Goal: Task Accomplishment & Management: Manage account settings

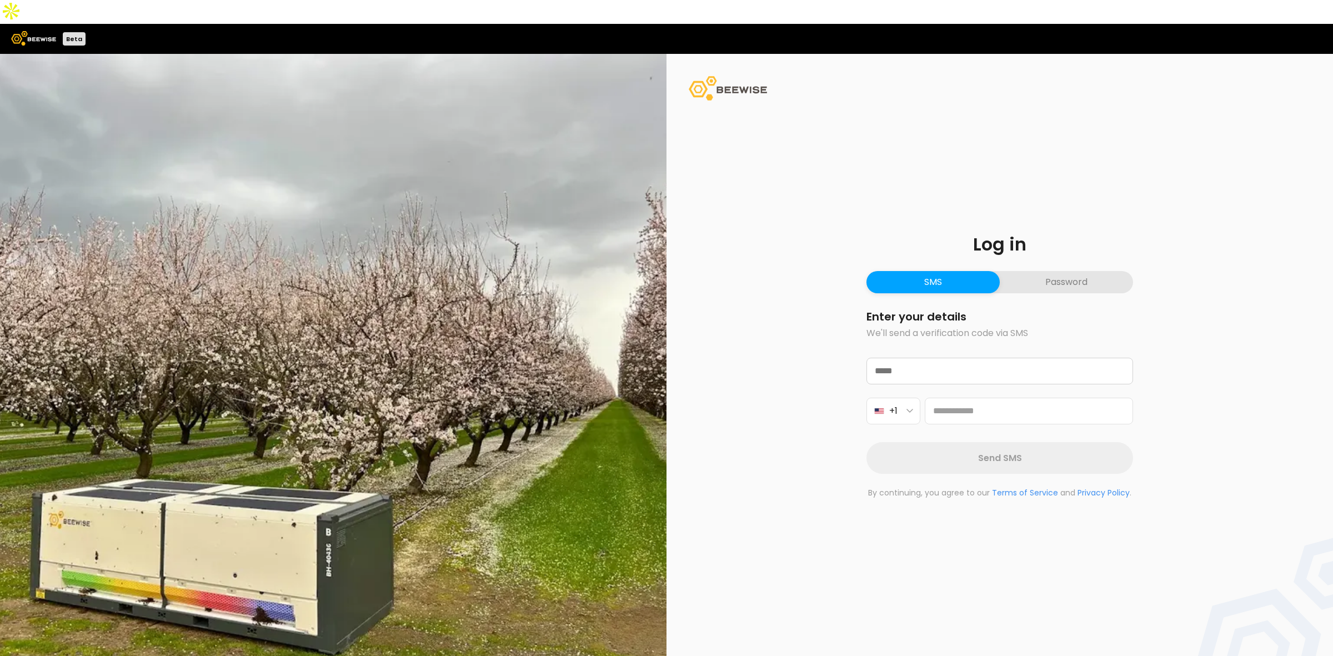
click at [1078, 271] on button "Password" at bounding box center [1066, 282] width 133 height 22
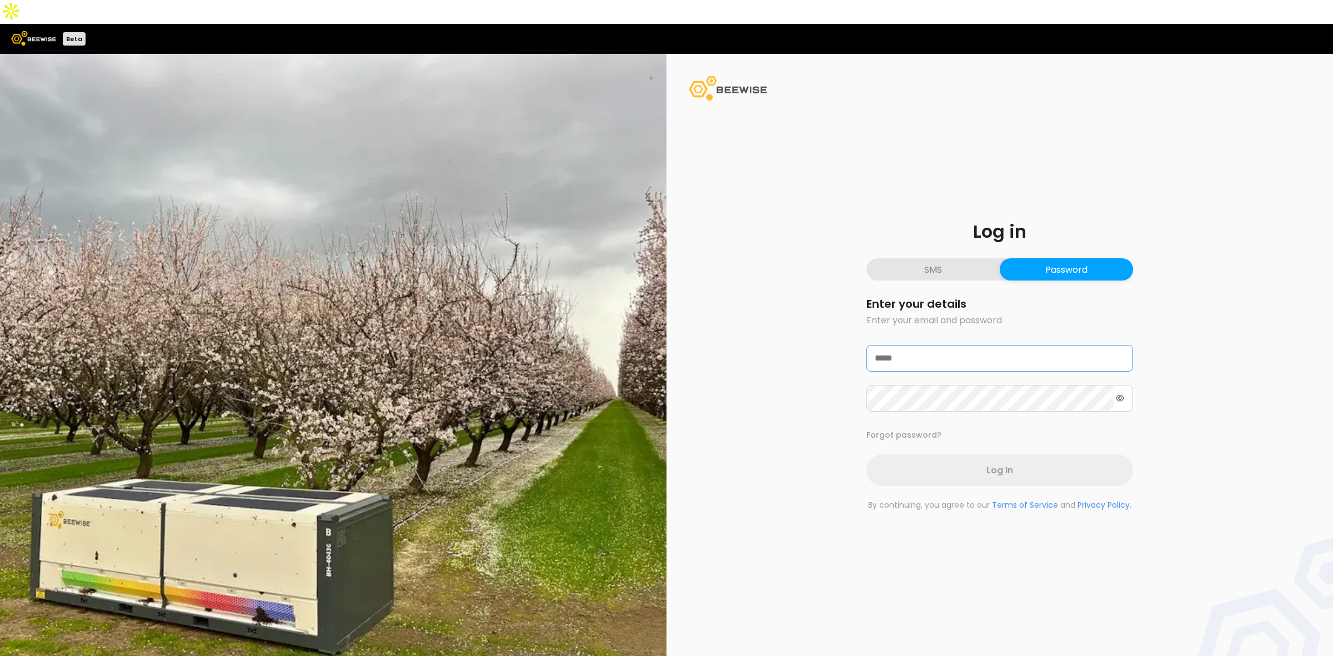
type input "**********"
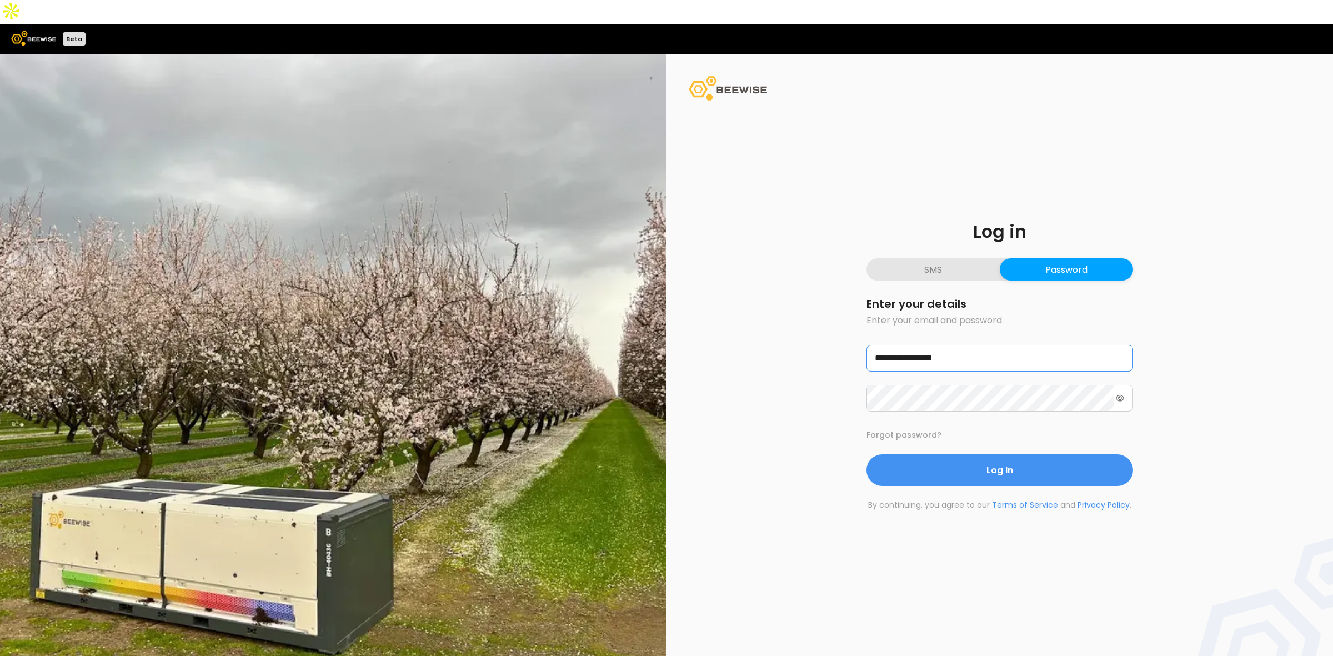
click at [970, 346] on input "**********" at bounding box center [1000, 359] width 266 height 26
drag, startPoint x: 1273, startPoint y: 331, endPoint x: 1248, endPoint y: 342, distance: 27.4
click at [1273, 331] on div "**********" at bounding box center [1000, 367] width 667 height 626
click at [1057, 454] on button "Log In" at bounding box center [1000, 470] width 267 height 32
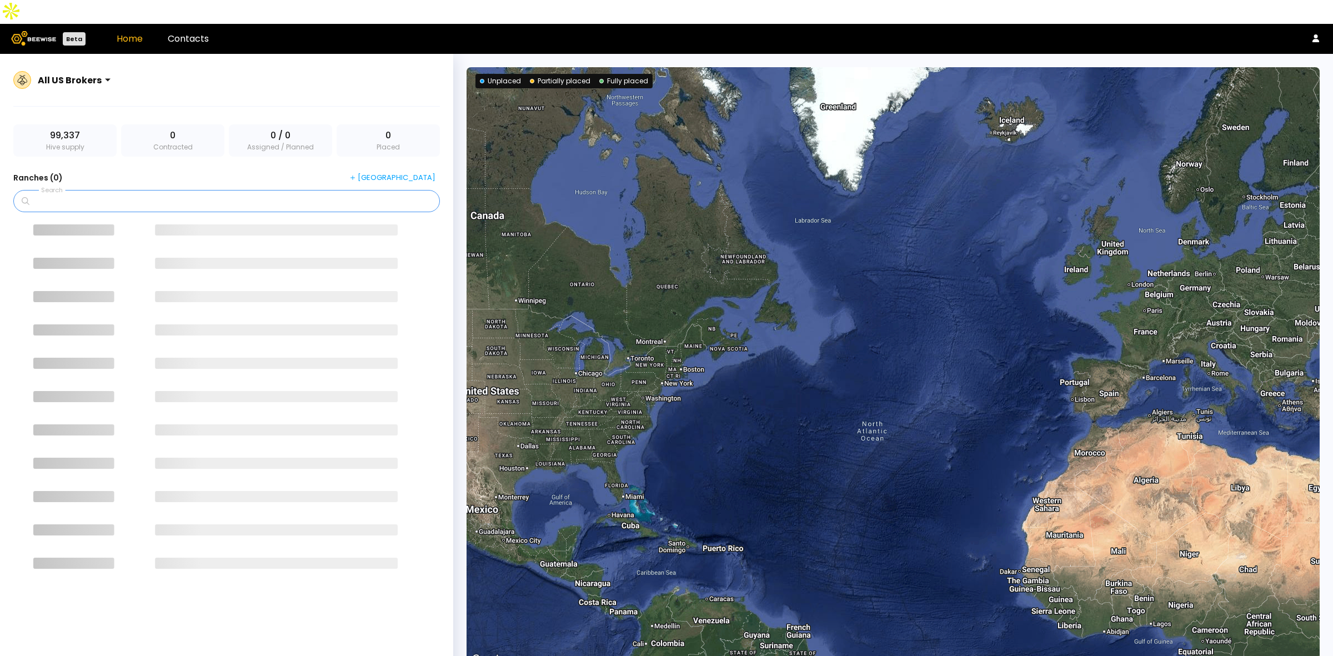
click at [243, 191] on input "Search" at bounding box center [231, 201] width 398 height 21
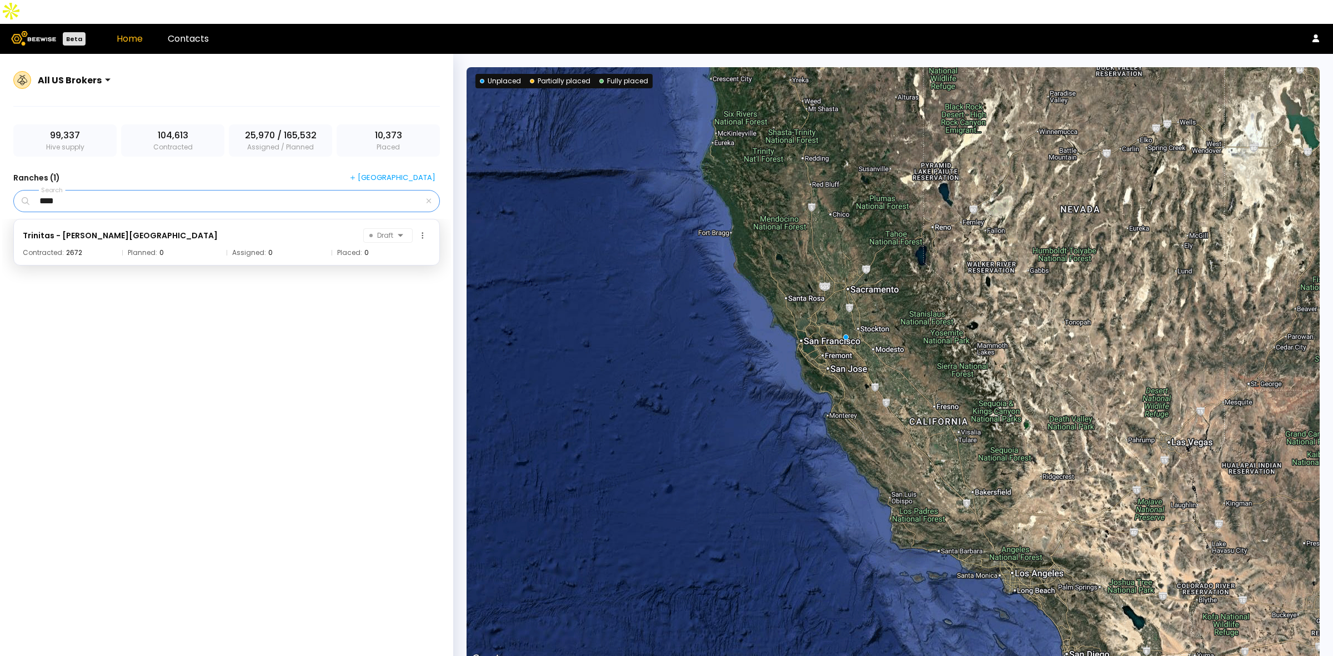
type input "****"
click at [221, 228] on div "Trinitas - [PERSON_NAME] Ranch Draft" at bounding box center [227, 235] width 408 height 14
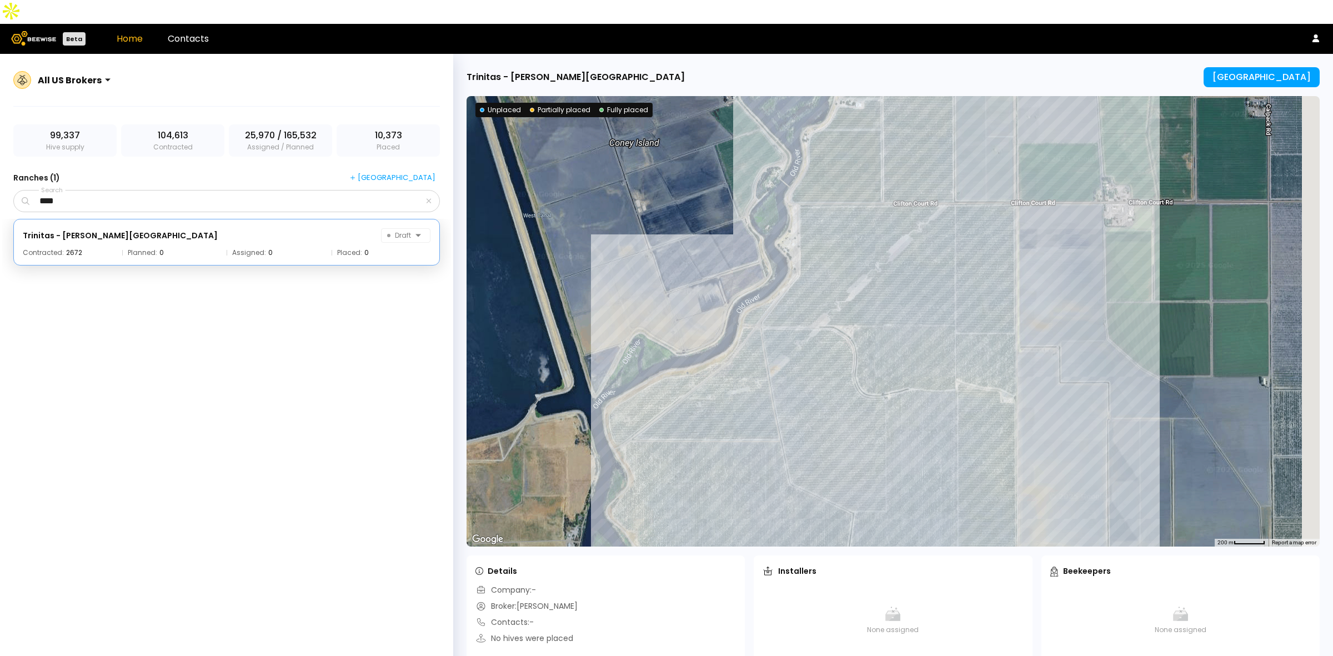
drag, startPoint x: 1175, startPoint y: 226, endPoint x: 997, endPoint y: 351, distance: 217.0
click at [998, 351] on div at bounding box center [893, 321] width 853 height 451
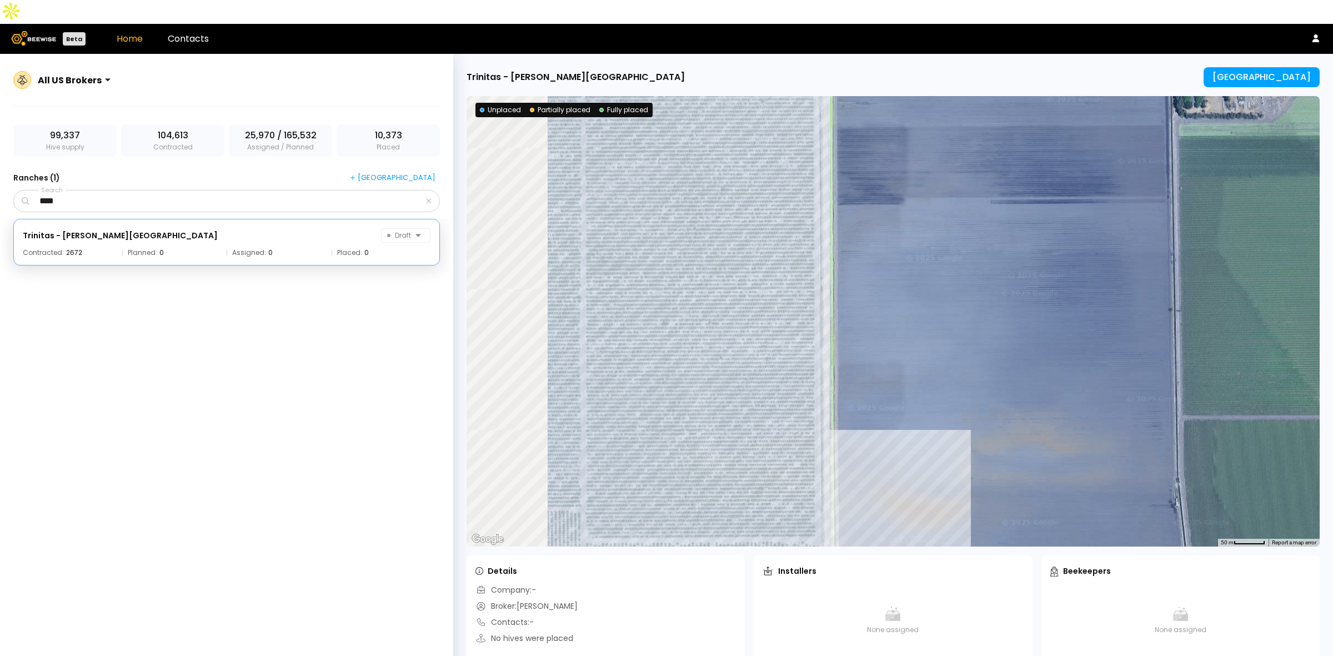
drag, startPoint x: 932, startPoint y: 329, endPoint x: 1214, endPoint y: 282, distance: 286.7
click at [1215, 282] on div at bounding box center [893, 321] width 853 height 451
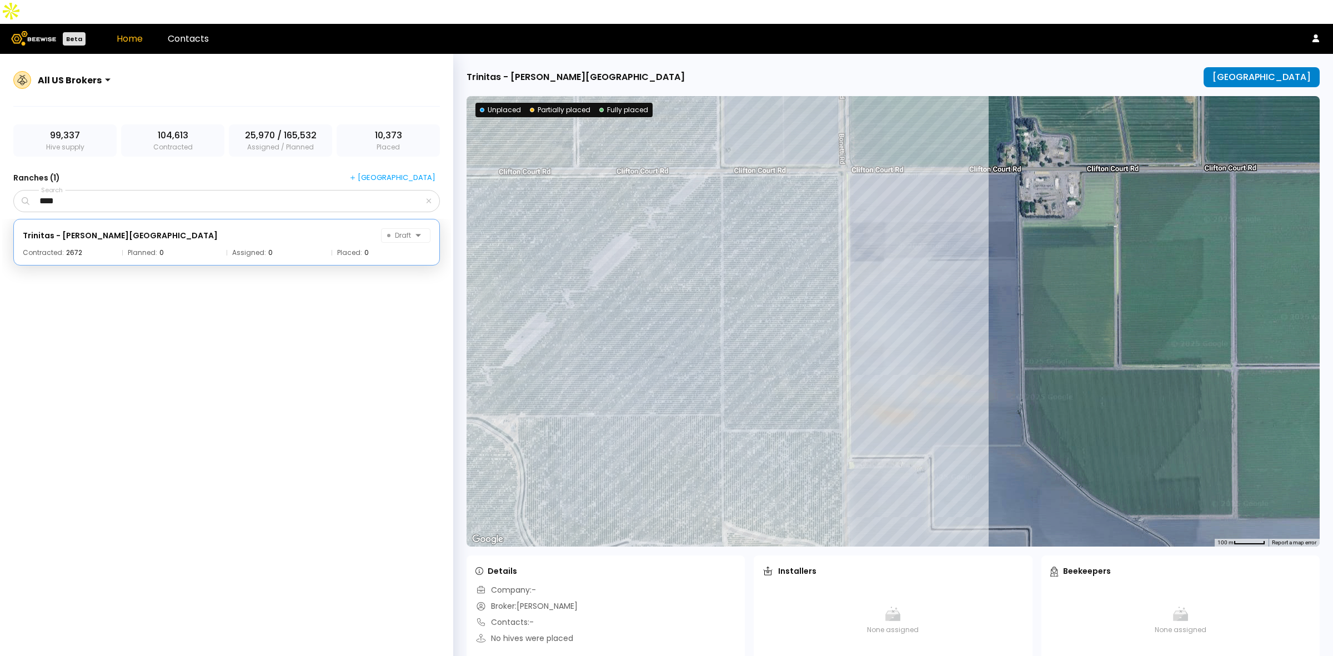
click at [1271, 72] on div "[GEOGRAPHIC_DATA]" at bounding box center [1262, 77] width 98 height 10
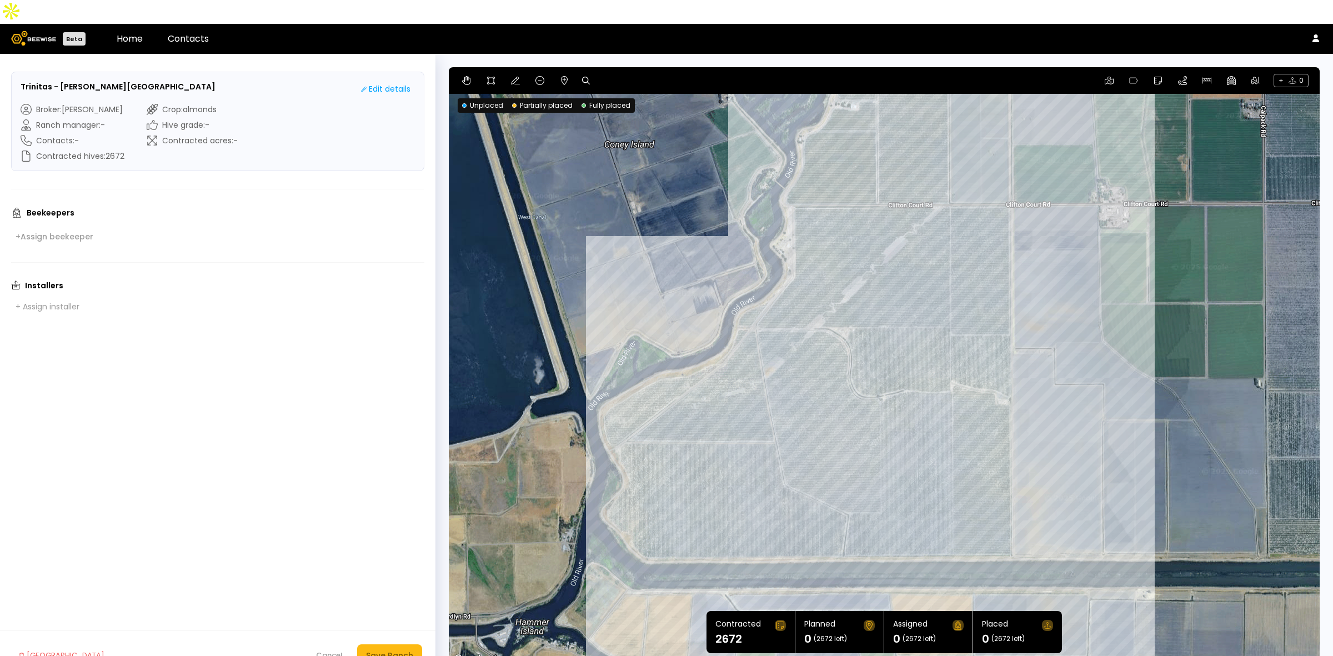
drag, startPoint x: 1201, startPoint y: 248, endPoint x: 1124, endPoint y: 262, distance: 78.0
click at [1124, 262] on div at bounding box center [884, 366] width 871 height 599
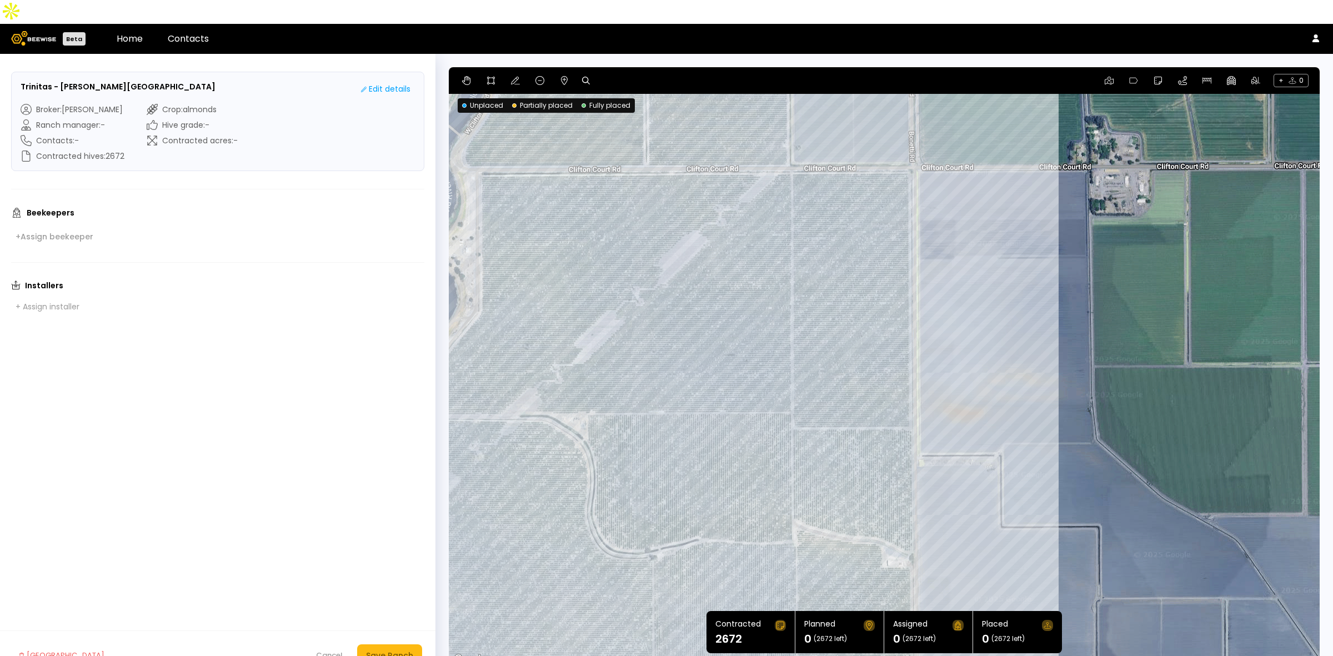
drag, startPoint x: 952, startPoint y: 223, endPoint x: 957, endPoint y: 236, distance: 14.4
click at [957, 236] on div at bounding box center [884, 366] width 871 height 599
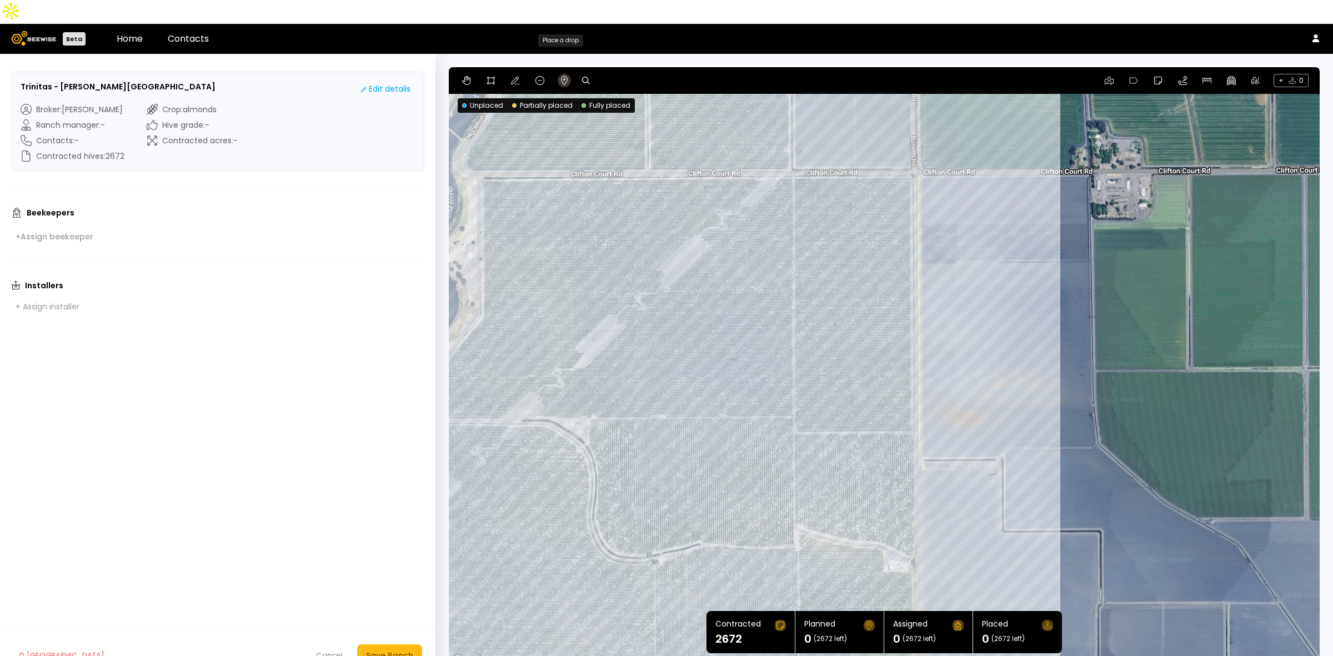
click at [564, 76] on icon at bounding box center [564, 80] width 9 height 9
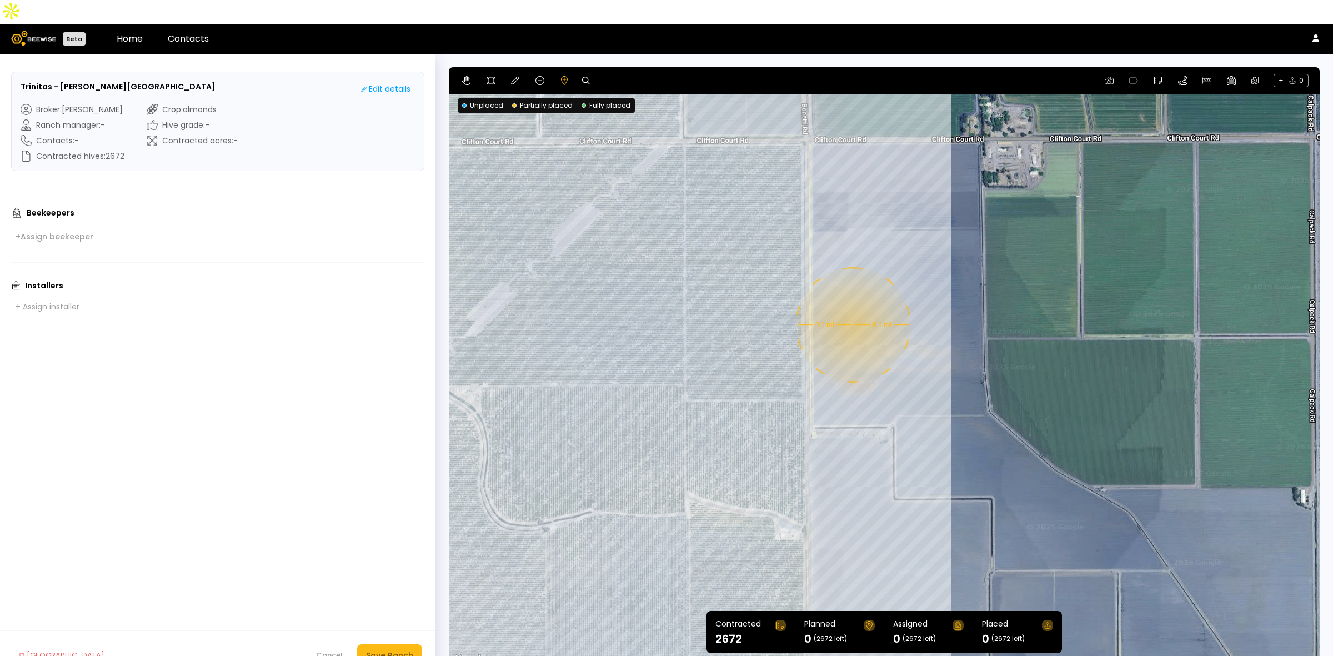
drag, startPoint x: 1078, startPoint y: 368, endPoint x: 961, endPoint y: 333, distance: 121.8
click at [961, 333] on div "0.1 mi 0.1 mi" at bounding box center [884, 366] width 871 height 599
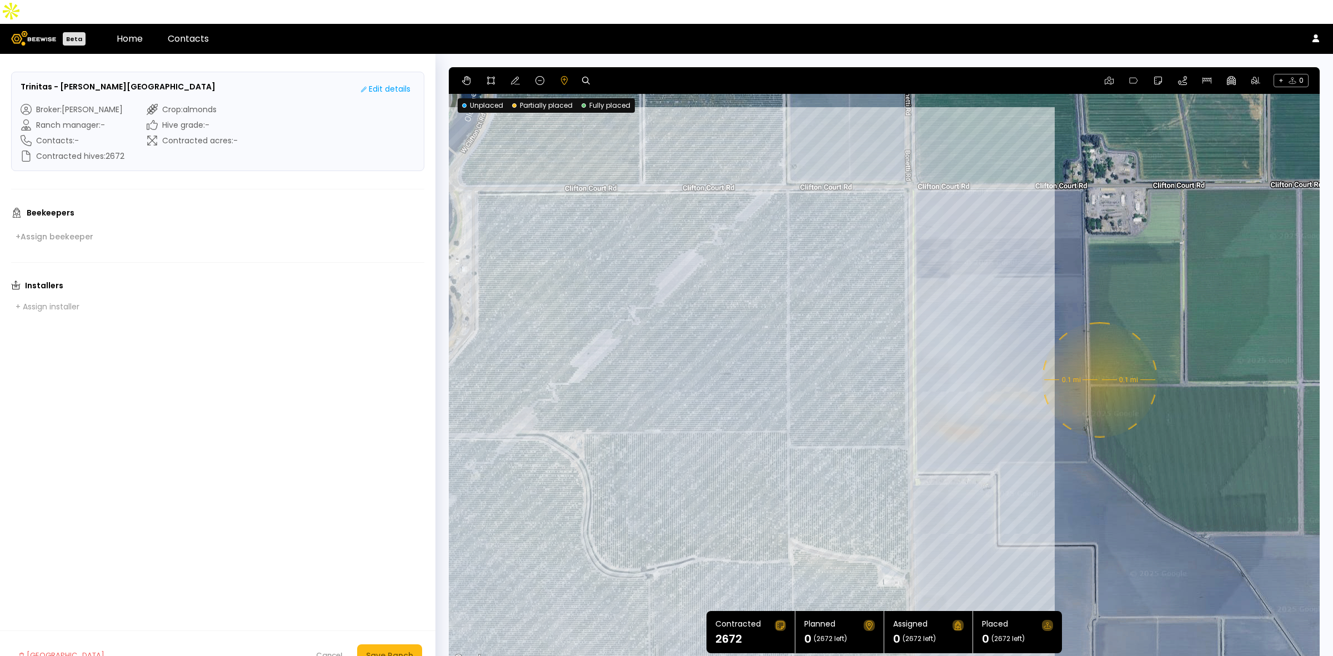
drag, startPoint x: 888, startPoint y: 261, endPoint x: 996, endPoint y: 309, distance: 118.1
click at [996, 309] on div "0.1 mi 0.1 mi" at bounding box center [884, 366] width 871 height 599
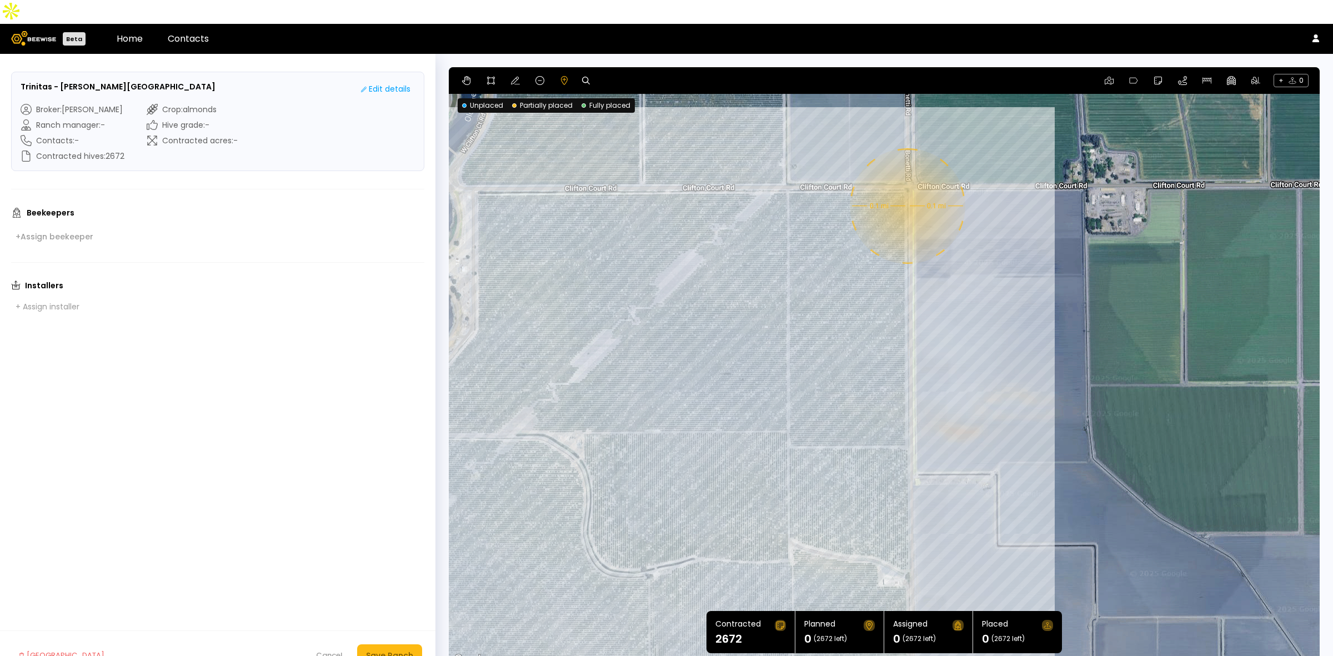
click at [907, 182] on div "0.1 mi 0.1 mi" at bounding box center [884, 366] width 871 height 599
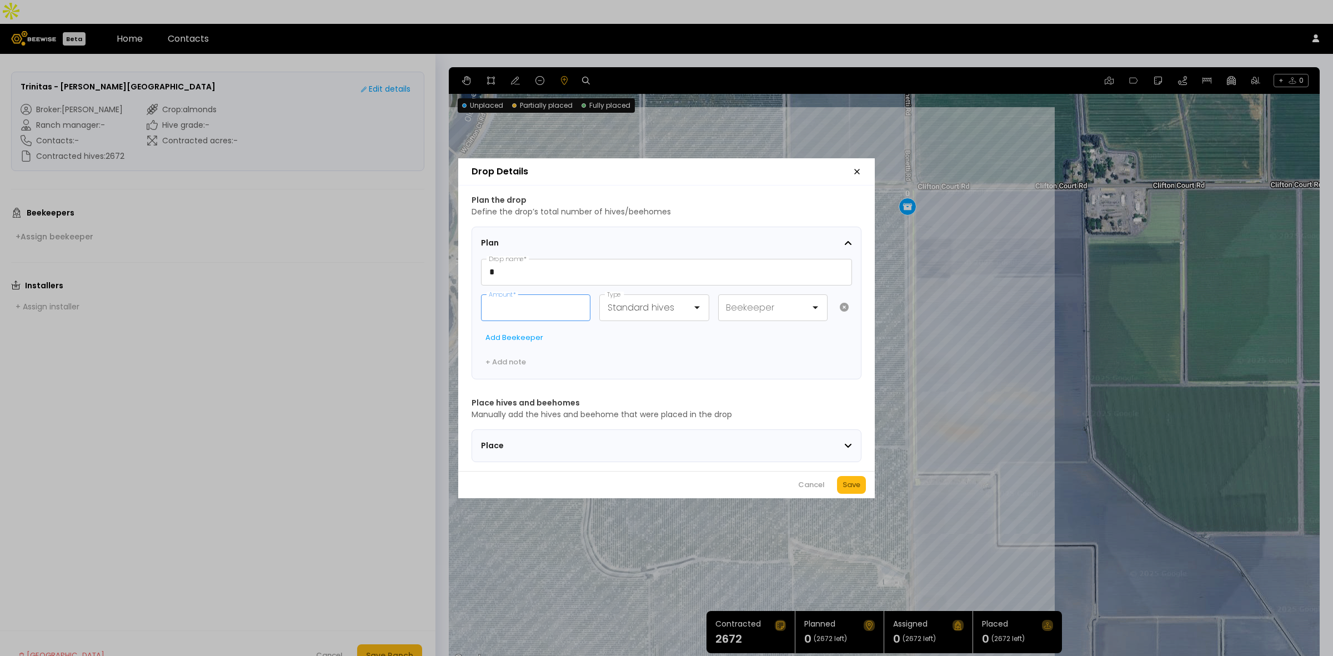
click at [554, 303] on input "Amount *" at bounding box center [536, 308] width 108 height 26
type input "**"
click at [858, 489] on div "Save" at bounding box center [852, 484] width 18 height 11
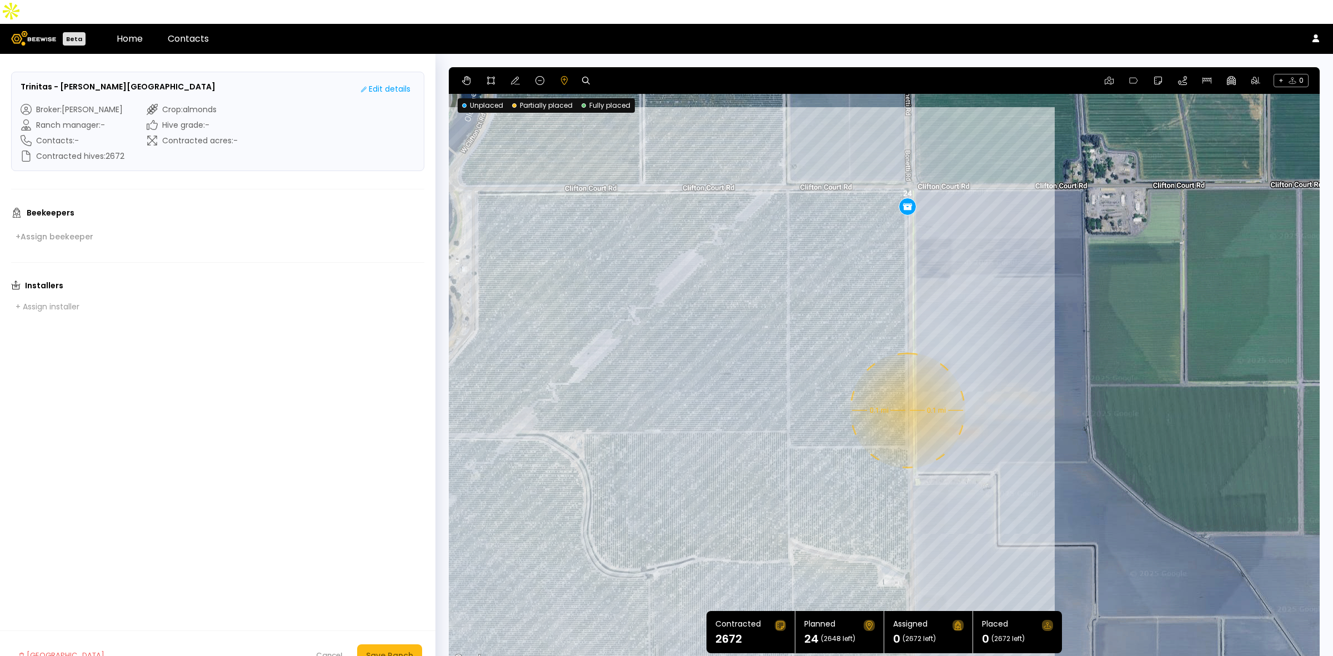
click at [907, 387] on div "0.1 mi 0.1 mi 24" at bounding box center [884, 366] width 871 height 599
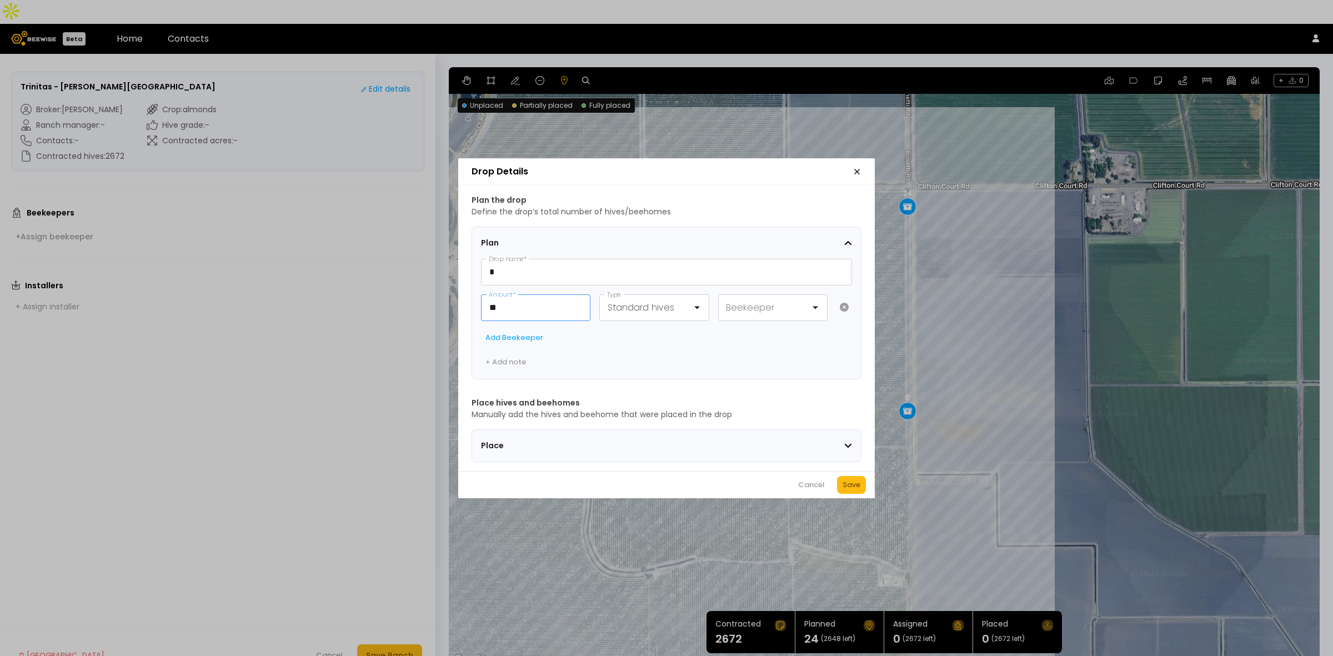
click at [526, 298] on input "**" at bounding box center [536, 308] width 108 height 26
type input "**"
click at [847, 484] on div "Save" at bounding box center [852, 484] width 18 height 11
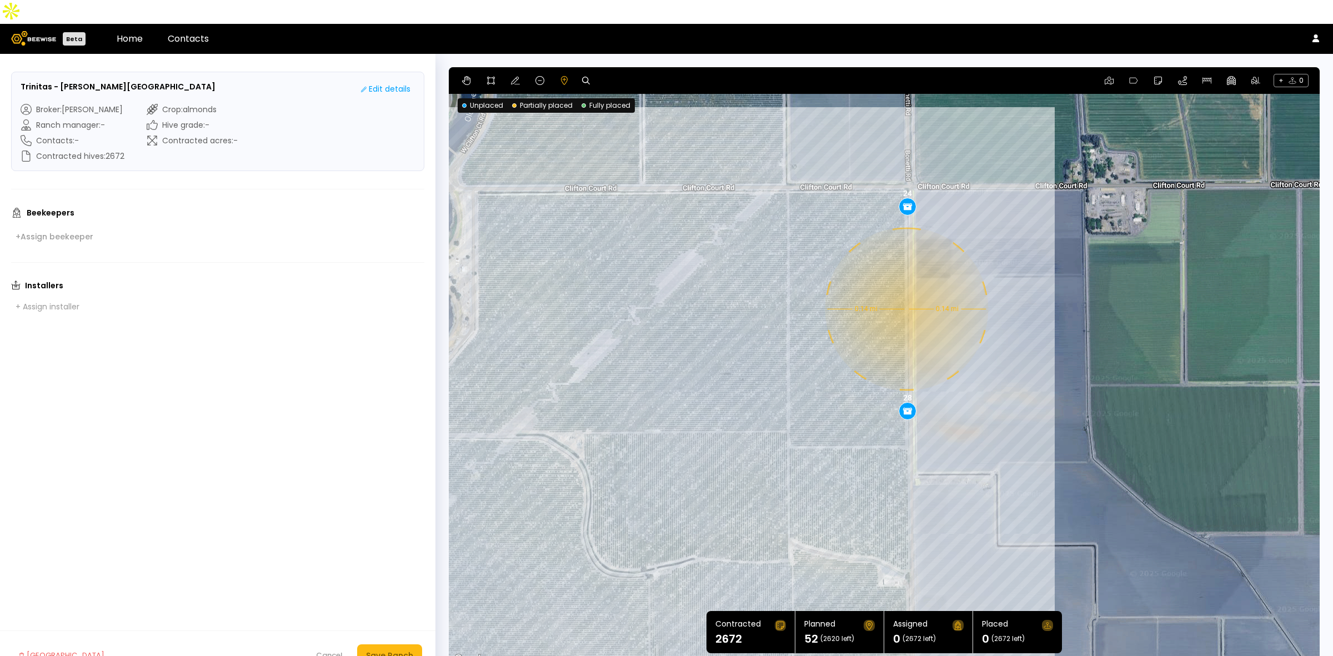
click at [906, 285] on div "0.14 mi 0.14 mi 24 28" at bounding box center [884, 366] width 871 height 599
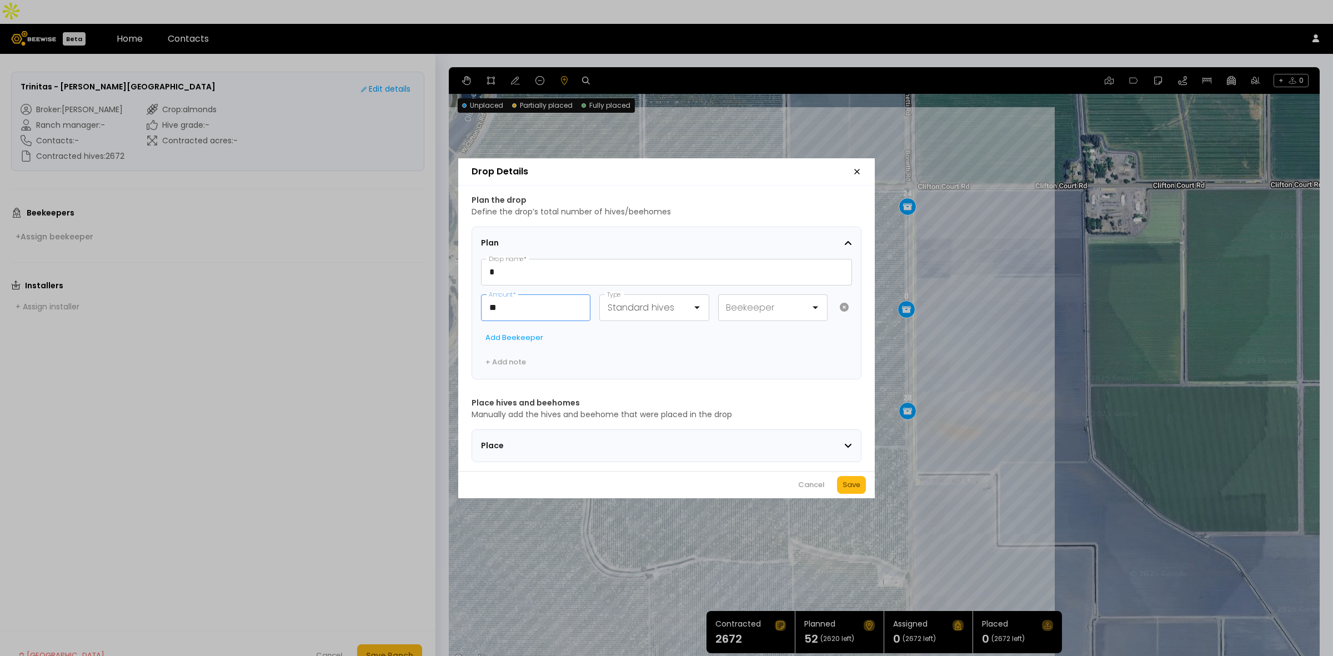
click at [541, 306] on input "**" at bounding box center [536, 308] width 108 height 26
type input "**"
click at [846, 485] on div "Save" at bounding box center [852, 484] width 18 height 11
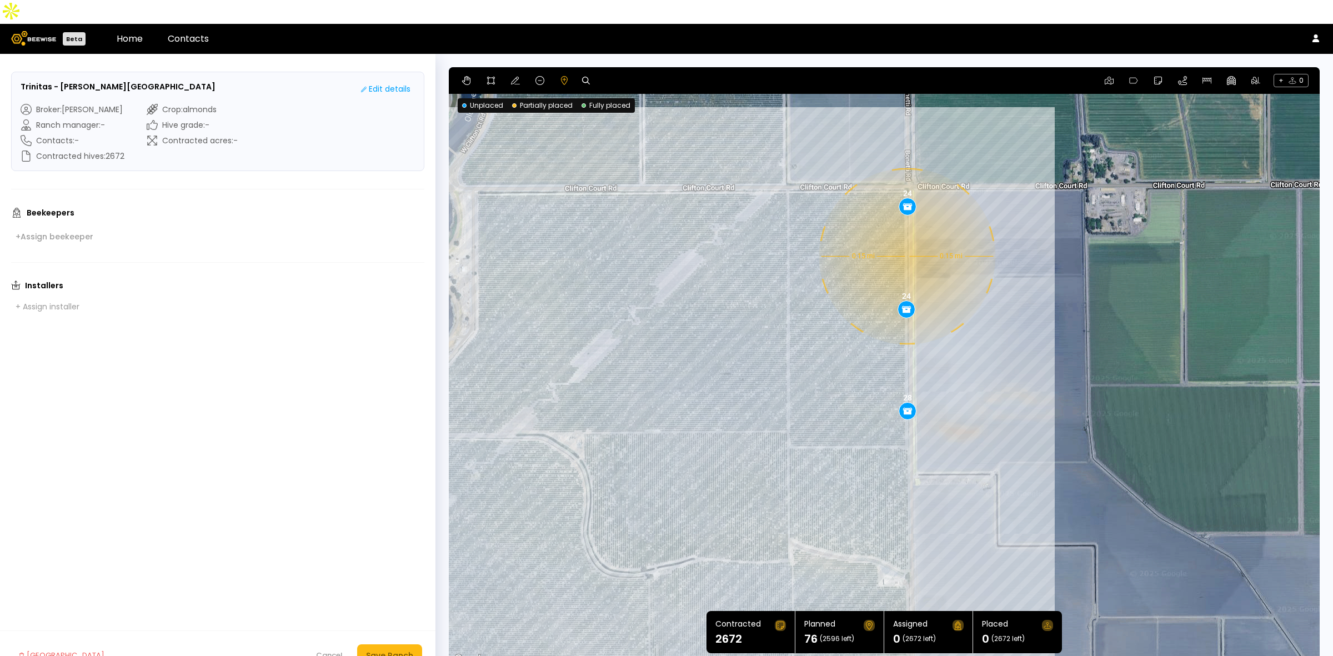
click at [906, 232] on div "0.15 mi 0.15 mi 24 28 24" at bounding box center [884, 366] width 871 height 599
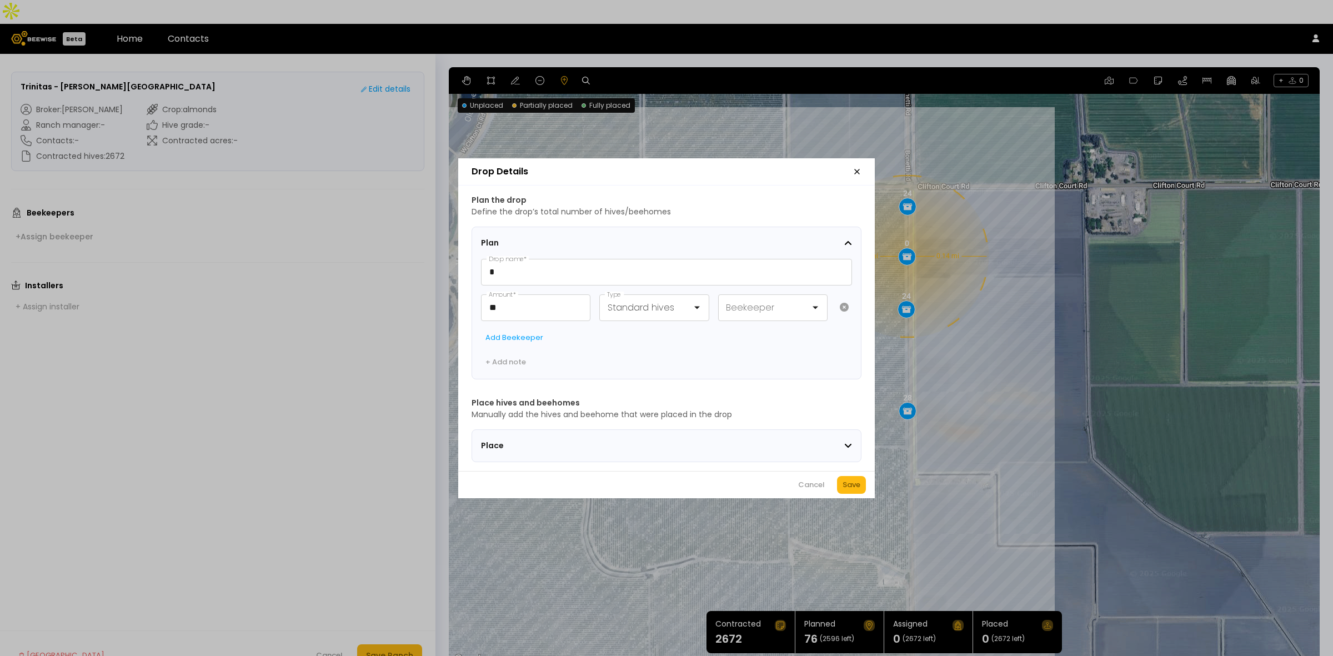
drag, startPoint x: 856, startPoint y: 492, endPoint x: 893, endPoint y: 409, distance: 90.8
click at [854, 491] on div "Save" at bounding box center [852, 484] width 18 height 11
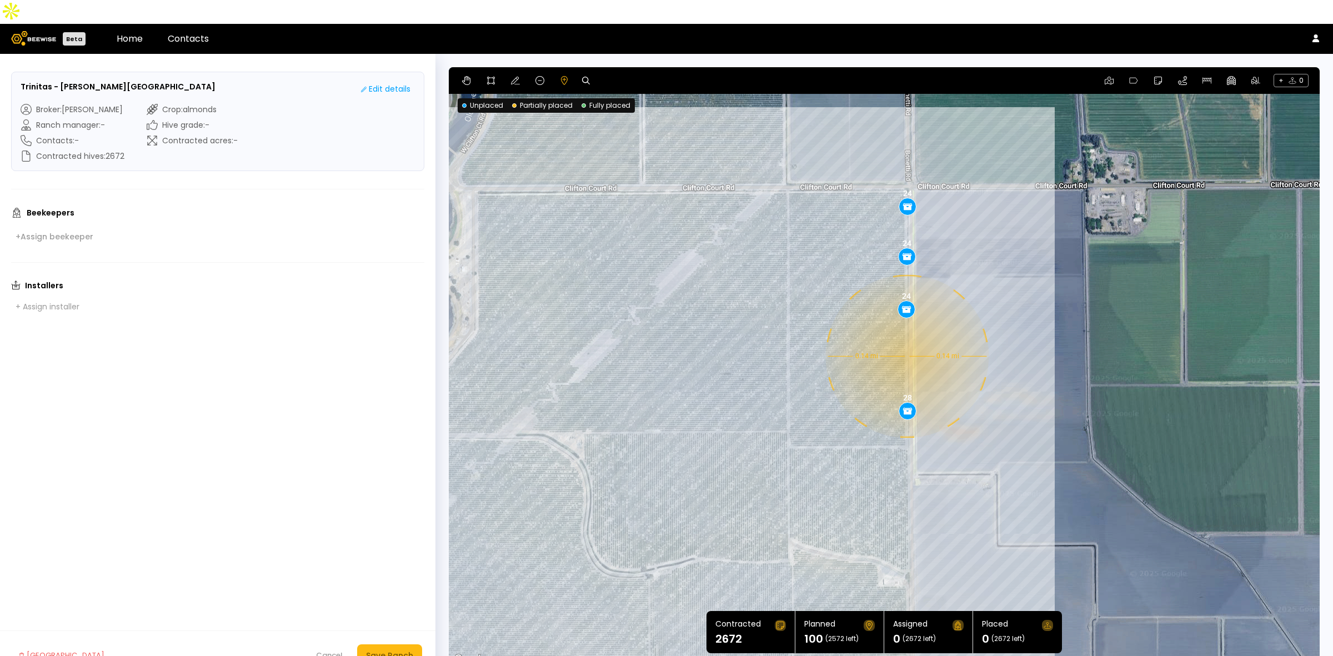
click at [906, 332] on div "0.14 mi 0.14 mi 24 28 24 24" at bounding box center [884, 366] width 871 height 599
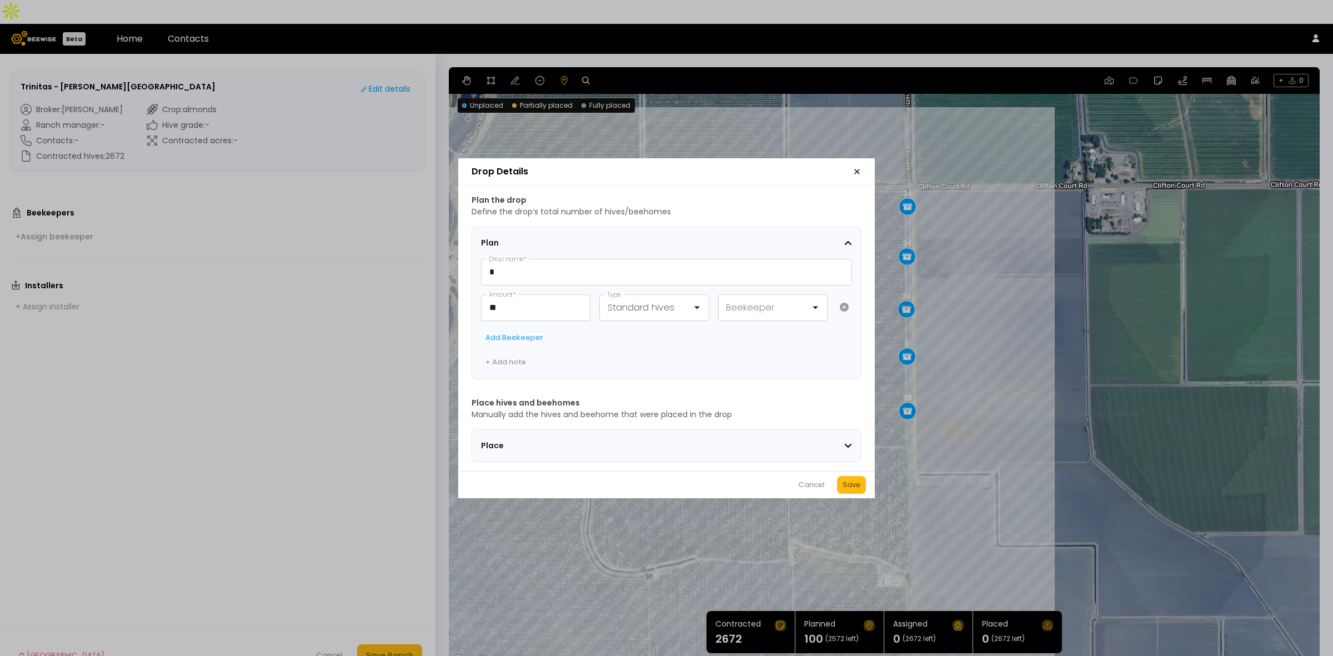
click at [852, 479] on div "Cancel Save" at bounding box center [666, 484] width 417 height 27
click at [853, 484] on div "Save" at bounding box center [852, 484] width 18 height 11
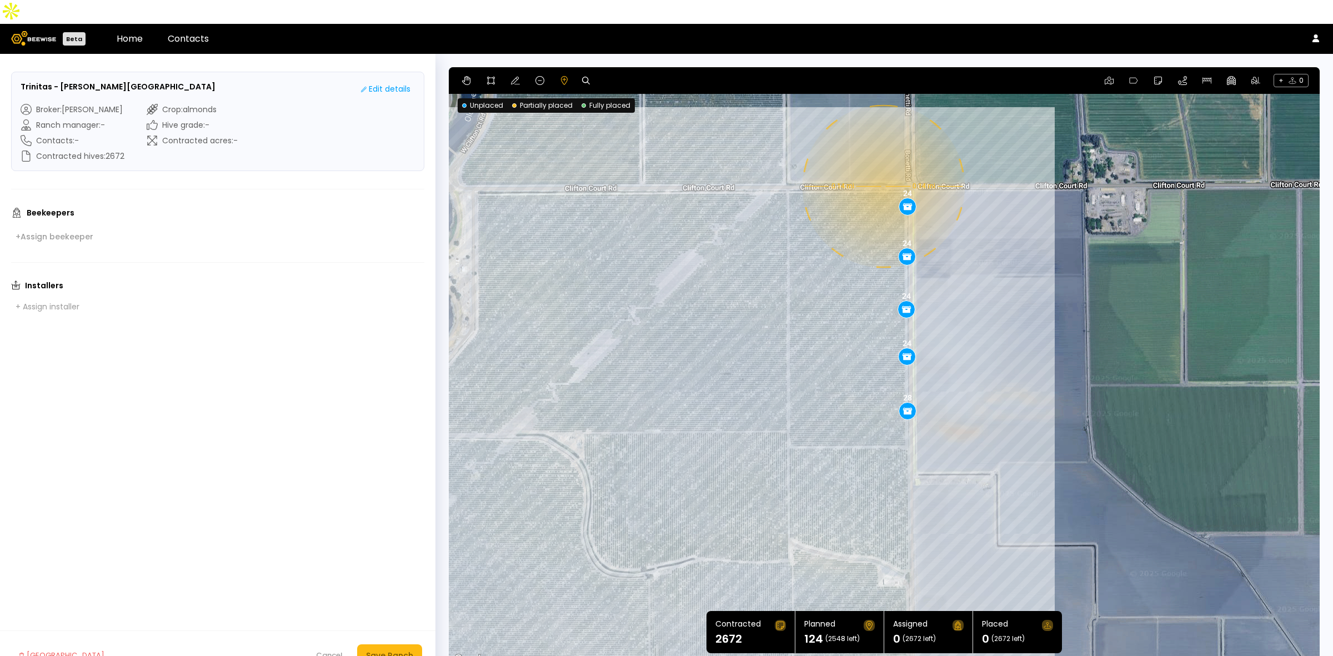
click at [882, 162] on div "0.14 mi 0.14 mi 24 28 24 24 24" at bounding box center [884, 366] width 871 height 599
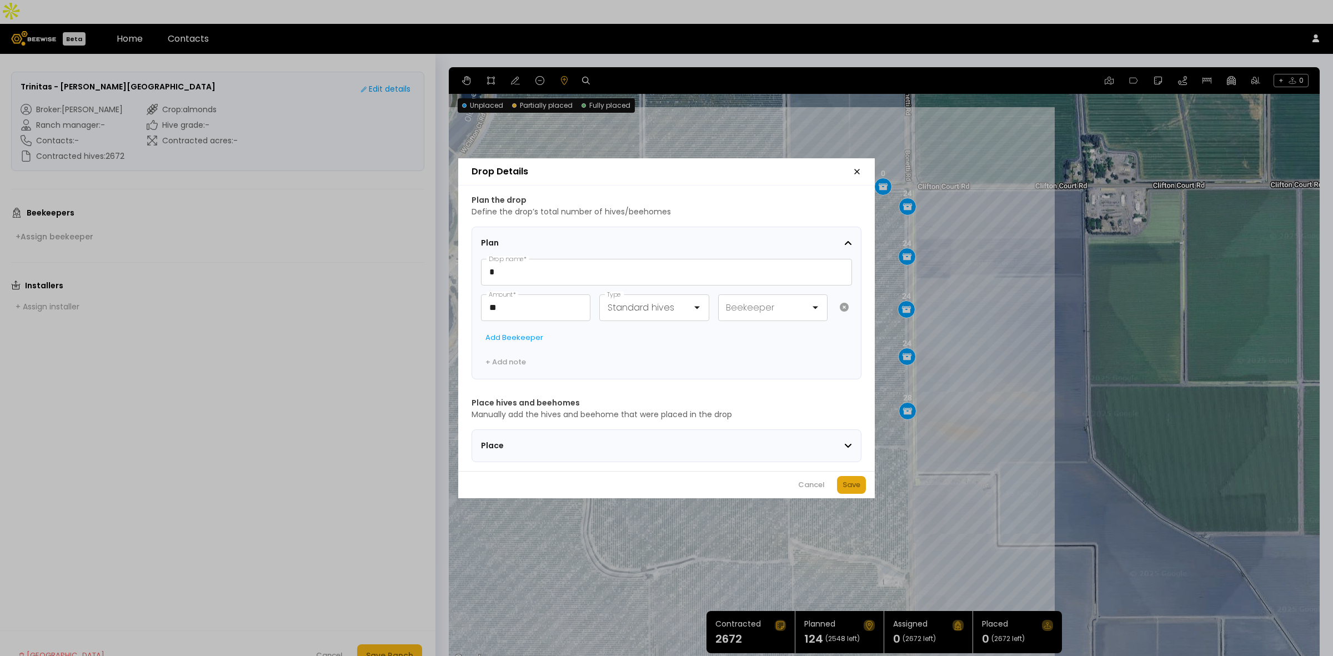
click at [856, 481] on button "Save" at bounding box center [851, 485] width 29 height 18
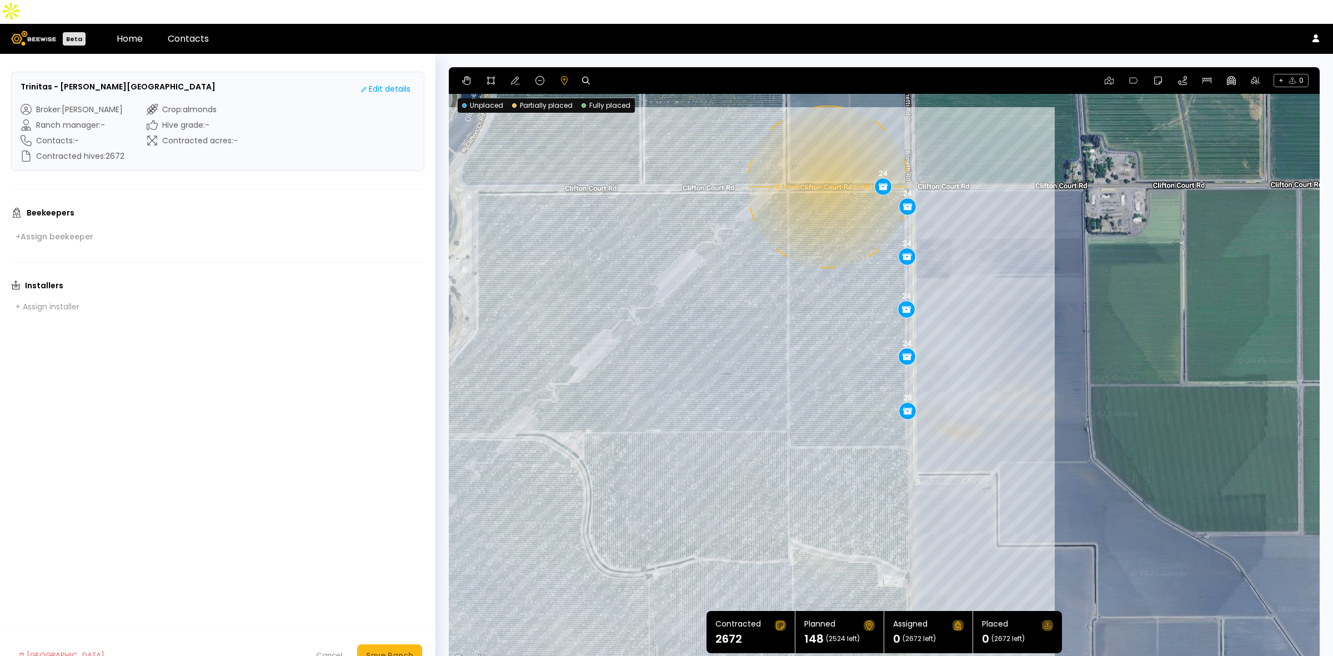
click at [827, 163] on div "0.14 mi 0.14 mi 24 28 24 24 24 24" at bounding box center [884, 366] width 871 height 599
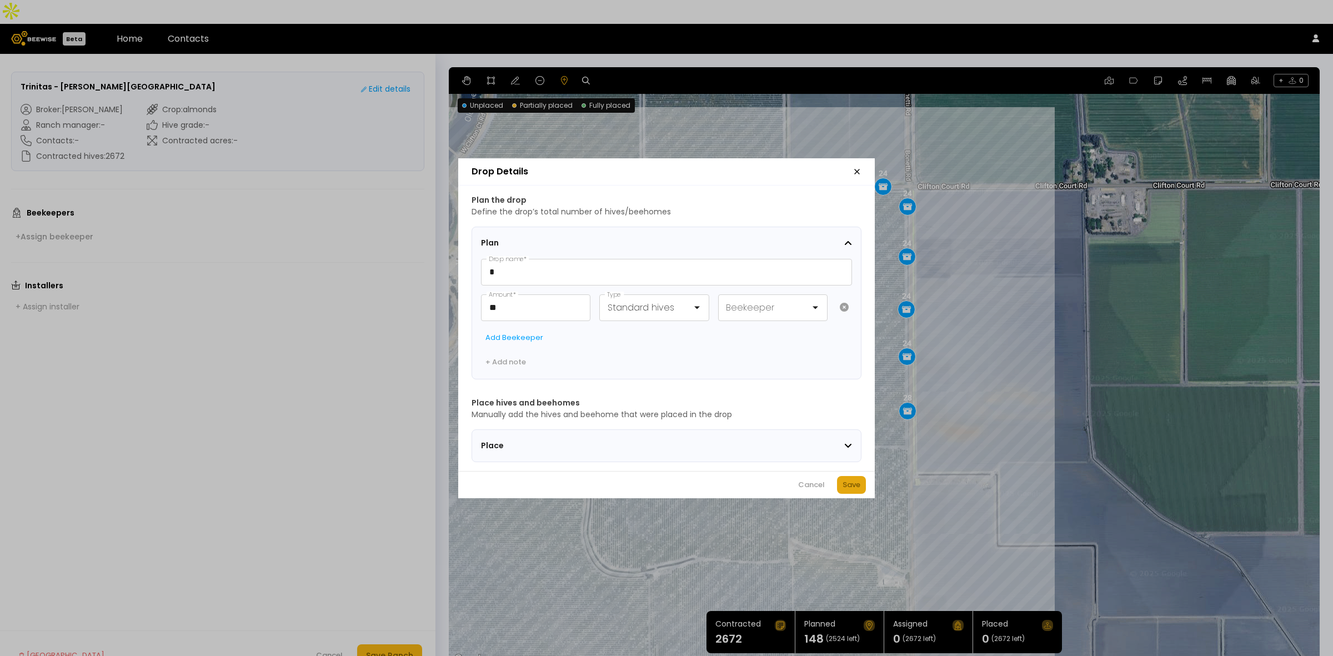
click at [851, 491] on div "Save" at bounding box center [852, 484] width 18 height 11
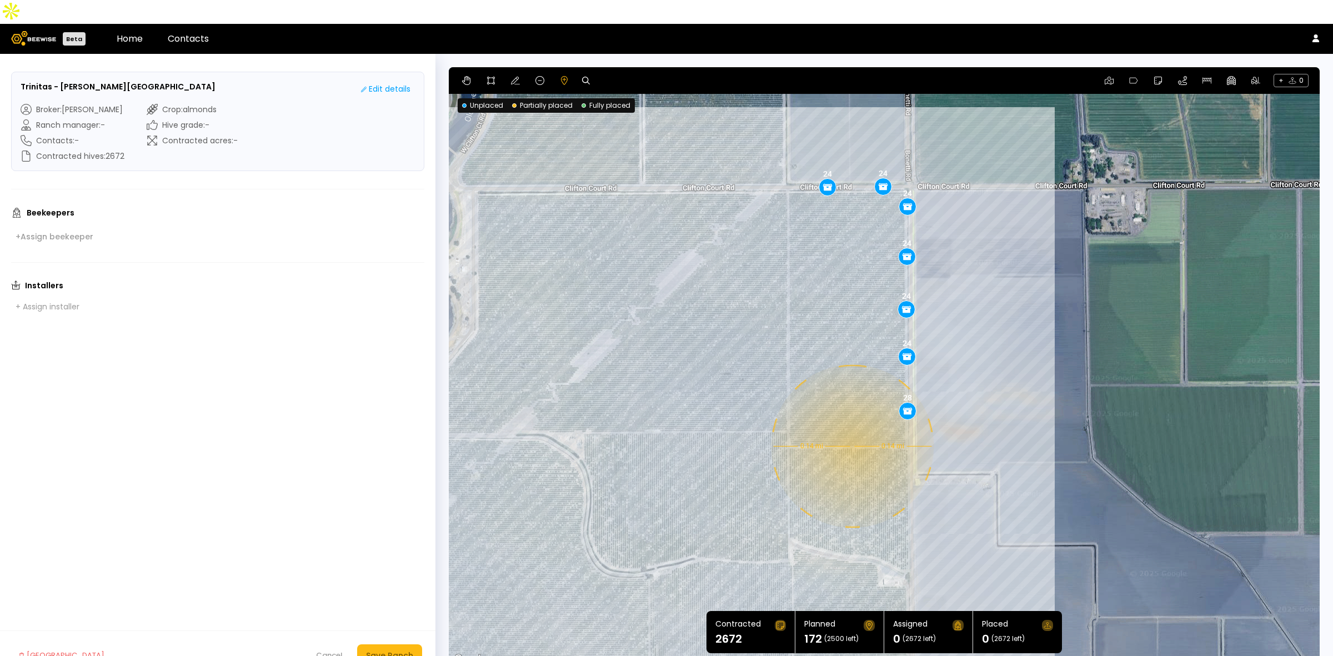
click at [851, 422] on div "0.14 mi 0.14 mi 24 28 24 24 24 24 24" at bounding box center [884, 366] width 871 height 599
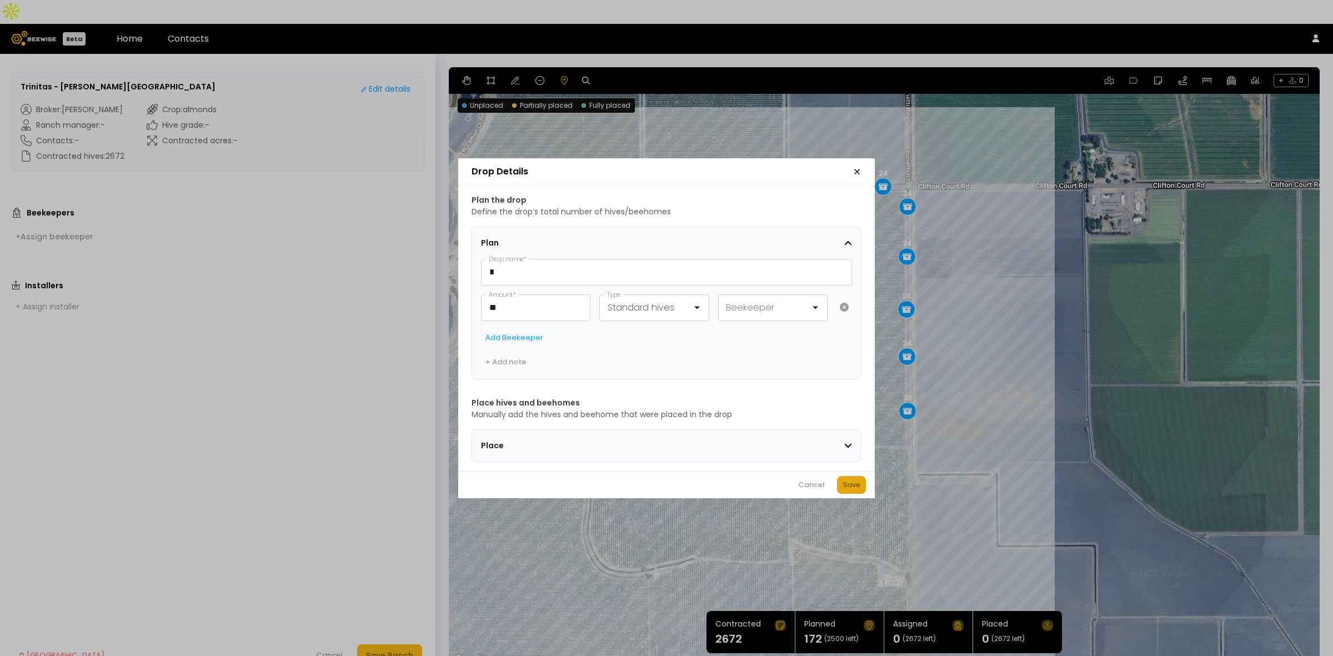
click at [847, 489] on div "Save" at bounding box center [852, 484] width 18 height 11
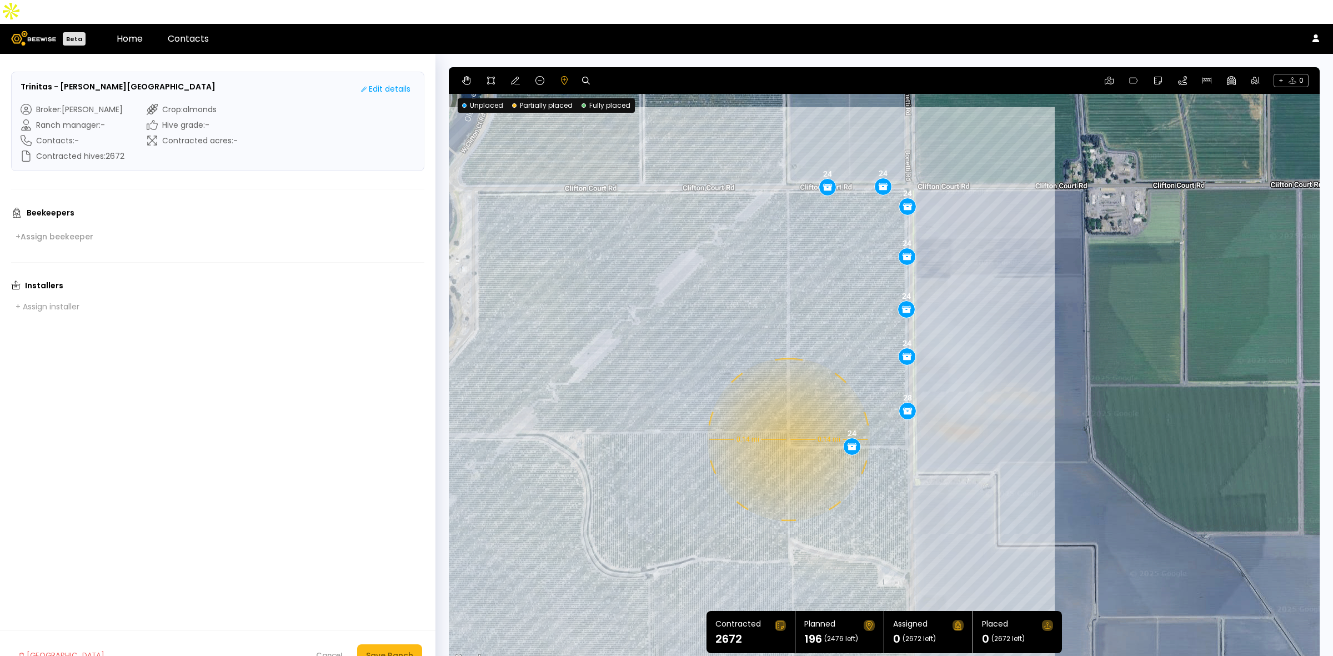
click at [787, 416] on div "0.14 mi 0.14 mi 24 28 24 24 24 24 24 24" at bounding box center [884, 366] width 871 height 599
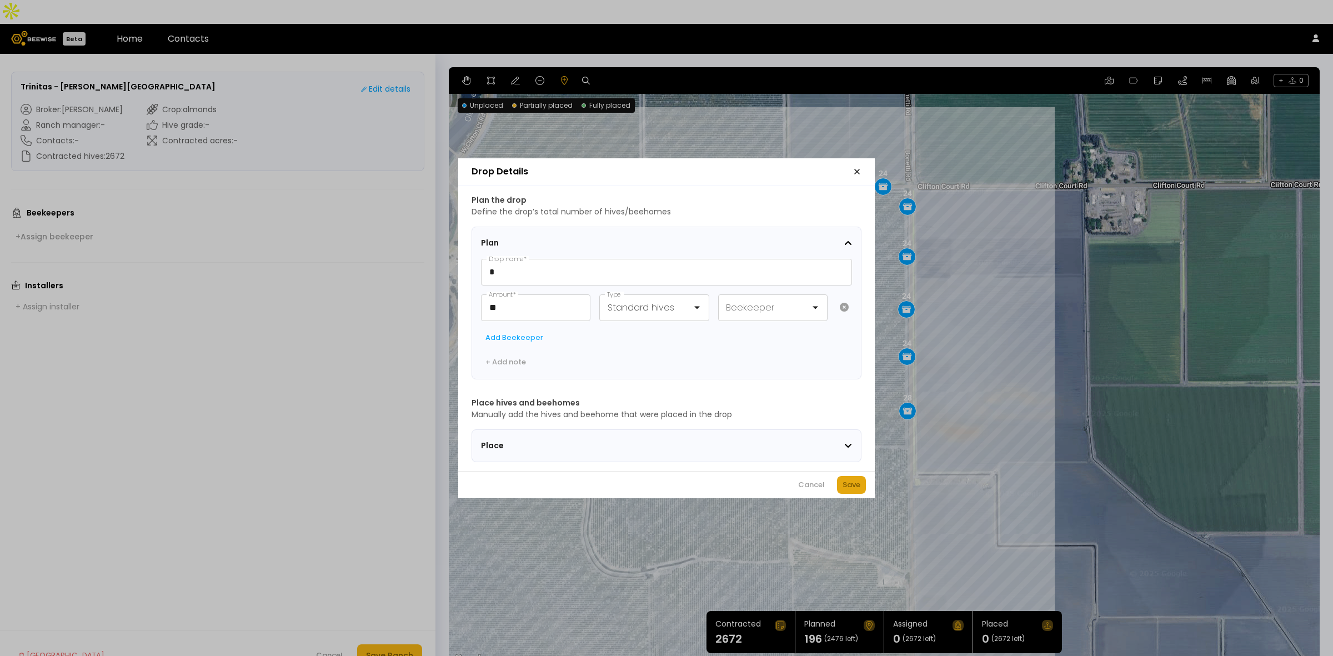
click at [845, 491] on div "Save" at bounding box center [852, 484] width 18 height 11
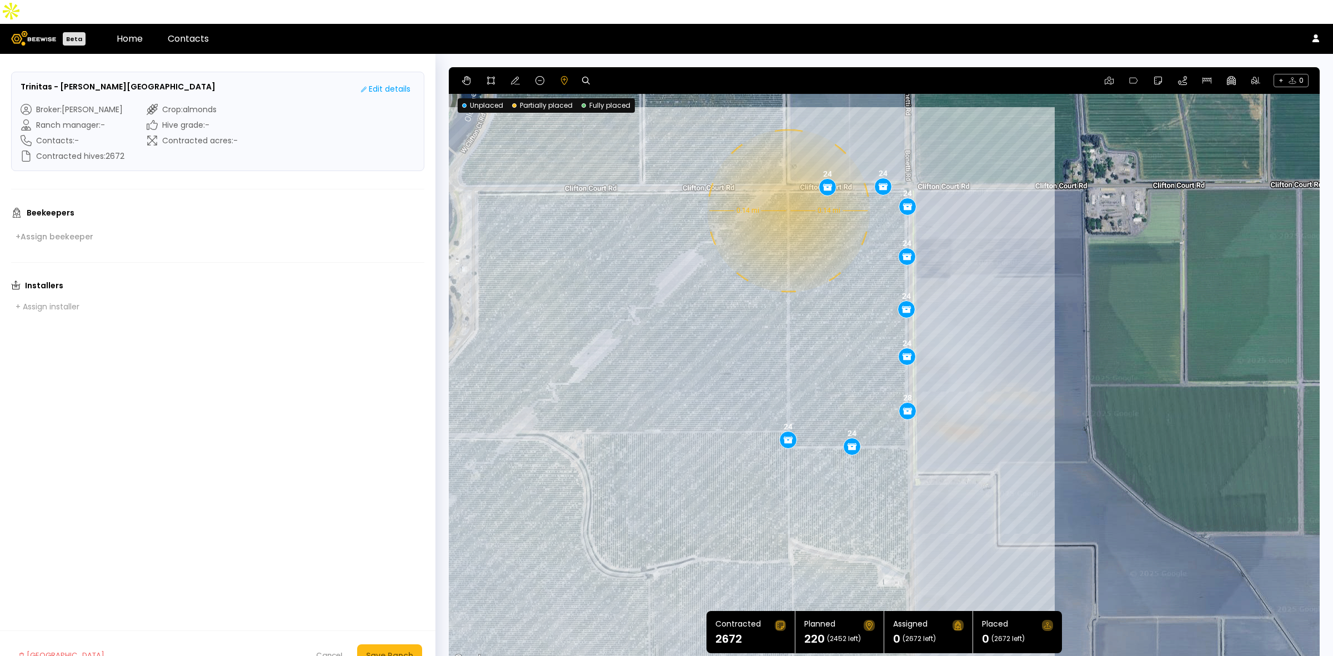
click at [787, 187] on div "0.14 mi 0.14 mi 24 28 24 24 24 24 24 24 24" at bounding box center [884, 366] width 871 height 599
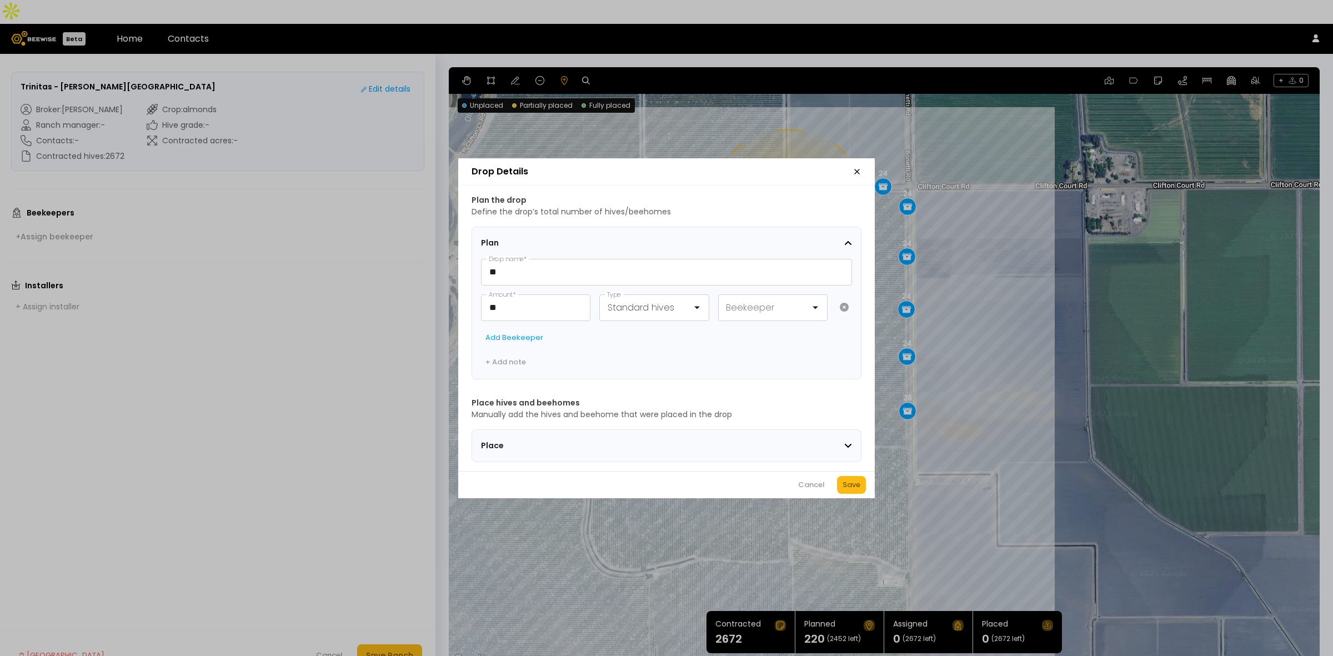
click at [854, 489] on div "Save" at bounding box center [852, 484] width 18 height 11
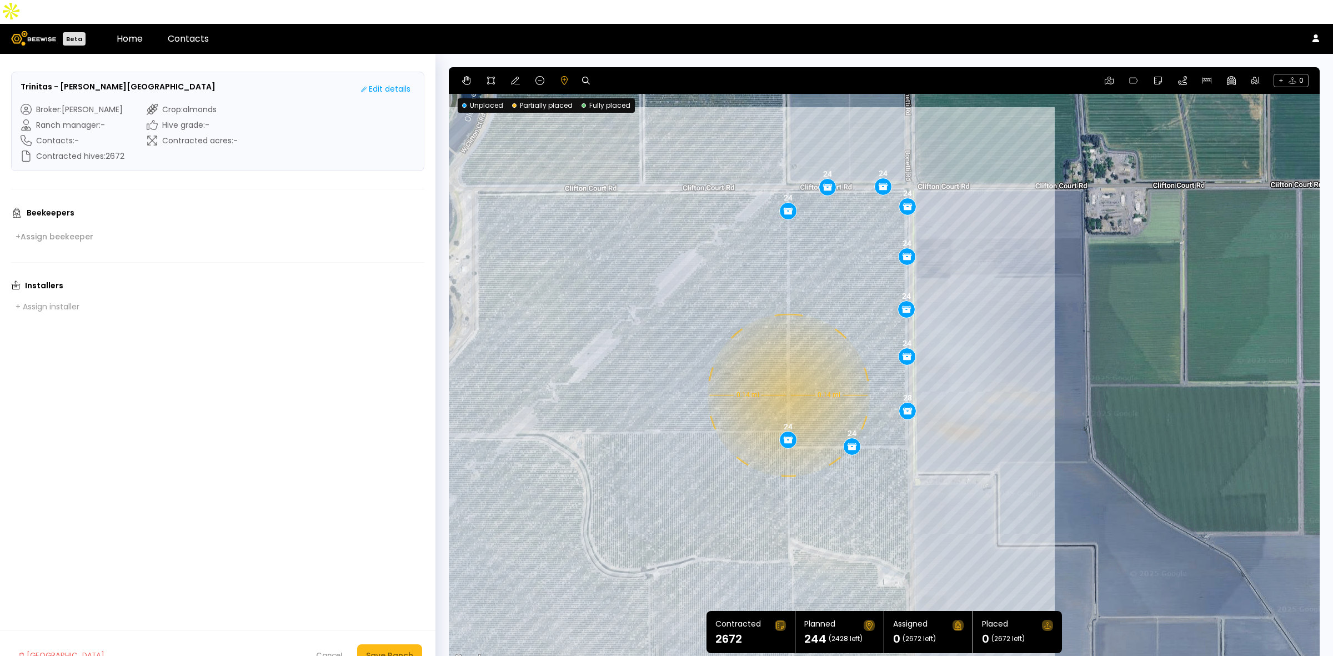
click at [787, 371] on div "0.14 mi 0.14 mi 24 28 24 24 24 24 24 24 24 24" at bounding box center [884, 366] width 871 height 599
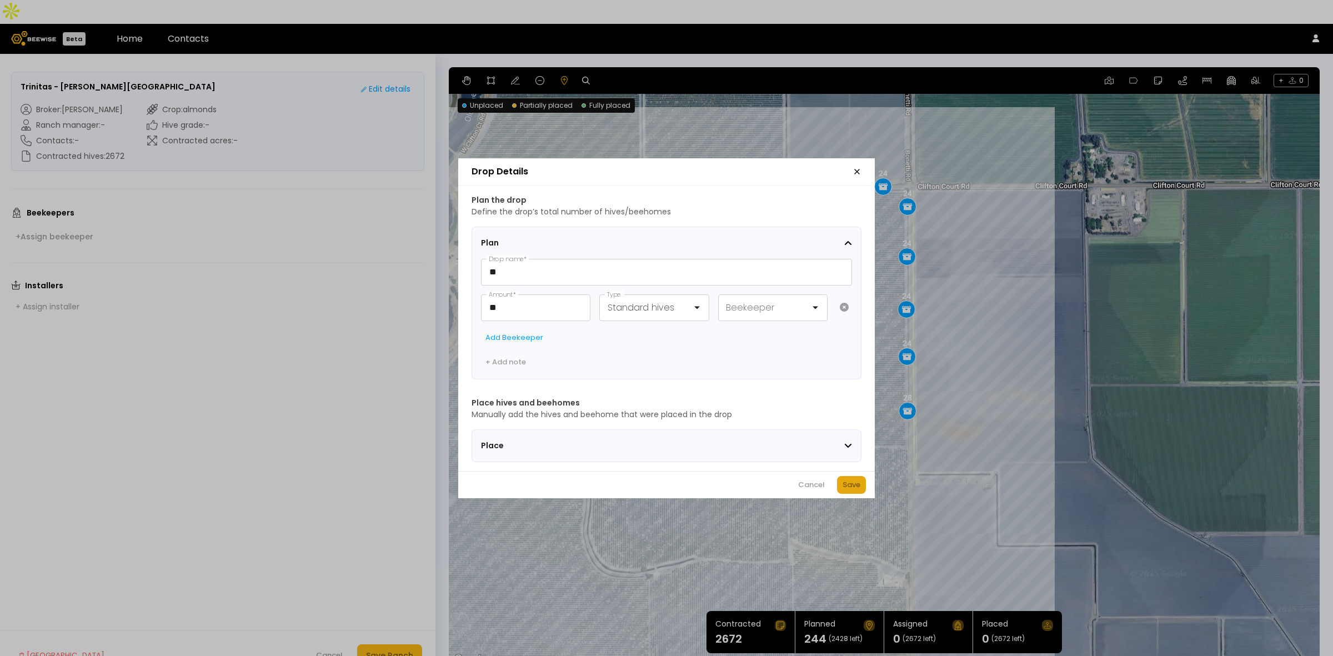
click at [858, 491] on div "Save" at bounding box center [852, 484] width 18 height 11
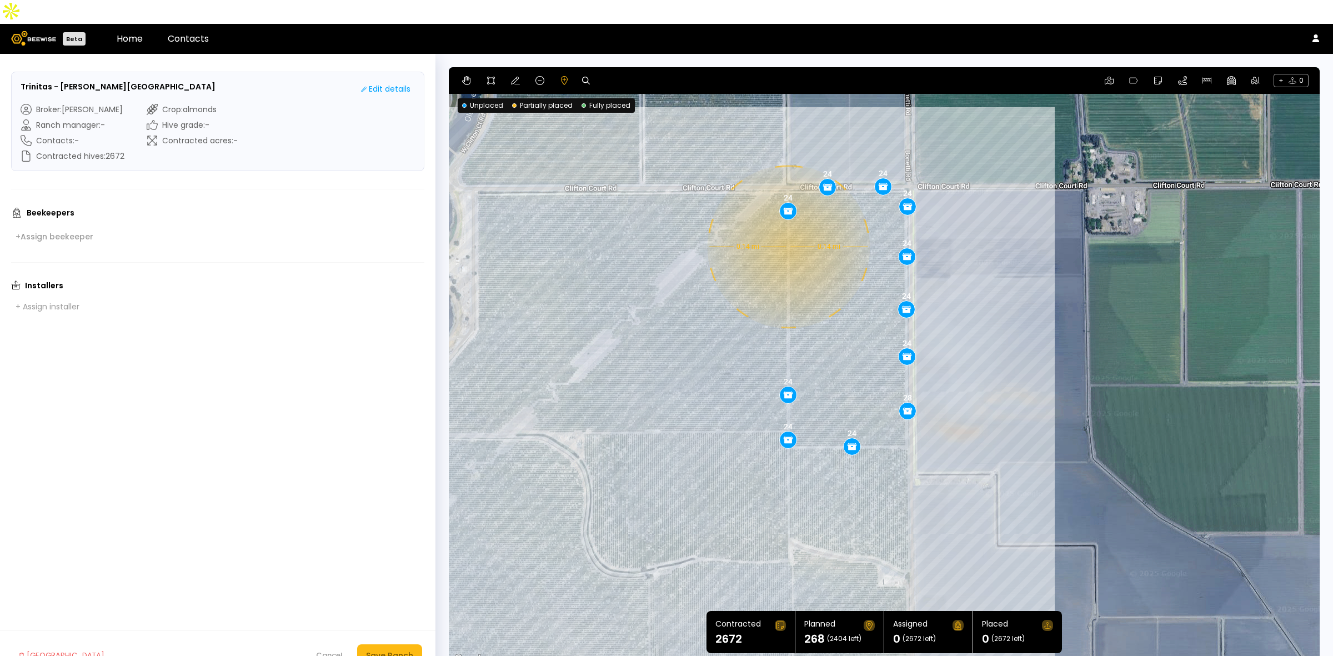
click at [787, 222] on div "0.14 mi 0.14 mi 24 28 24 24 24 24 24 24 24 24 24" at bounding box center [884, 366] width 871 height 599
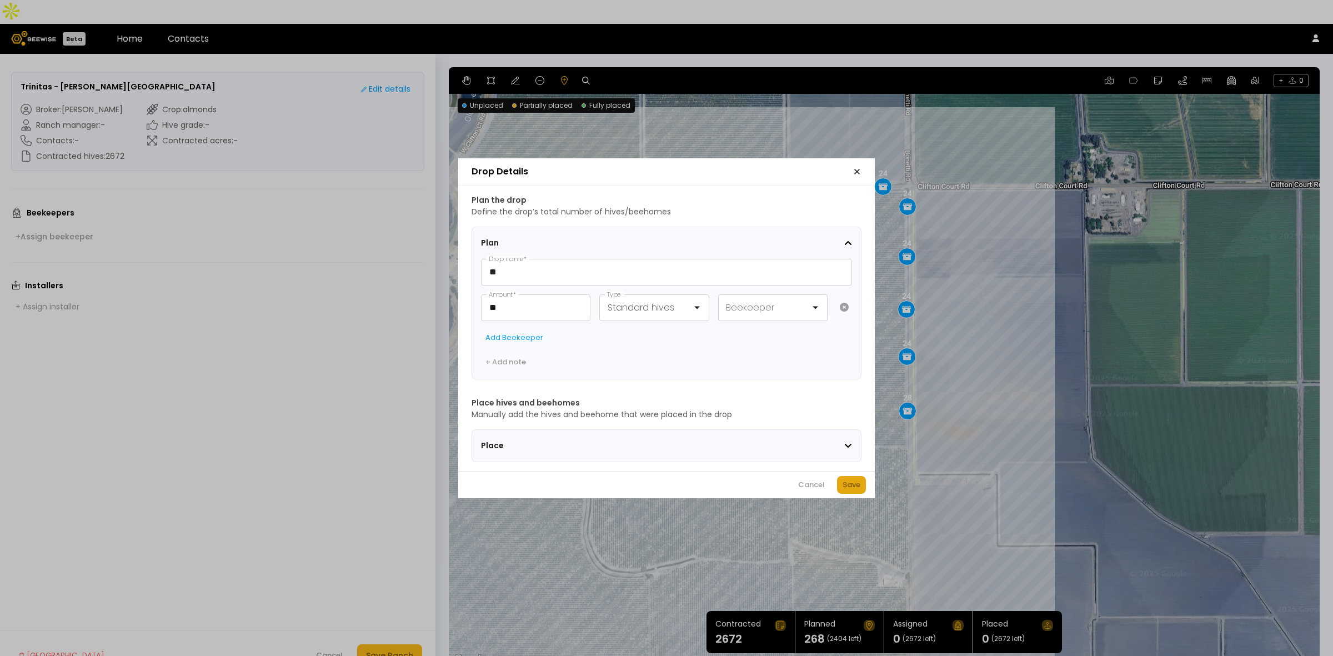
click at [849, 483] on div "Save" at bounding box center [852, 484] width 18 height 11
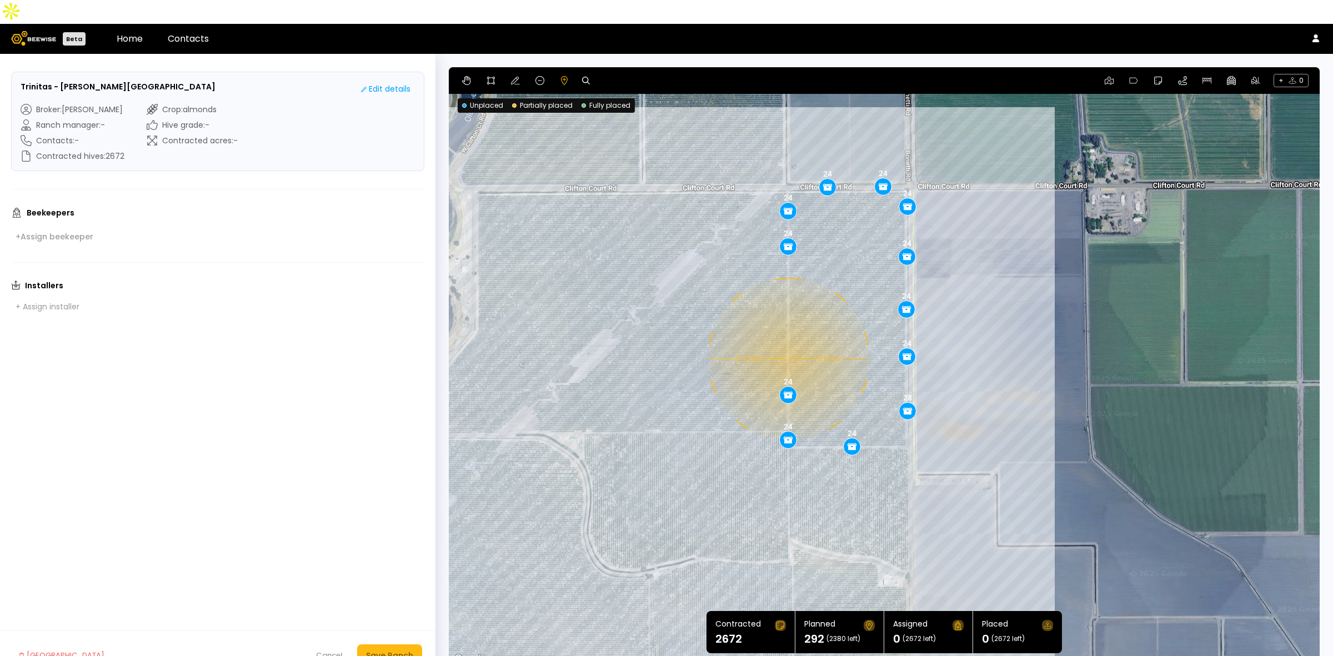
click at [787, 335] on div "0.14 mi 0.14 mi 24 28 24 24 24 24 24 24 24 24 24 24" at bounding box center [884, 366] width 871 height 599
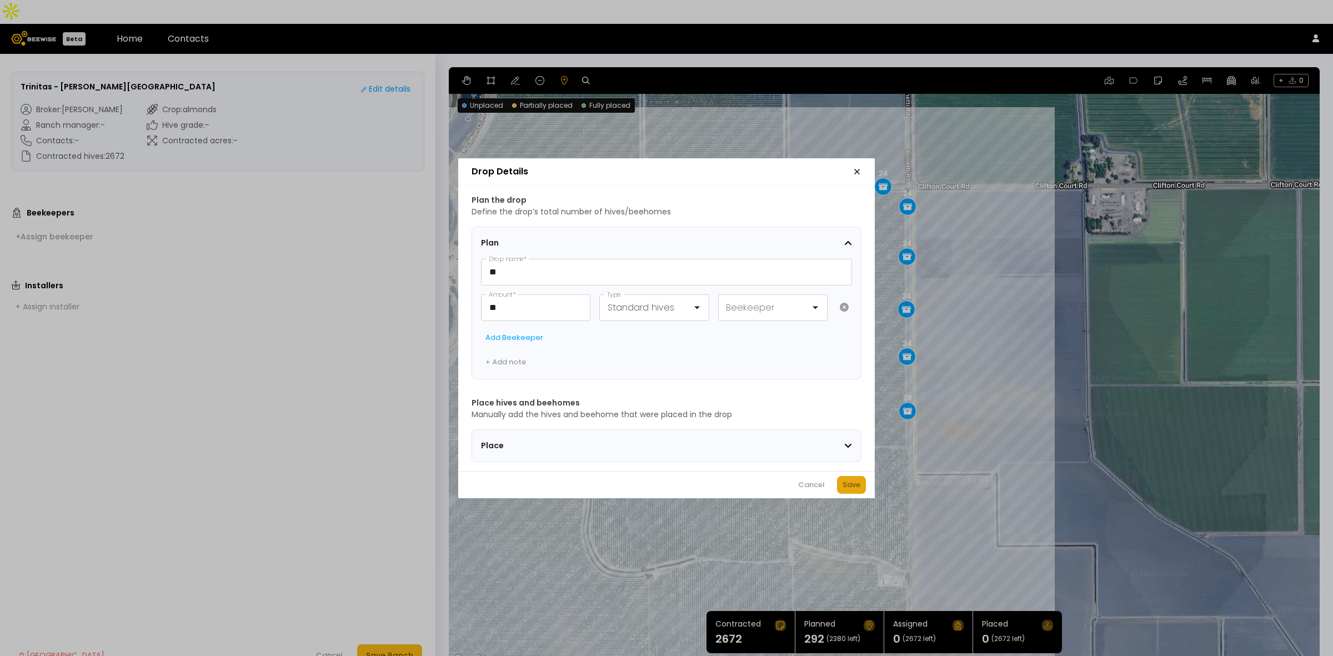
click at [851, 488] on div "Save" at bounding box center [852, 484] width 18 height 11
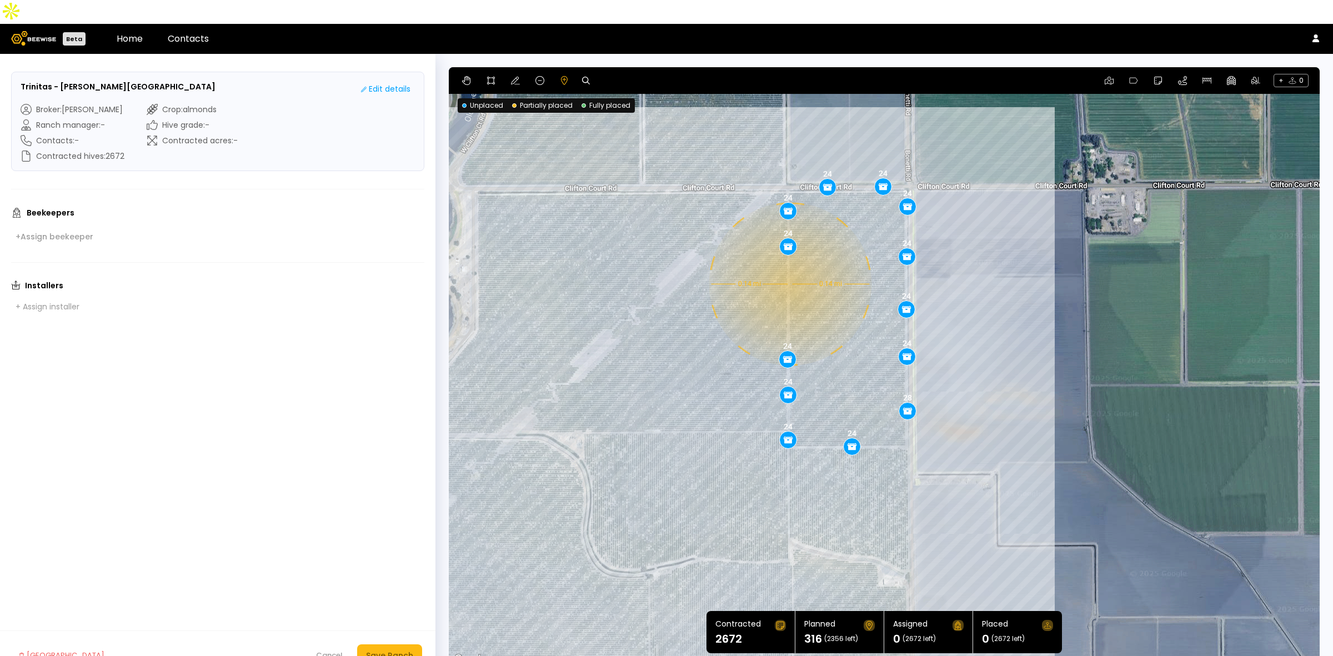
click at [789, 260] on div "0.14 mi 0.14 mi 24 28 24 24 24 24 24 24 24 24 24 24 24" at bounding box center [884, 366] width 871 height 599
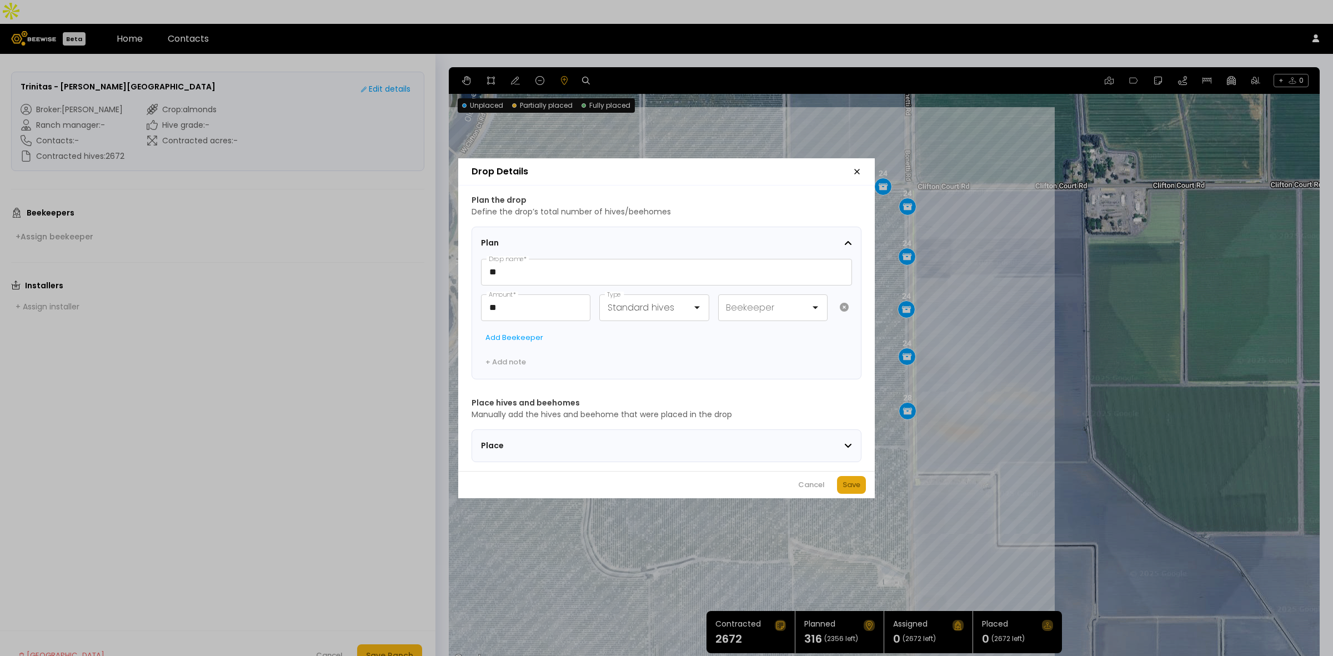
click at [847, 481] on button "Save" at bounding box center [851, 485] width 29 height 18
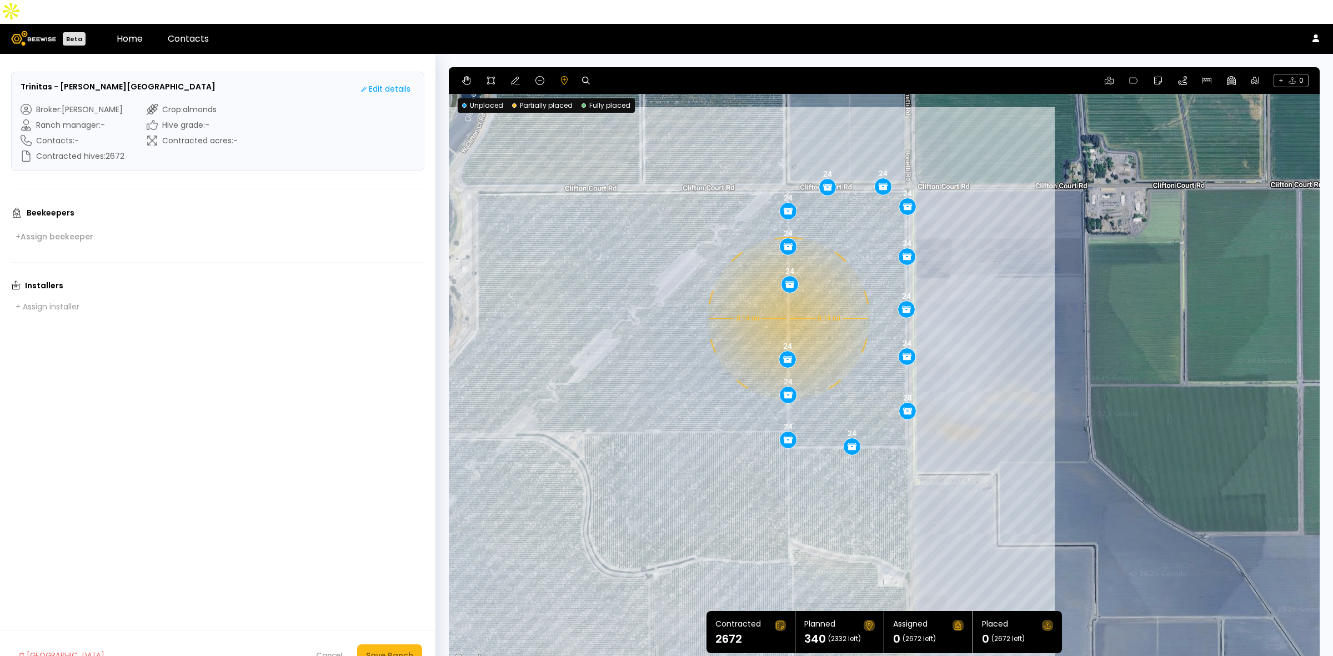
click at [787, 294] on div "0.14 mi 0.14 mi 24 28 24 24 24 24 24 24 24 24 24 24 24 24" at bounding box center [884, 366] width 871 height 599
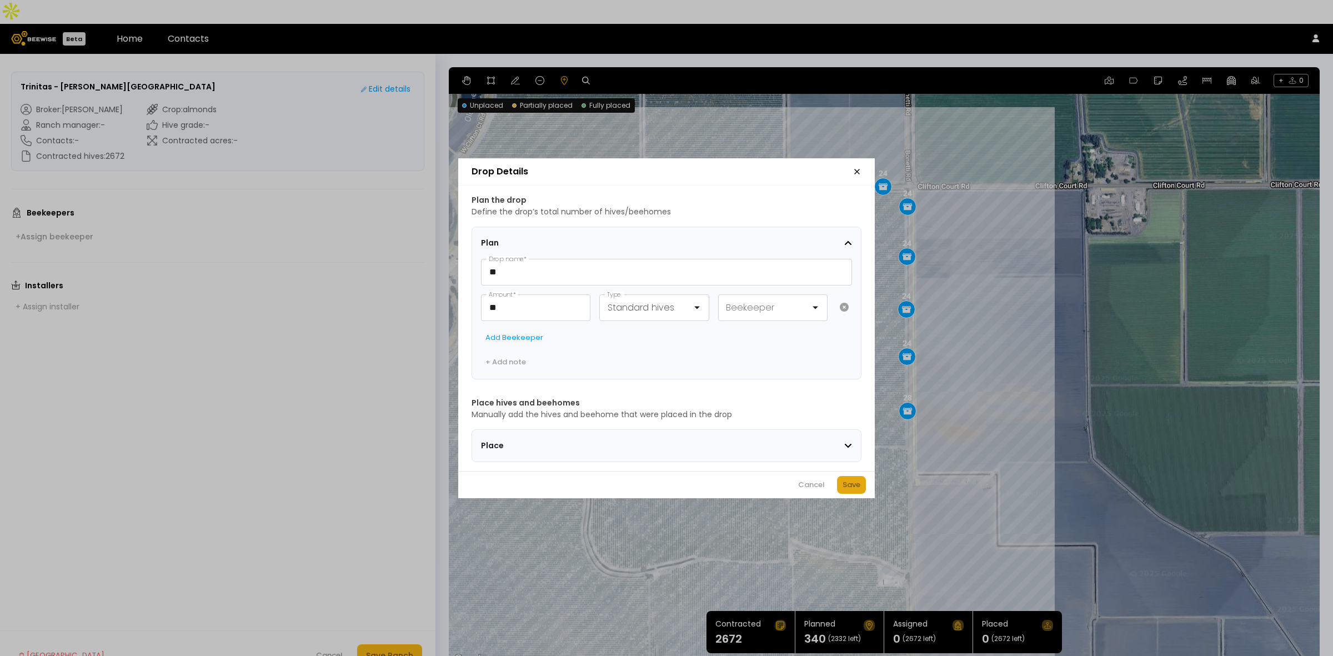
click at [856, 488] on div "Save" at bounding box center [852, 484] width 18 height 11
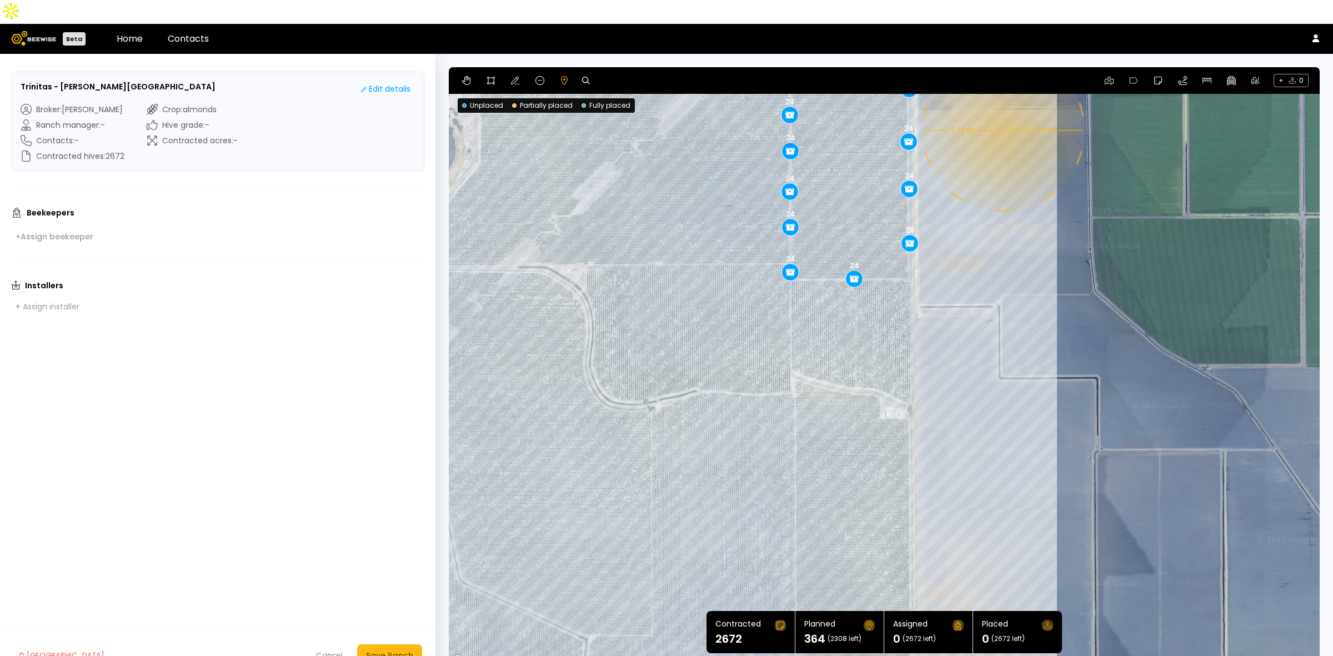
drag, startPoint x: 998, startPoint y: 445, endPoint x: 1000, endPoint y: 274, distance: 171.1
click at [1000, 274] on div "0.14 mi 0.14 mi 24 28 24 24 24 24 24 24 24 24 24 24 24 24 24" at bounding box center [884, 366] width 871 height 599
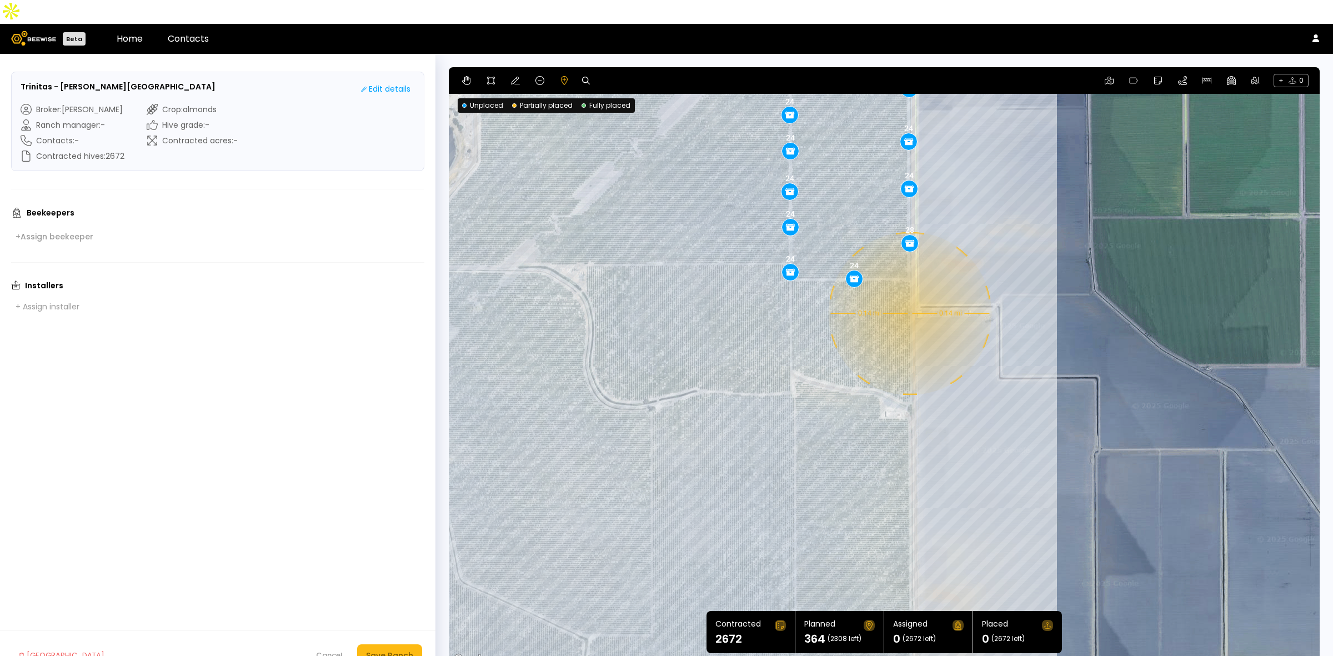
click at [909, 289] on div "0.14 mi 0.14 mi 24 28 24 24 24 24 24 24 24 24 24 24 24 24 24" at bounding box center [884, 366] width 871 height 599
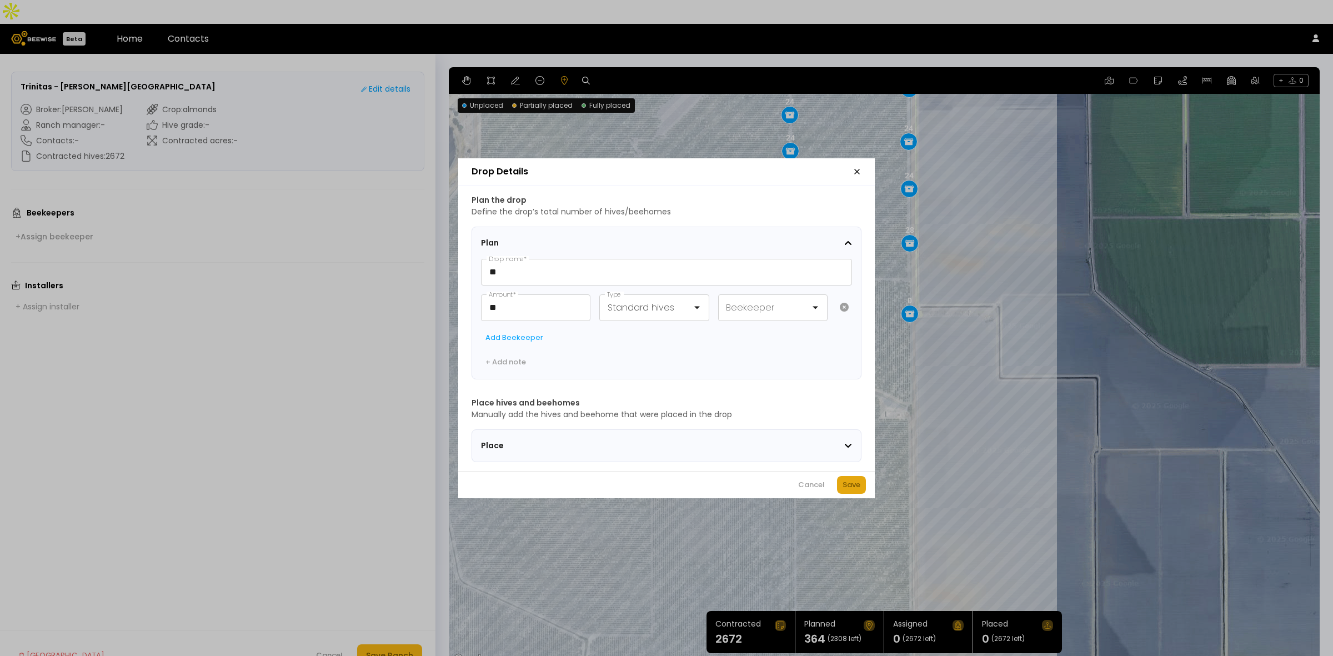
click at [851, 487] on div "Save" at bounding box center [852, 484] width 18 height 11
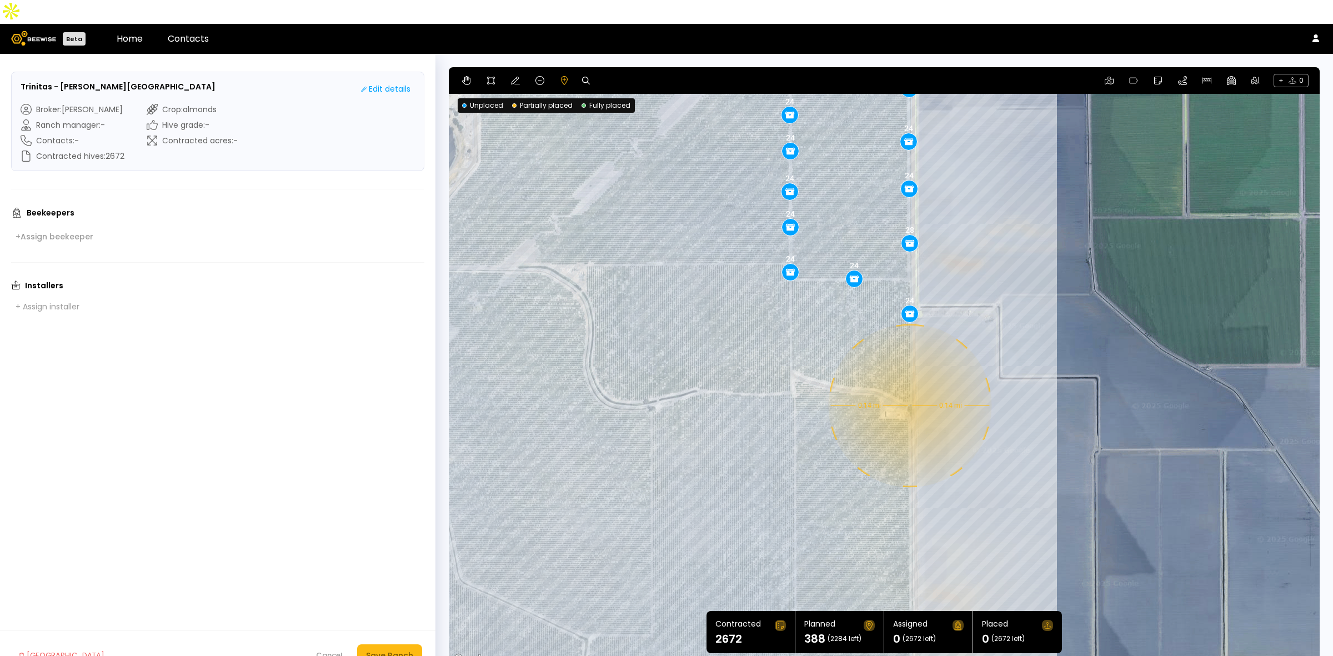
click at [909, 382] on div "0.14 mi 0.14 mi 24 28 24 24 24 24 24 24 24 24 24 24 24 24 24 24" at bounding box center [884, 366] width 871 height 599
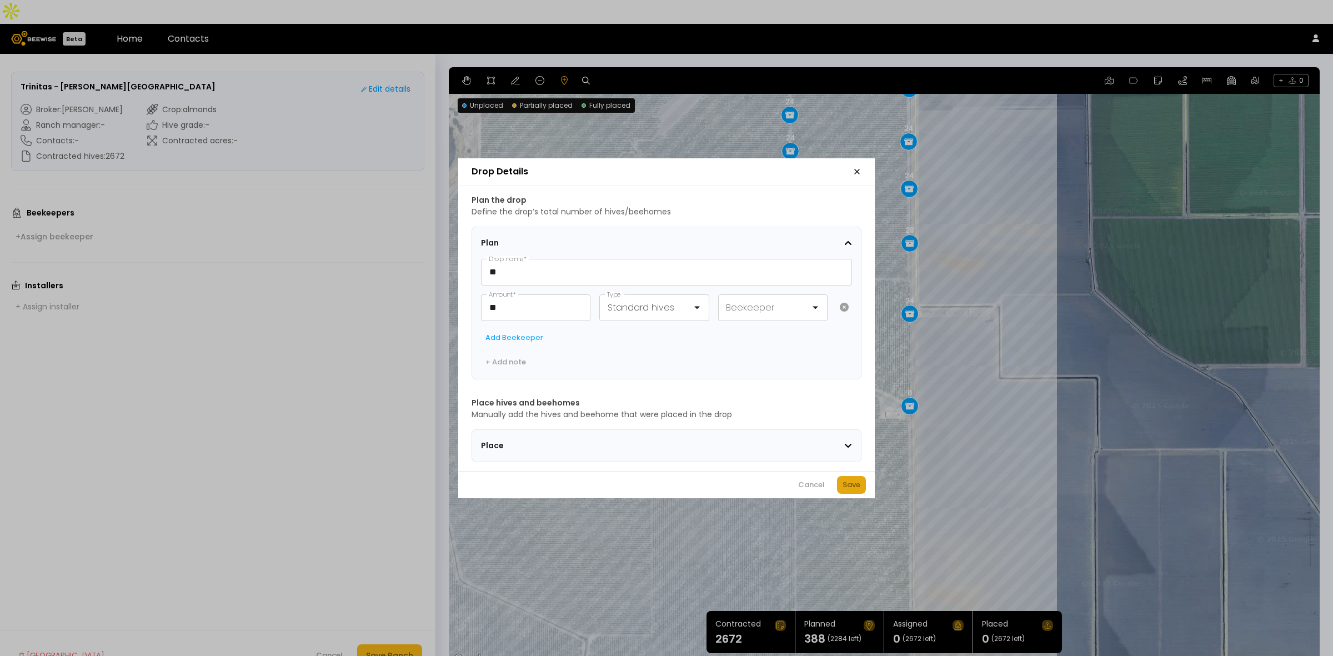
click at [848, 487] on div "Save" at bounding box center [852, 484] width 18 height 11
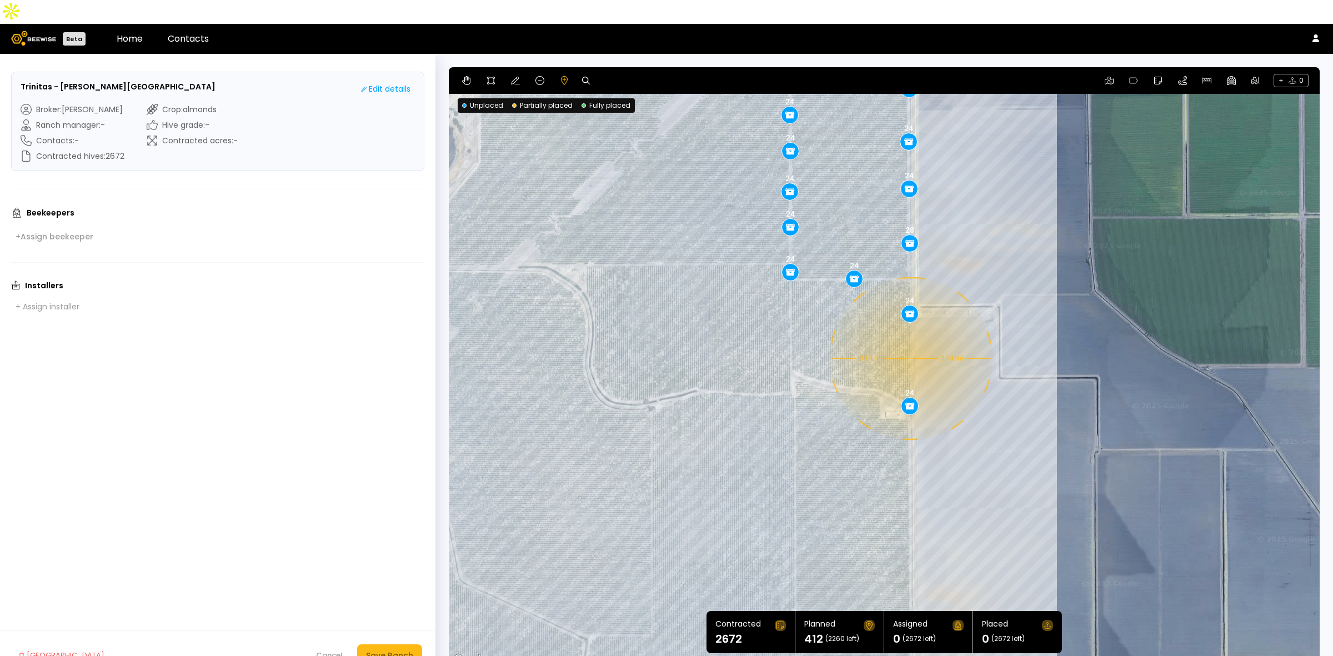
click at [910, 334] on div "0.14 mi 0.14 mi 24 28 24 24 24 24 24 24 24 24 24 24 24 24 24 24 24" at bounding box center [884, 366] width 871 height 599
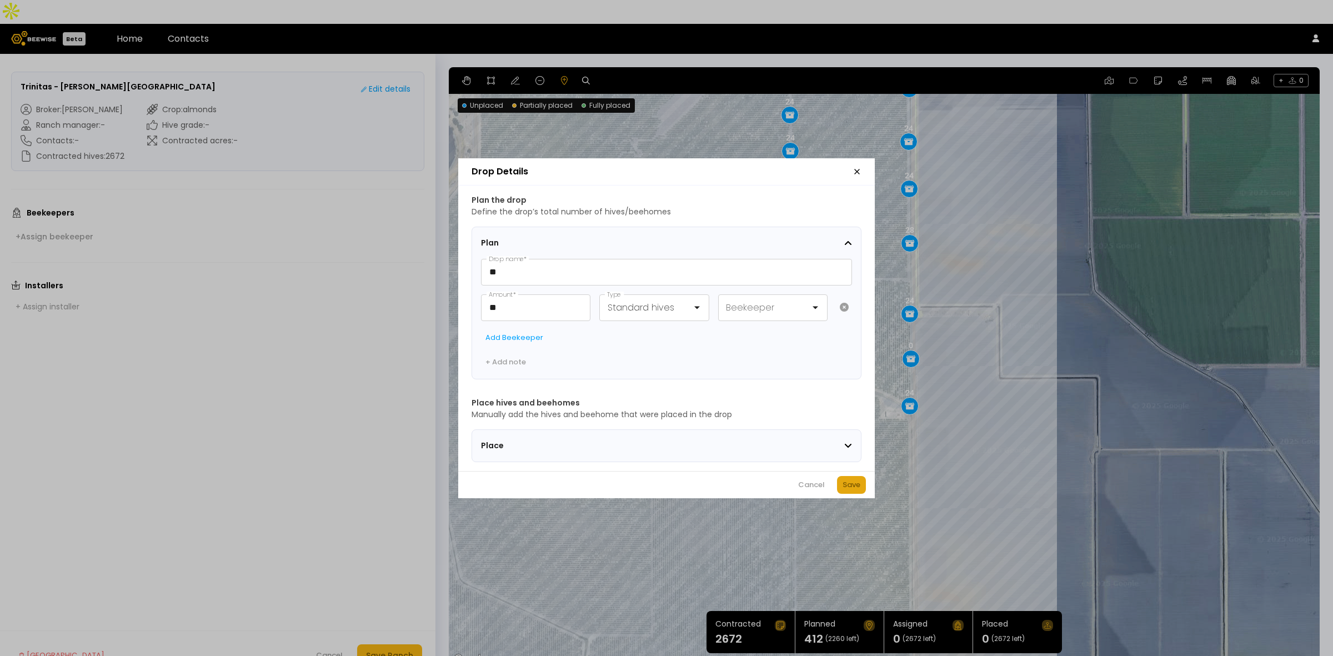
click at [854, 486] on div "Save" at bounding box center [852, 484] width 18 height 11
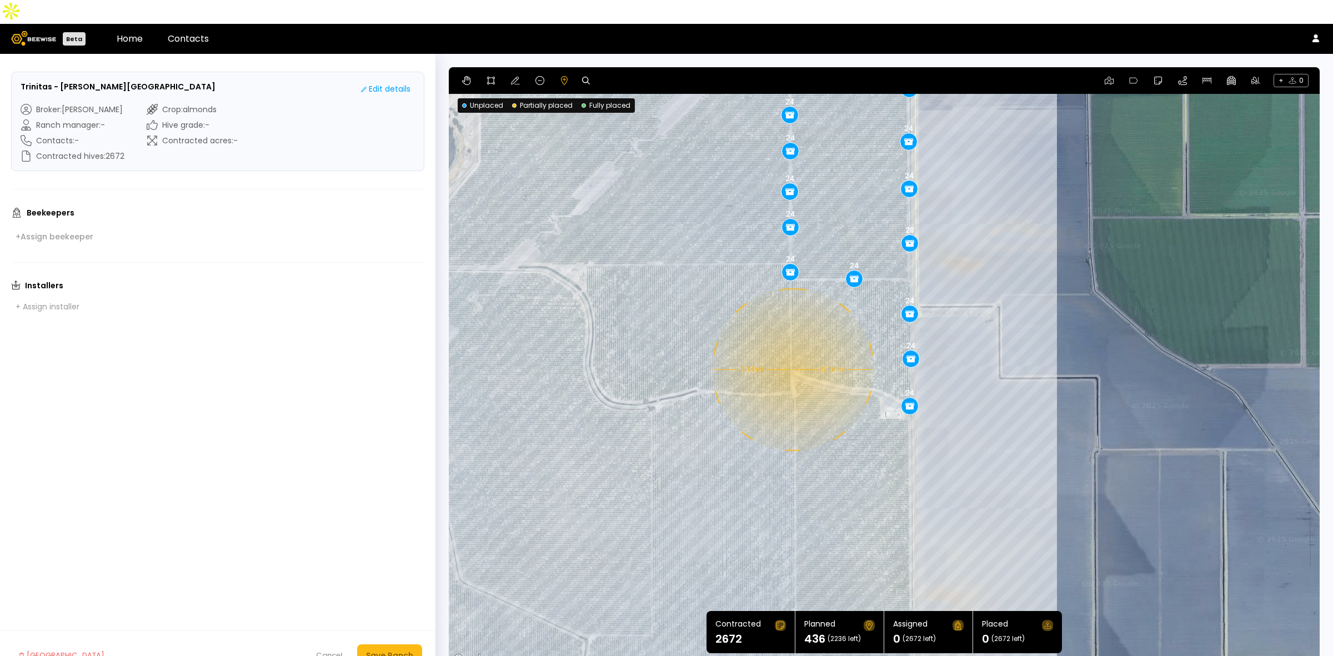
click at [792, 346] on div "0.14 mi 0.14 mi 24 28 24 24 24 24 24 24 24 24 24 24 24 24 24 24 24 24" at bounding box center [884, 366] width 871 height 599
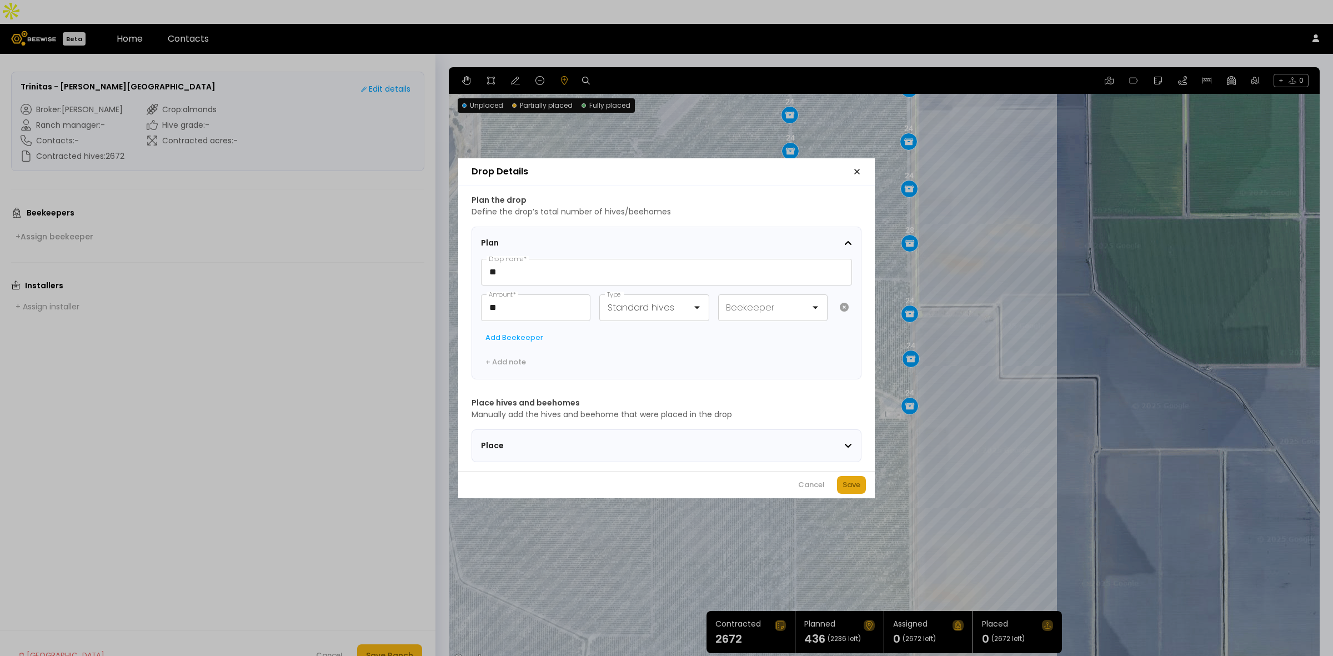
click at [859, 491] on div "Save" at bounding box center [852, 484] width 18 height 11
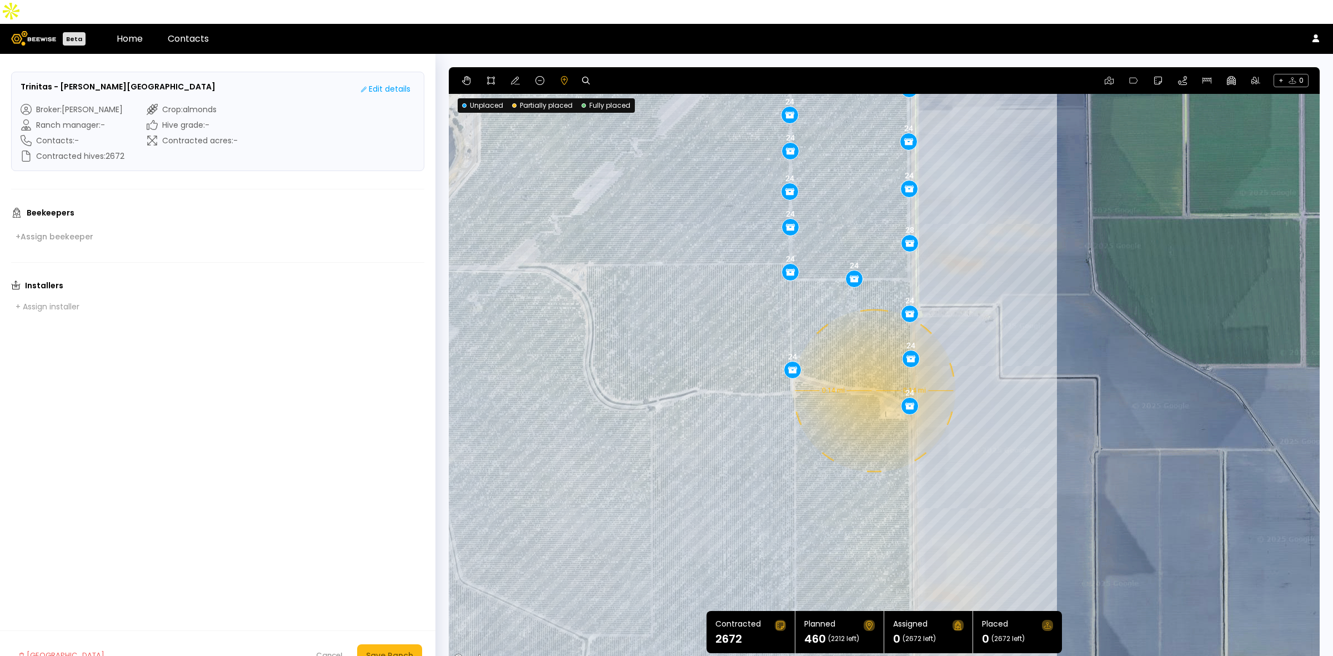
click at [873, 367] on div "0.14 mi 0.14 mi 24 28 24 24 24 24 24 24 24 24 24 24 24 24 24 24 24 24 24" at bounding box center [884, 366] width 871 height 599
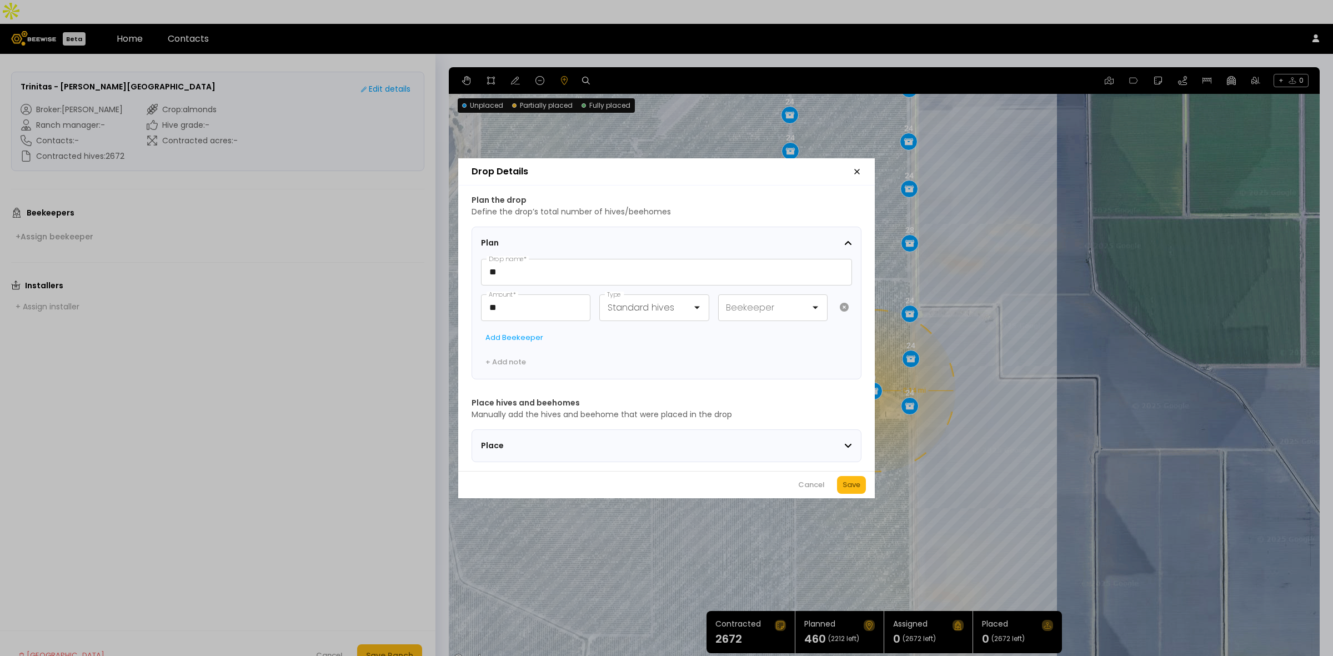
drag, startPoint x: 857, startPoint y: 489, endPoint x: 843, endPoint y: 426, distance: 64.3
click at [857, 486] on div "Save" at bounding box center [852, 484] width 18 height 11
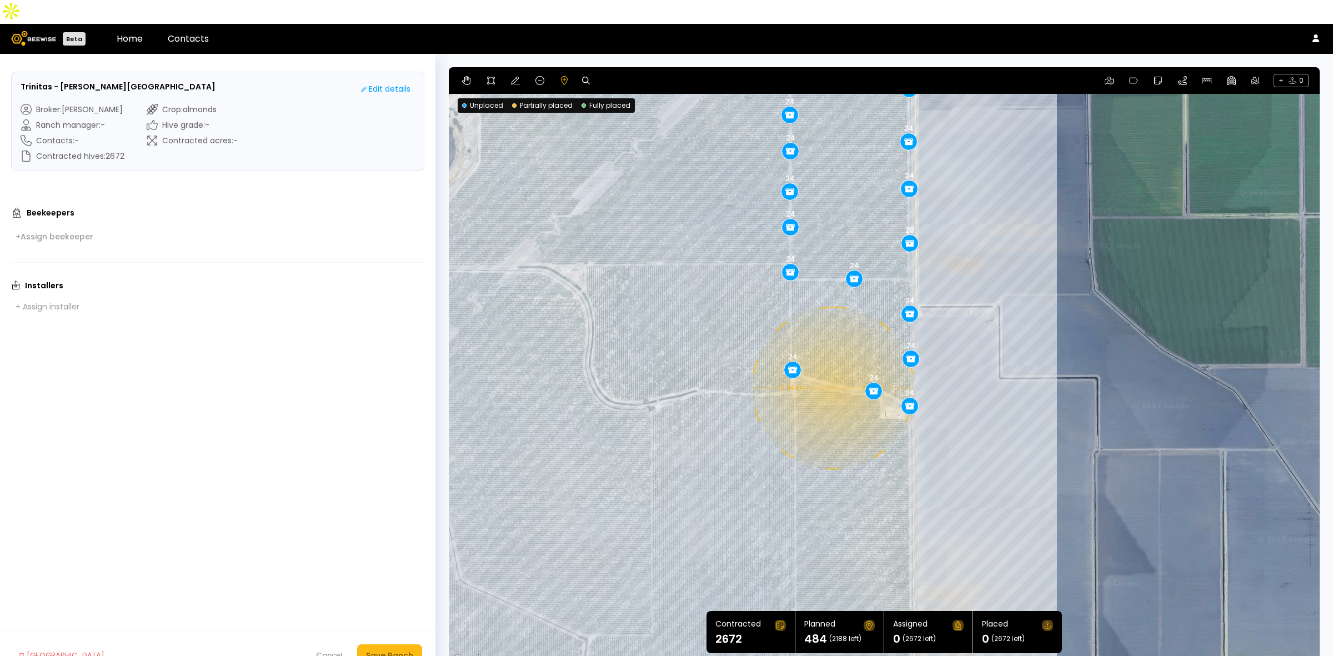
click at [832, 364] on div "0.14 mi 0.14 mi 24 28 24 24 24 24 24 24 24 24 24 24 24 24 24 24 24 24 24 24" at bounding box center [884, 366] width 871 height 599
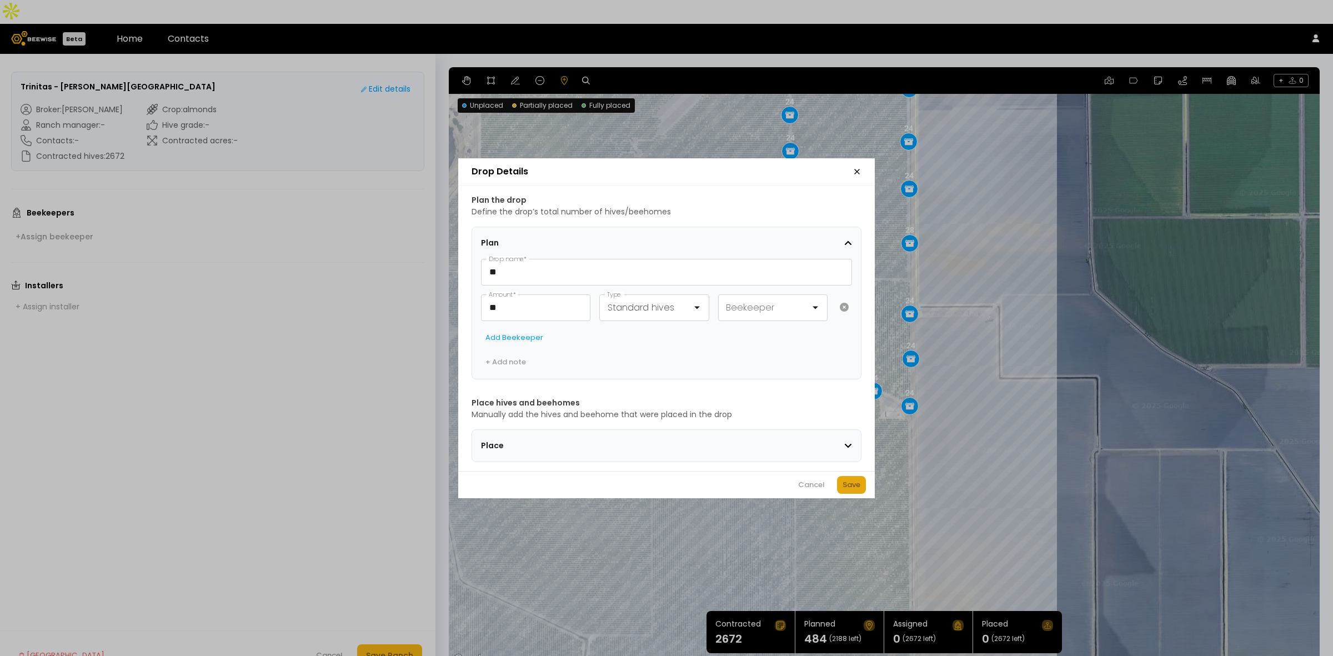
click at [856, 485] on div "Save" at bounding box center [852, 484] width 18 height 11
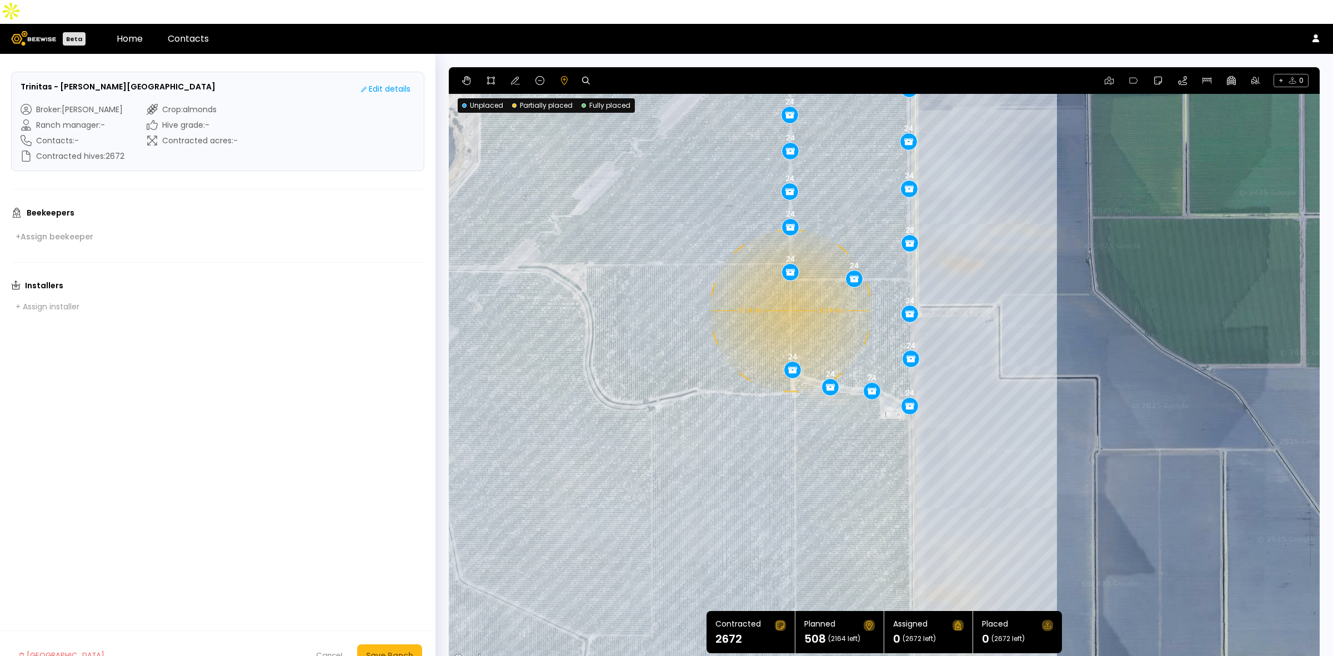
click at [789, 287] on div "0.14 mi 0.14 mi 24 28 24 24 24 24 24 24 24 24 24 24 24 24 24 24 24 24 24 24 24" at bounding box center [884, 366] width 871 height 599
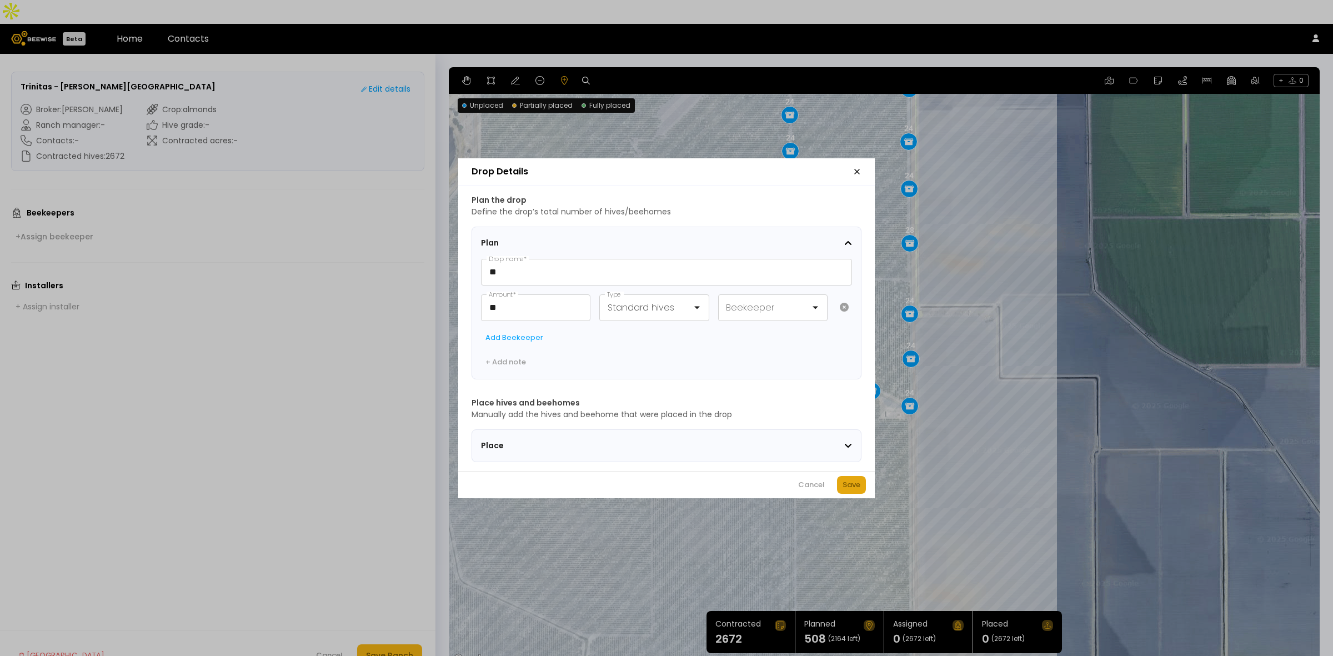
click at [846, 487] on div "Save" at bounding box center [852, 484] width 18 height 11
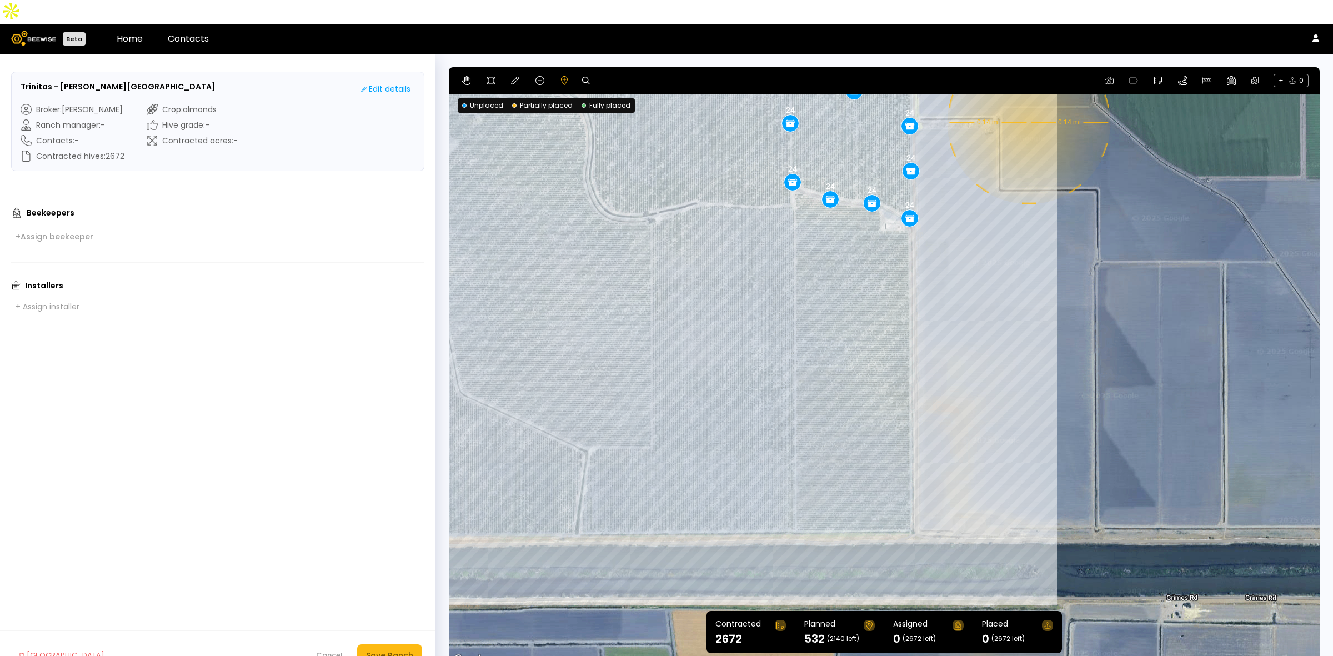
drag, startPoint x: 1027, startPoint y: 482, endPoint x: 1028, endPoint y: 286, distance: 196.1
click at [1028, 286] on div "0.14 mi 0.14 mi 24 28 24 24 24 24 24 24 24 24 24 24 24 24 24 24 24 24 24 24 24 …" at bounding box center [884, 366] width 871 height 599
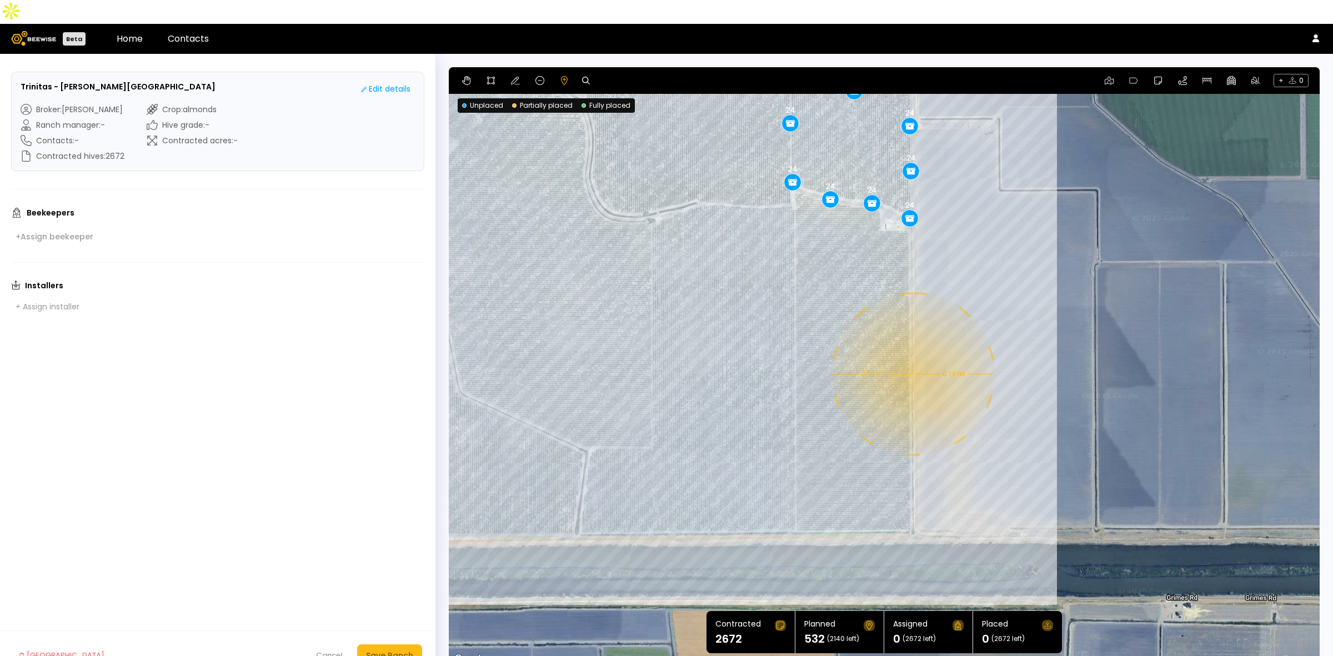
click at [912, 350] on div "0.14 mi 0.14 mi 24 28 24 24 24 24 24 24 24 24 24 24 24 24 24 24 24 24 24 24 24 …" at bounding box center [884, 366] width 871 height 599
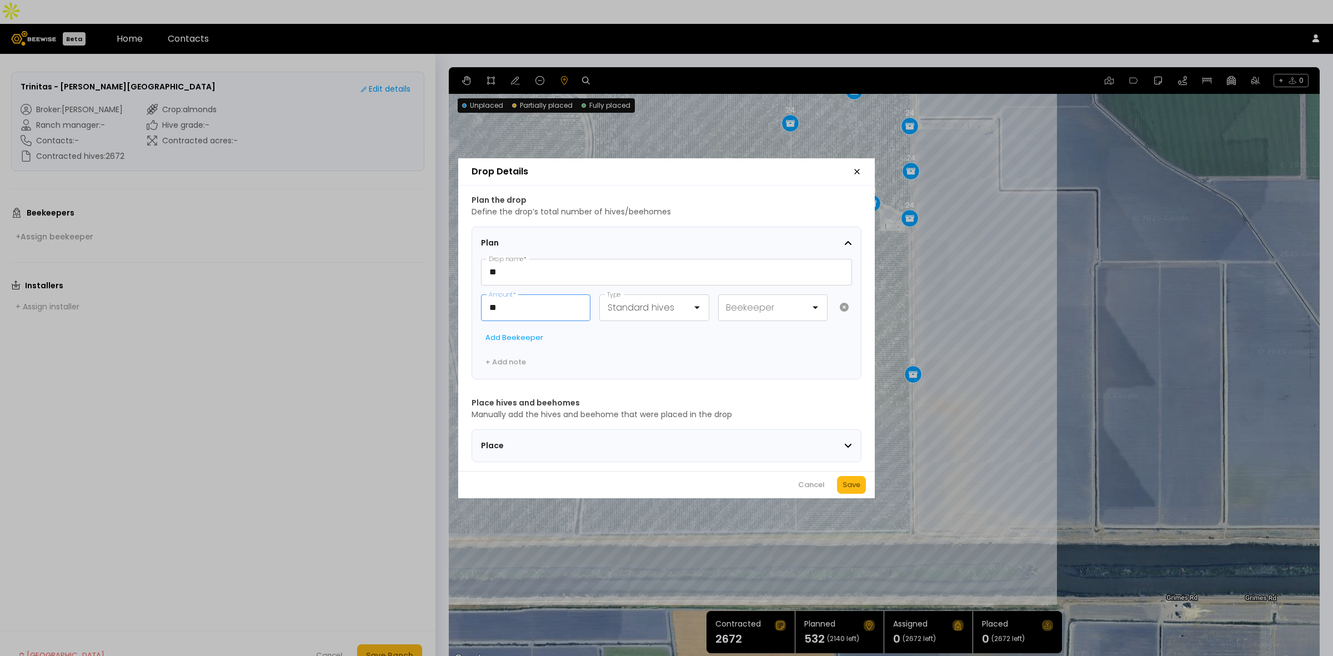
click at [546, 295] on input "**" at bounding box center [536, 308] width 108 height 26
type input "**"
click at [848, 488] on div "Save" at bounding box center [852, 484] width 18 height 11
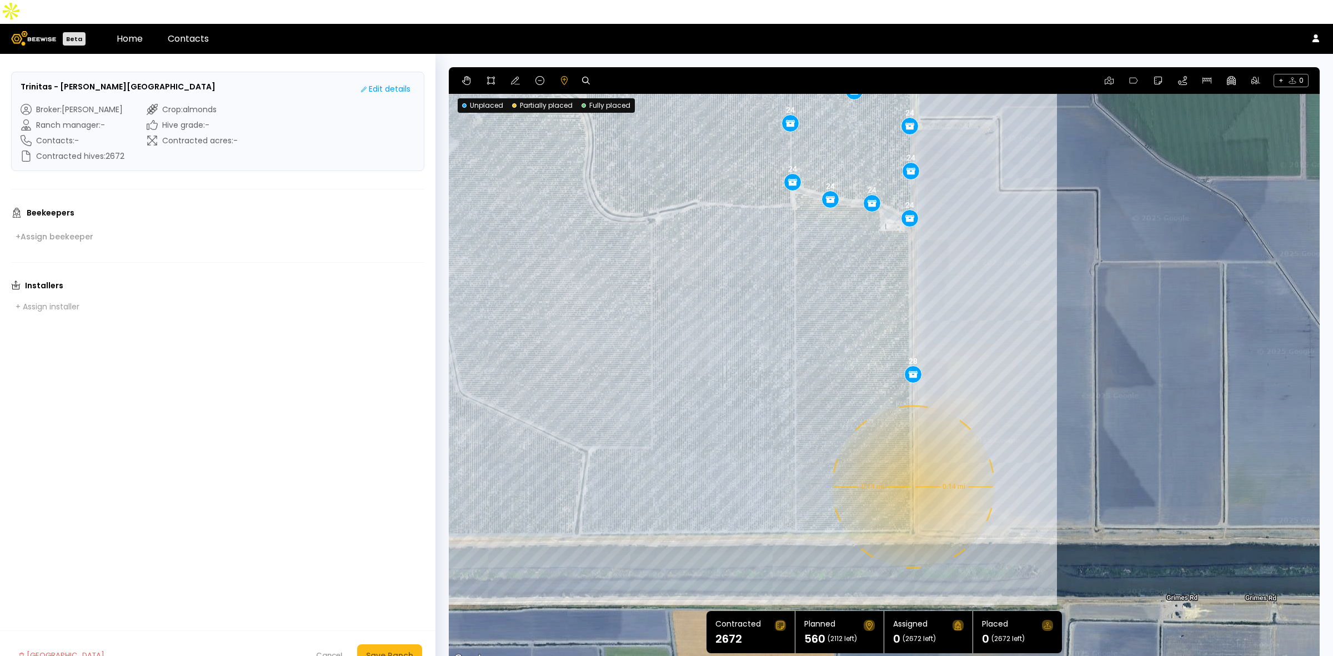
click at [912, 463] on div "0.14 mi 0.14 mi 24 28 24 24 24 24 24 24 24 24 24 24 24 24 24 24 24 24 24 24 24 …" at bounding box center [884, 366] width 871 height 599
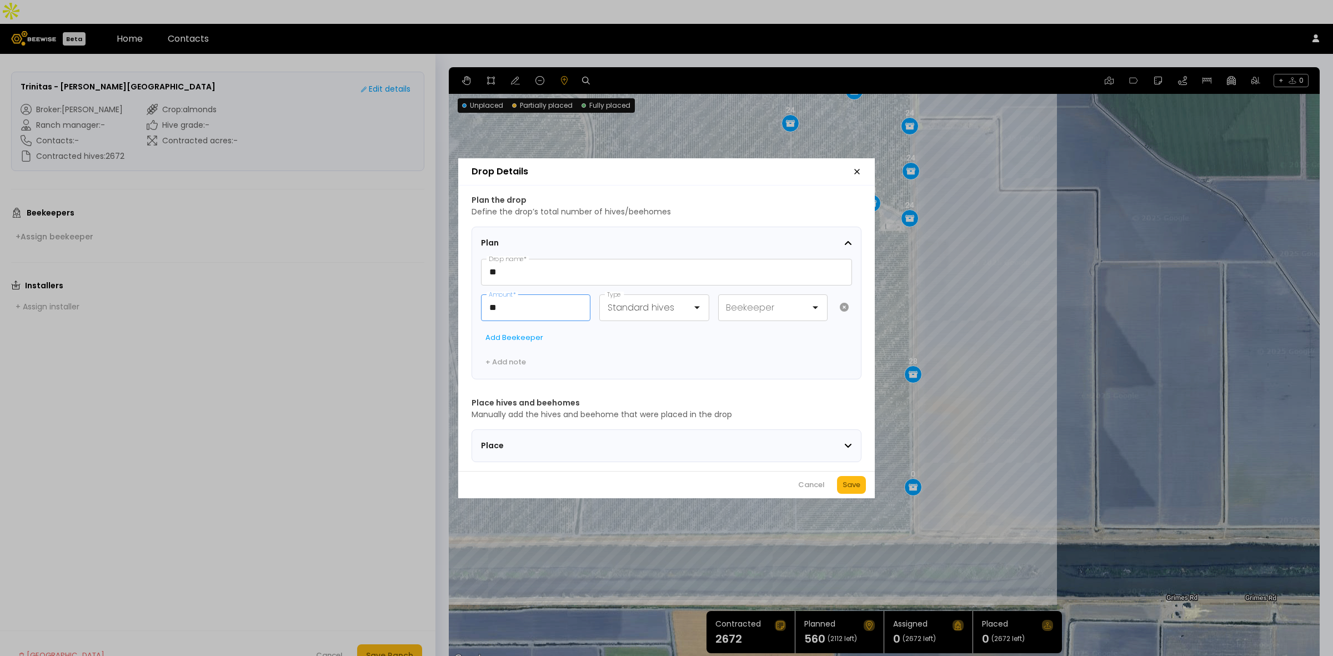
click at [523, 307] on input "**" at bounding box center [536, 308] width 108 height 26
type input "**"
click at [843, 491] on div "Save" at bounding box center [852, 484] width 18 height 11
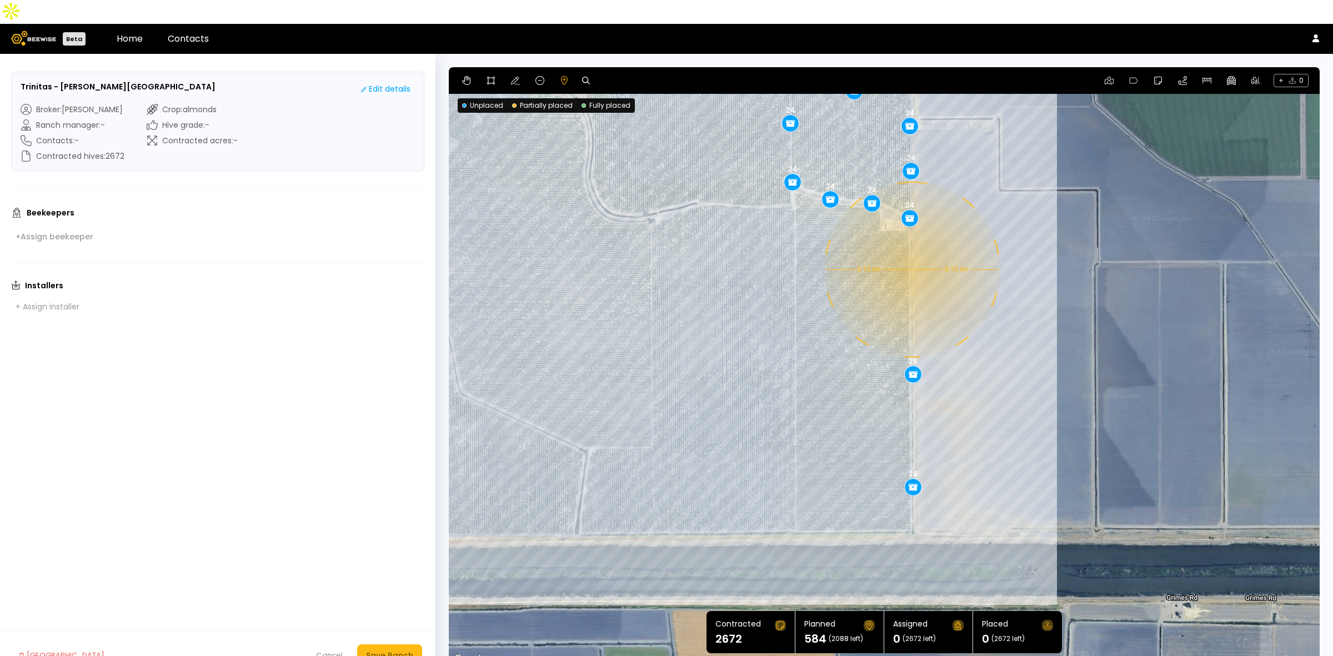
click at [911, 246] on div "0.15 mi 0.15 mi 24 28 24 24 24 24 24 24 24 24 24 24 24 24 24 24 24 24 24 24 24 …" at bounding box center [884, 366] width 871 height 599
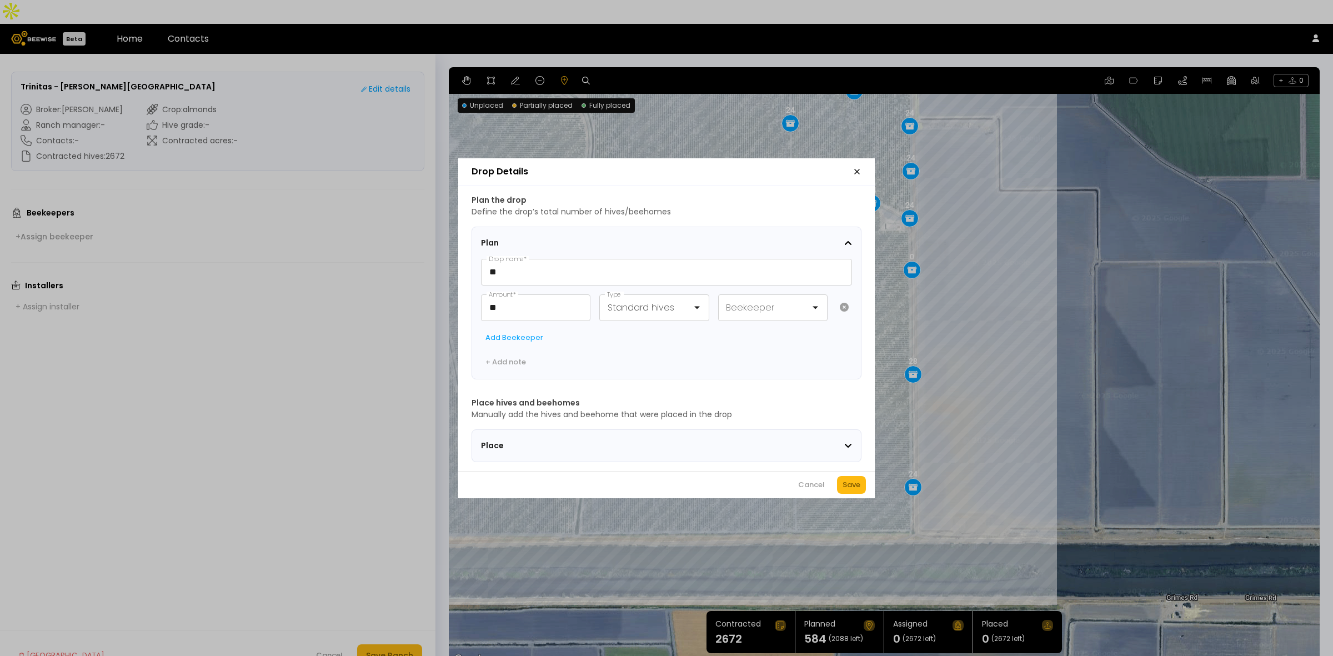
click at [857, 478] on div "Cancel Save" at bounding box center [666, 484] width 417 height 27
click at [854, 483] on div "Save" at bounding box center [852, 484] width 18 height 11
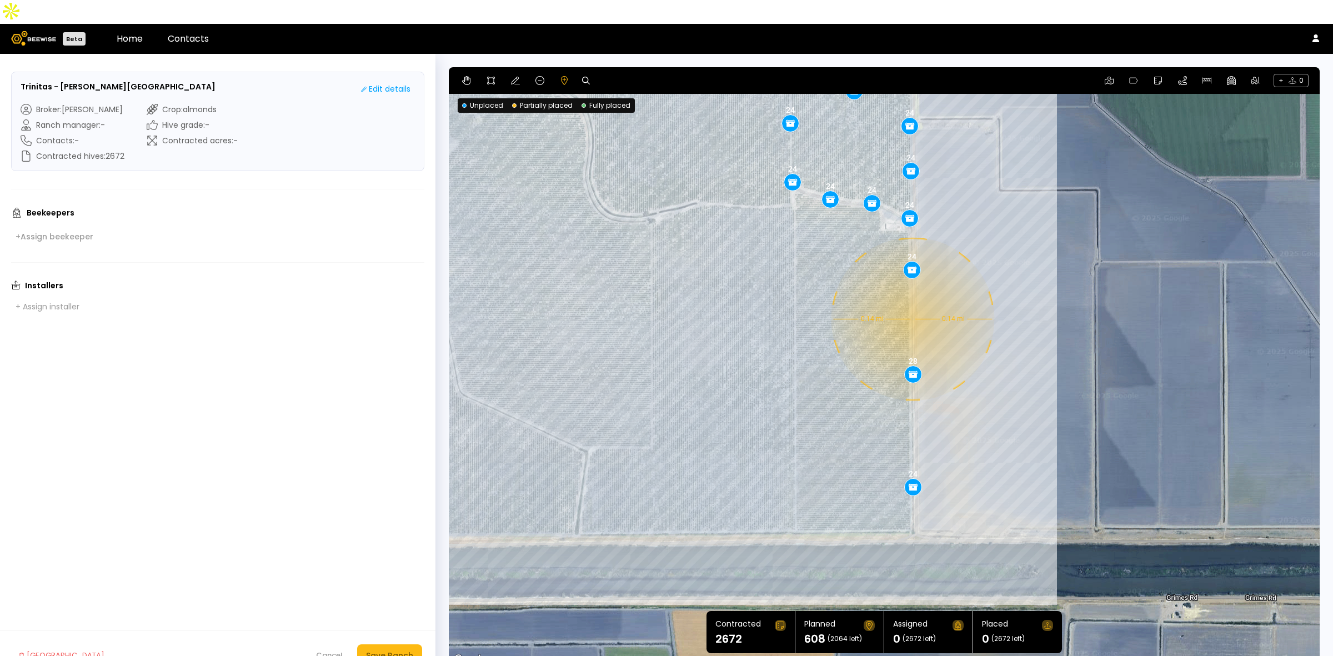
click at [912, 295] on div "0.14 mi 0.14 mi 24 28 24 24 24 24 24 24 24 24 24 24 24 24 24 24 24 24 24 24 24 …" at bounding box center [884, 366] width 871 height 599
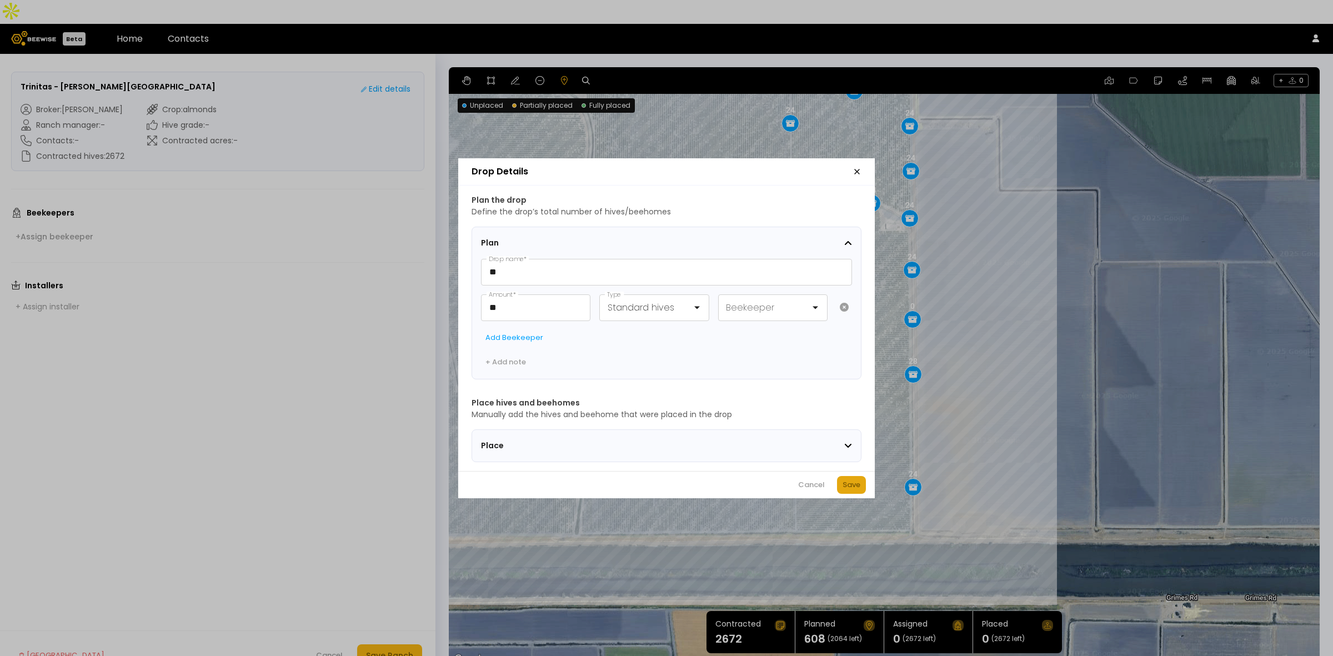
click at [849, 482] on button "Save" at bounding box center [851, 485] width 29 height 18
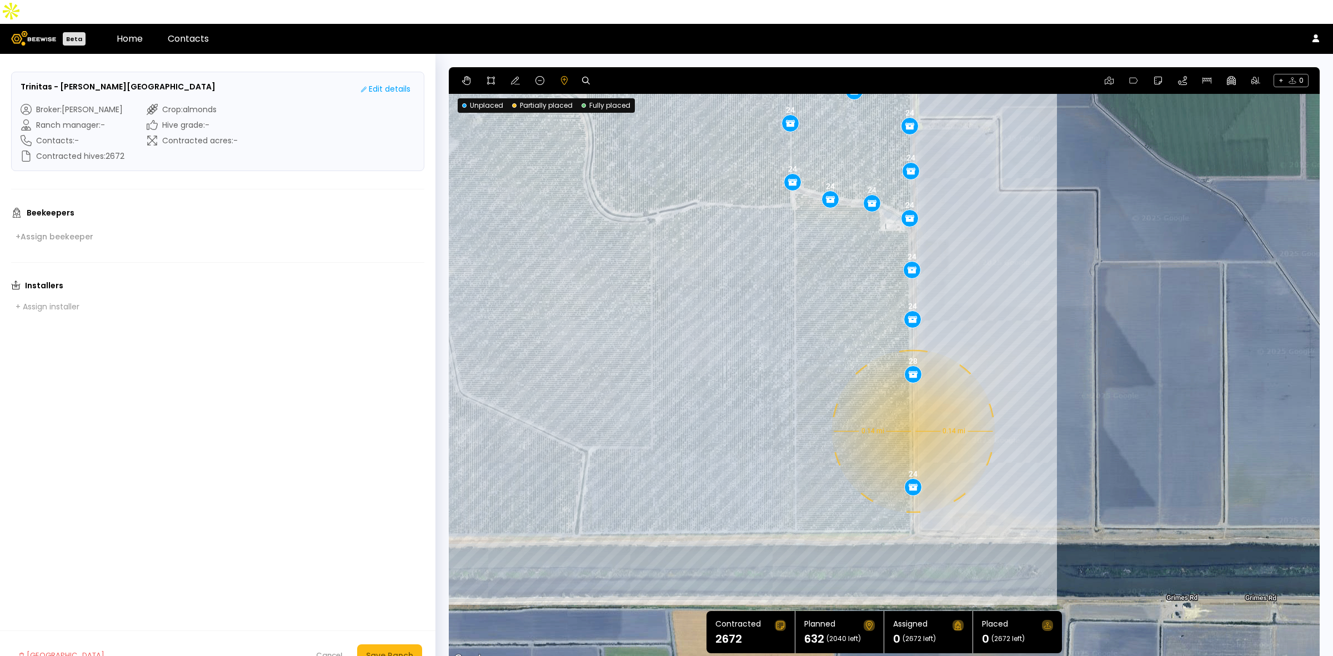
click at [912, 407] on div "0.14 mi 0.14 mi 24 28 24 24 24 24 24 24 24 24 24 24 24 24 24 24 24 24 24 24 24 …" at bounding box center [884, 366] width 871 height 599
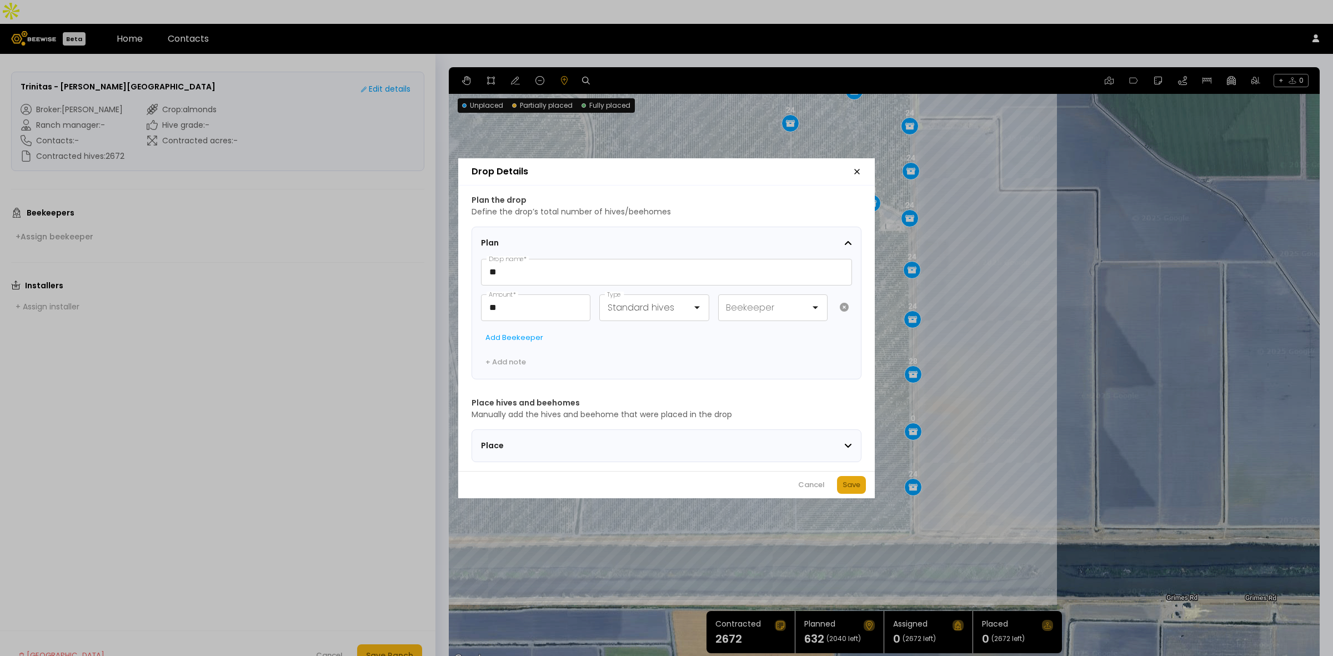
click at [856, 488] on div "Save" at bounding box center [852, 484] width 18 height 11
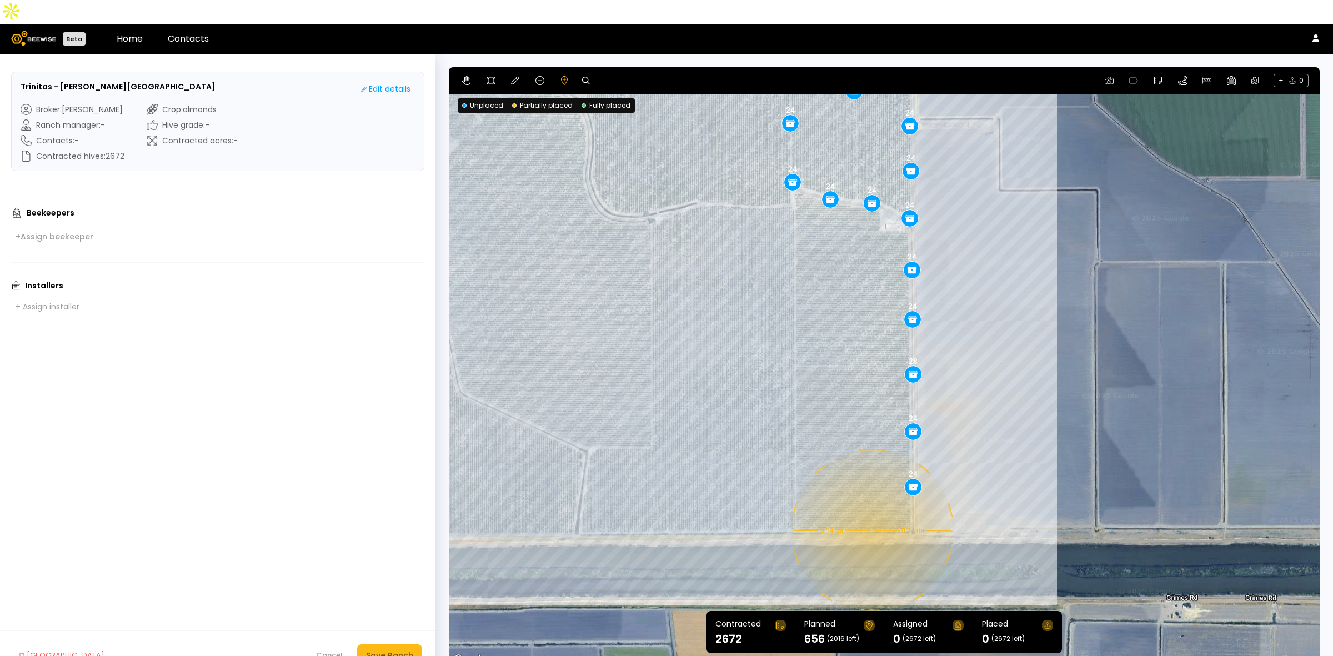
click at [871, 507] on div "0.14 mi 0.14 mi 24 28 24 24 24 24 24 24 24 24 24 24 24 24 24 24 24 24 24 24 24 …" at bounding box center [884, 366] width 871 height 599
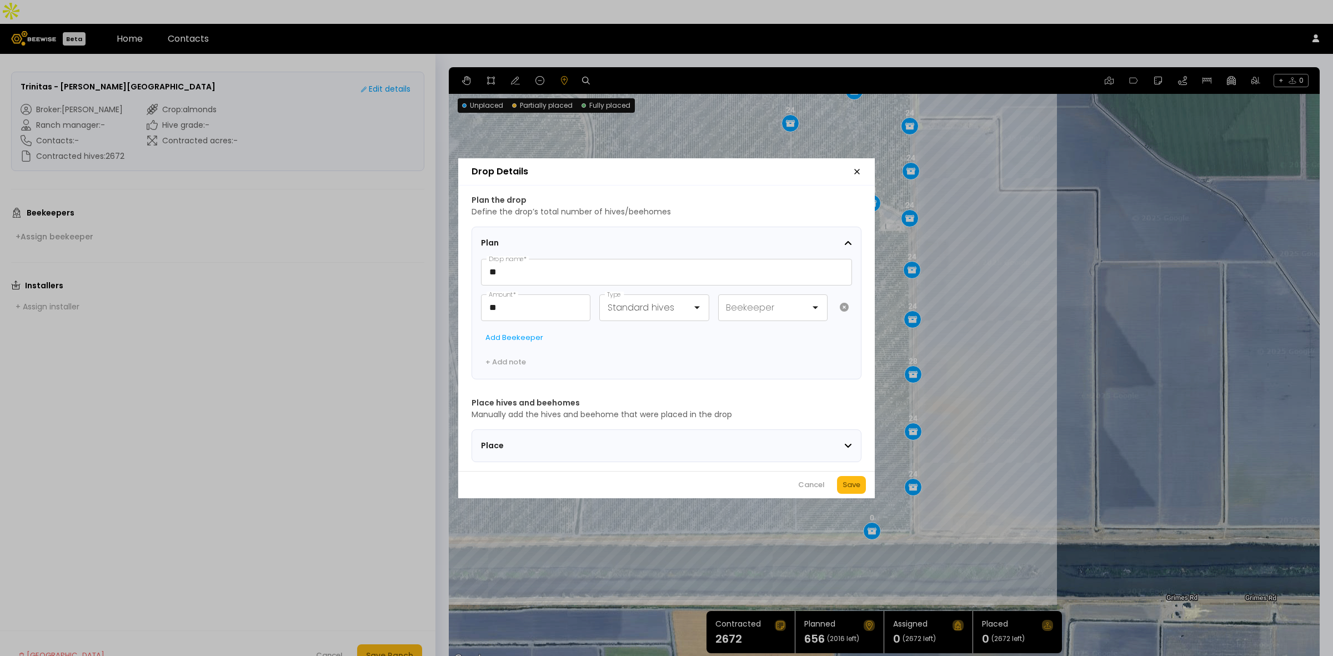
click at [843, 506] on div "Drop Details Plan the drop Define the drop’s total number of hives/beehomes Pla…" at bounding box center [666, 328] width 1333 height 656
click at [849, 491] on div "Save" at bounding box center [852, 484] width 18 height 11
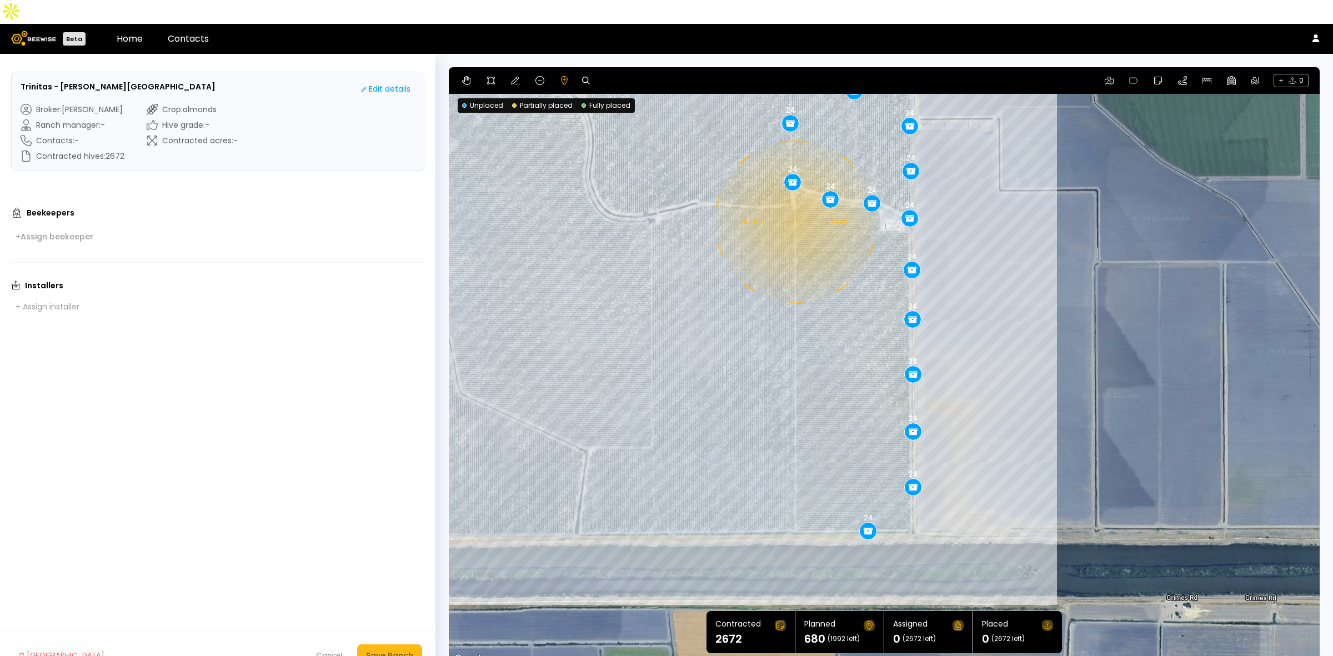
click at [794, 198] on div "0.14 mi 0.14 mi 24 28 24 24 24 24 24 24 24 24 24 24 24 24 24 24 24 24 24 24 24 …" at bounding box center [884, 366] width 871 height 599
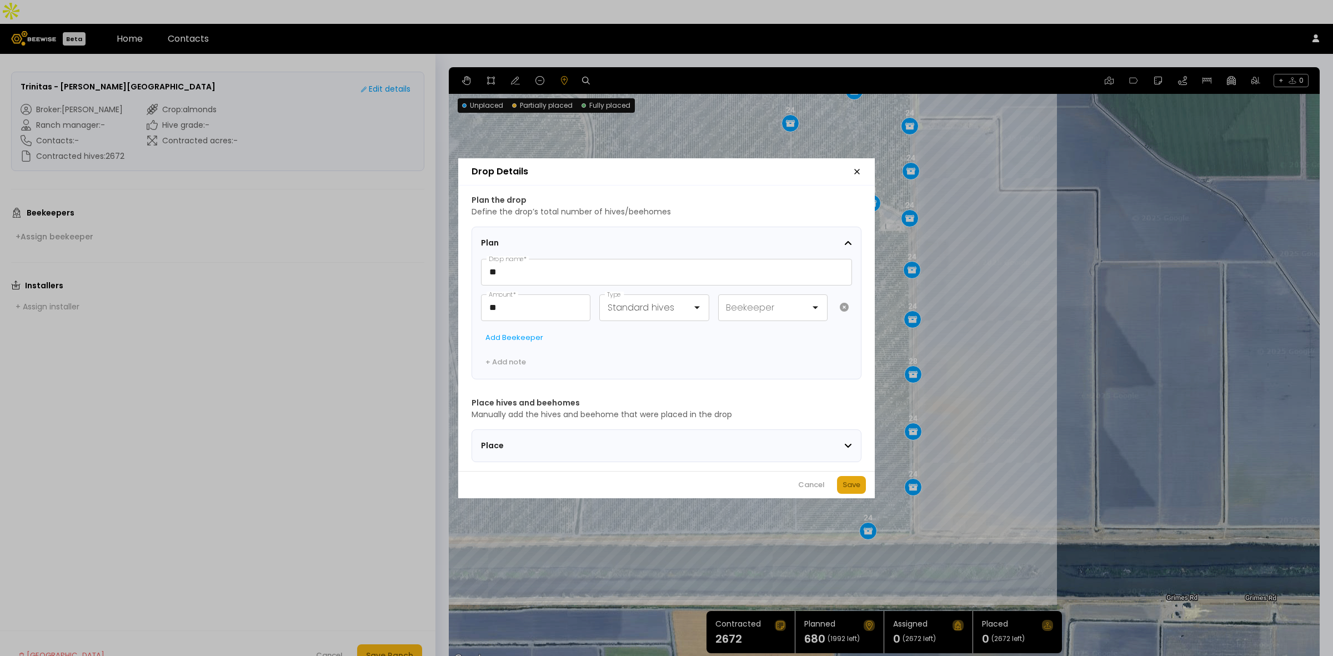
click at [853, 491] on div "Save" at bounding box center [852, 484] width 18 height 11
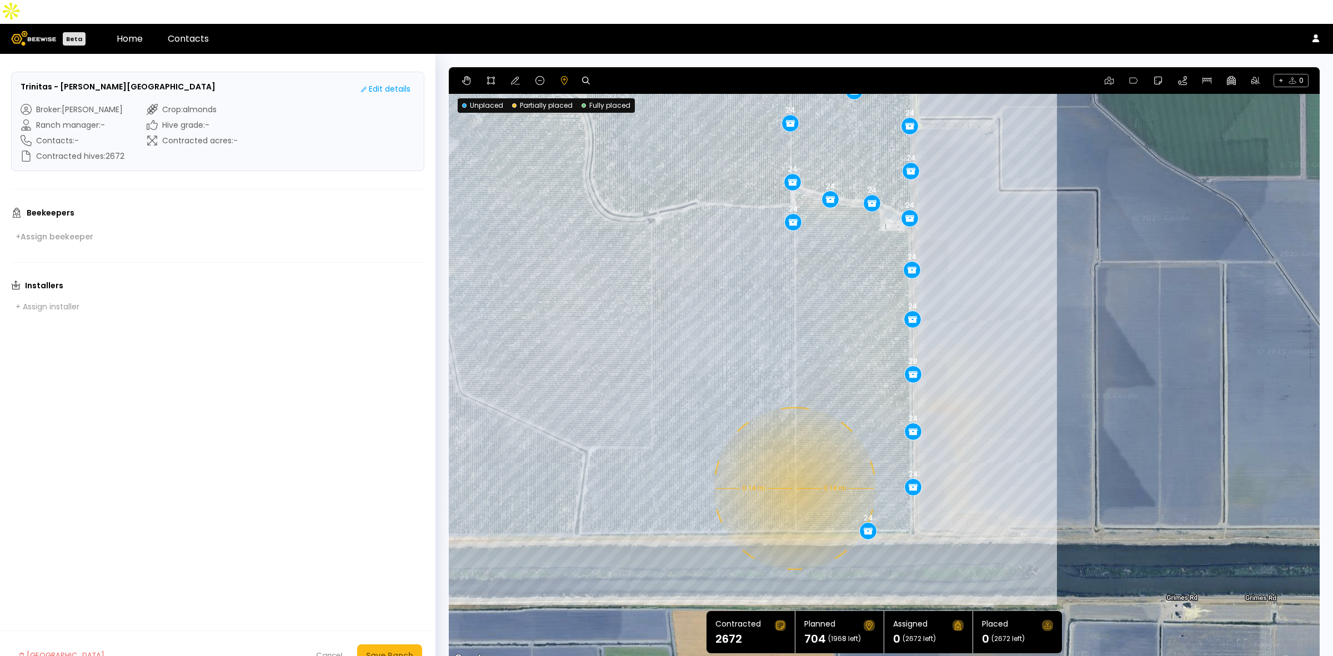
click at [793, 464] on div "0.14 mi 0.14 mi 24 28 24 24 24 24 24 24 24 24 24 24 24 24 24 24 24 24 24 24 24 …" at bounding box center [884, 366] width 871 height 599
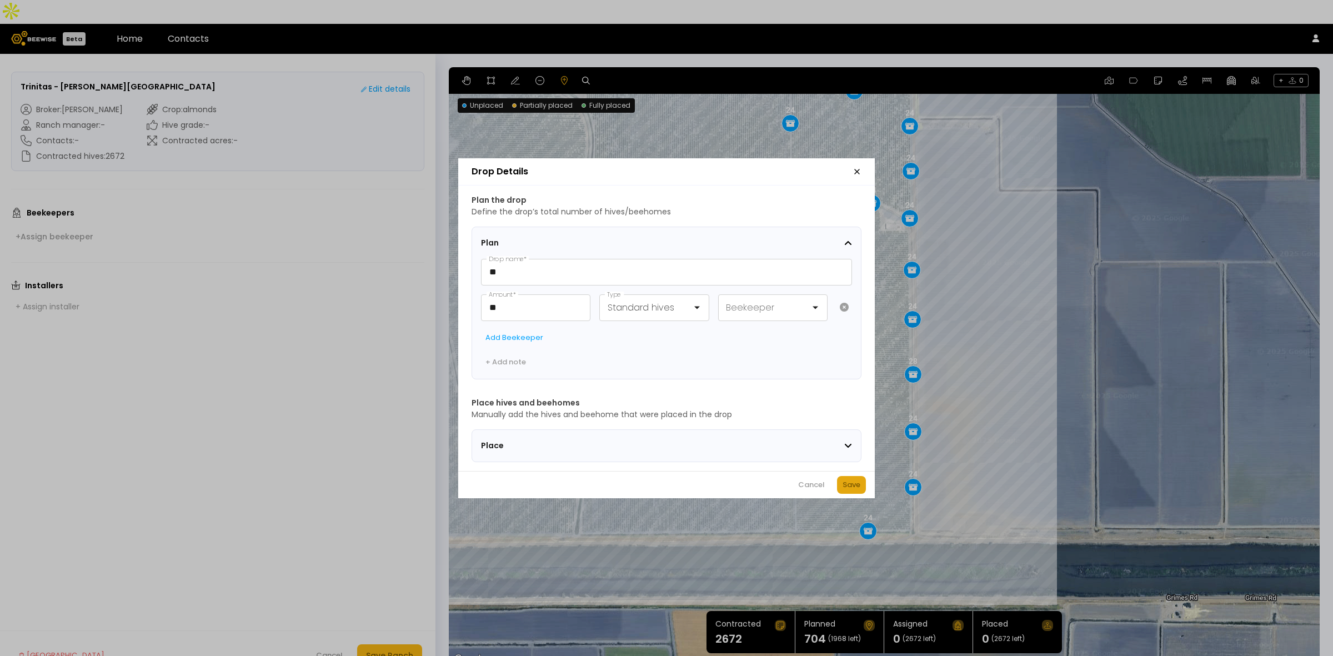
click at [846, 487] on div "Save" at bounding box center [852, 484] width 18 height 11
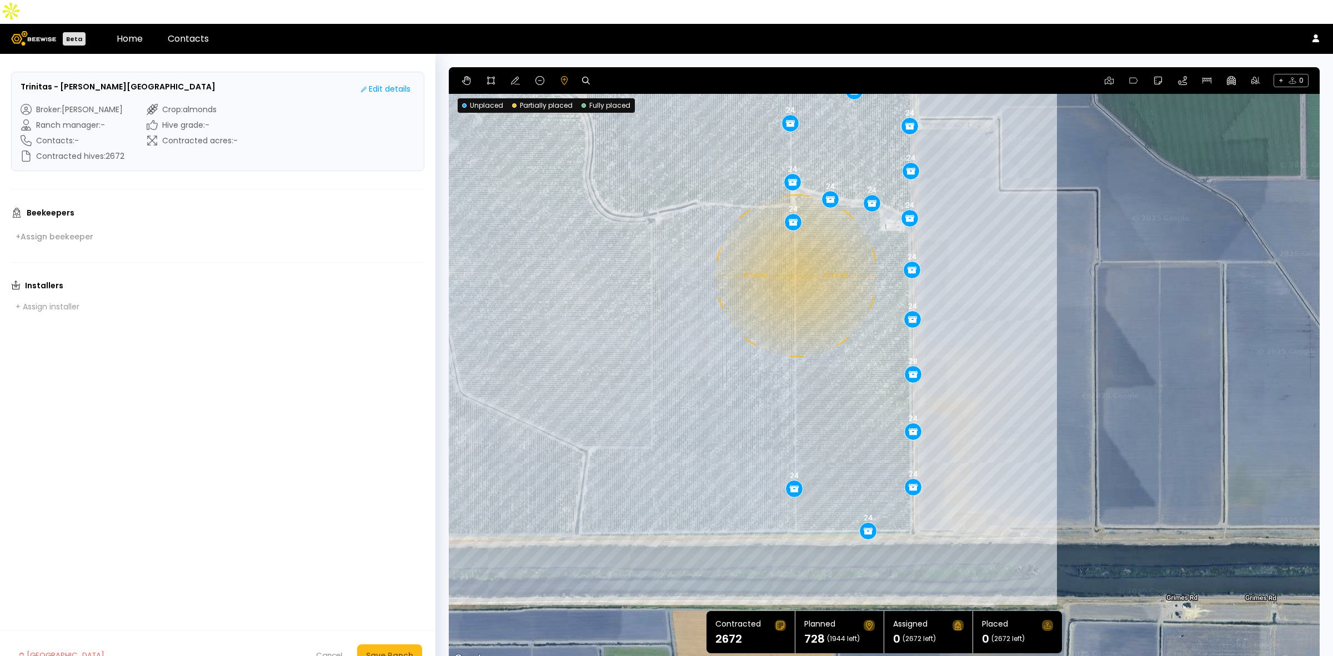
click at [795, 252] on div "0.14 mi 0.14 mi 24 28 24 24 24 24 24 24 24 24 24 24 24 24 24 24 24 24 24 24 24 …" at bounding box center [884, 366] width 871 height 599
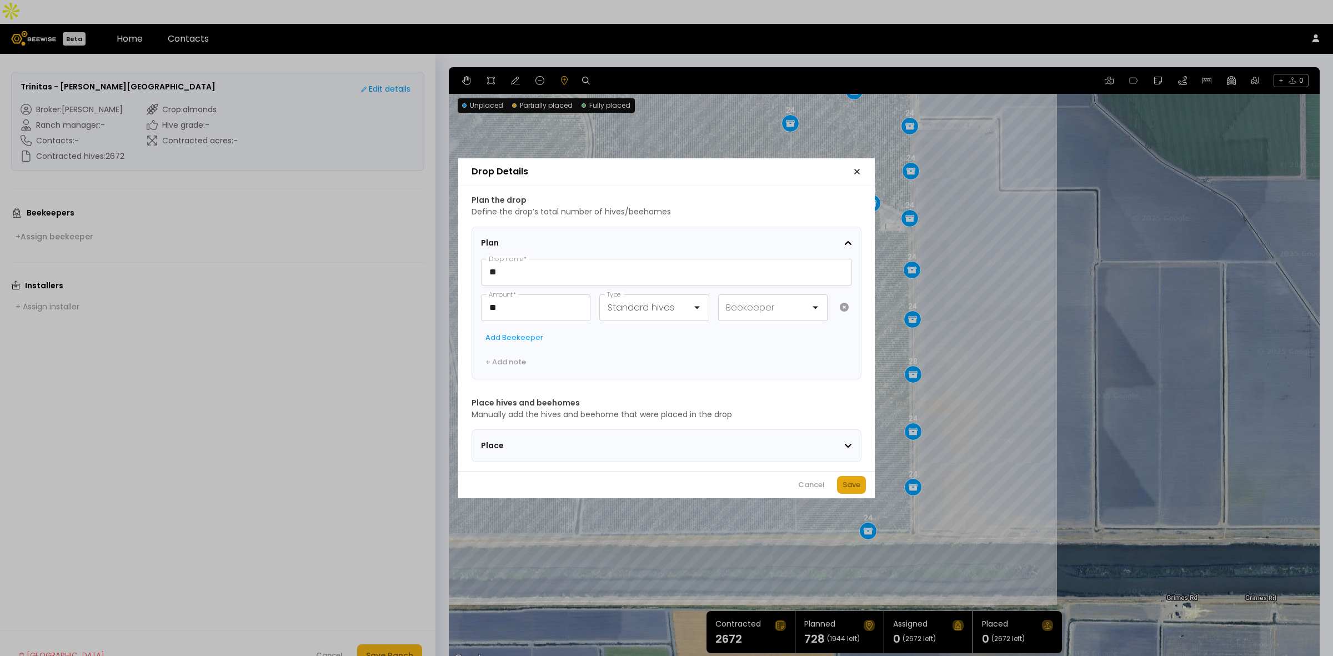
click at [852, 487] on div "Save" at bounding box center [852, 484] width 18 height 11
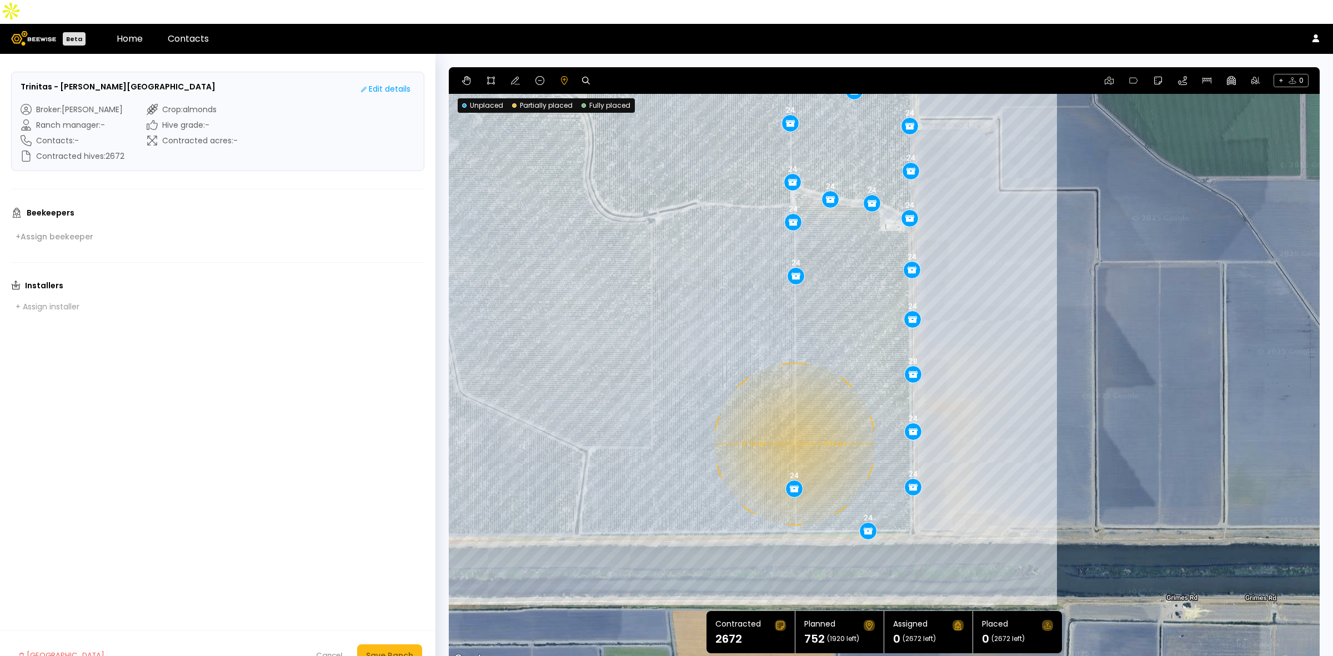
click at [793, 420] on div "0.14 mi 0.14 mi 24 28 24 24 24 24 24 24 24 24 24 24 24 24 24 24 24 24 24 24 24 …" at bounding box center [884, 366] width 871 height 599
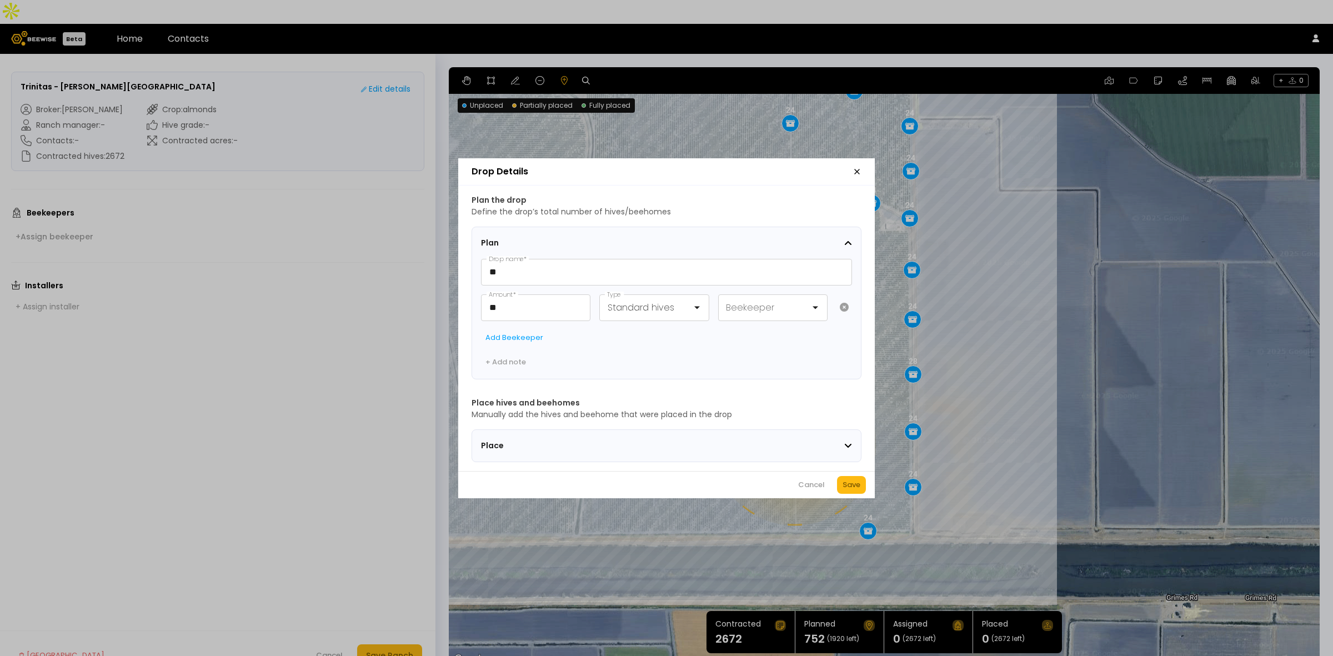
click at [846, 487] on div "Save" at bounding box center [852, 484] width 18 height 11
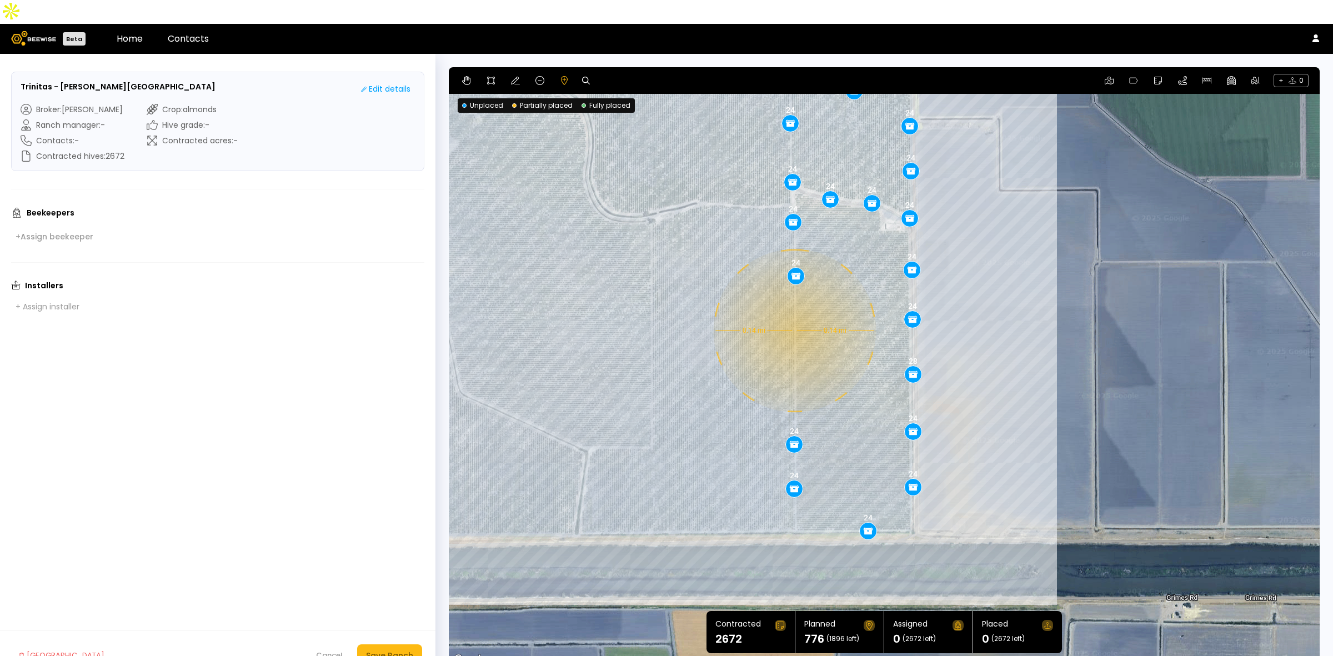
click at [793, 307] on div "0.14 mi 0.14 mi 24 28 24 24 24 24 24 24 24 24 24 24 24 24 24 24 24 24 24 24 24 …" at bounding box center [884, 366] width 871 height 599
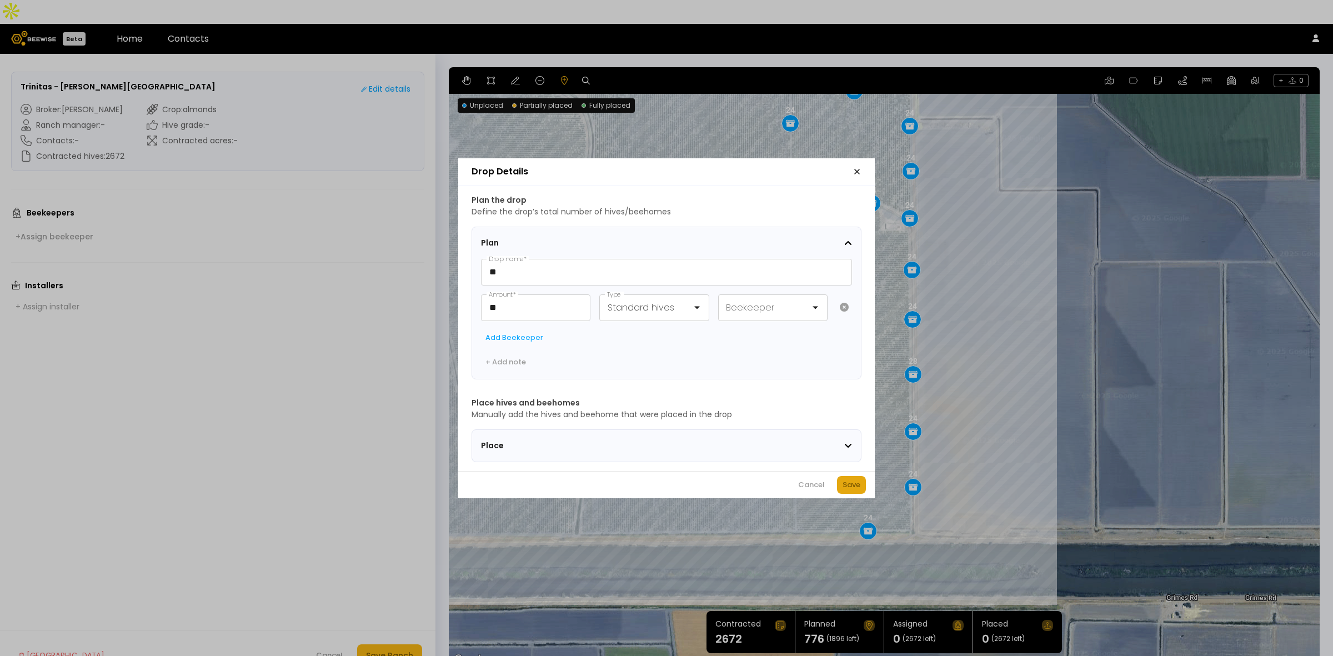
click at [856, 491] on div "Save" at bounding box center [852, 484] width 18 height 11
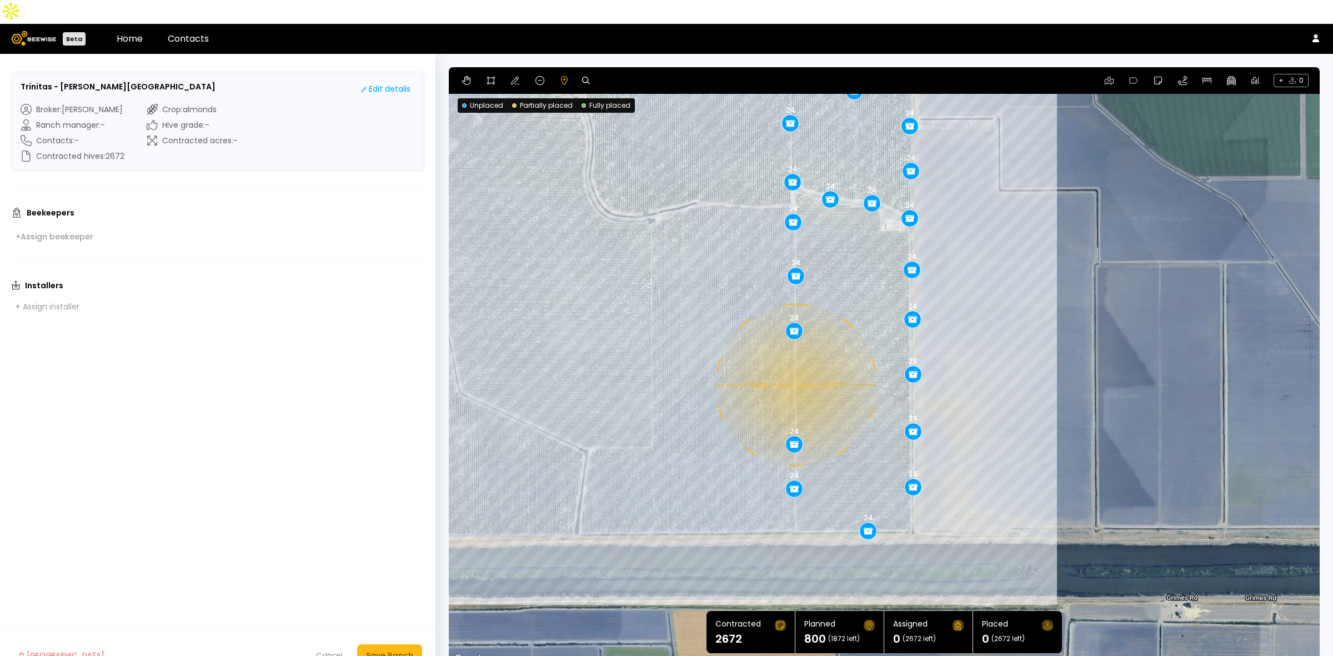
click at [795, 361] on div "0.14 mi 0.14 mi 24 28 24 24 24 24 24 24 24 24 24 24 24 24 24 24 24 24 24 24 24 …" at bounding box center [884, 366] width 871 height 599
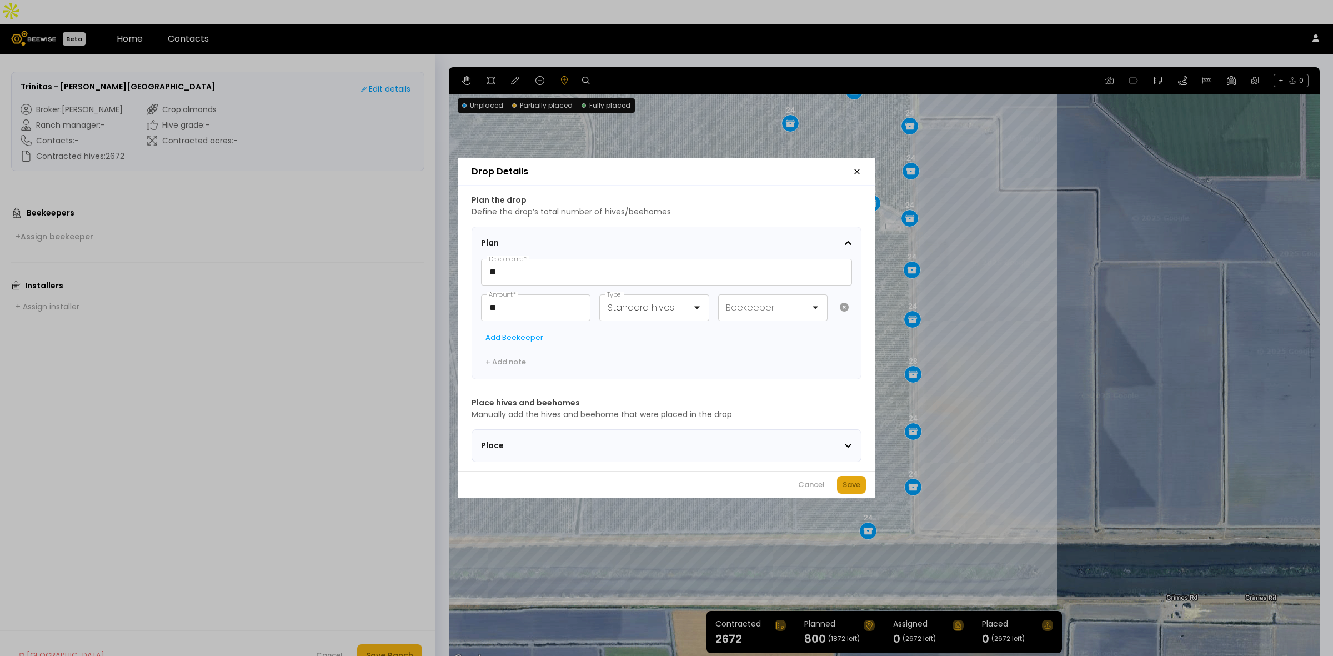
click at [849, 488] on div "Save" at bounding box center [852, 484] width 18 height 11
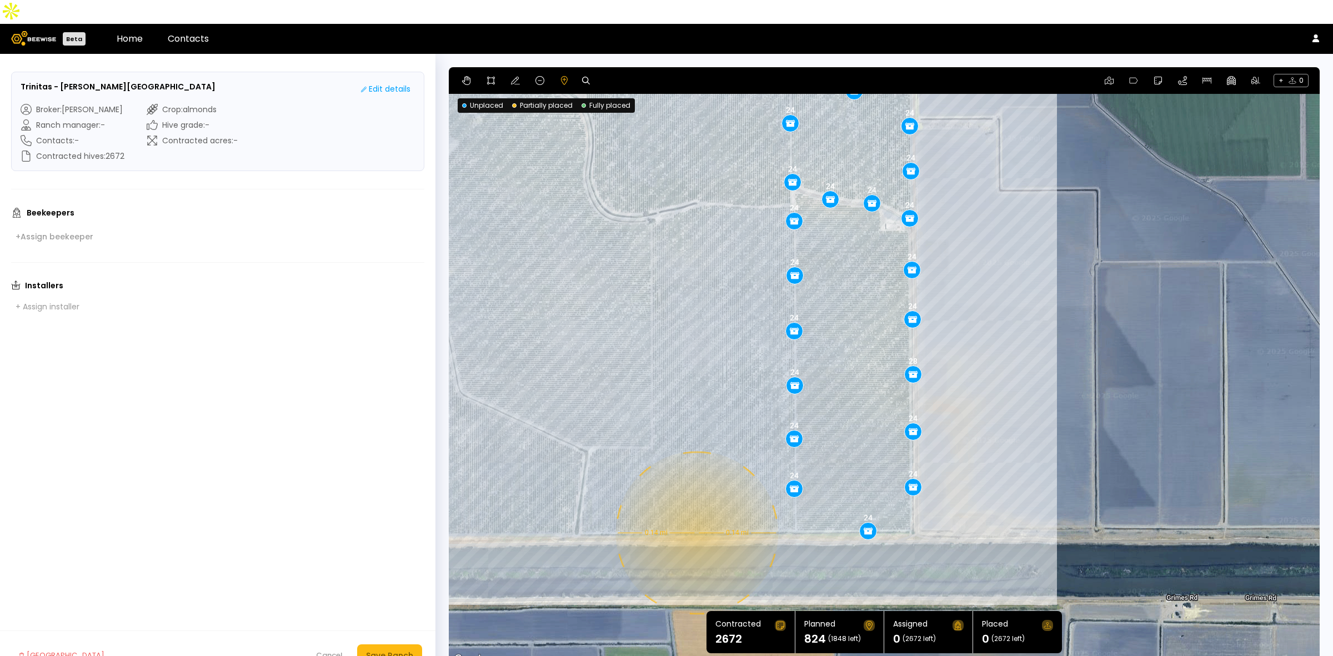
click at [696, 509] on div "0.14 mi 0.14 mi 24 28 24 24 24 24 24 24 24 24 24 24 24 24 24 24 24 24 24 24 24 …" at bounding box center [884, 366] width 871 height 599
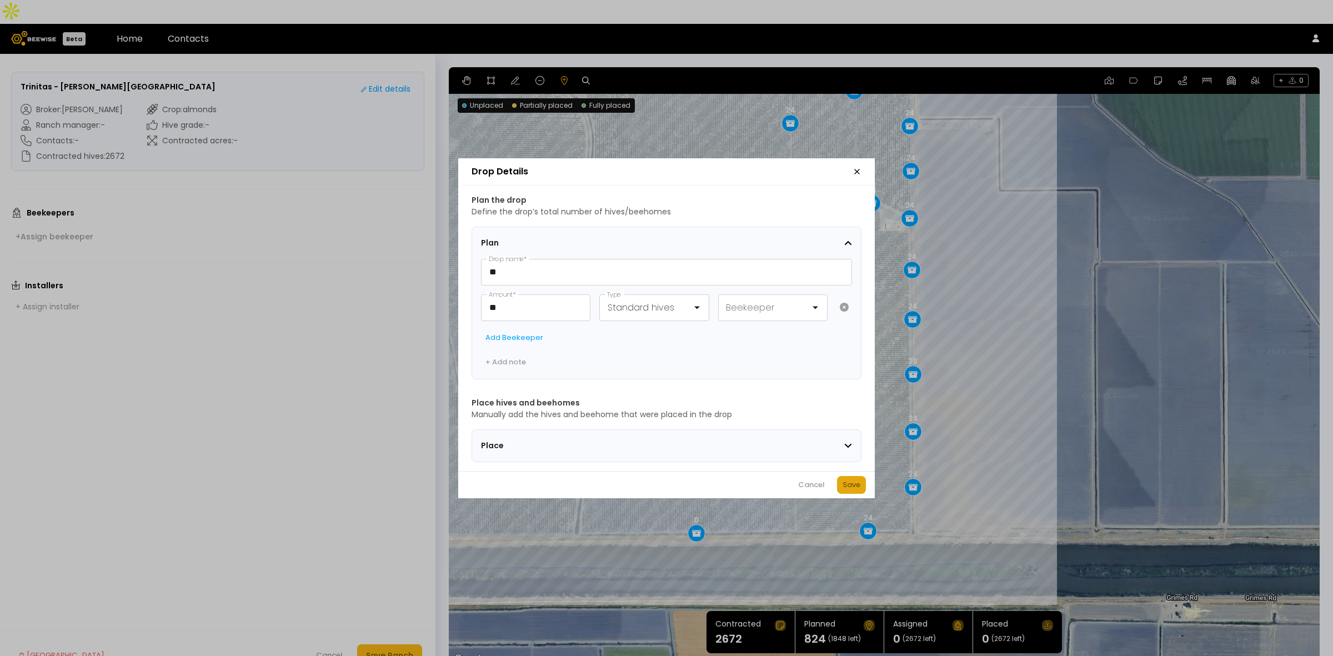
click at [846, 486] on div "Save" at bounding box center [852, 484] width 18 height 11
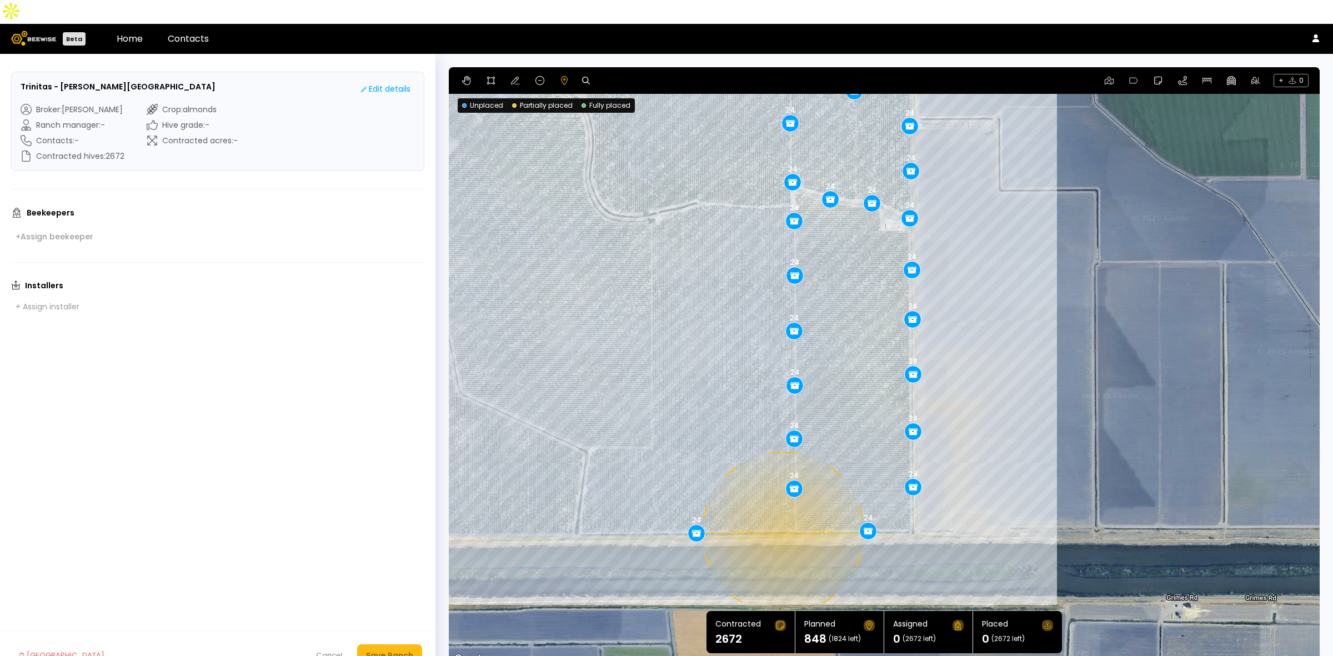
click at [782, 509] on div "0.14 mi 0.14 mi 24 28 24 24 24 24 24 24 24 24 24 24 24 24 24 24 24 24 24 24 24 …" at bounding box center [884, 366] width 871 height 599
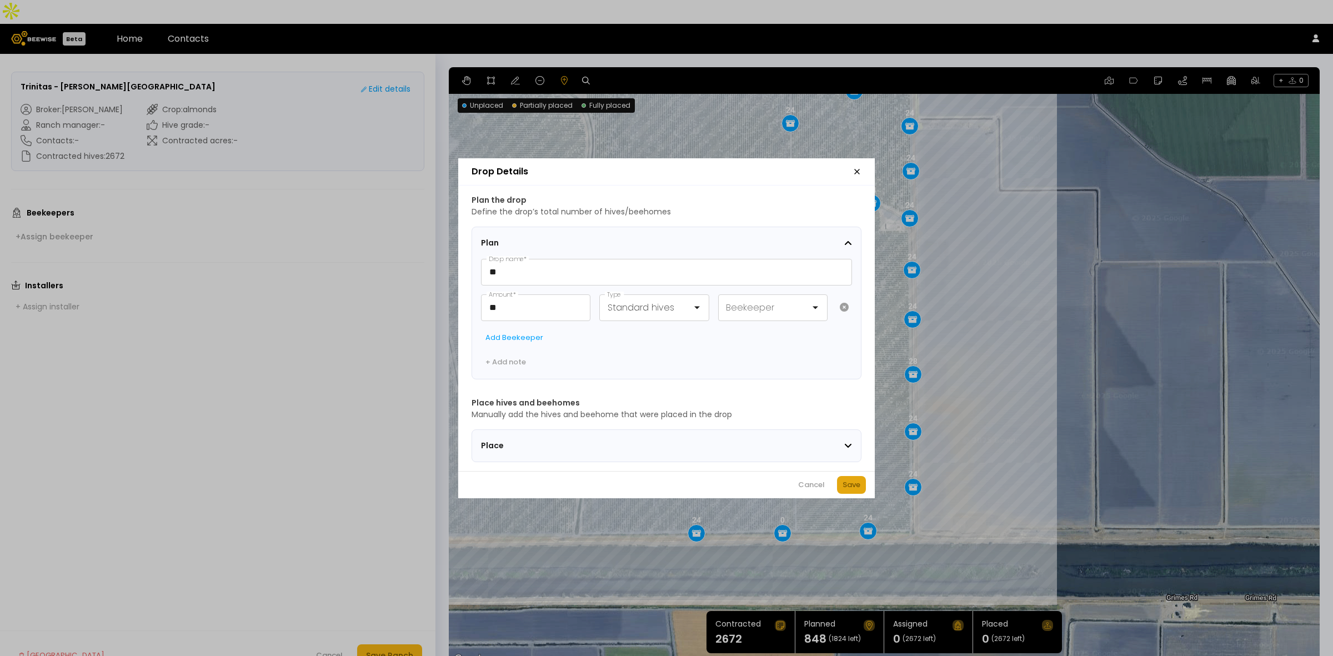
click at [853, 489] on div "Save" at bounding box center [852, 484] width 18 height 11
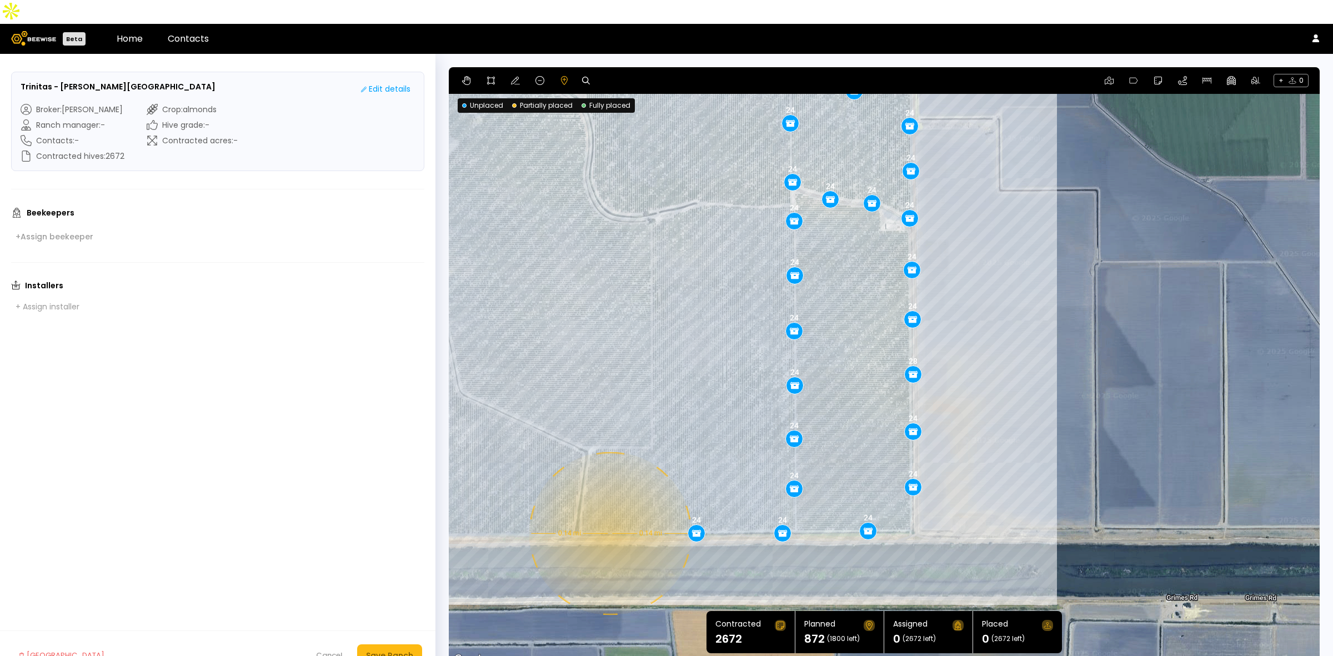
click at [609, 509] on div "0.14 mi 0.14 mi 24 28 24 24 24 24 24 24 24 24 24 24 24 24 24 24 24 24 24 24 24 …" at bounding box center [884, 366] width 871 height 599
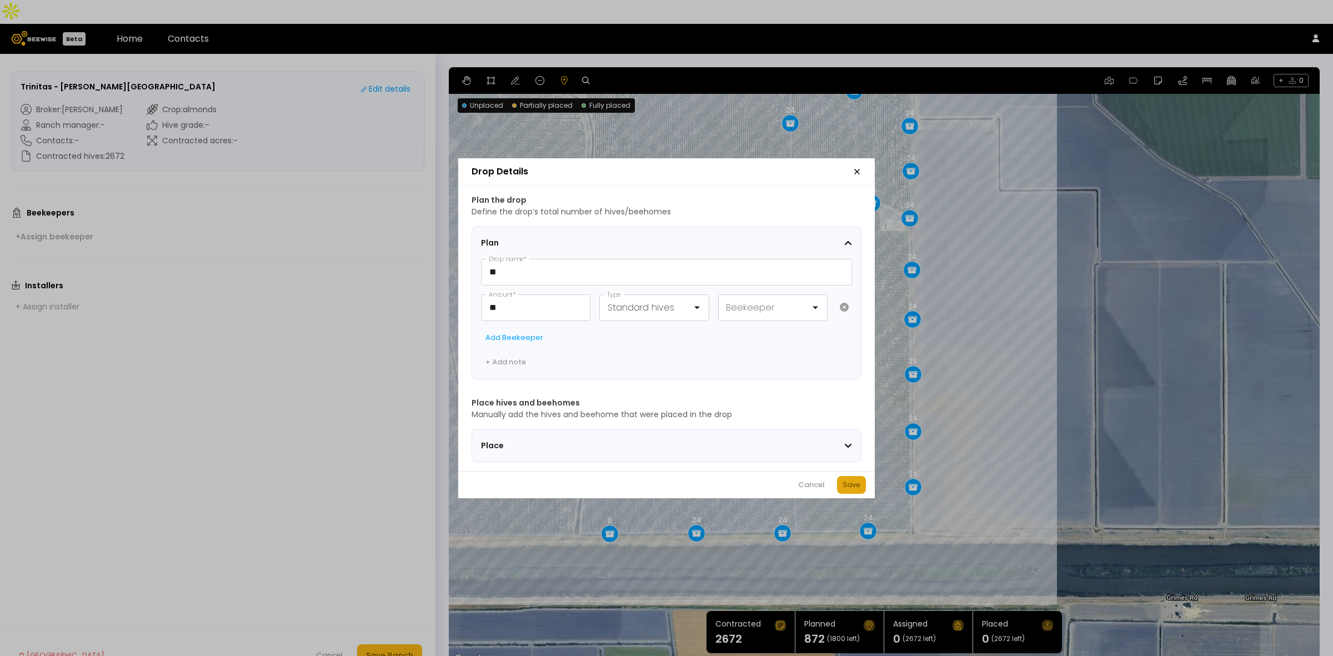
click at [841, 485] on button "Save" at bounding box center [851, 485] width 29 height 18
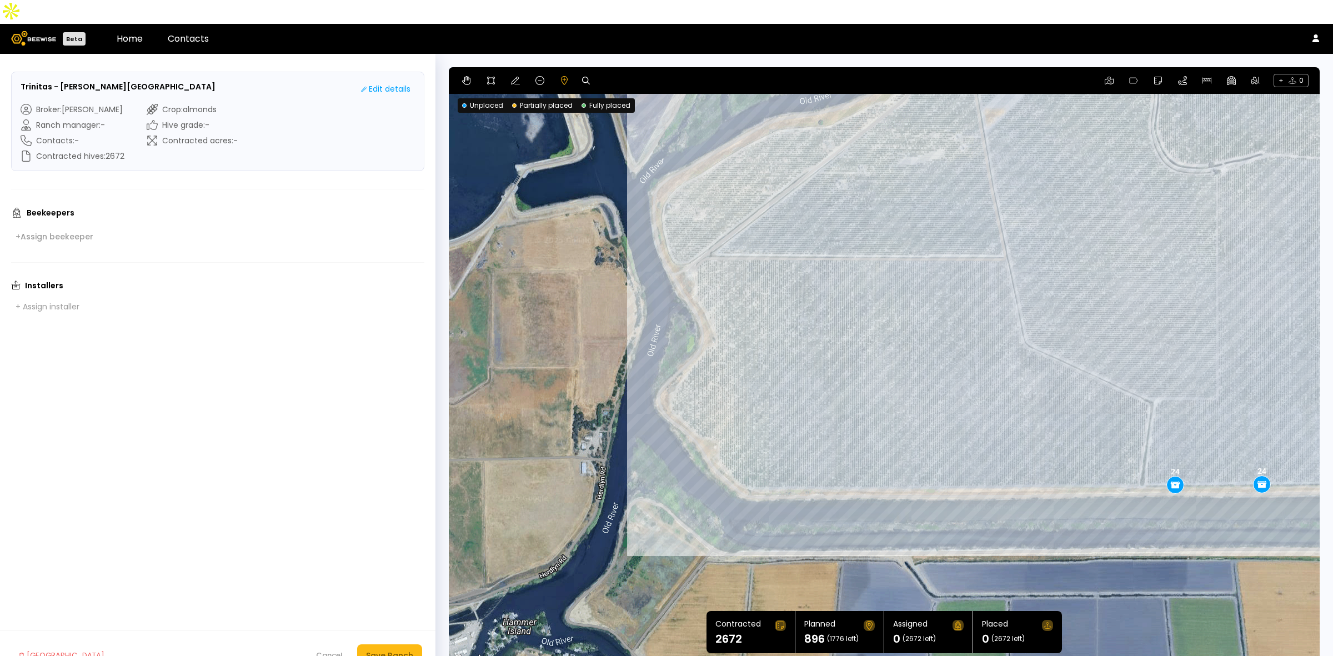
drag, startPoint x: 603, startPoint y: 282, endPoint x: 1151, endPoint y: 248, distance: 549.4
click at [1151, 248] on div "0.14 mi 0.14 mi 24 28 24 24 24 24 24 24 24 24 24 24 24 24 24 24 24 24 24 24 24 …" at bounding box center [884, 366] width 871 height 599
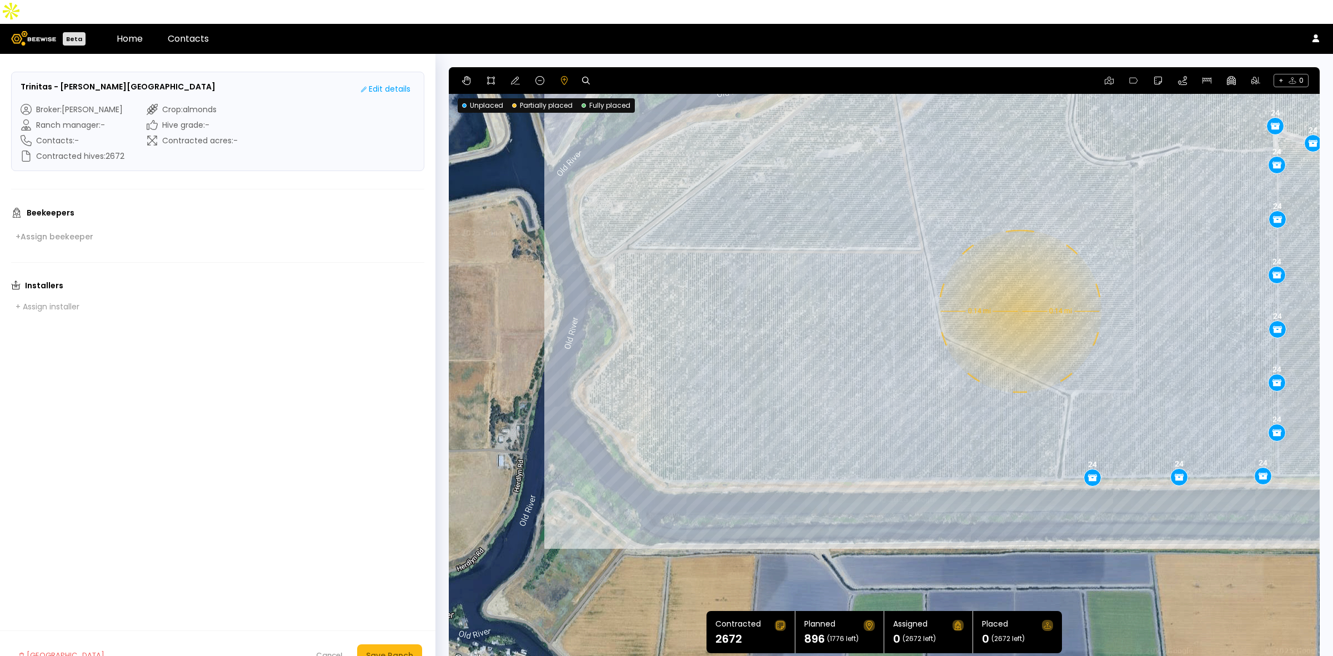
drag, startPoint x: 1186, startPoint y: 303, endPoint x: 1102, endPoint y: 294, distance: 84.9
click at [1102, 294] on div "0.14 mi 0.14 mi 24 28 24 24 24 24 24 24 24 24 24 24 24 24 24 24 24 24 24 24 24 …" at bounding box center [884, 366] width 871 height 599
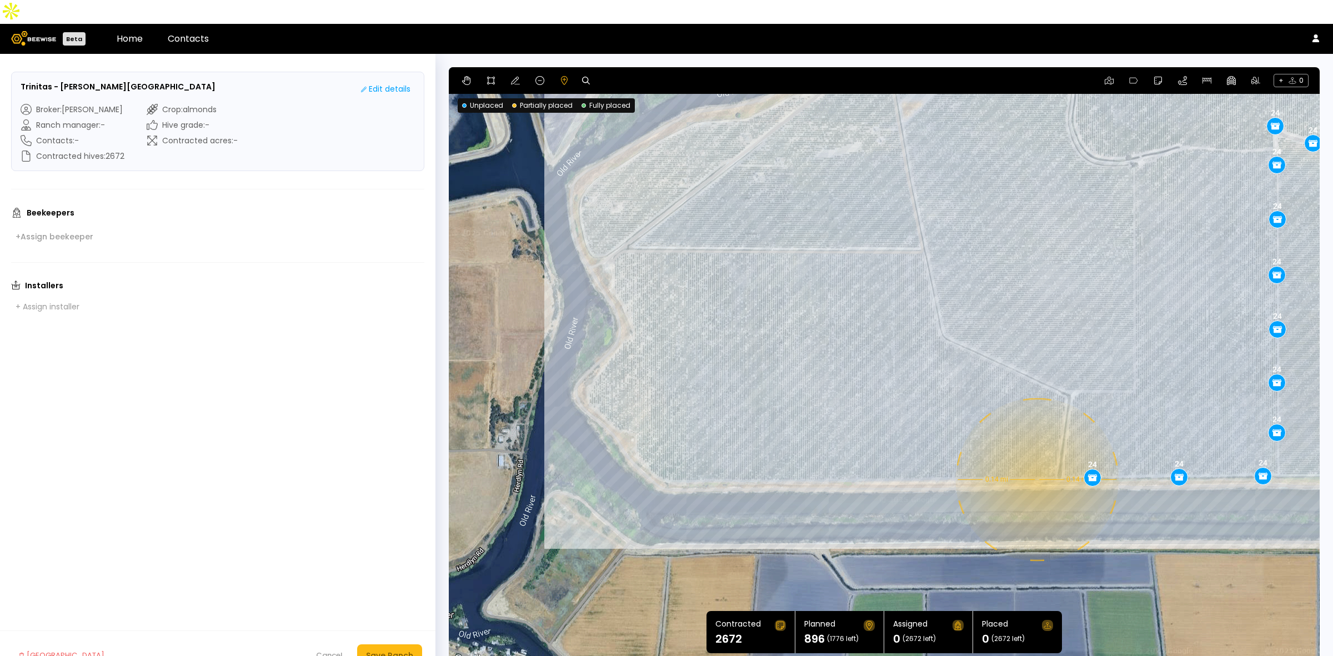
click at [1036, 456] on div "0.14 mi 0.14 mi 24 28 24 24 24 24 24 24 24 24 24 24 24 24 24 24 24 24 24 24 24 …" at bounding box center [884, 366] width 871 height 599
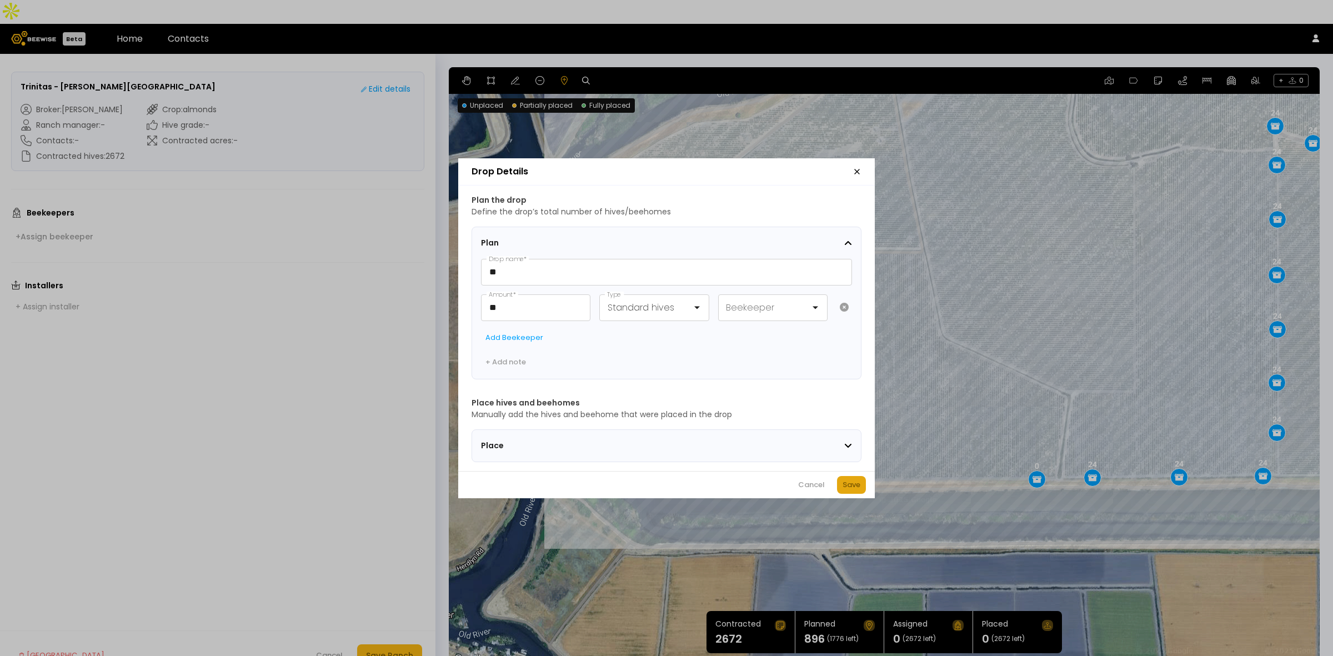
click at [857, 489] on div "Save" at bounding box center [852, 484] width 18 height 11
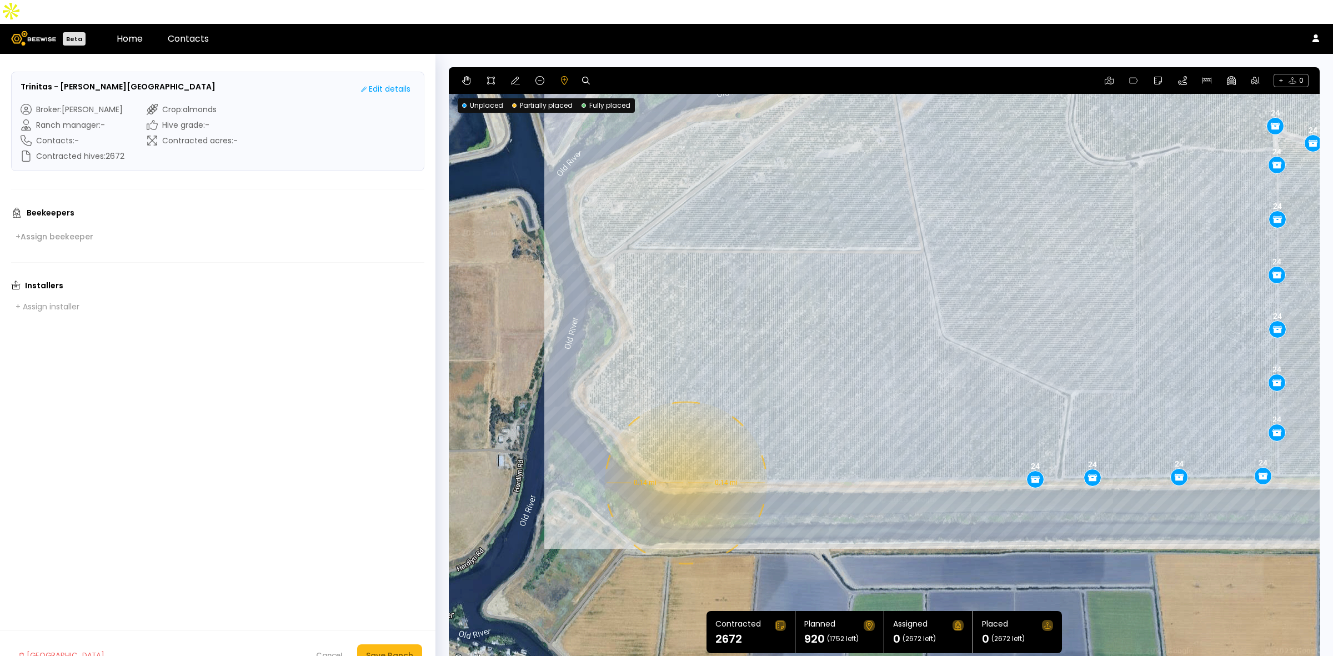
click at [685, 459] on div "0.14 mi 0.14 mi 24 28 24 24 24 24 24 24 24 24 24 24 24 24 24 24 24 24 24 24 24 …" at bounding box center [884, 366] width 871 height 599
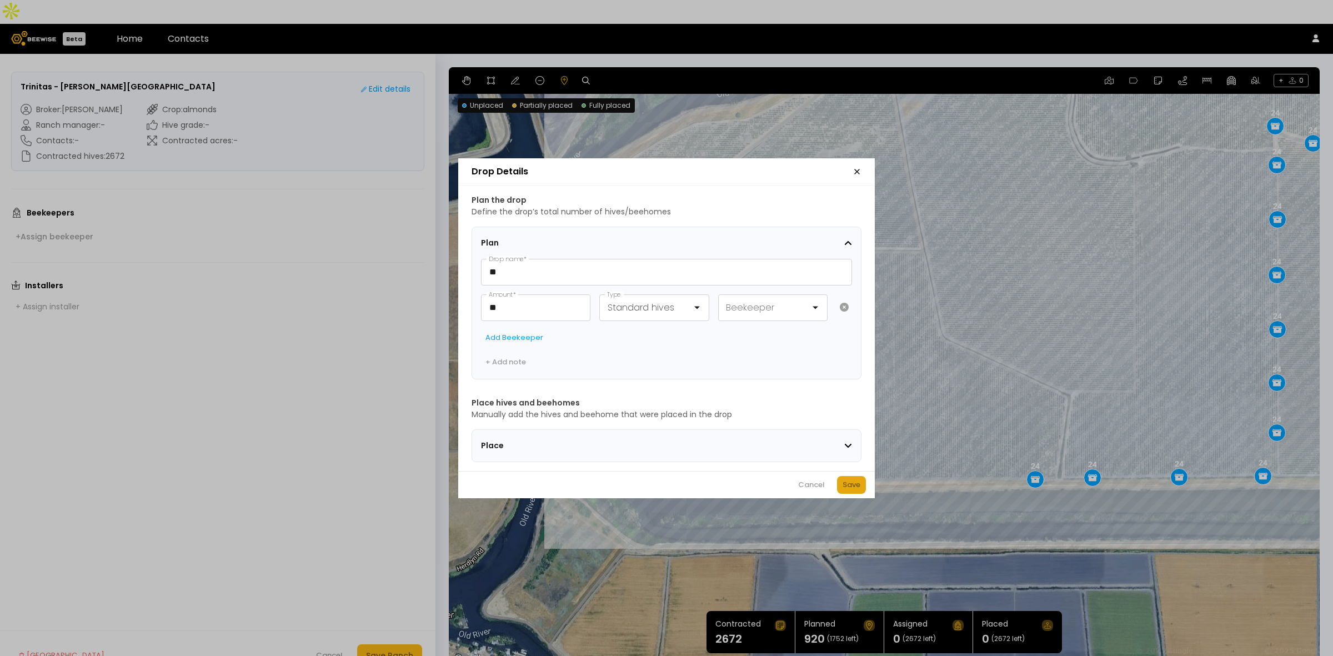
click at [853, 484] on div "Save" at bounding box center [852, 484] width 18 height 11
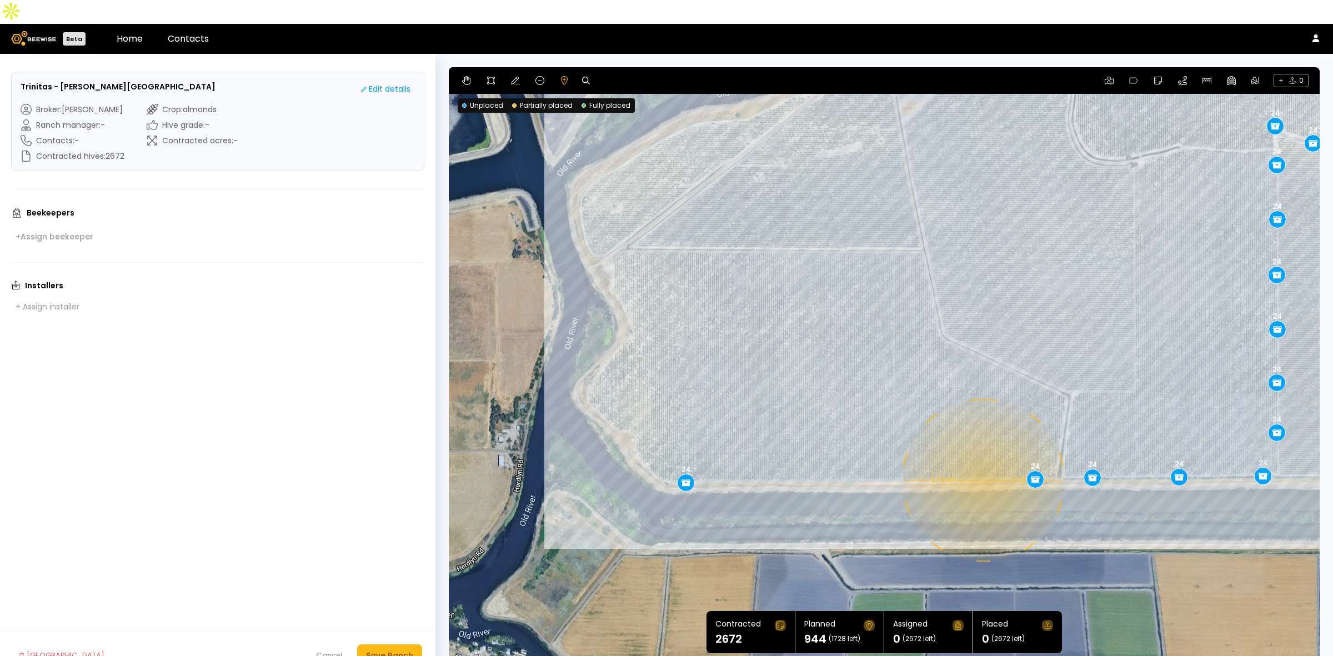
click at [982, 456] on div "0.14 mi 0.14 mi 24 28 24 24 24 24 24 24 24 24 24 24 24 24 24 24 24 24 24 24 24 …" at bounding box center [884, 366] width 871 height 599
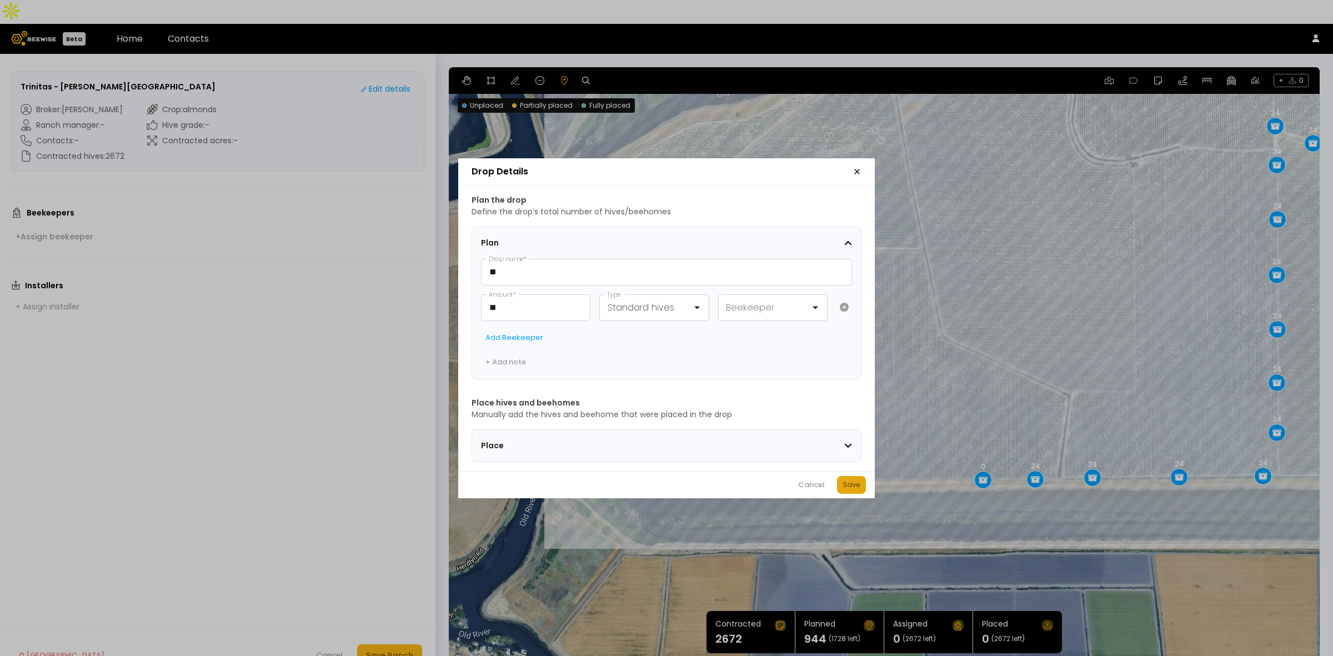
click at [863, 489] on button "Save" at bounding box center [851, 485] width 29 height 18
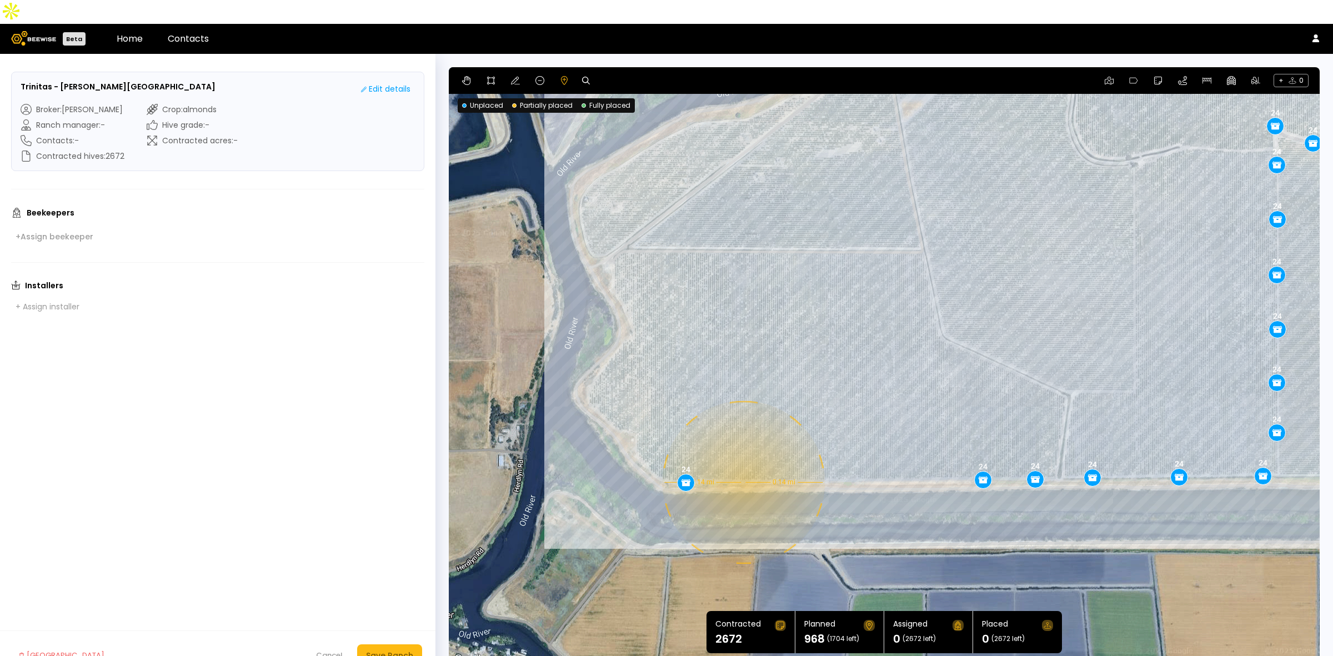
click at [742, 458] on div "0.14 mi 0.14 mi 24 28 24 24 24 24 24 24 24 24 24 24 24 24 24 24 24 24 24 24 24 …" at bounding box center [884, 366] width 871 height 599
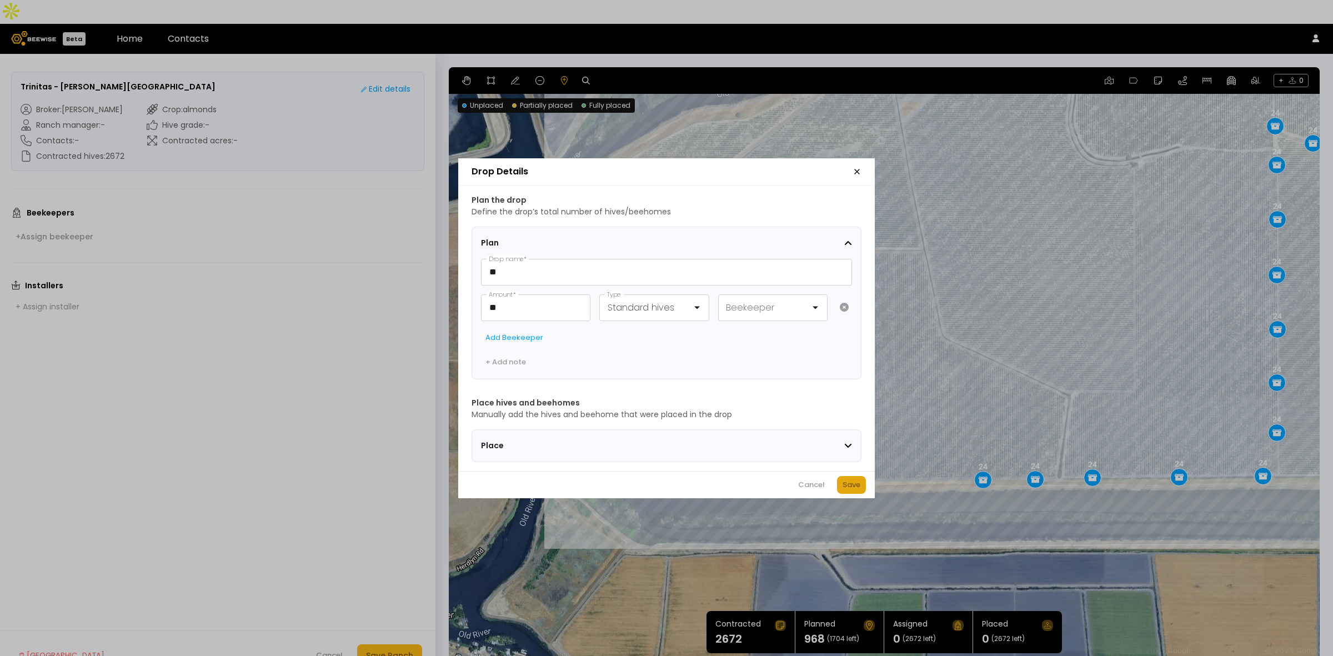
click at [848, 485] on div "Save" at bounding box center [852, 484] width 18 height 11
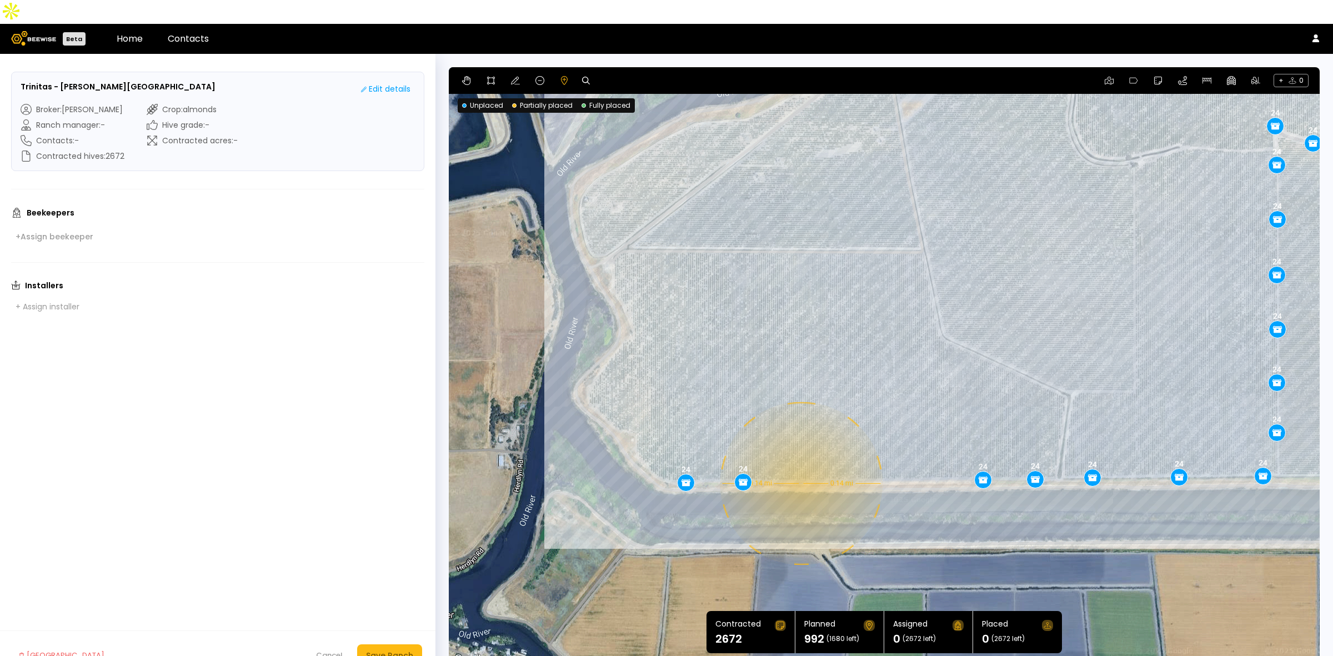
click at [800, 459] on div "0.14 mi 0.14 mi 24 28 24 24 24 24 24 24 24 24 24 24 24 24 24 24 24 24 24 24 24 …" at bounding box center [884, 366] width 871 height 599
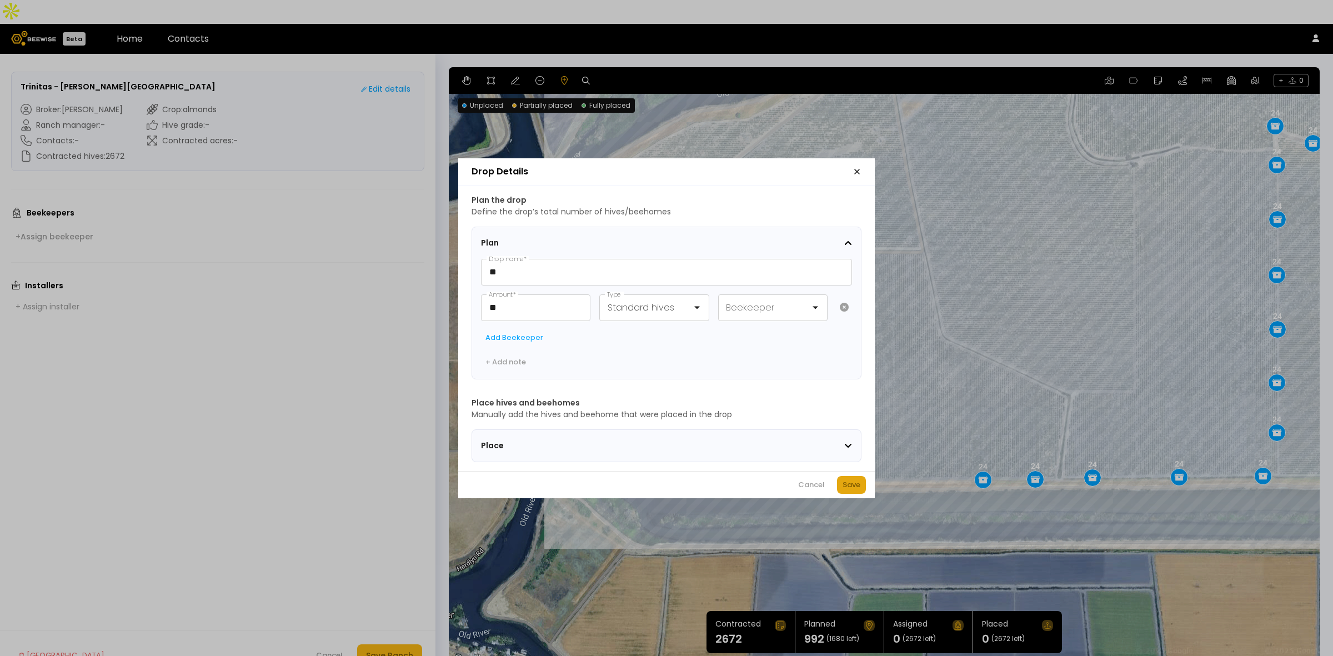
click at [846, 487] on div "Save" at bounding box center [852, 484] width 18 height 11
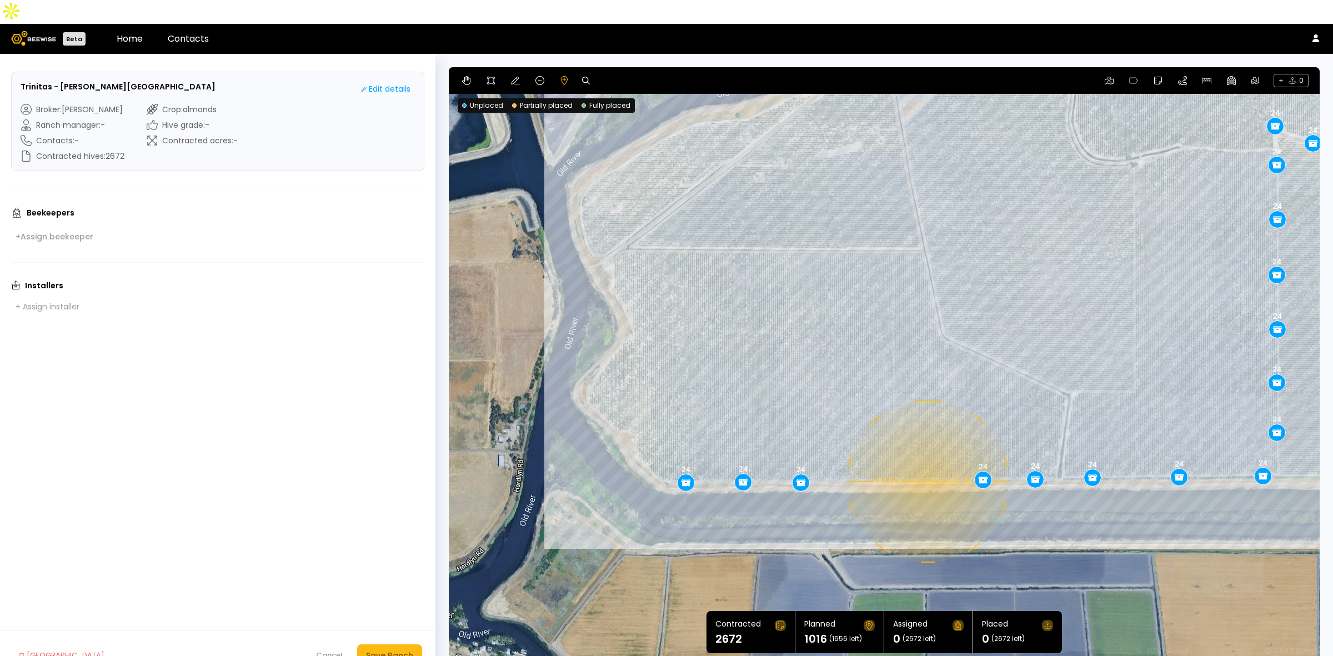
click at [927, 457] on div "0.14 mi 0.14 mi 24 28 24 24 24 24 24 24 24 24 24 24 24 24 24 24 24 24 24 24 24 …" at bounding box center [884, 366] width 871 height 599
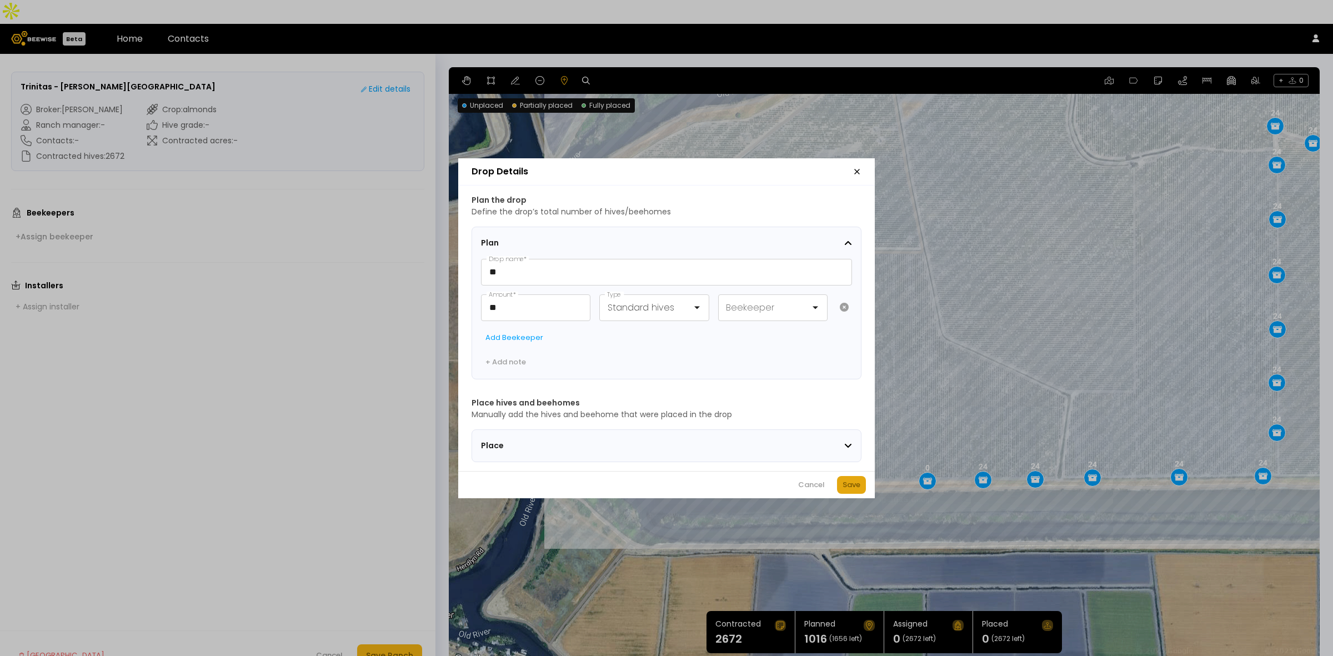
click at [856, 481] on button "Save" at bounding box center [851, 485] width 29 height 18
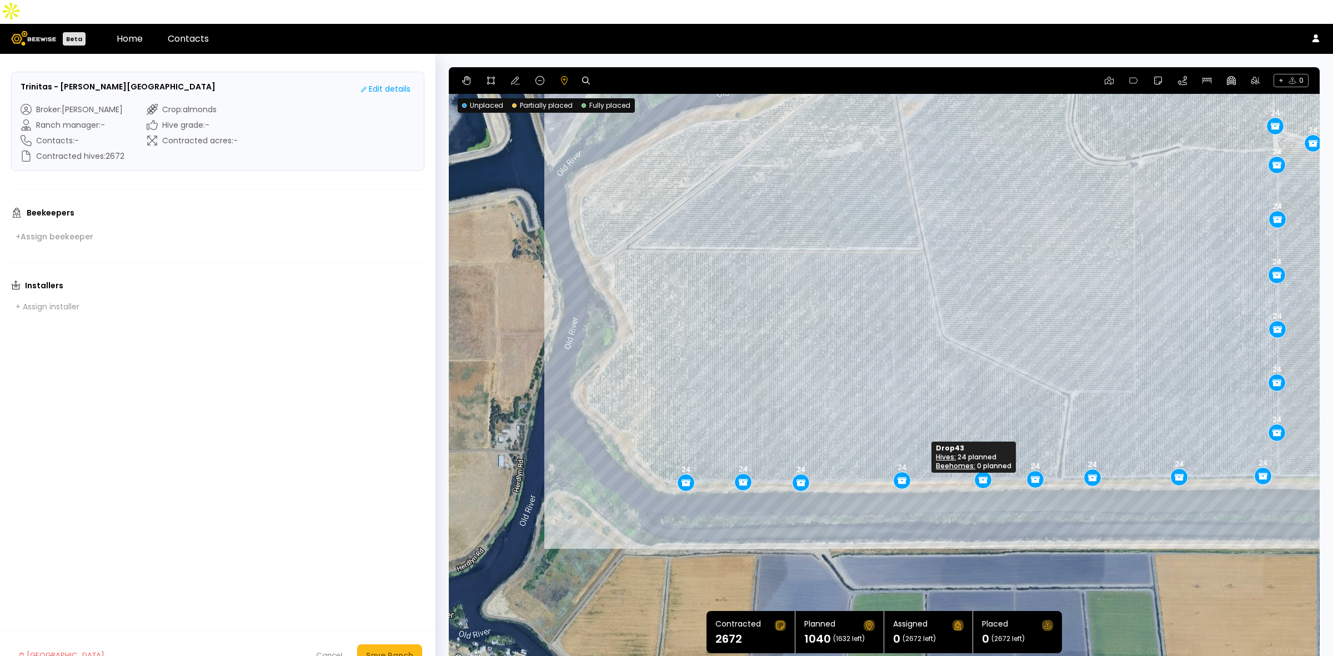
drag, startPoint x: 921, startPoint y: 454, endPoint x: 895, endPoint y: 454, distance: 26.1
drag, startPoint x: 801, startPoint y: 463, endPoint x: 829, endPoint y: 462, distance: 28.3
drag, startPoint x: 977, startPoint y: 457, endPoint x: 968, endPoint y: 457, distance: 8.9
drag, startPoint x: 737, startPoint y: 459, endPoint x: 748, endPoint y: 459, distance: 10.6
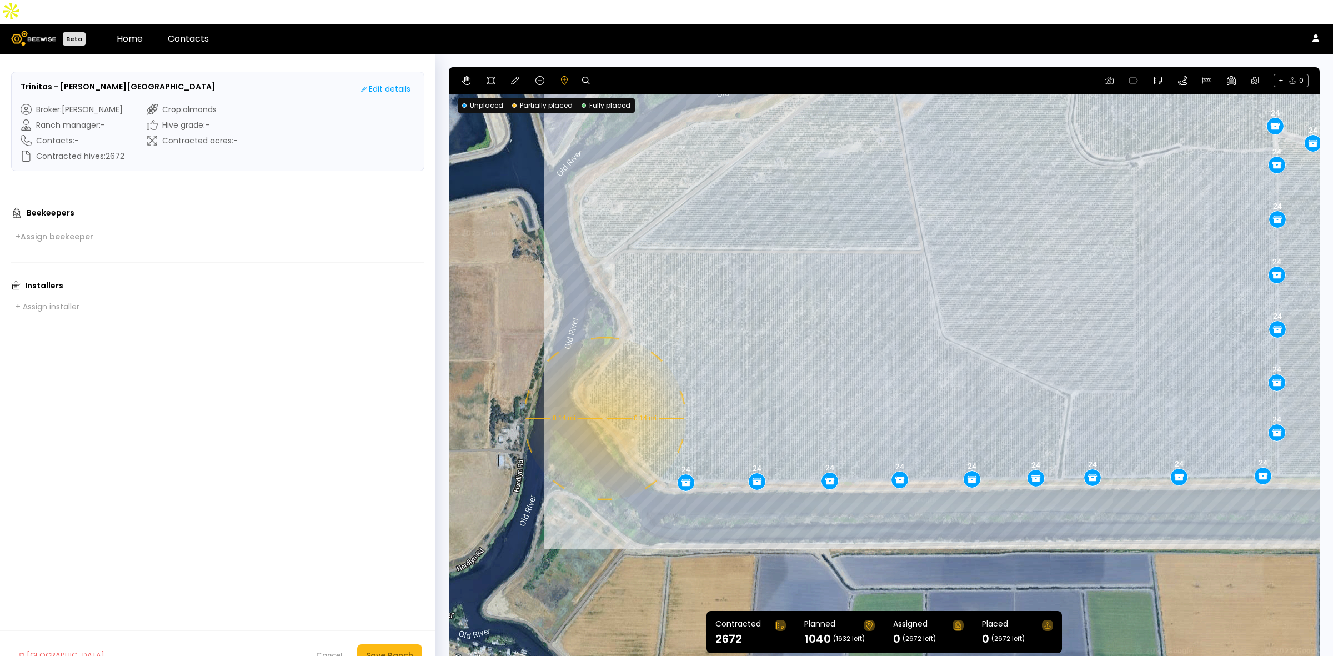
click at [603, 394] on div "0.14 mi 0.14 mi 24 28 24 24 24 24 24 24 24 24 24 24 24 24 24 24 24 24 24 24 24 …" at bounding box center [884, 366] width 871 height 599
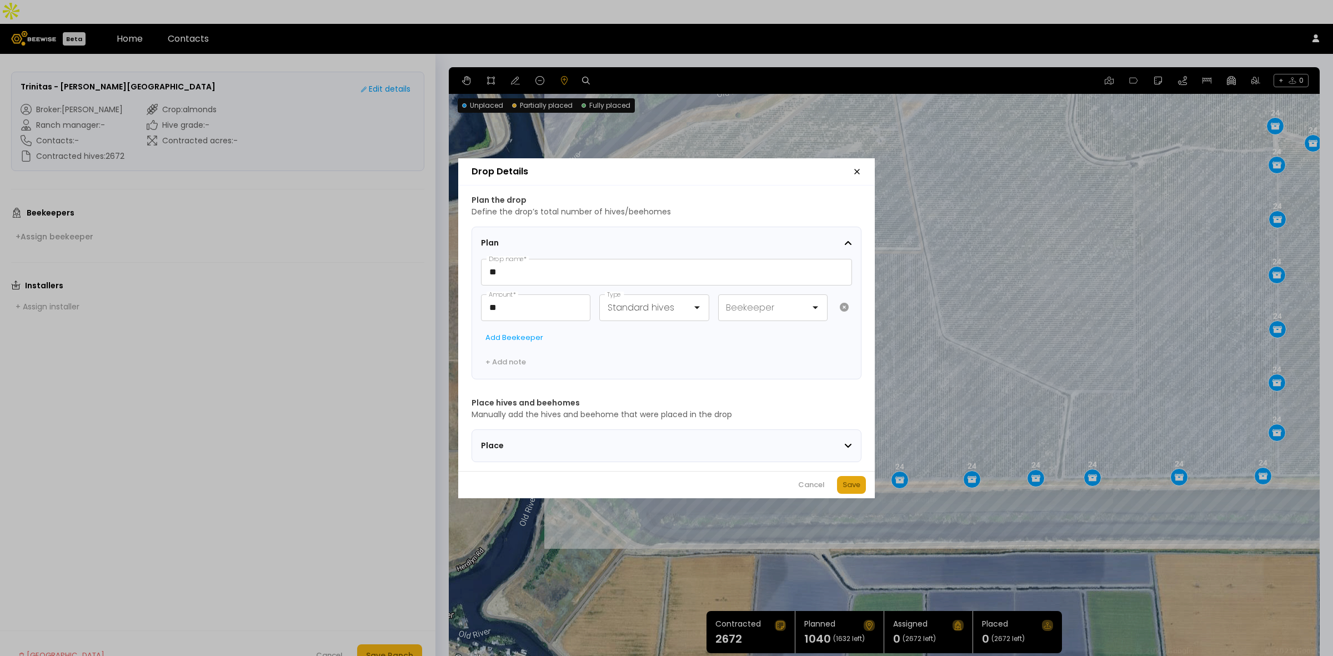
click at [856, 489] on div "Save" at bounding box center [852, 484] width 18 height 11
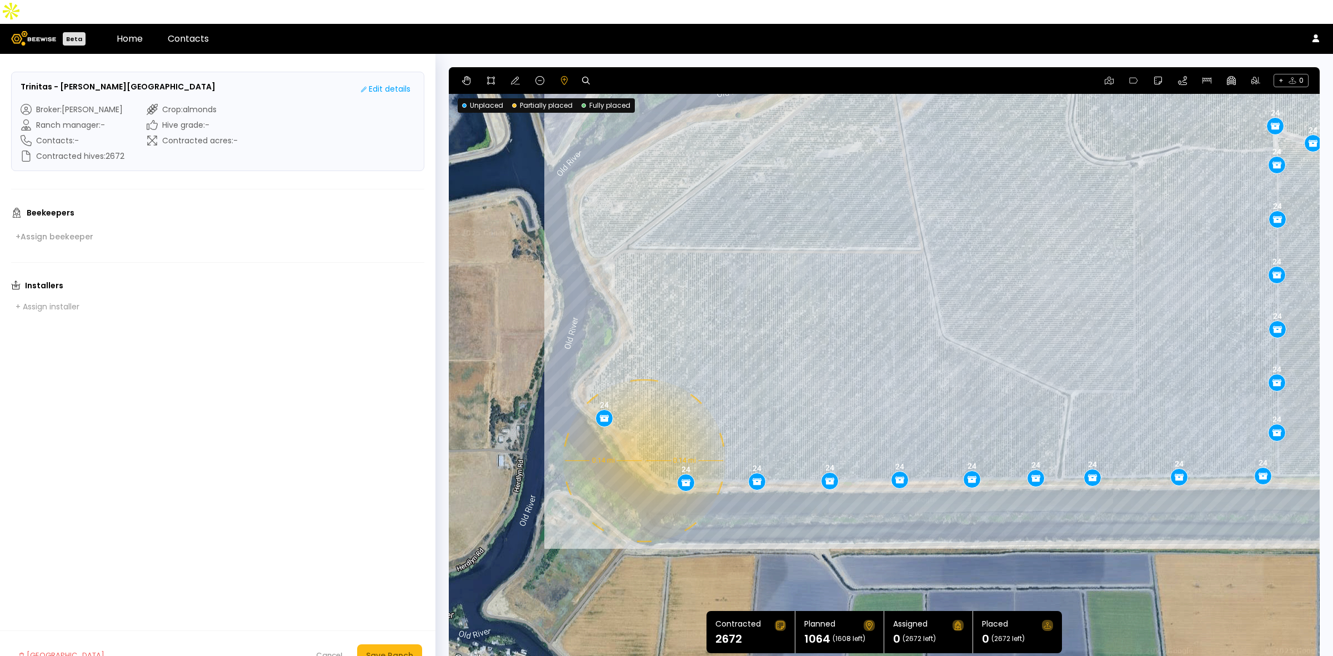
click at [643, 437] on div "0.14 mi 0.14 mi 24 28 24 24 24 24 24 24 24 24 24 24 24 24 24 24 24 24 24 24 24 …" at bounding box center [884, 366] width 871 height 599
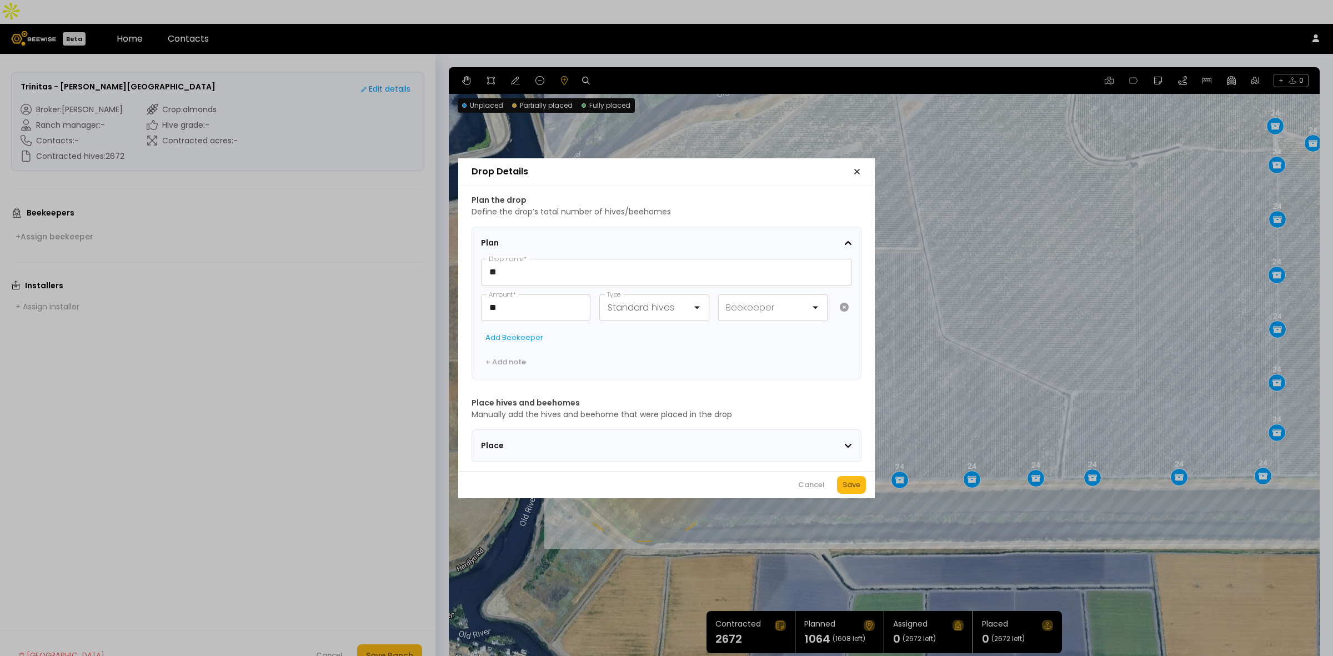
click at [848, 487] on div "Save" at bounding box center [852, 484] width 18 height 11
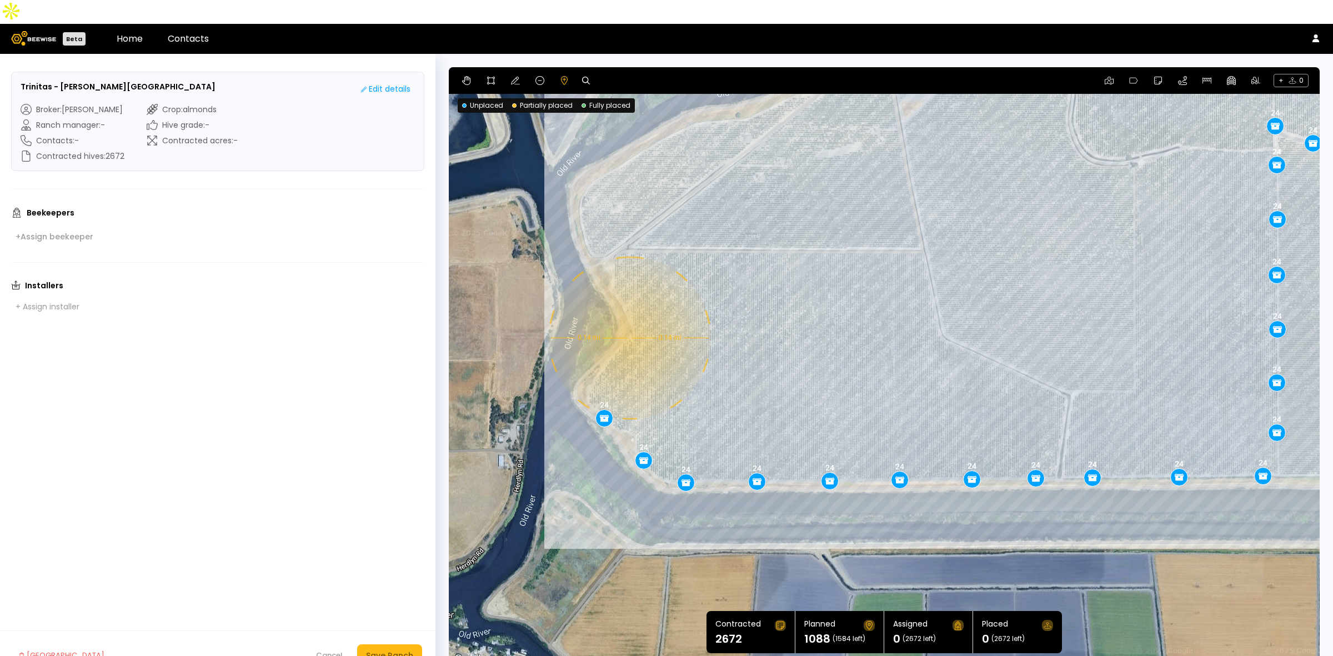
click at [628, 314] on div "0.14 mi 0.14 mi 24 28 24 24 24 24 24 24 24 24 24 24 24 24 24 24 24 24 24 24 24 …" at bounding box center [884, 366] width 871 height 599
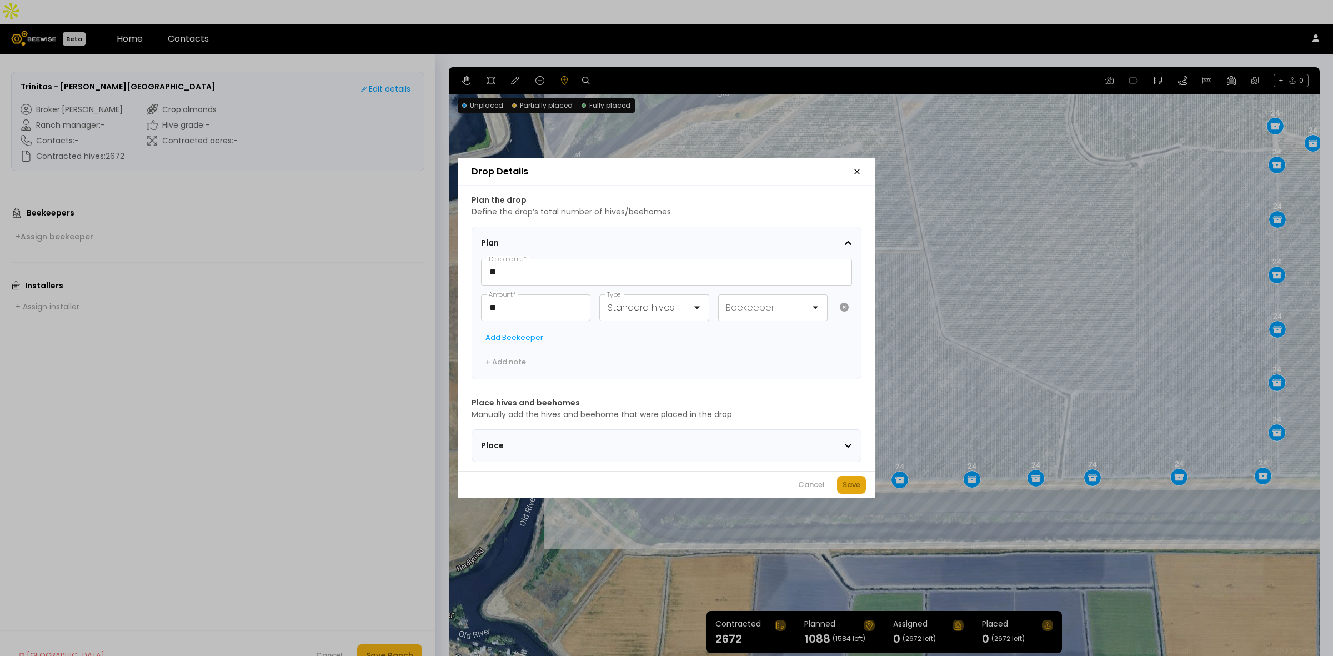
click at [854, 487] on div "Save" at bounding box center [852, 484] width 18 height 11
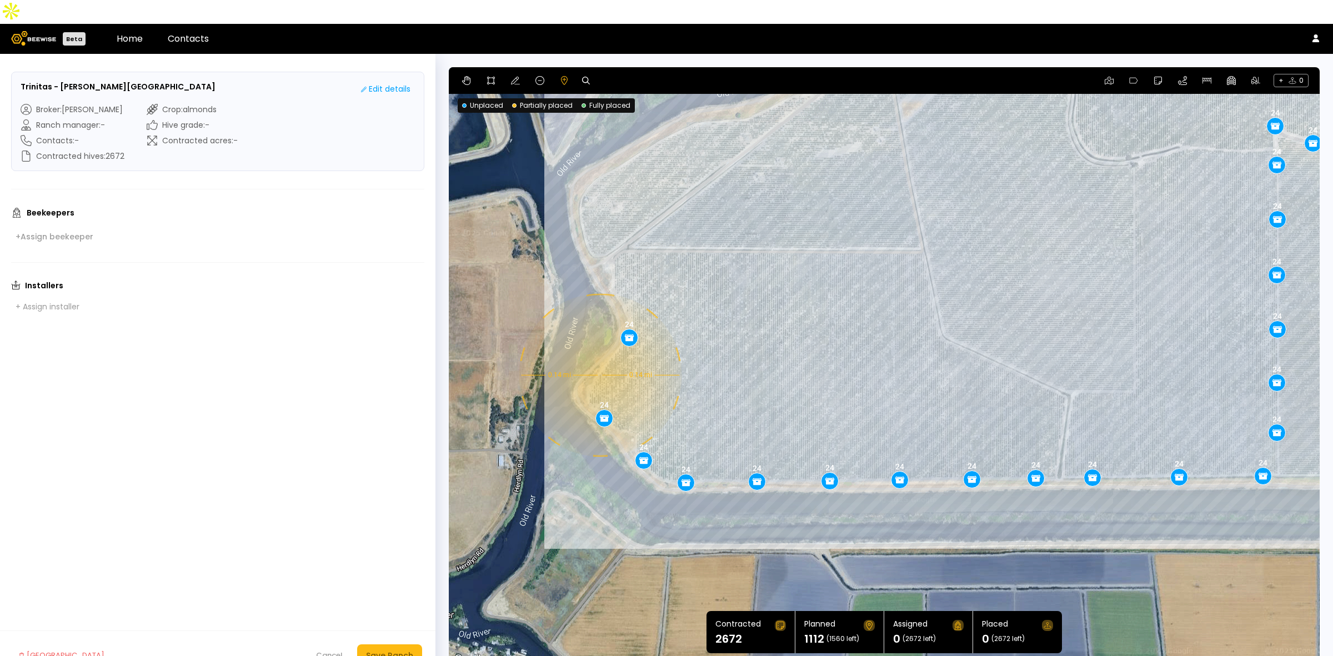
click at [599, 351] on div "0.14 mi 0.14 mi 24 28 24 24 24 24 24 24 24 24 24 24 24 24 24 24 24 24 24 24 24 …" at bounding box center [884, 366] width 871 height 599
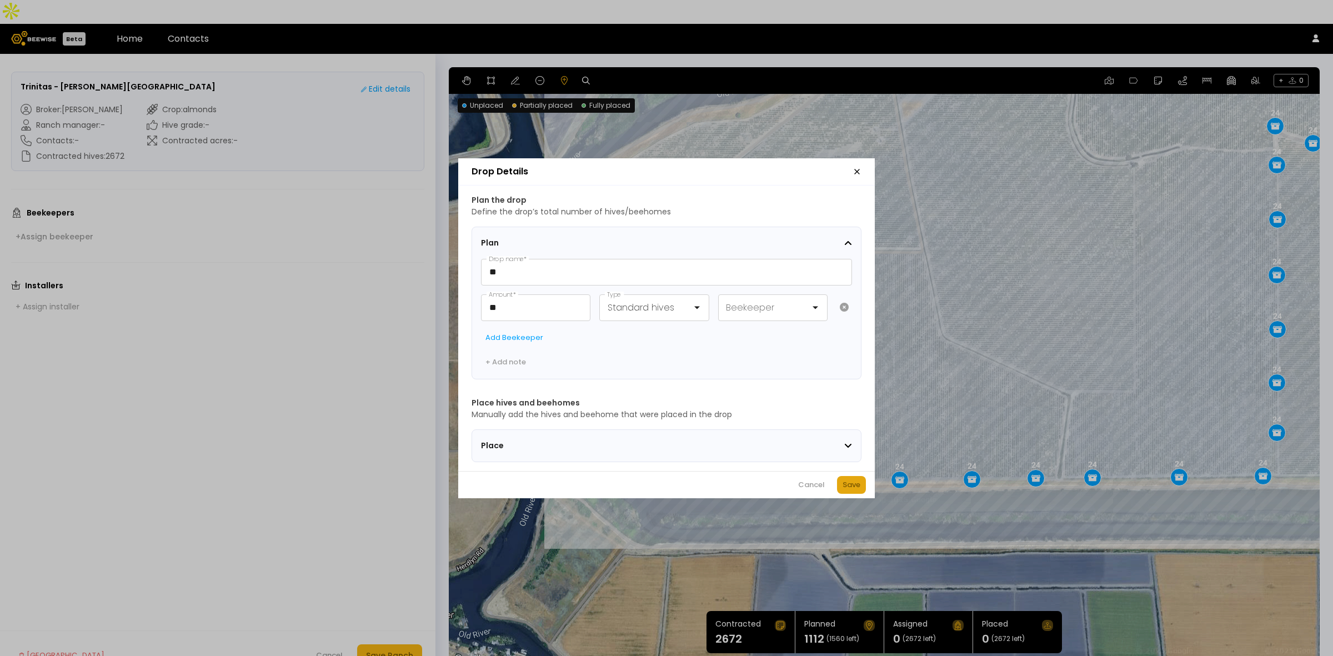
click at [860, 489] on div "Save" at bounding box center [852, 484] width 18 height 11
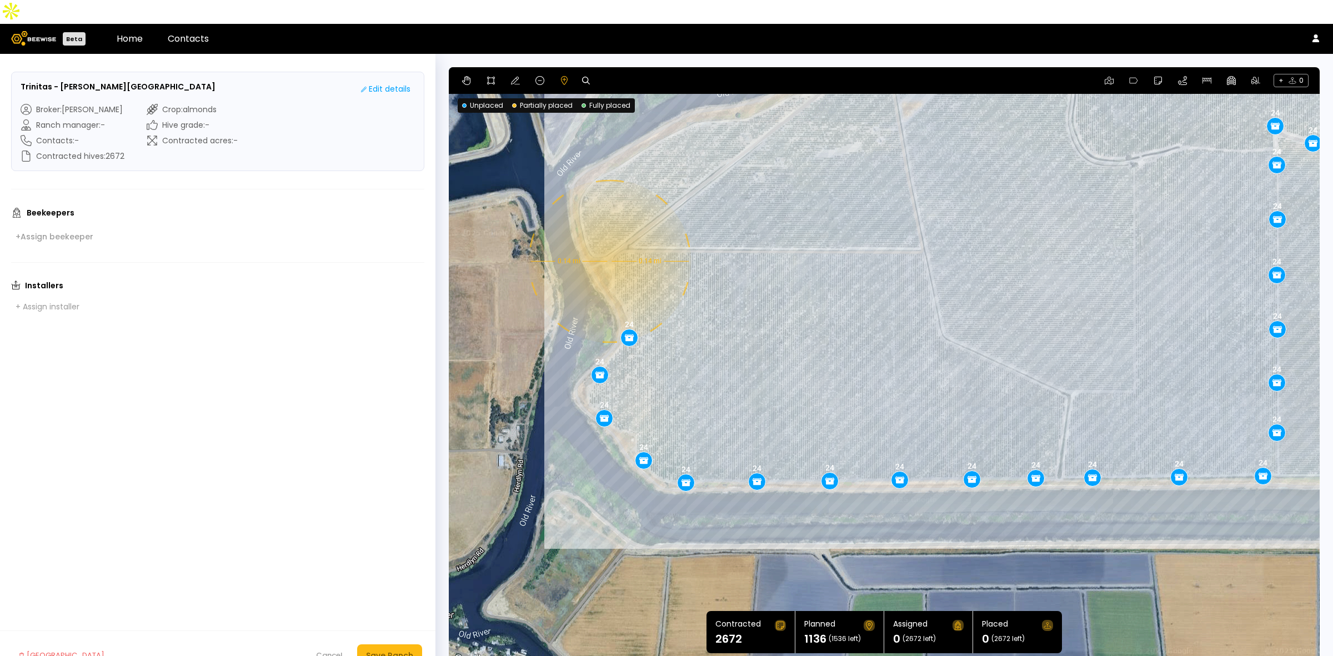
click at [608, 237] on div "0.14 mi 0.14 mi 24 28 24 24 24 24 24 24 24 24 24 24 24 24 24 24 24 24 24 24 24 …" at bounding box center [884, 366] width 871 height 599
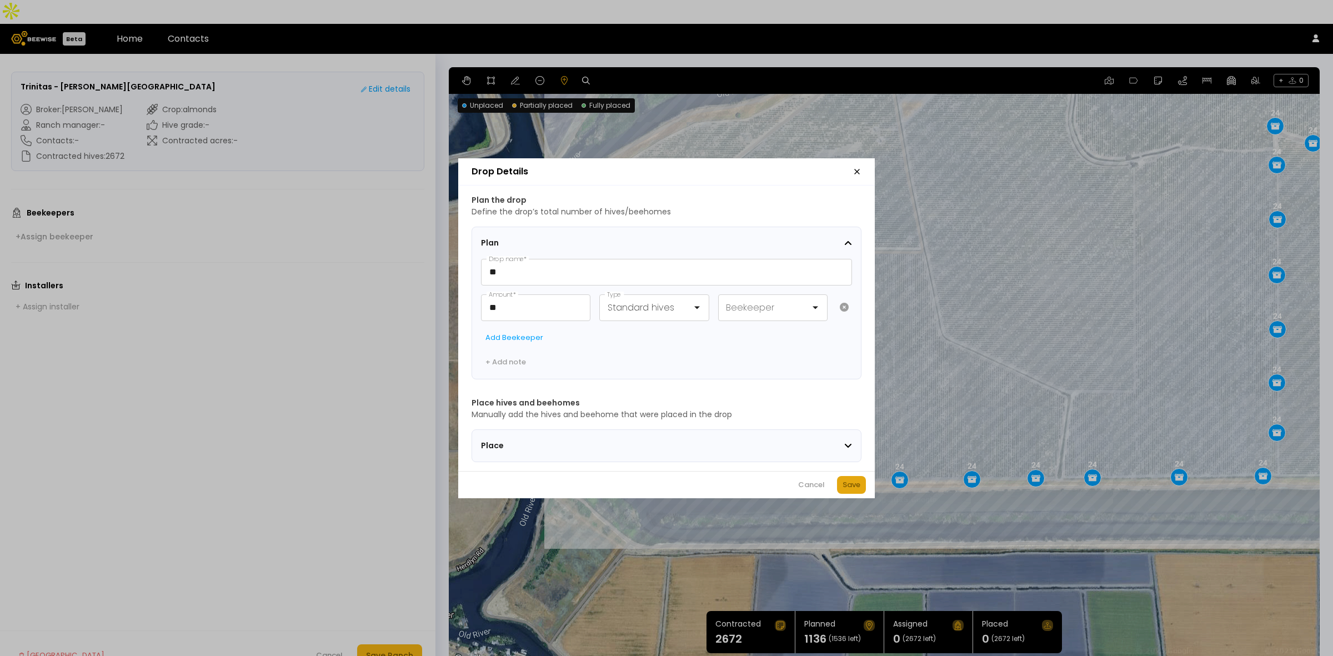
click at [856, 491] on div "Save" at bounding box center [852, 484] width 18 height 11
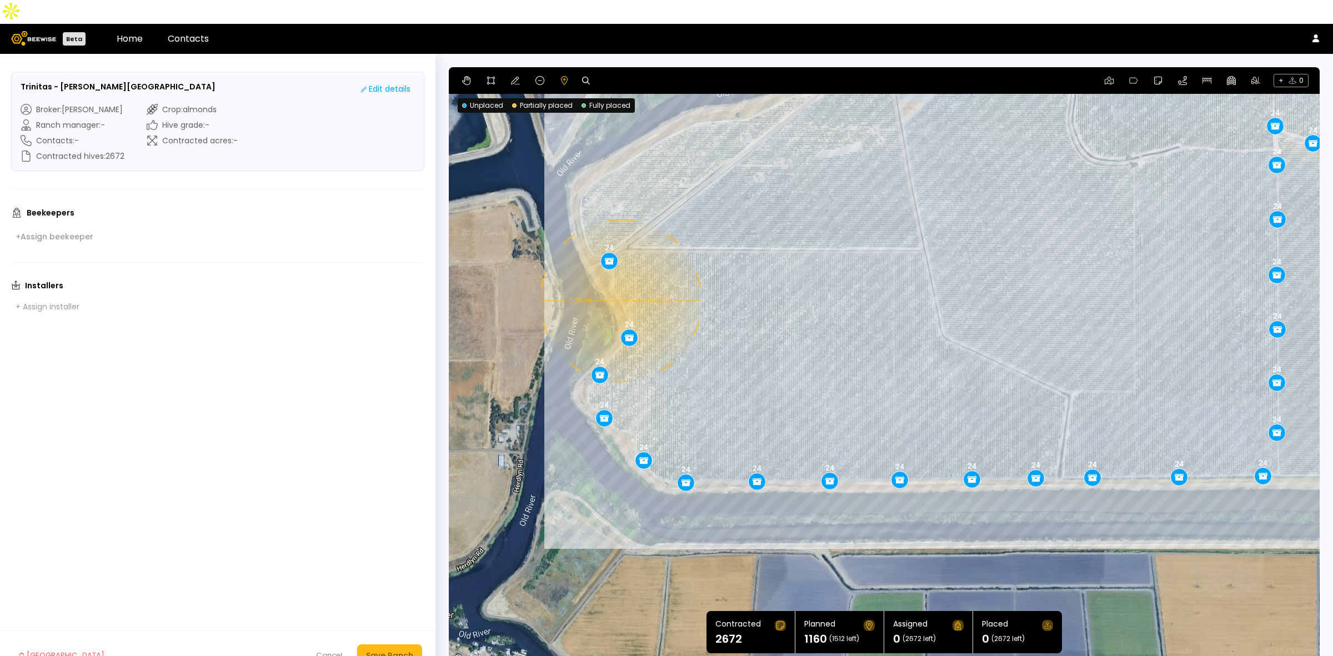
click at [619, 277] on div "0.14 mi 0.14 mi 24 28 24 24 24 24 24 24 24 24 24 24 24 24 24 24 24 24 24 24 24 …" at bounding box center [884, 366] width 871 height 599
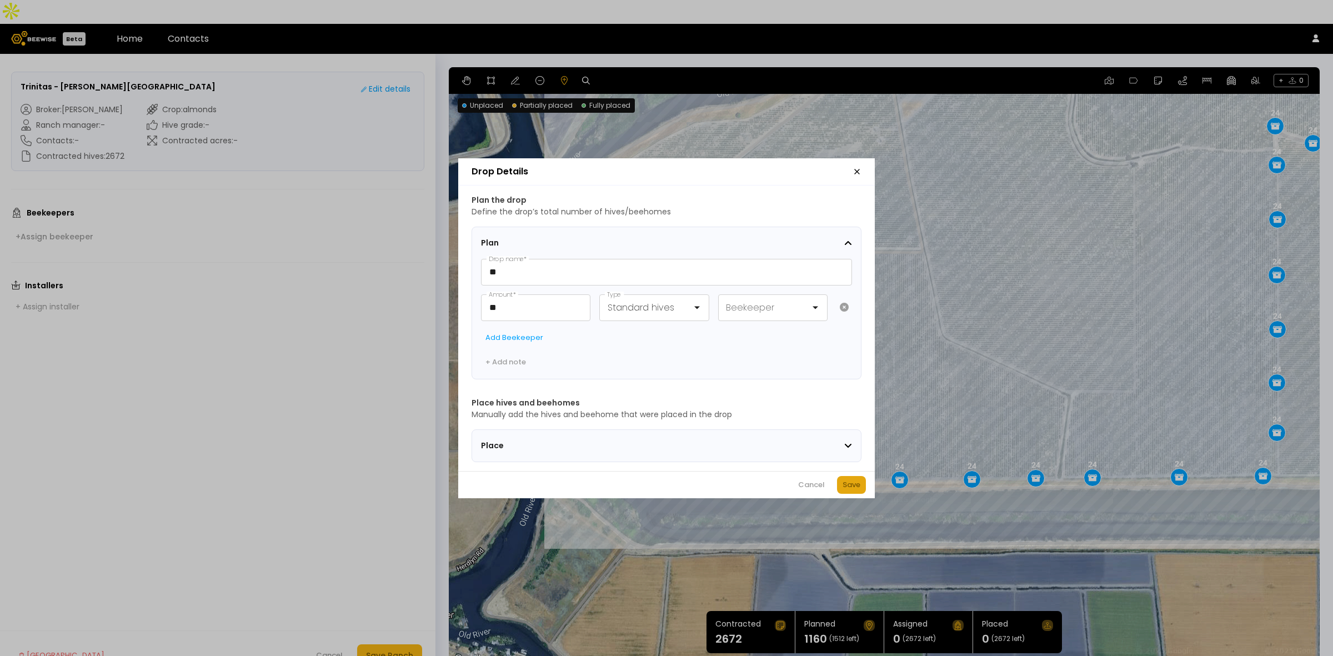
click at [850, 490] on div "Save" at bounding box center [852, 484] width 18 height 11
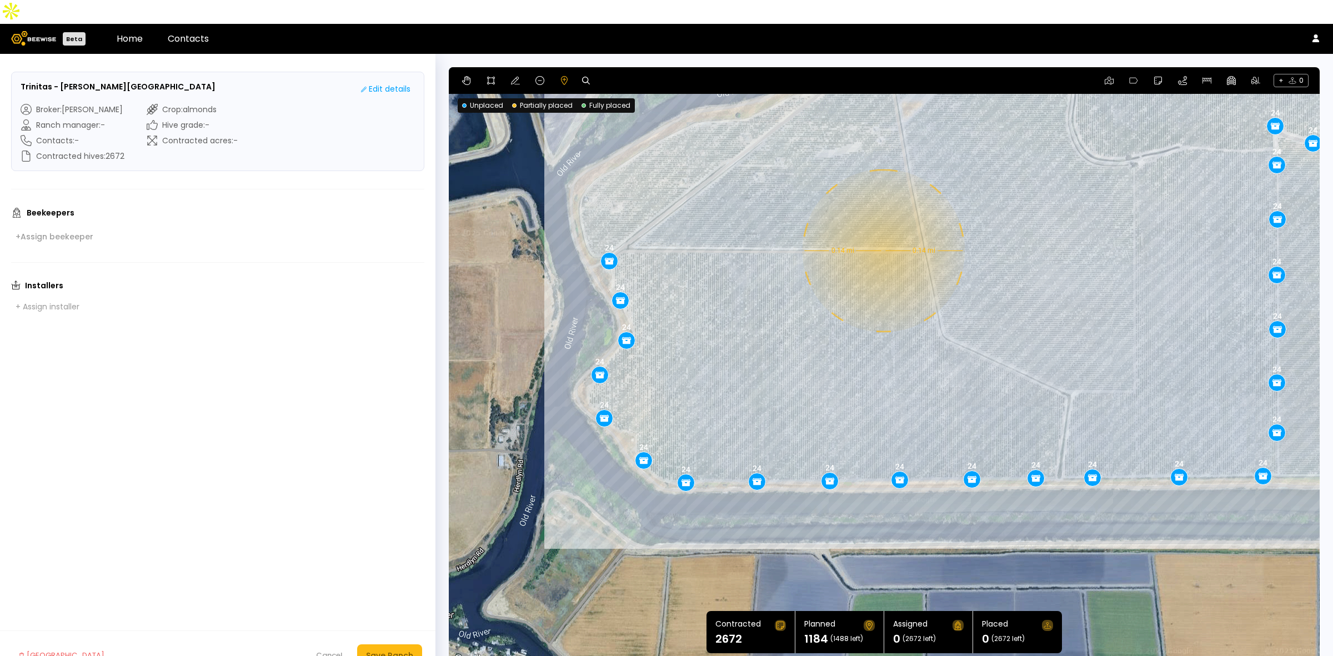
click at [882, 227] on div "0.14 mi 0.14 mi 24 28 24 24 24 24 24 24 24 24 24 24 24 24 24 24 24 24 24 24 24 …" at bounding box center [884, 366] width 871 height 599
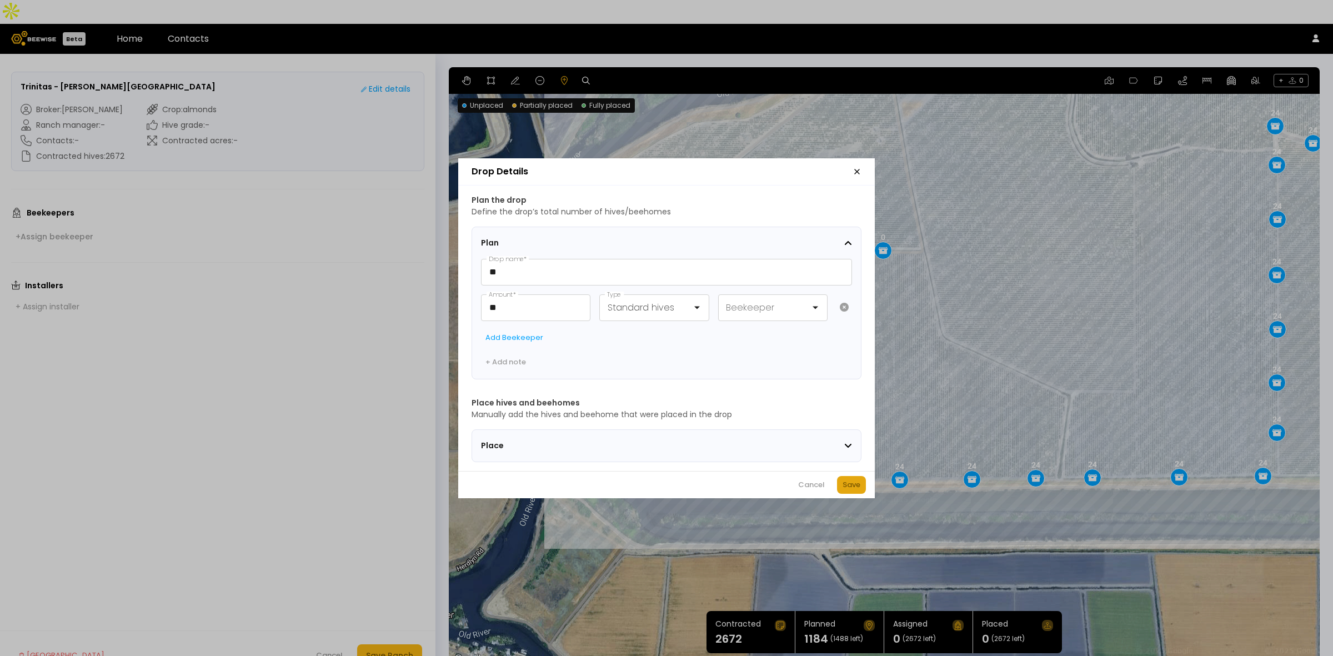
click at [851, 490] on div "Save" at bounding box center [852, 484] width 18 height 11
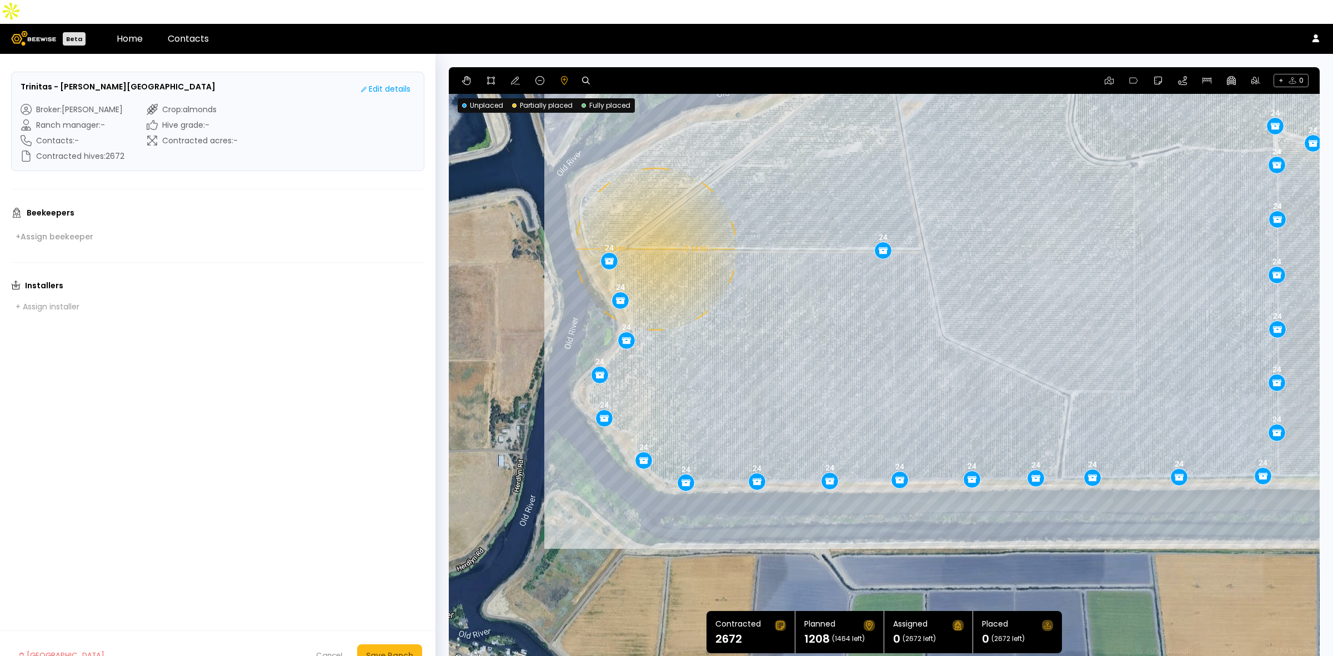
click at [654, 225] on div "0.14 mi 0.14 mi 24 28 24 24 24 24 24 24 24 24 24 24 24 24 24 24 24 24 24 24 24 …" at bounding box center [884, 366] width 871 height 599
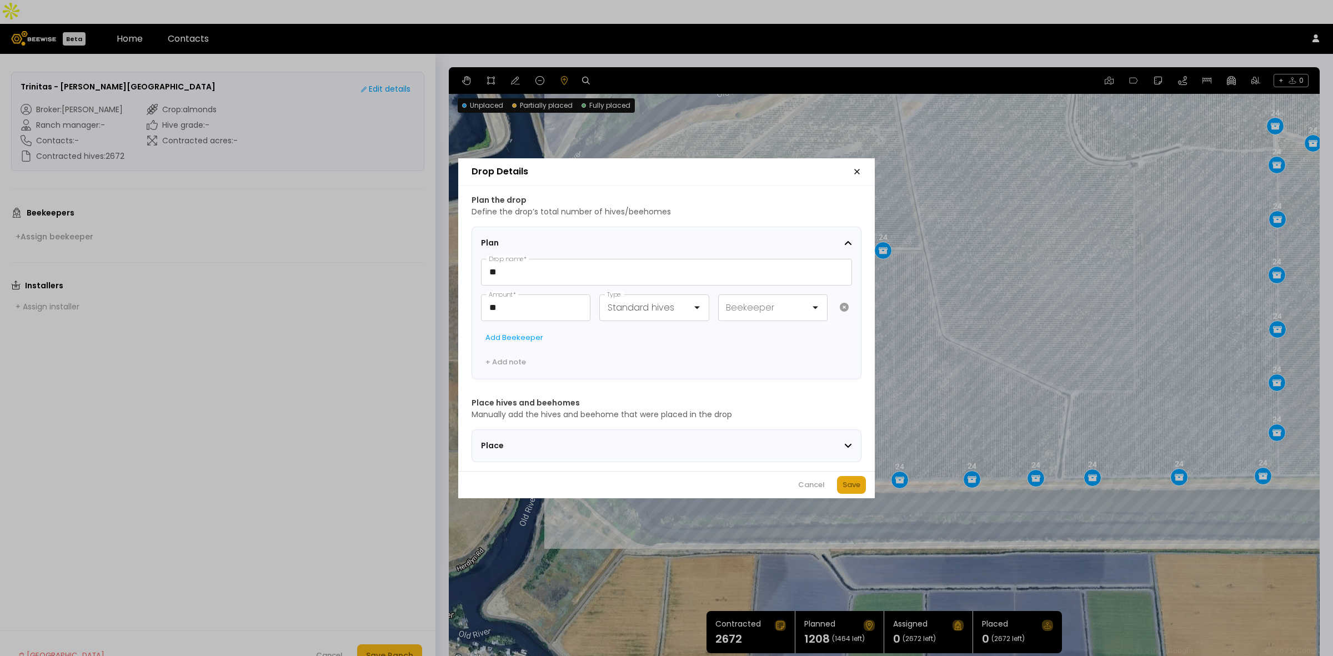
click at [853, 487] on div "Save" at bounding box center [852, 484] width 18 height 11
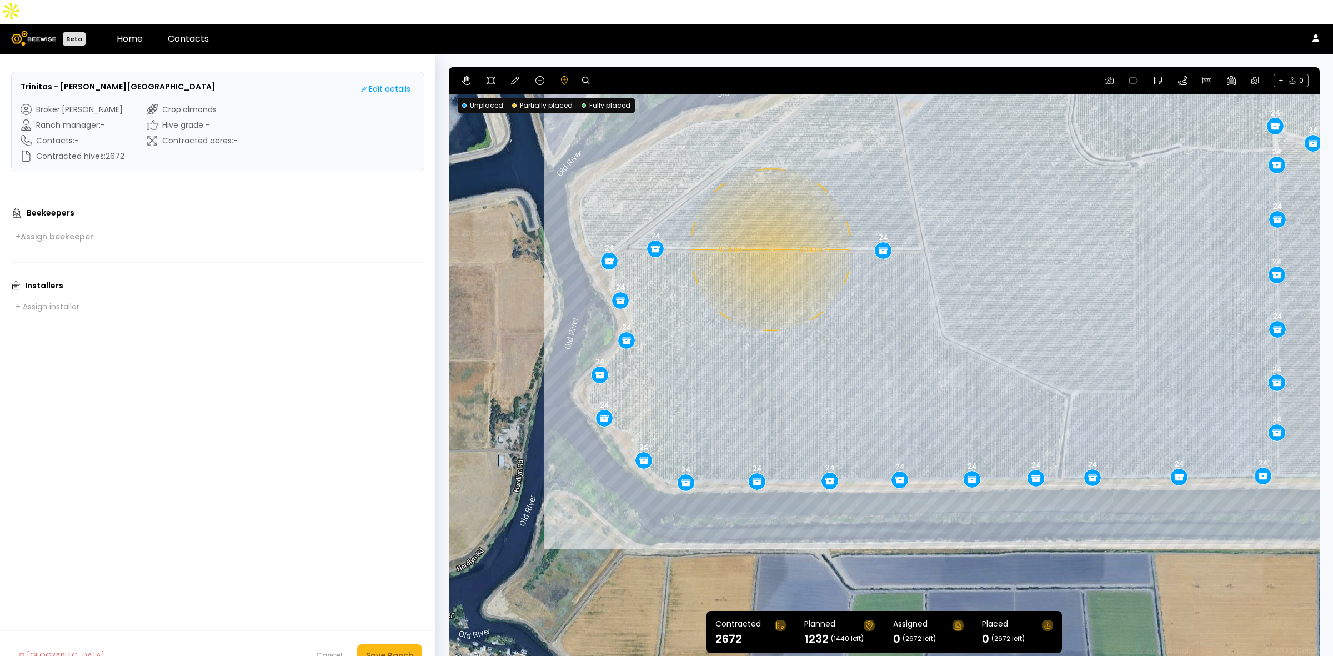
click at [769, 226] on div "0.14 mi 0.14 mi 24 28 24 24 24 24 24 24 24 24 24 24 24 24 24 24 24 24 24 24 24 …" at bounding box center [884, 366] width 871 height 599
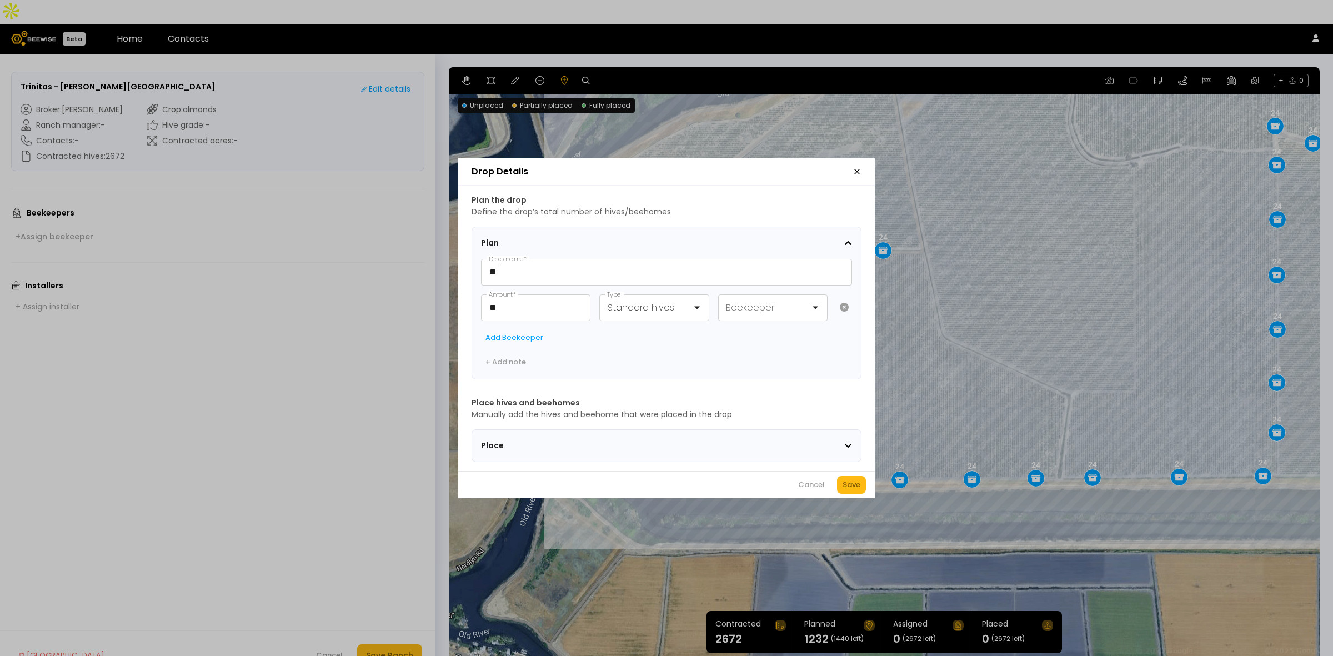
click at [844, 490] on div "Save" at bounding box center [852, 484] width 18 height 11
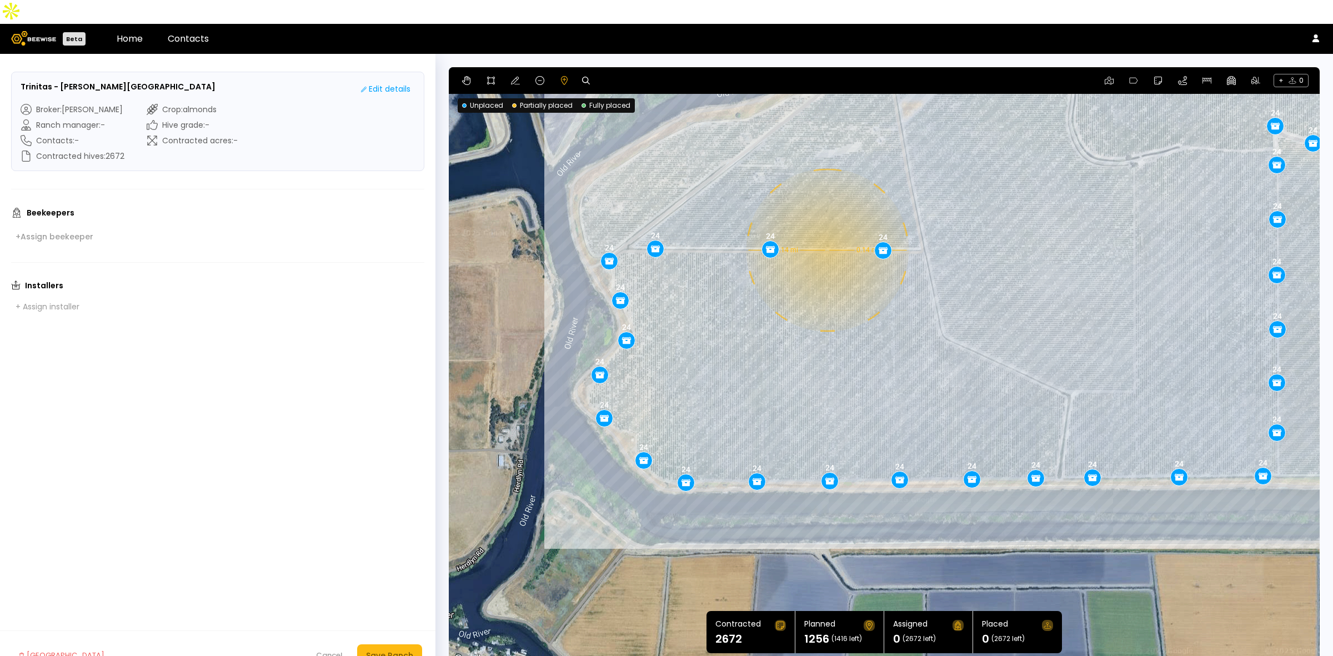
click at [826, 226] on div "0.14 mi 0.14 mi 24 28 24 24 24 24 24 24 24 24 24 24 24 24 24 24 24 24 24 24 24 …" at bounding box center [884, 366] width 871 height 599
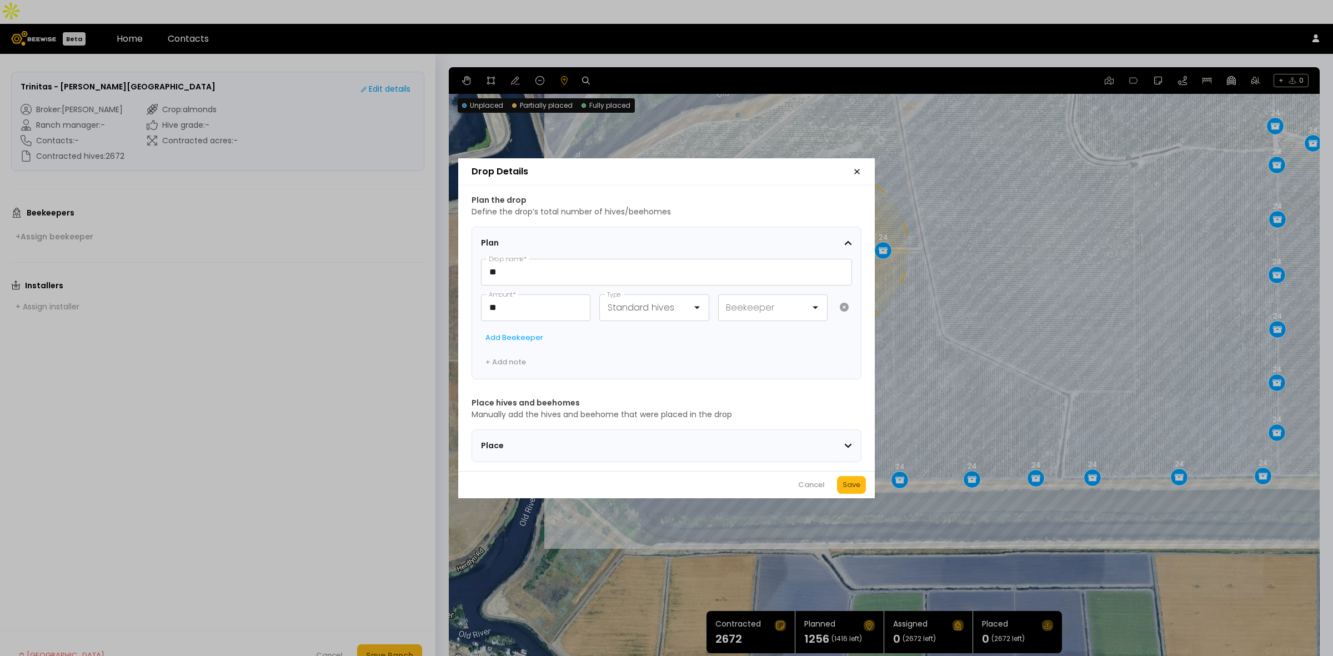
click at [856, 491] on div "Save" at bounding box center [852, 484] width 18 height 11
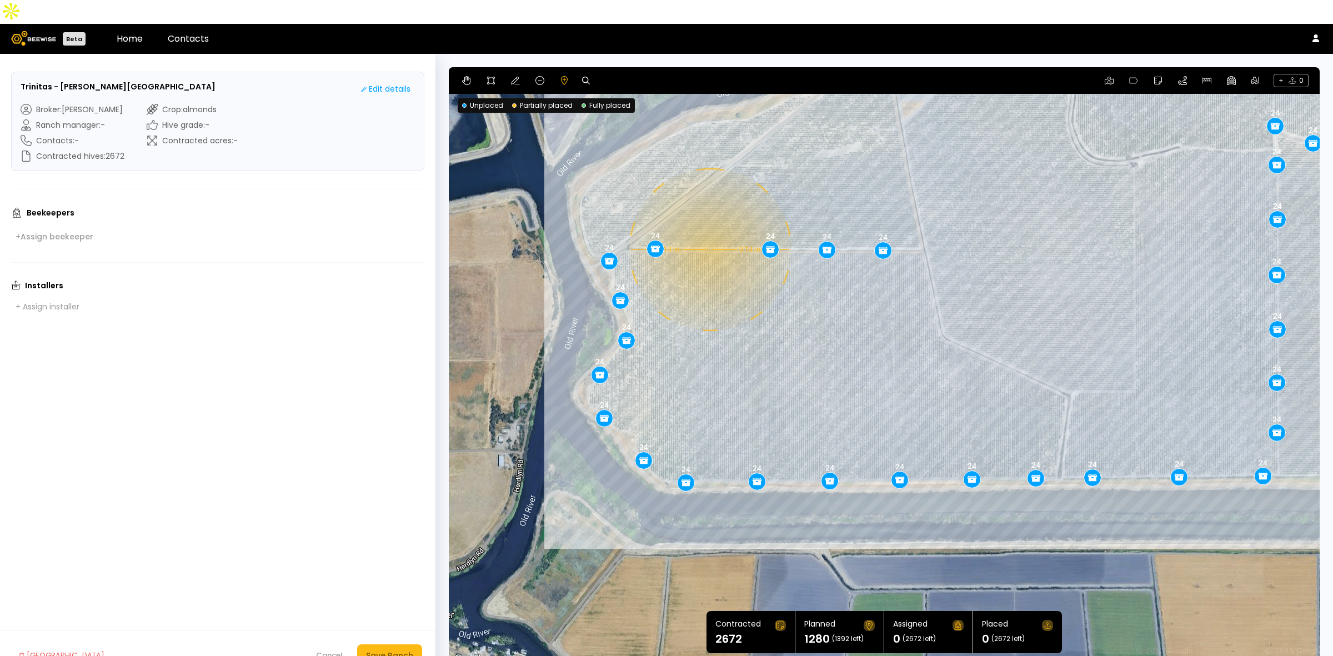
click at [709, 226] on div "0.14 mi 0.14 mi 24 28 24 24 24 24 24 24 24 24 24 24 24 24 24 24 24 24 24 24 24 …" at bounding box center [884, 366] width 871 height 599
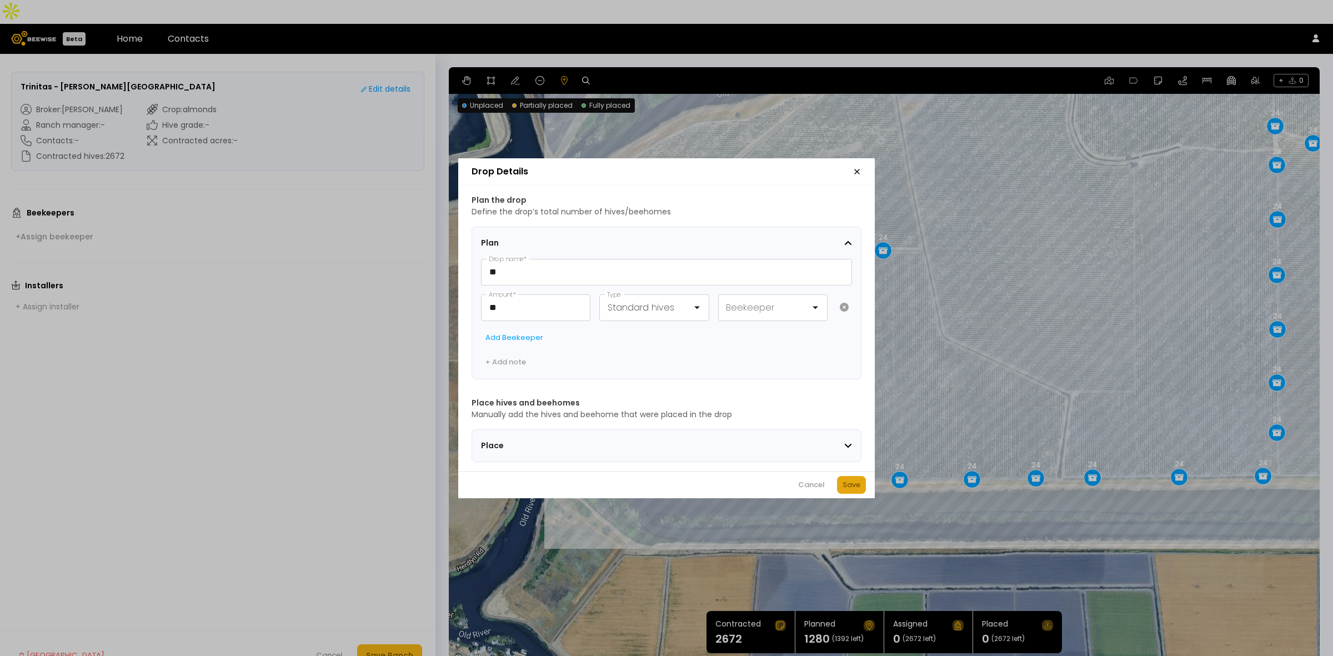
click at [841, 484] on button "Save" at bounding box center [851, 485] width 29 height 18
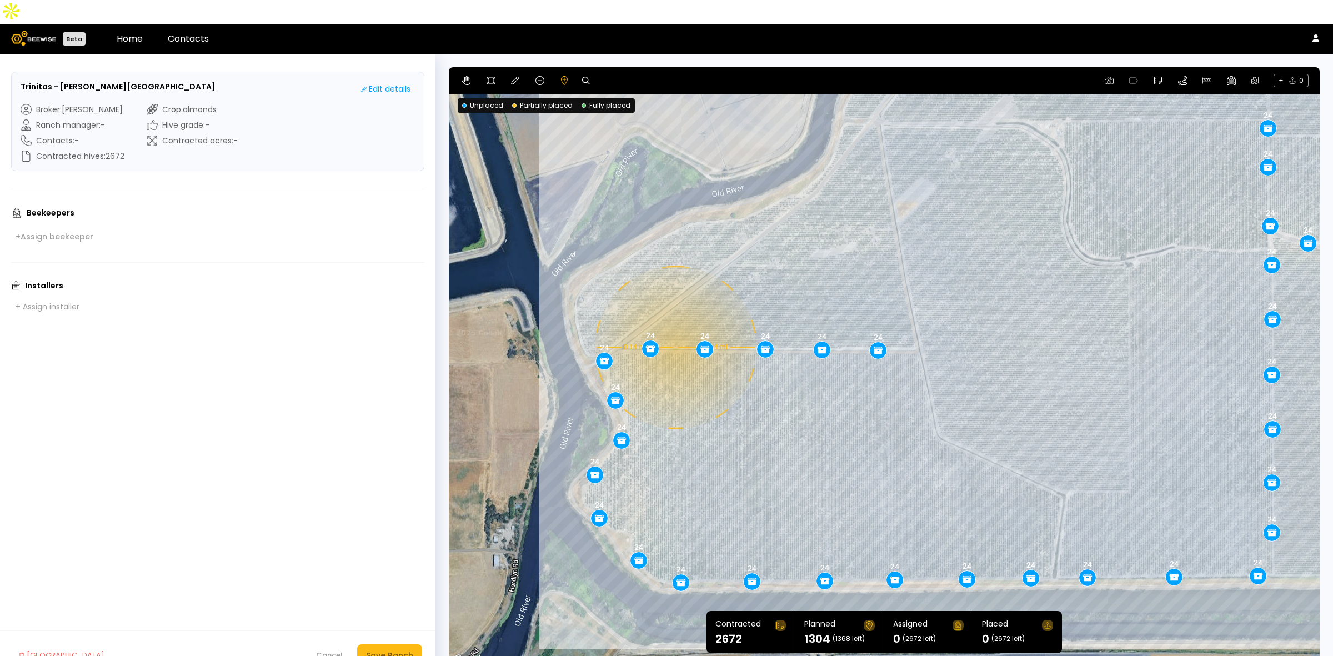
drag, startPoint x: 684, startPoint y: 121, endPoint x: 679, endPoint y: 223, distance: 102.9
click at [679, 223] on div "0.14 mi 0.14 mi 24 28 24 24 24 24 24 24 24 24 24 24 24 24 24 24 24 24 24 24 24 …" at bounding box center [884, 366] width 871 height 599
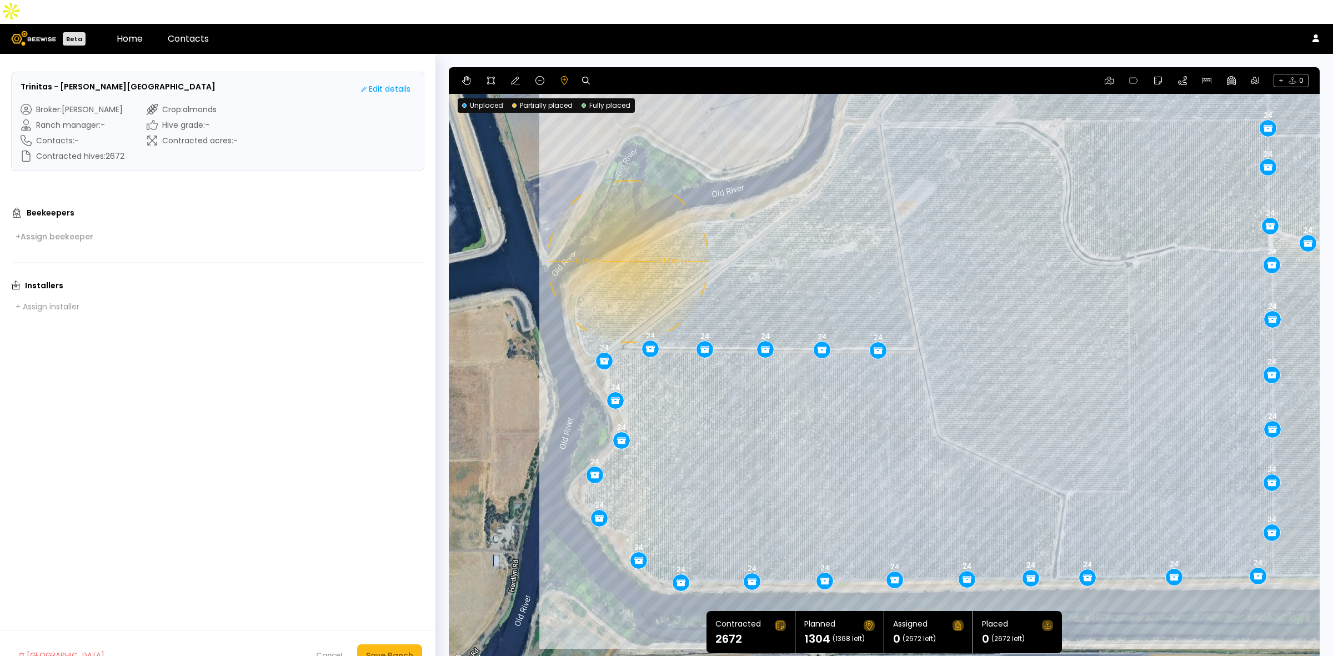
click at [627, 237] on div "0.14 mi 0.14 mi 24 28 24 24 24 24 24 24 24 24 24 24 24 24 24 24 24 24 24 24 24 …" at bounding box center [884, 366] width 871 height 599
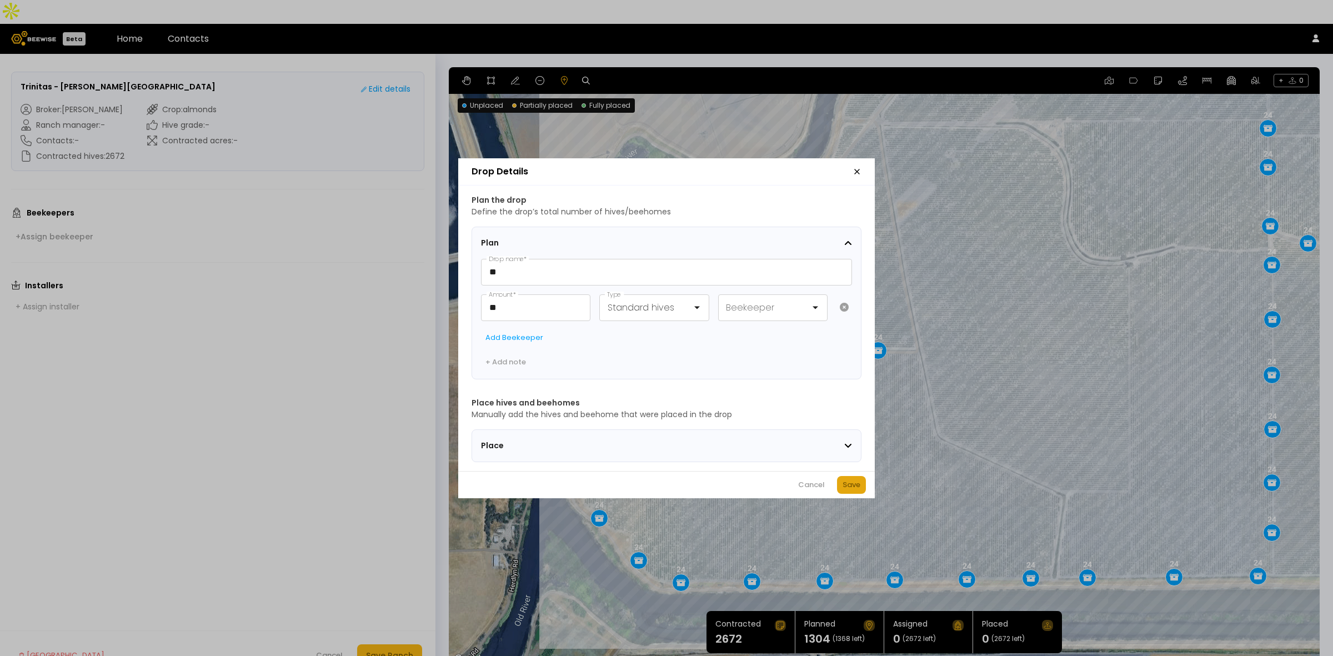
click at [852, 491] on div "Save" at bounding box center [852, 484] width 18 height 11
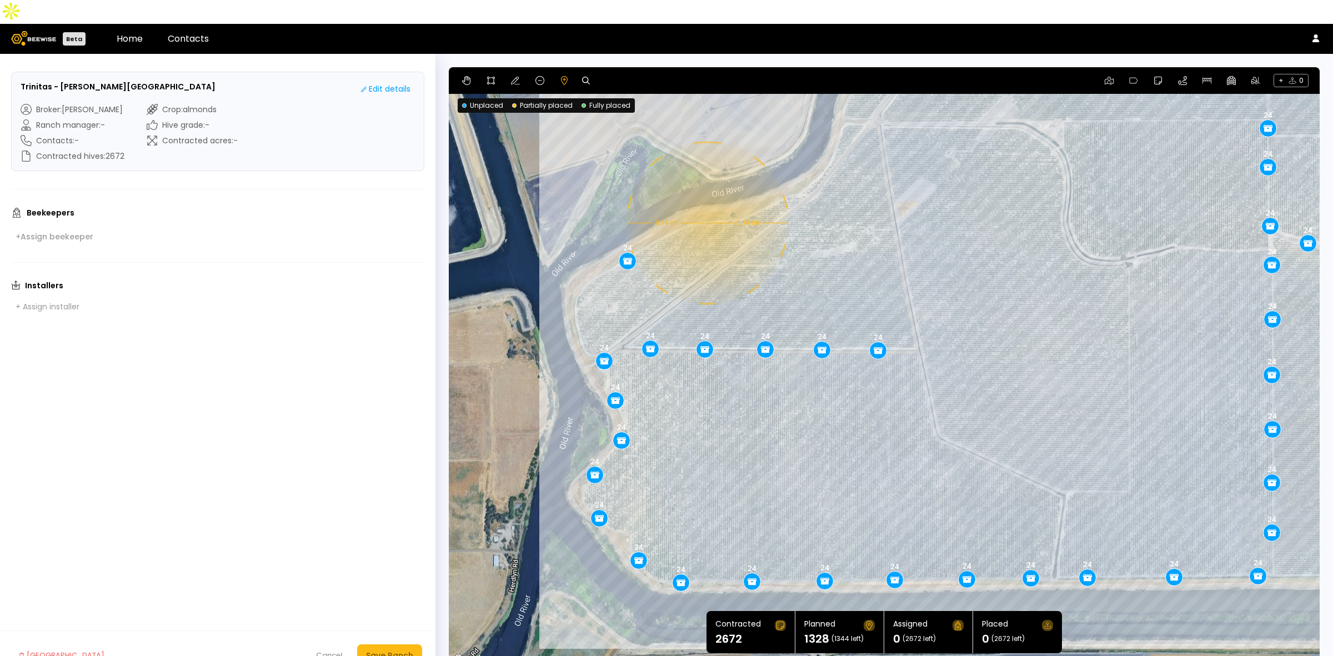
click at [706, 199] on div "0.14 mi 0.14 mi 24 28 24 24 24 24 24 24 24 24 24 24 24 24 24 24 24 24 24 24 24 …" at bounding box center [884, 366] width 871 height 599
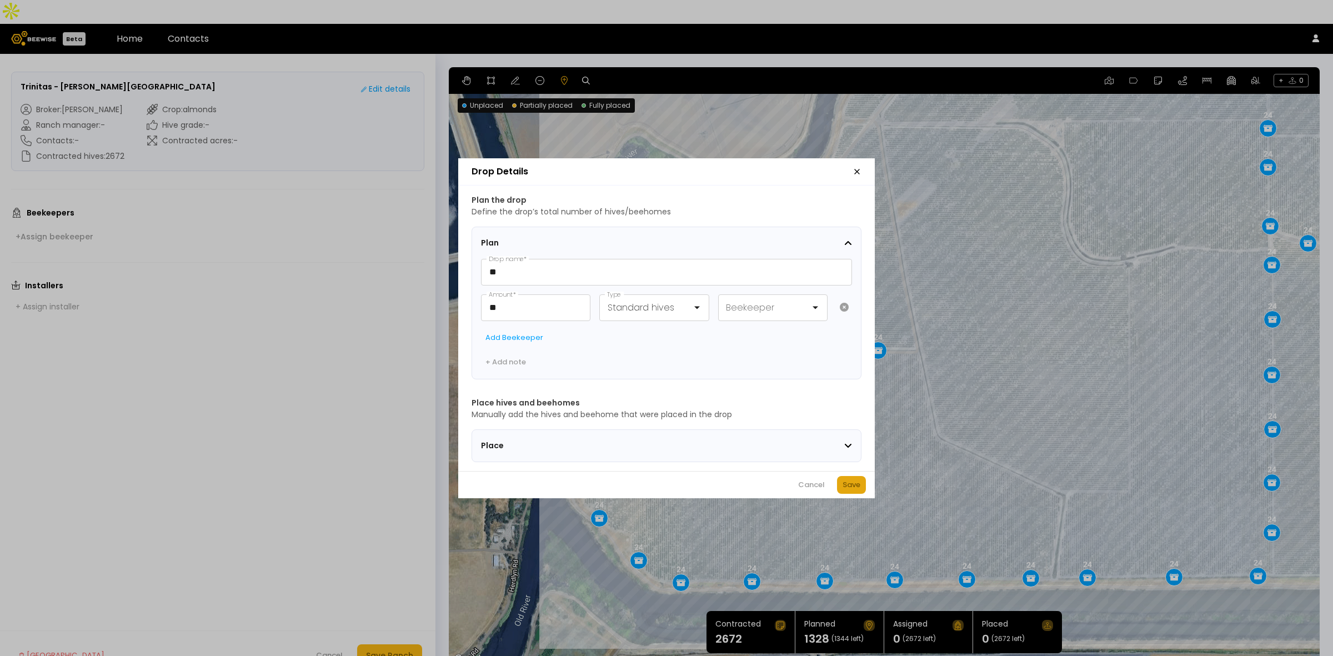
click at [849, 481] on button "Save" at bounding box center [851, 485] width 29 height 18
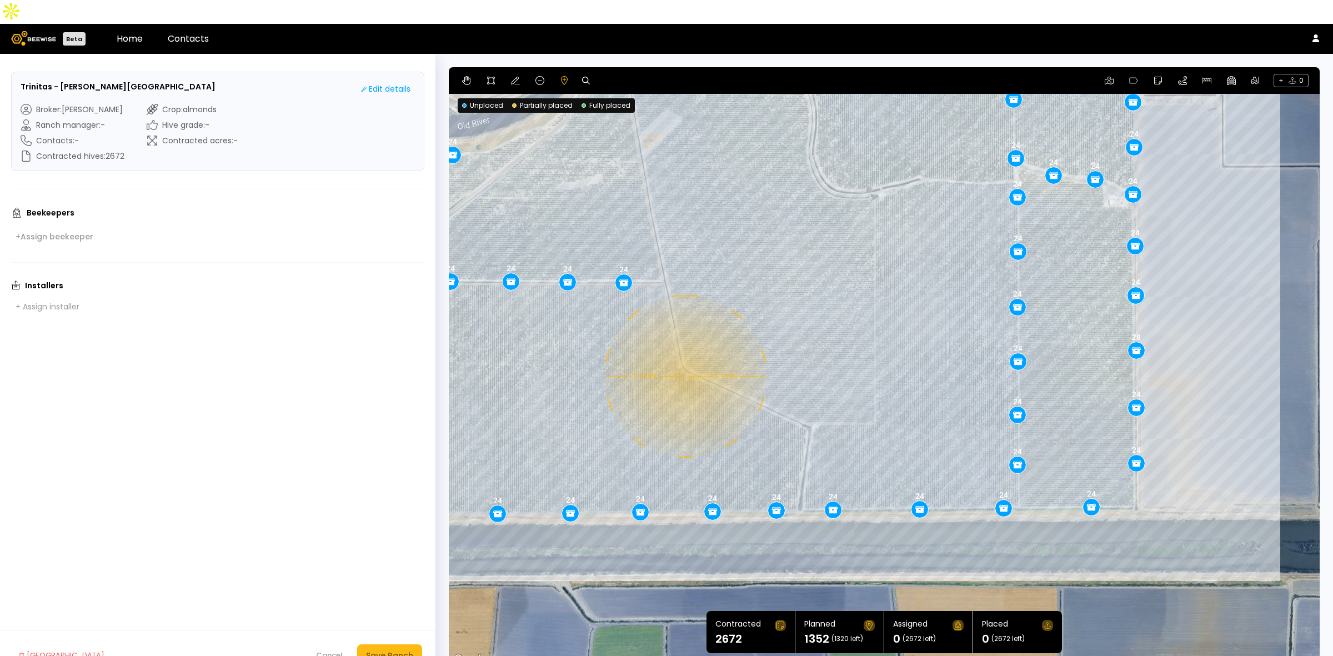
drag, startPoint x: 1195, startPoint y: 489, endPoint x: 939, endPoint y: 420, distance: 265.4
click at [939, 420] on div "0.14 mi 0.14 mi 24 28 24 24 24 24 24 24 24 24 24 24 24 24 24 24 24 24 24 24 24 …" at bounding box center [884, 366] width 871 height 599
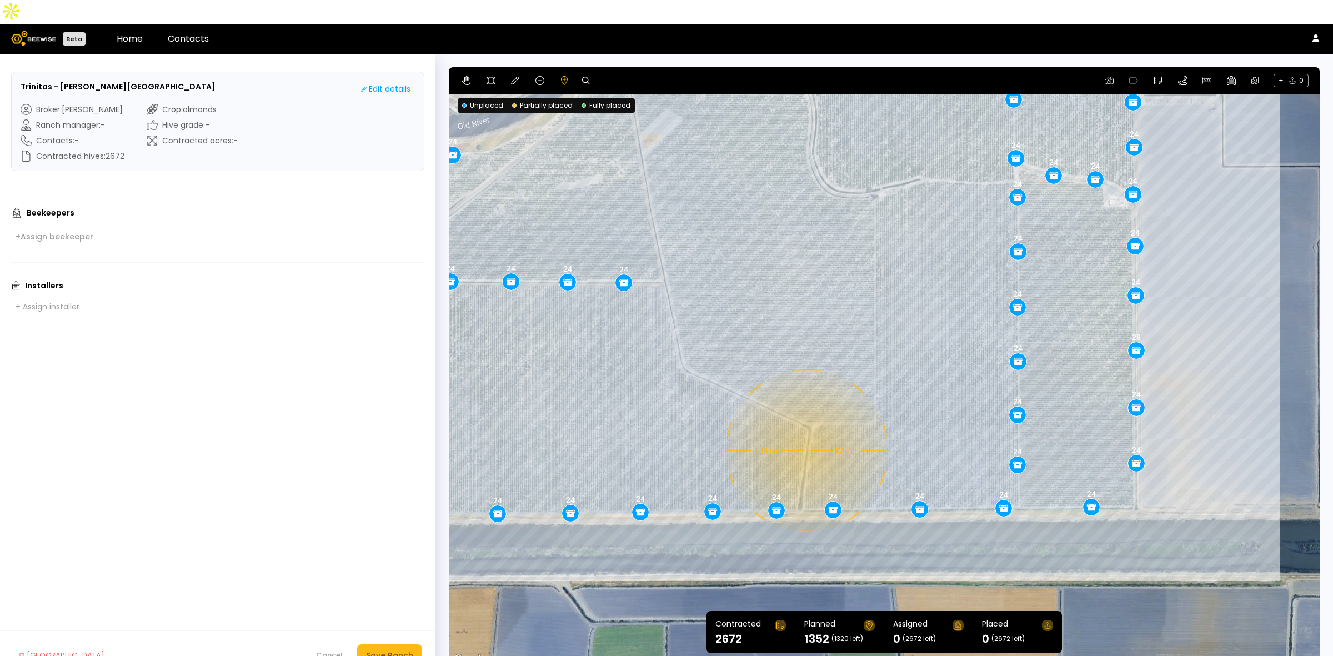
click at [806, 427] on div "0.14 mi 0.14 mi 24 28 24 24 24 24 24 24 24 24 24 24 24 24 24 24 24 24 24 24 24 …" at bounding box center [884, 366] width 871 height 599
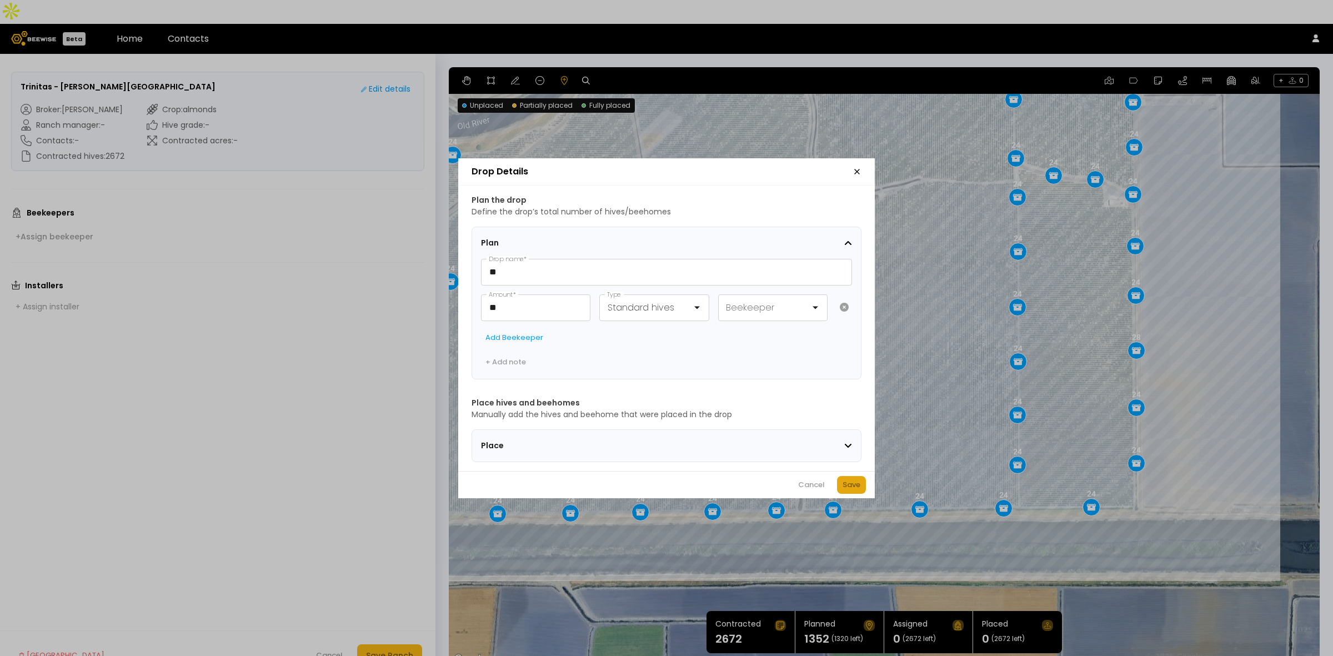
click at [856, 481] on button "Save" at bounding box center [851, 485] width 29 height 18
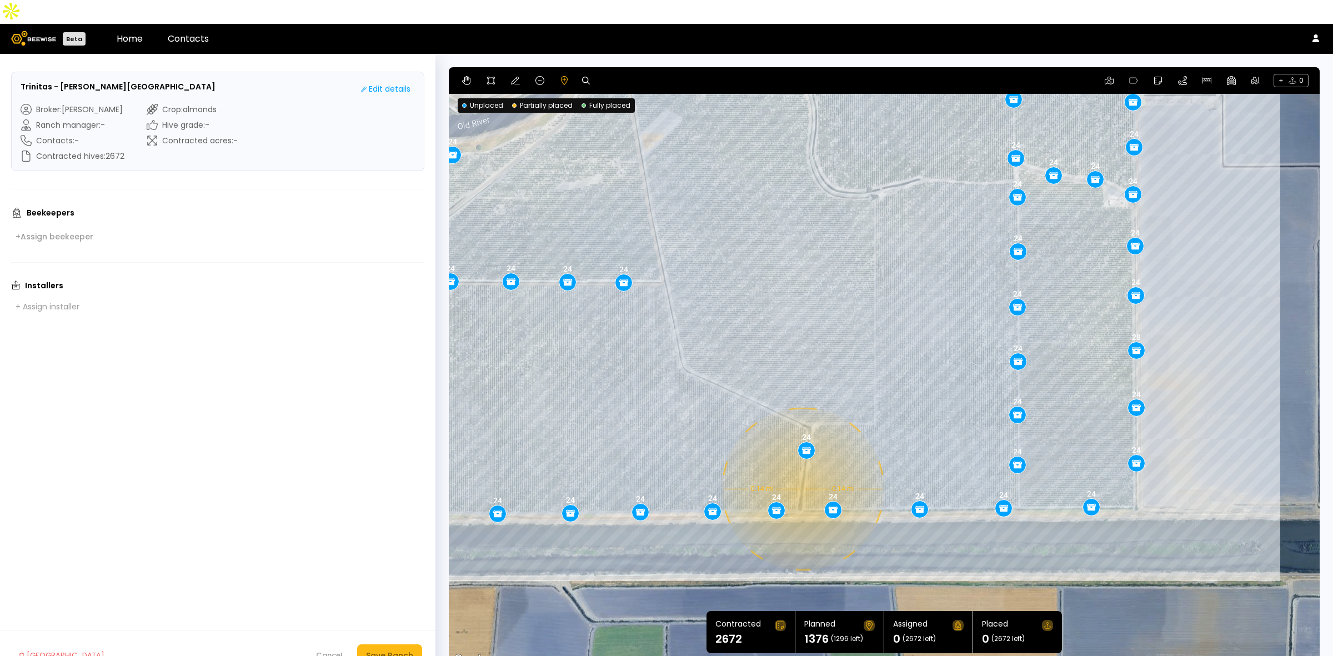
click at [802, 465] on div "0.14 mi 0.14 mi 24 28 24 24 24 24 24 24 24 24 24 24 24 24 24 24 24 24 24 24 24 …" at bounding box center [884, 366] width 871 height 599
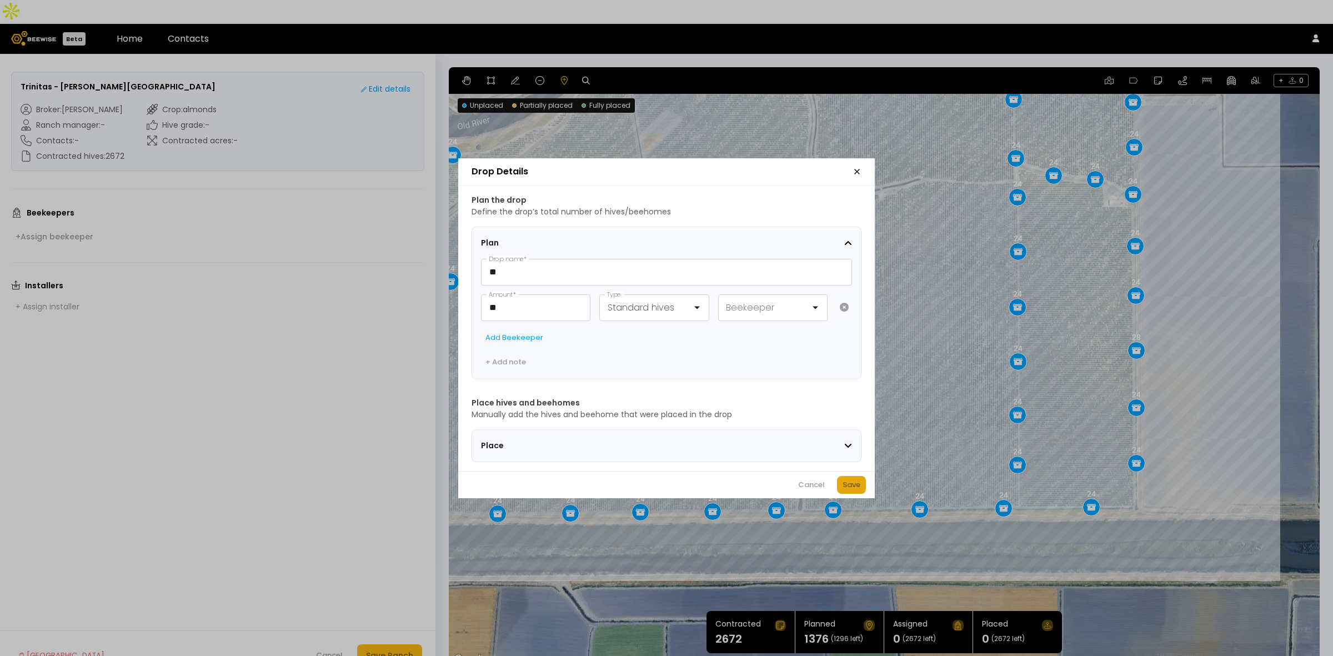
click at [845, 488] on div "Save" at bounding box center [852, 484] width 18 height 11
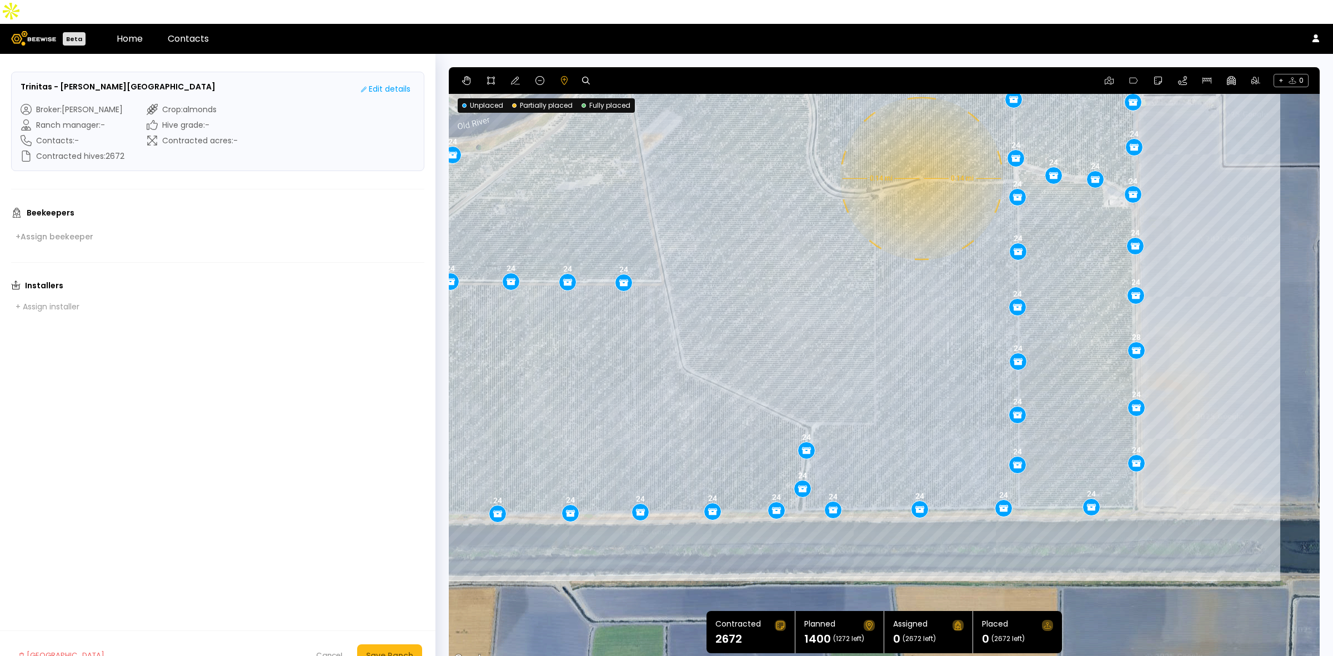
click at [921, 154] on div "0.14 mi 0.14 mi 24 28 24 24 24 24 24 24 24 24 24 24 24 24 24 24 24 24 24 24 24 …" at bounding box center [884, 366] width 871 height 599
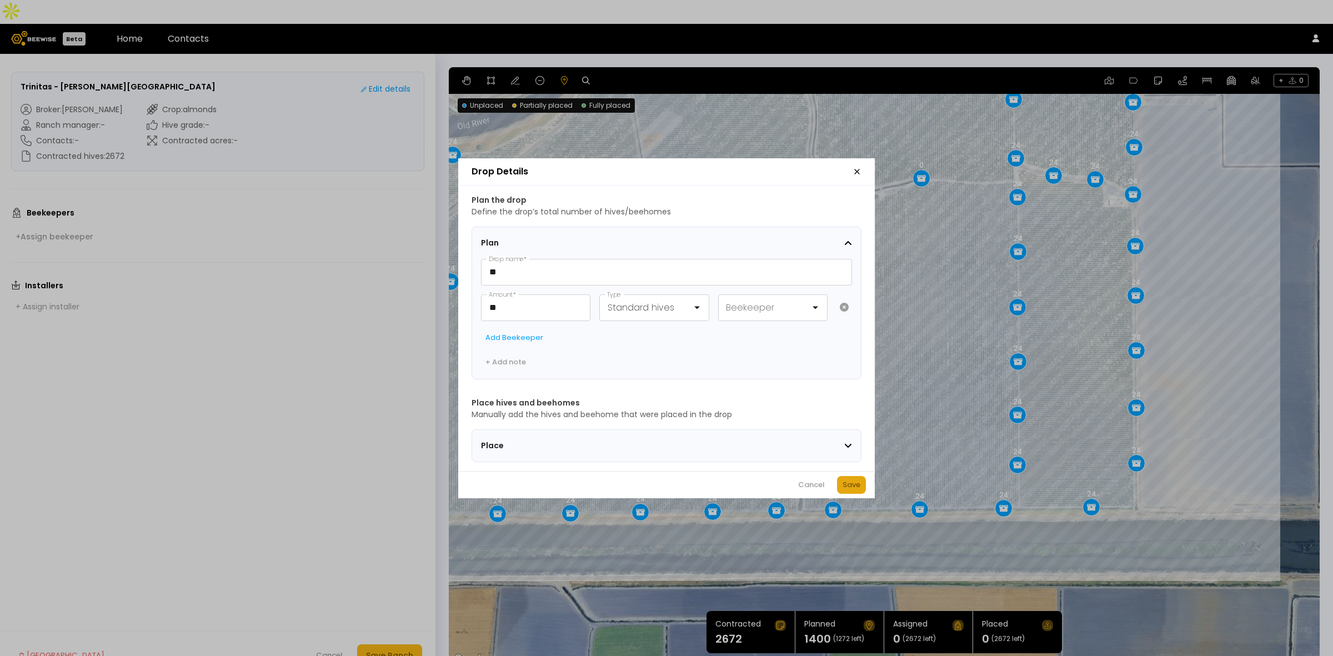
click at [854, 487] on div "Save" at bounding box center [852, 484] width 18 height 11
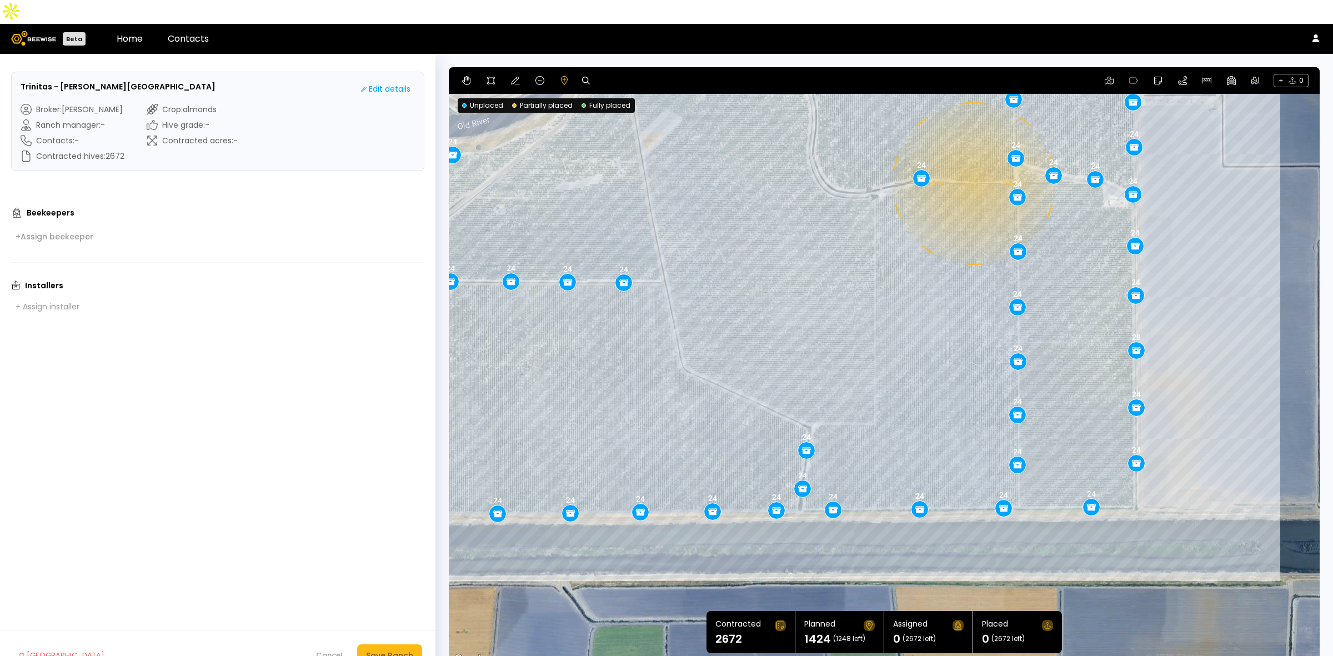
click at [973, 159] on div "0.14 mi 0.14 mi 24 28 24 24 24 24 24 24 24 24 24 24 24 24 24 24 24 24 24 24 24 …" at bounding box center [884, 366] width 871 height 599
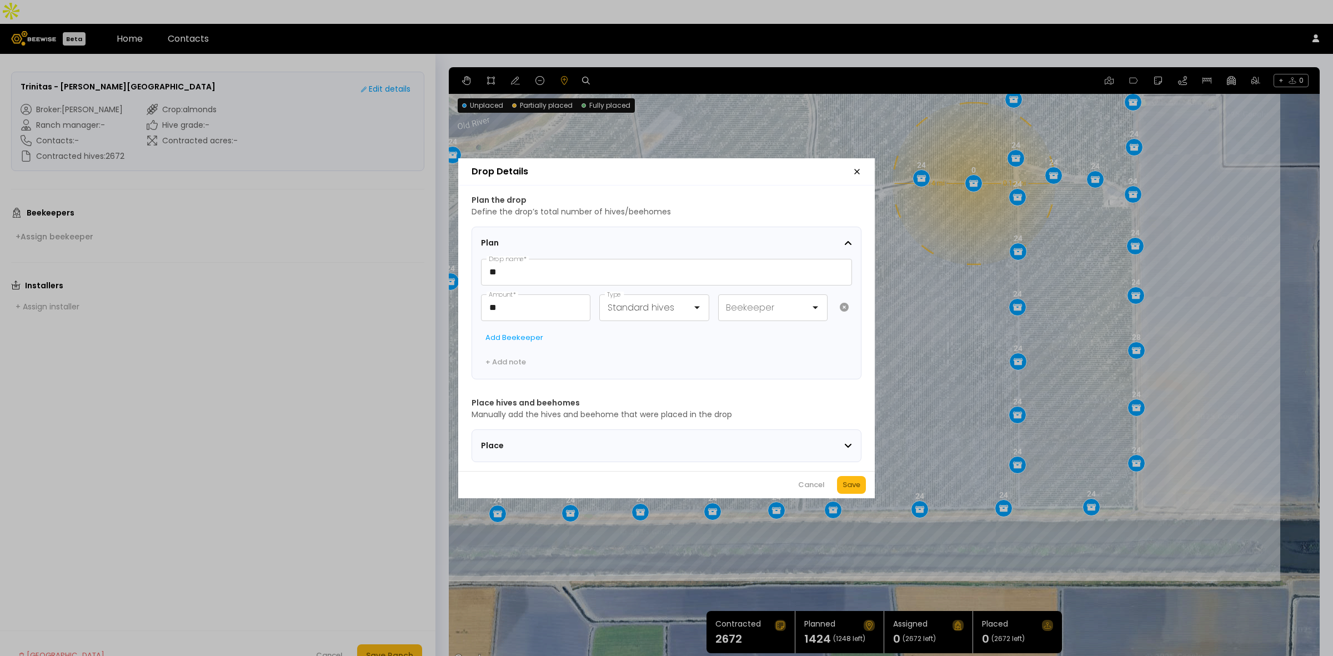
drag, startPoint x: 854, startPoint y: 487, endPoint x: 972, endPoint y: 318, distance: 205.8
click at [854, 486] on div "Save" at bounding box center [852, 484] width 18 height 11
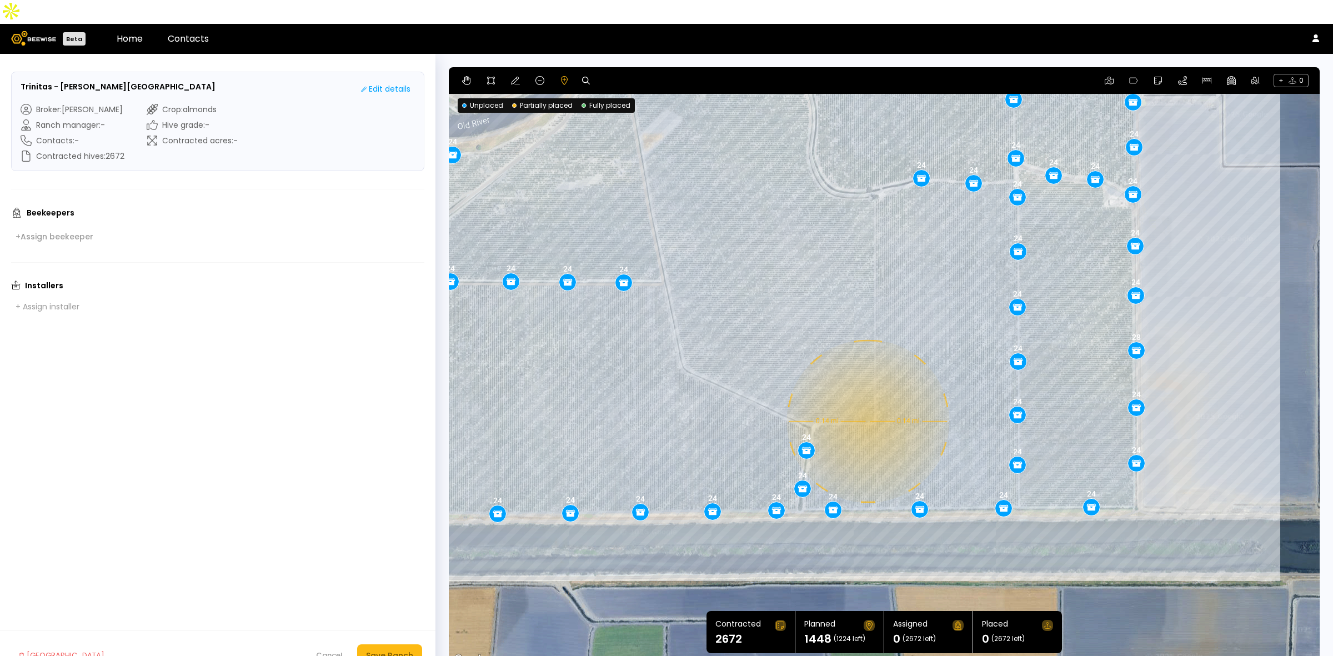
click at [867, 397] on div "0.14 mi 0.14 mi 24 28 24 24 24 24 24 24 24 24 24 24 24 24 24 24 24 24 24 24 24 …" at bounding box center [884, 366] width 871 height 599
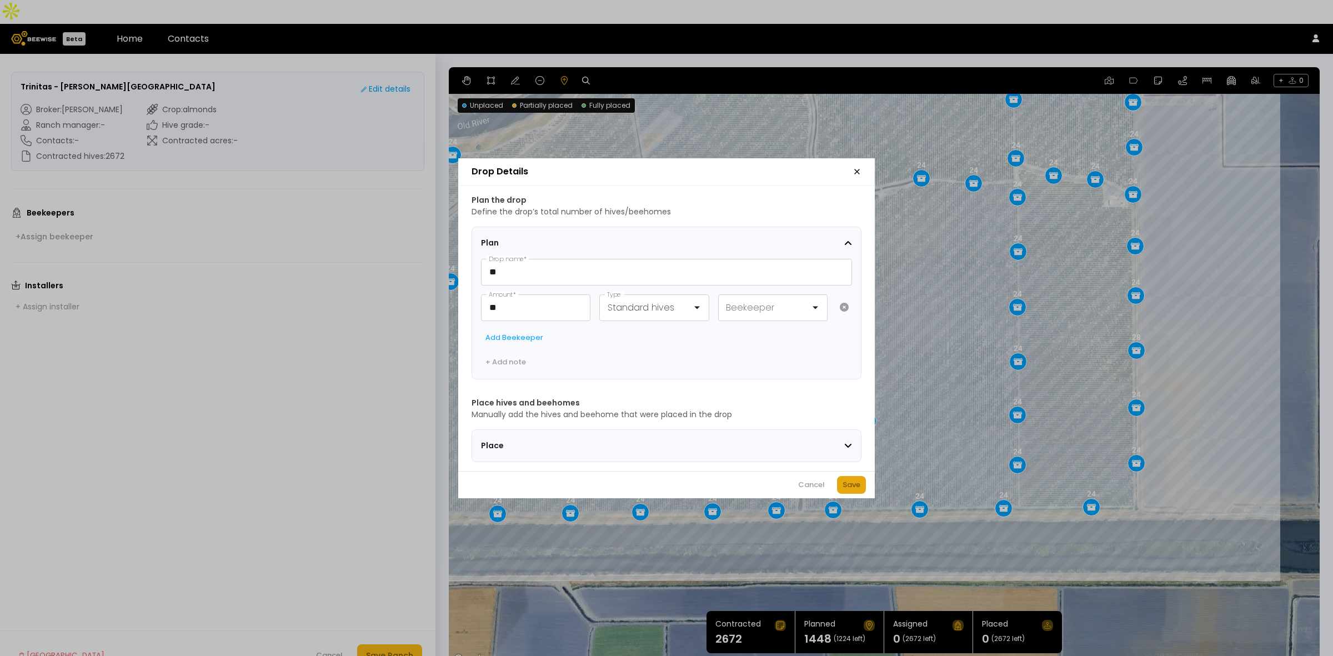
click at [851, 486] on div "Save" at bounding box center [852, 484] width 18 height 11
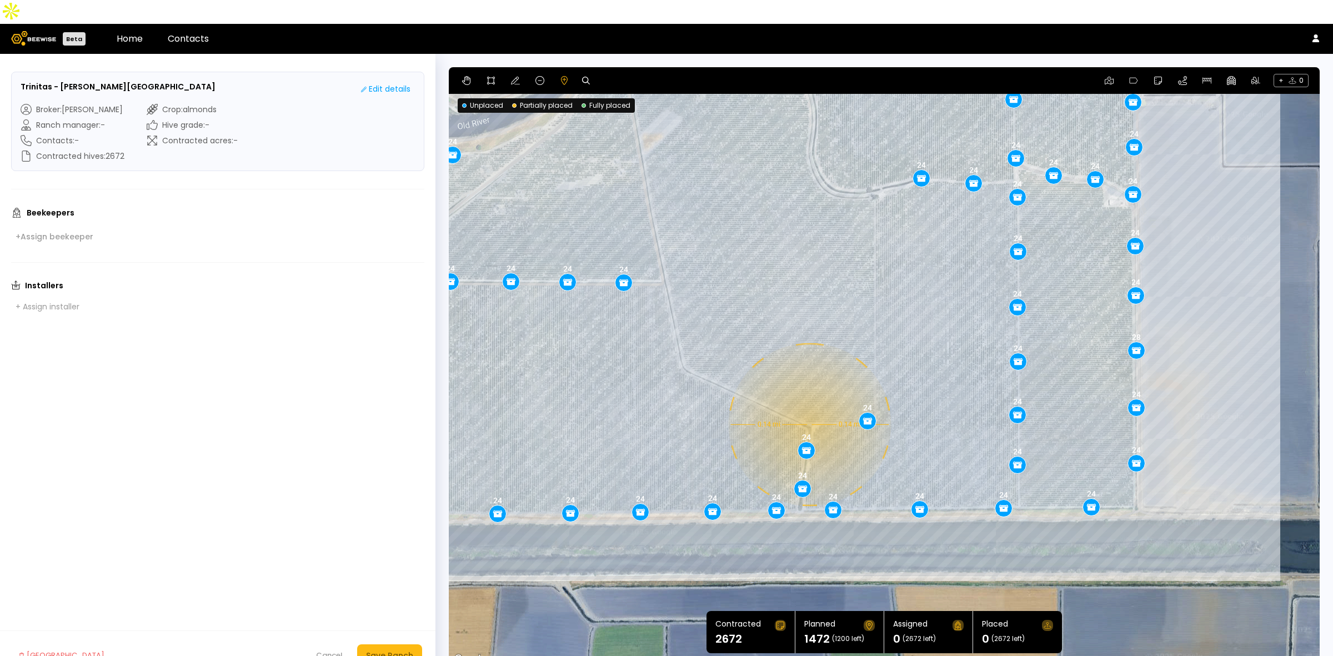
click at [808, 400] on div "0.14 mi 0.14 mi 24 28 24 24 24 24 24 24 24 24 24 24 24 24 24 24 24 24 24 24 24 …" at bounding box center [884, 366] width 871 height 599
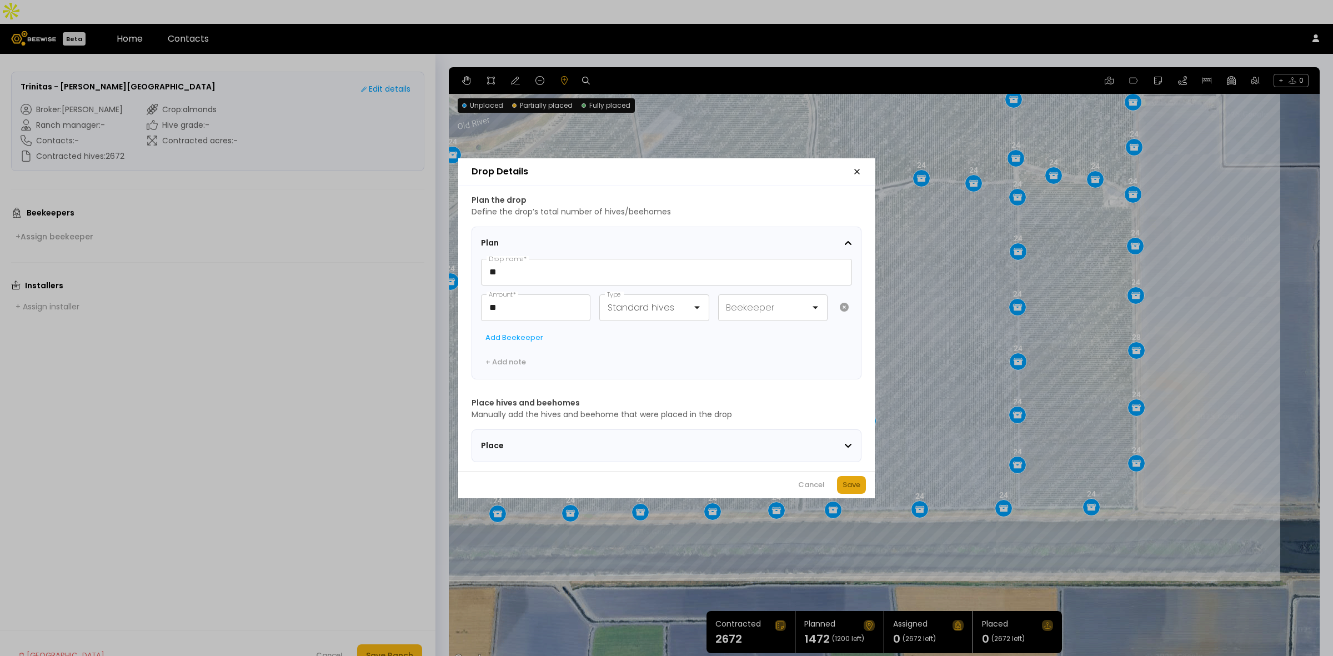
click at [851, 491] on div "Save" at bounding box center [852, 484] width 18 height 11
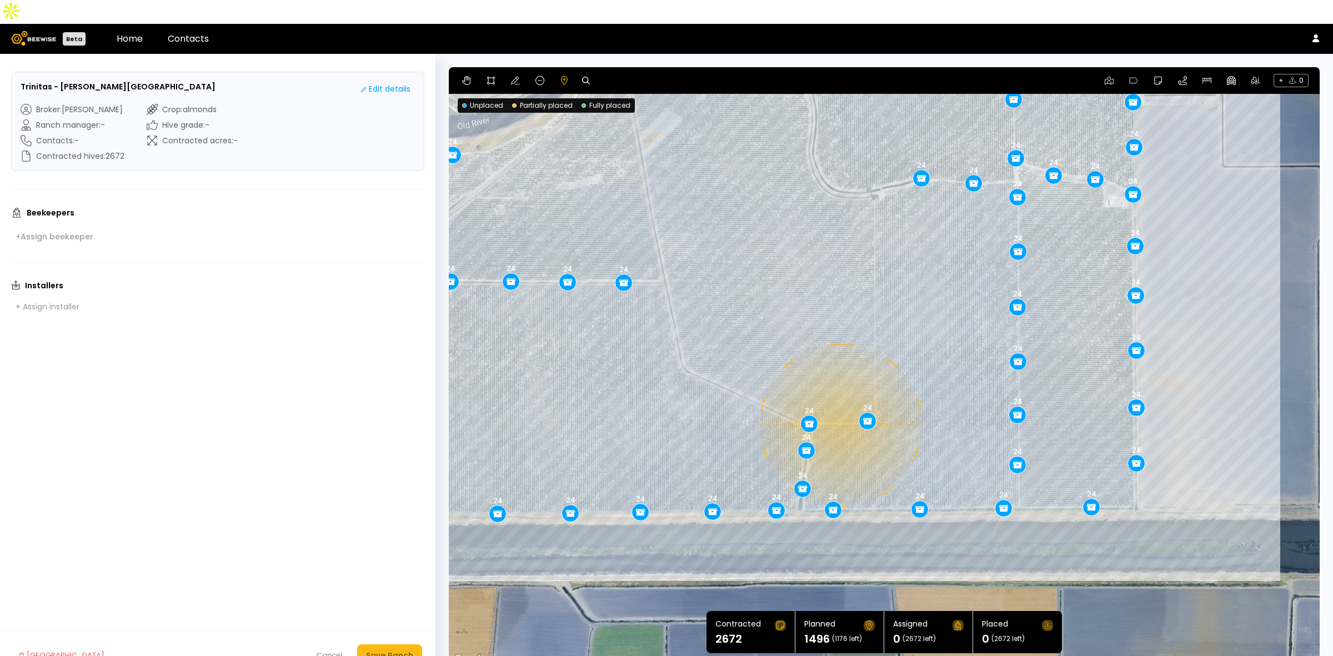
click at [839, 401] on div "0.14 mi 0.14 mi 24 28 24 24 24 24 24 24 24 24 24 24 24 24 24 24 24 24 24 24 24 …" at bounding box center [884, 366] width 871 height 599
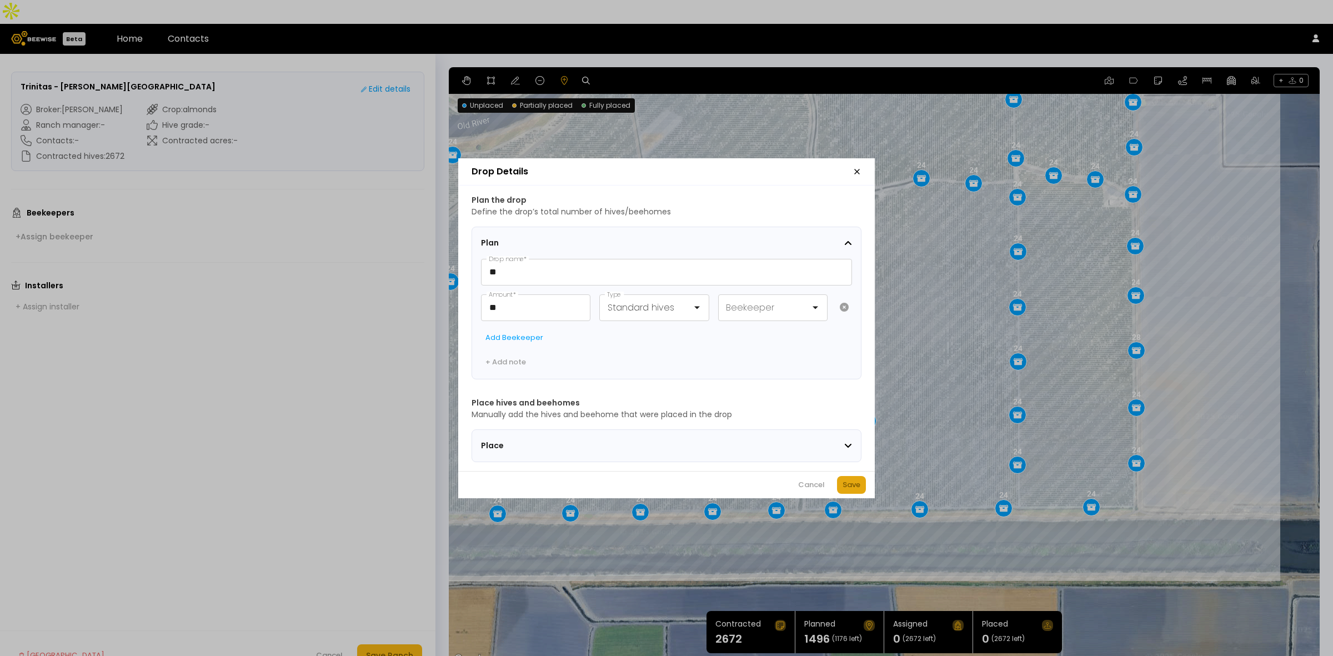
click at [846, 487] on div "Save" at bounding box center [852, 484] width 18 height 11
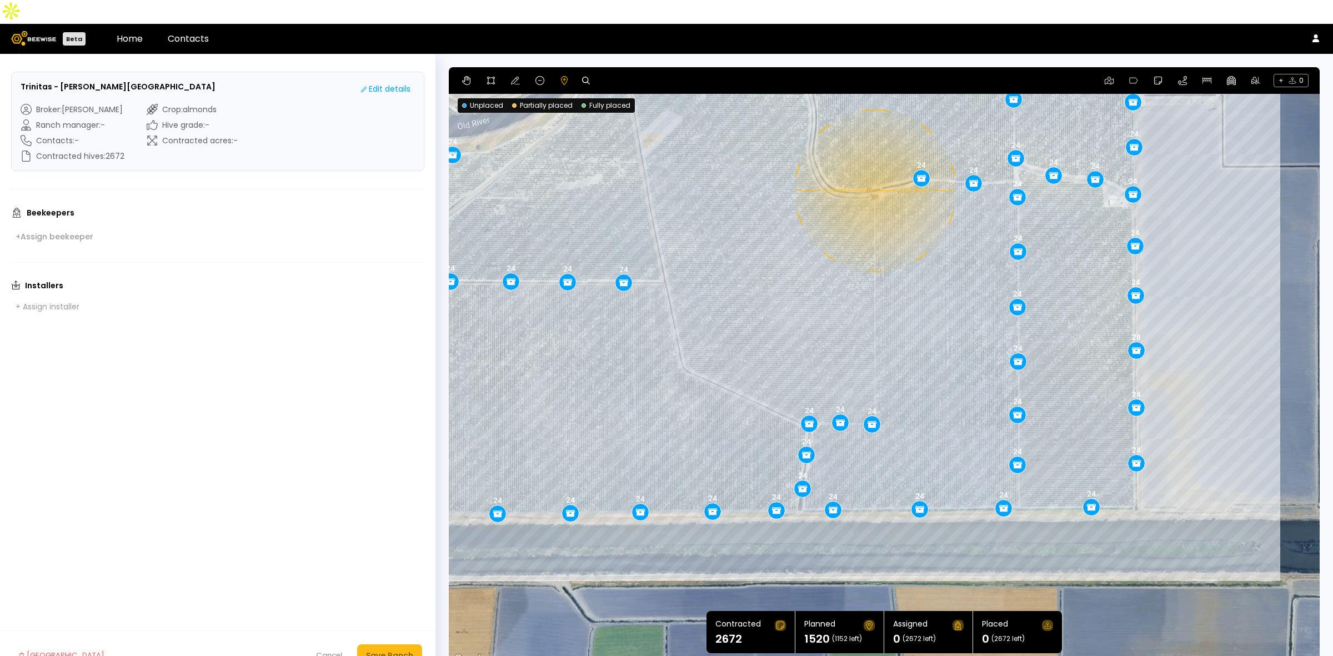
click at [874, 167] on div "0.14 mi 0.14 mi 24 28 24 24 24 24 24 24 24 24 24 24 24 24 24 24 24 24 24 24 24 …" at bounding box center [884, 366] width 871 height 599
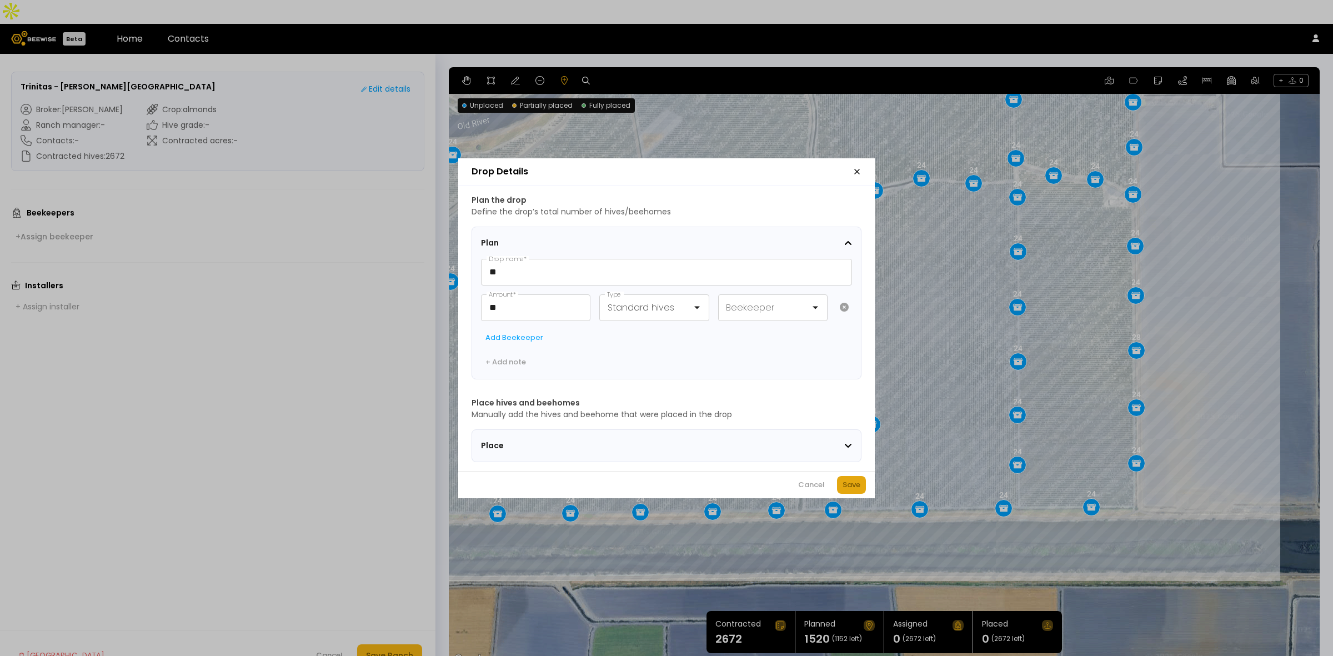
click at [856, 481] on button "Save" at bounding box center [851, 485] width 29 height 18
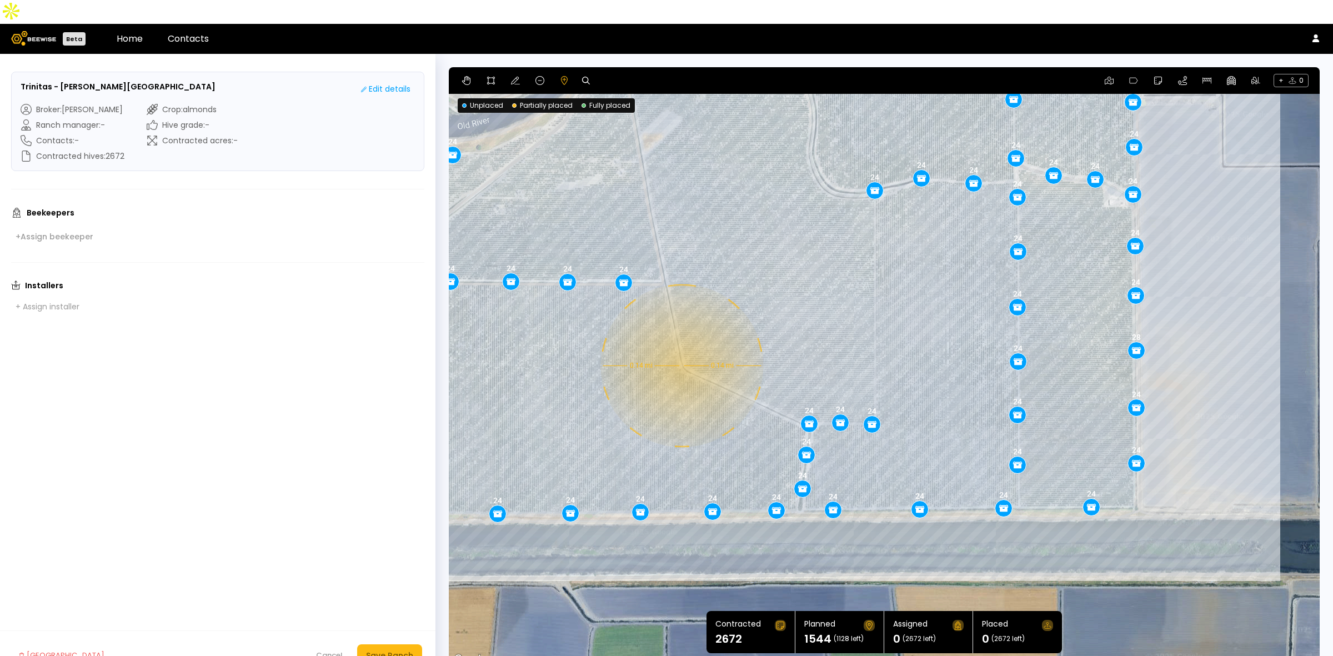
click at [681, 342] on div "0.14 mi 0.14 mi 24 28 24 24 24 24 24 24 24 24 24 24 24 24 24 24 24 24 24 24 24 …" at bounding box center [884, 366] width 871 height 599
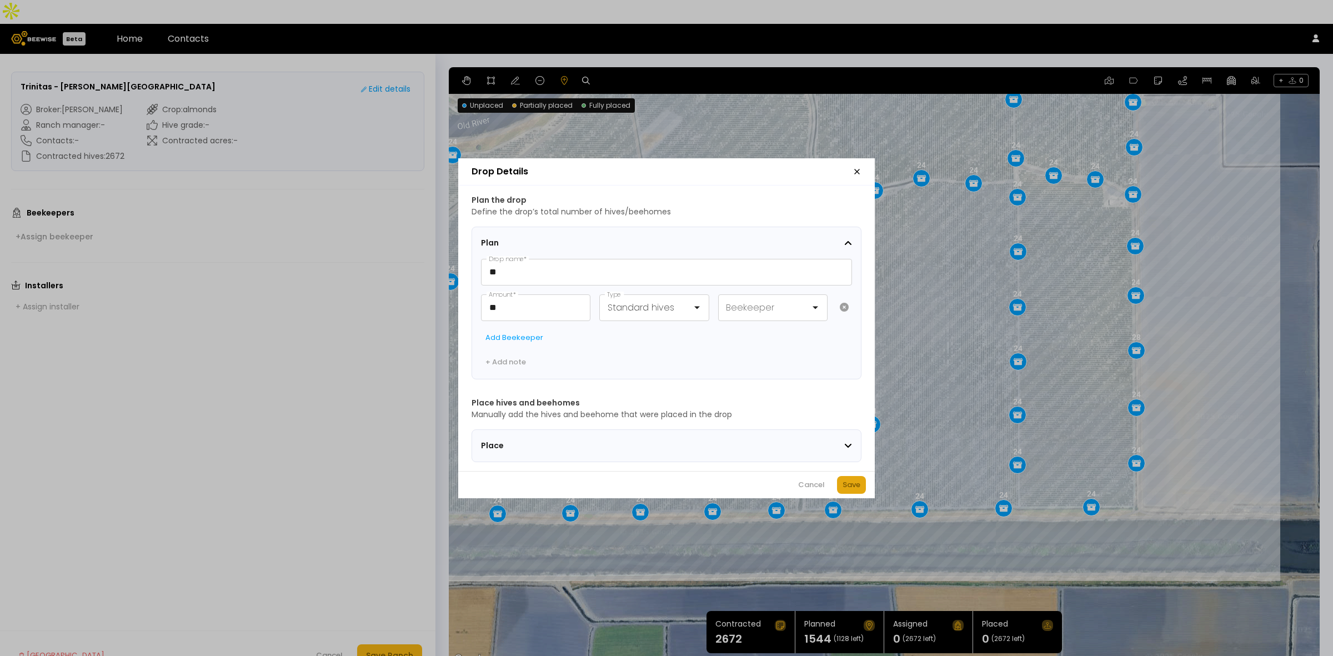
click at [859, 494] on button "Save" at bounding box center [851, 485] width 29 height 18
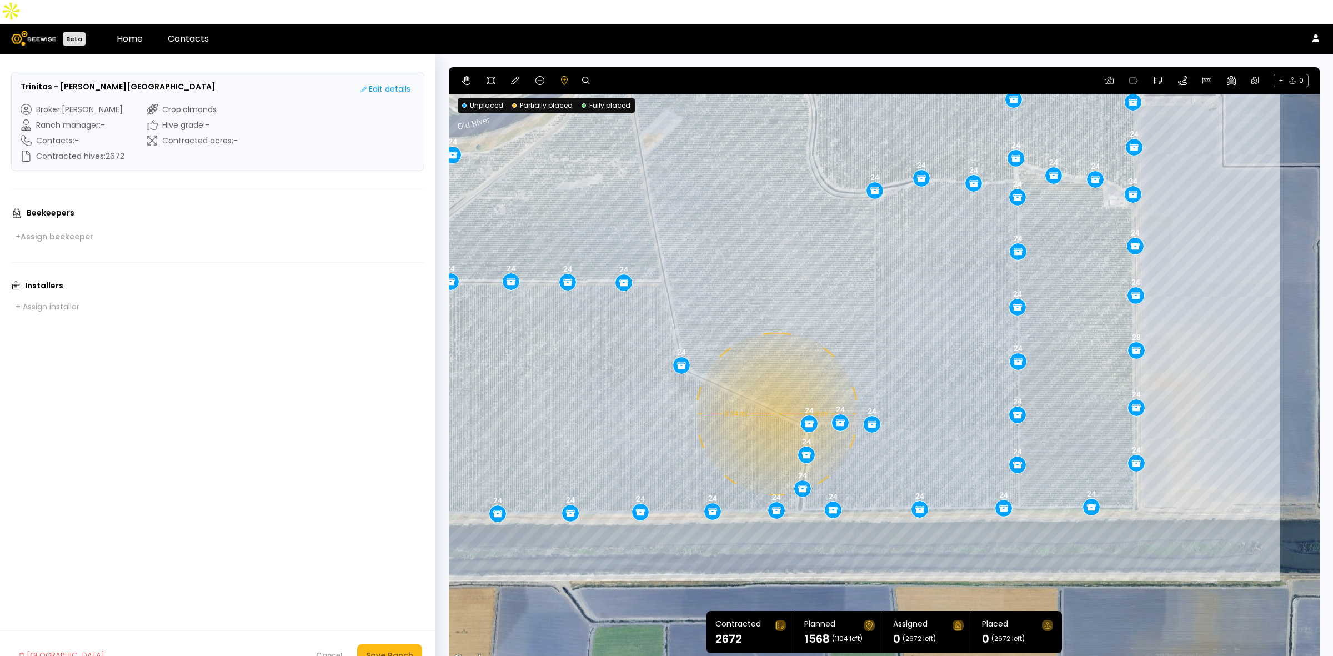
click at [776, 390] on div "0.14 mi 0.14 mi 24 28 24 24 24 24 24 24 24 24 24 24 24 24 24 24 24 24 24 24 24 …" at bounding box center [884, 366] width 871 height 599
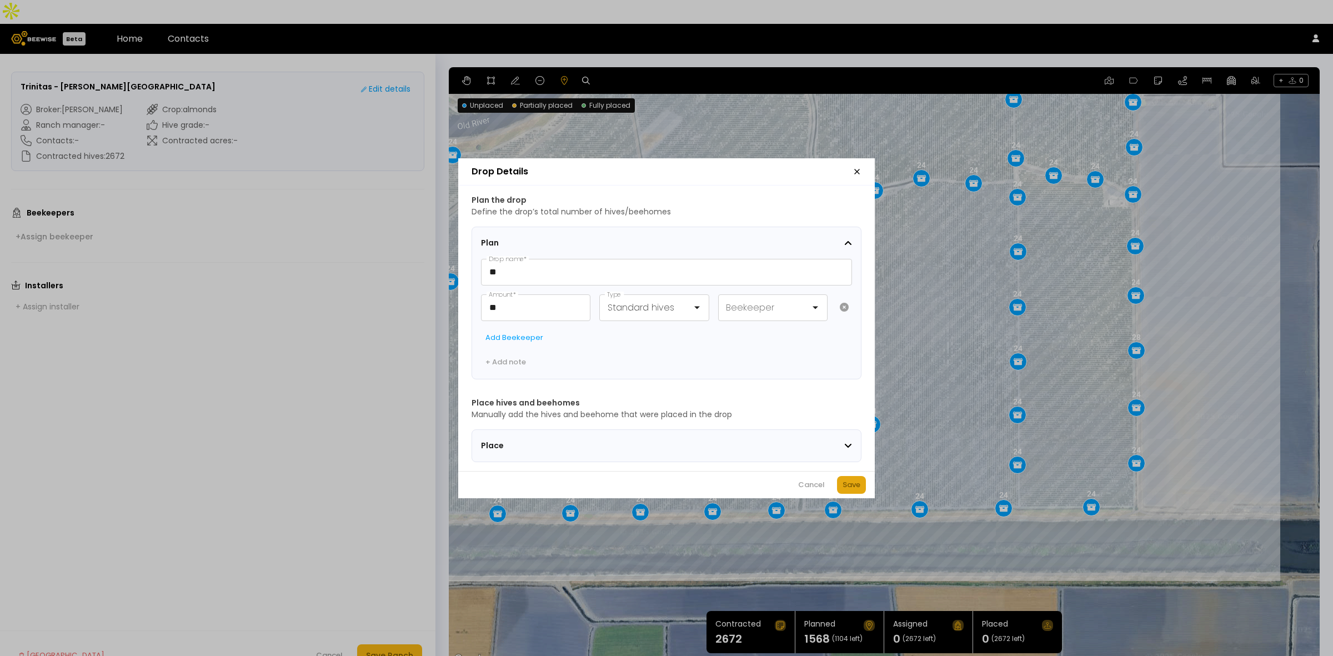
click at [844, 487] on div "Save" at bounding box center [852, 484] width 18 height 11
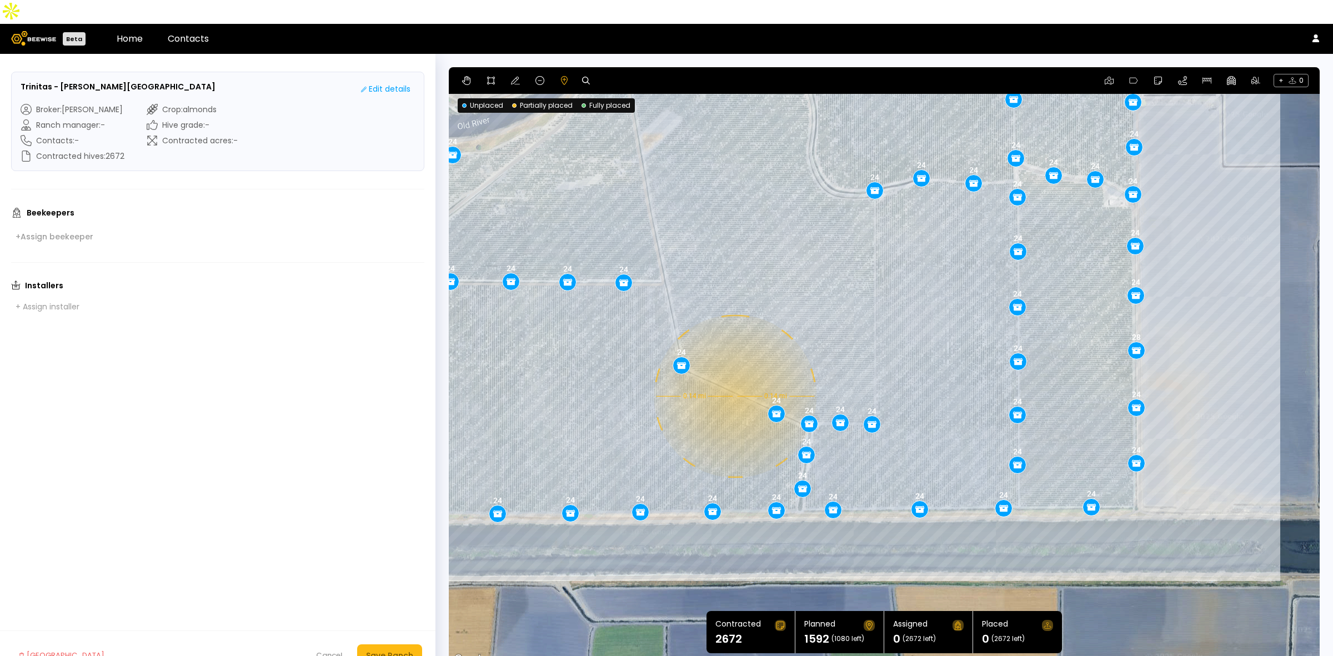
click at [734, 372] on div "0.14 mi 0.14 mi 24 28 24 24 24 24 24 24 24 24 24 24 24 24 24 24 24 24 24 24 24 …" at bounding box center [884, 366] width 871 height 599
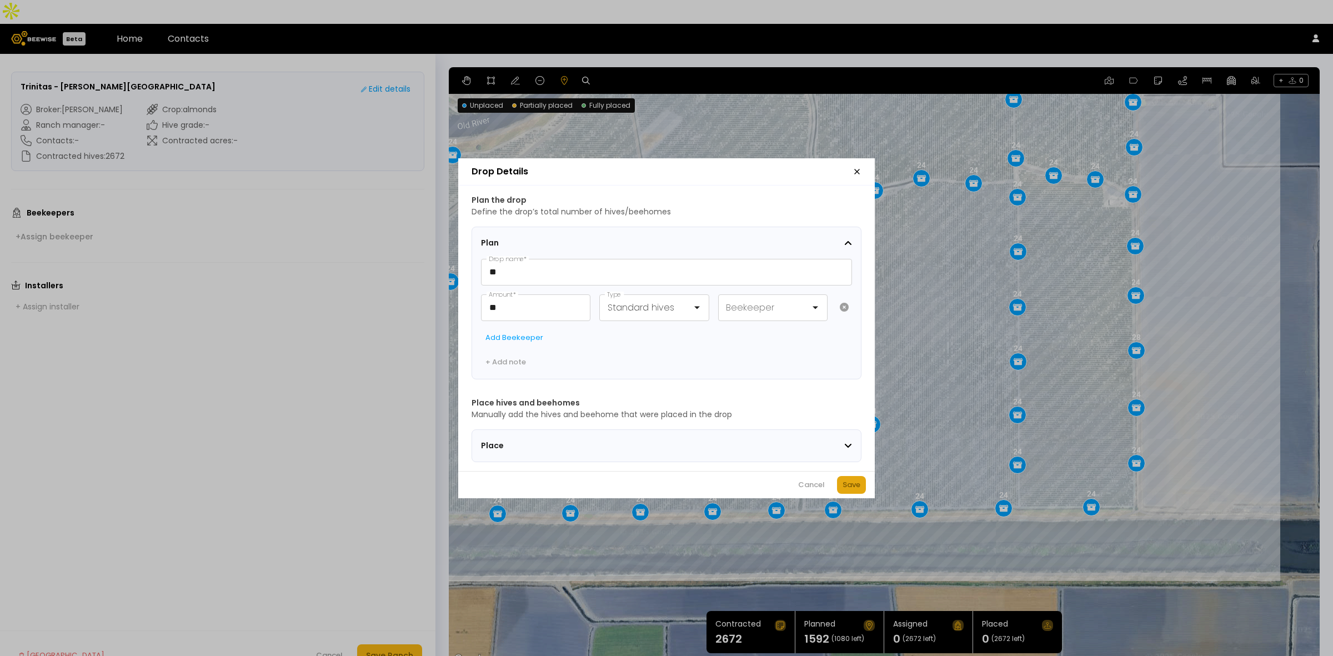
click at [848, 490] on div "Save" at bounding box center [852, 484] width 18 height 11
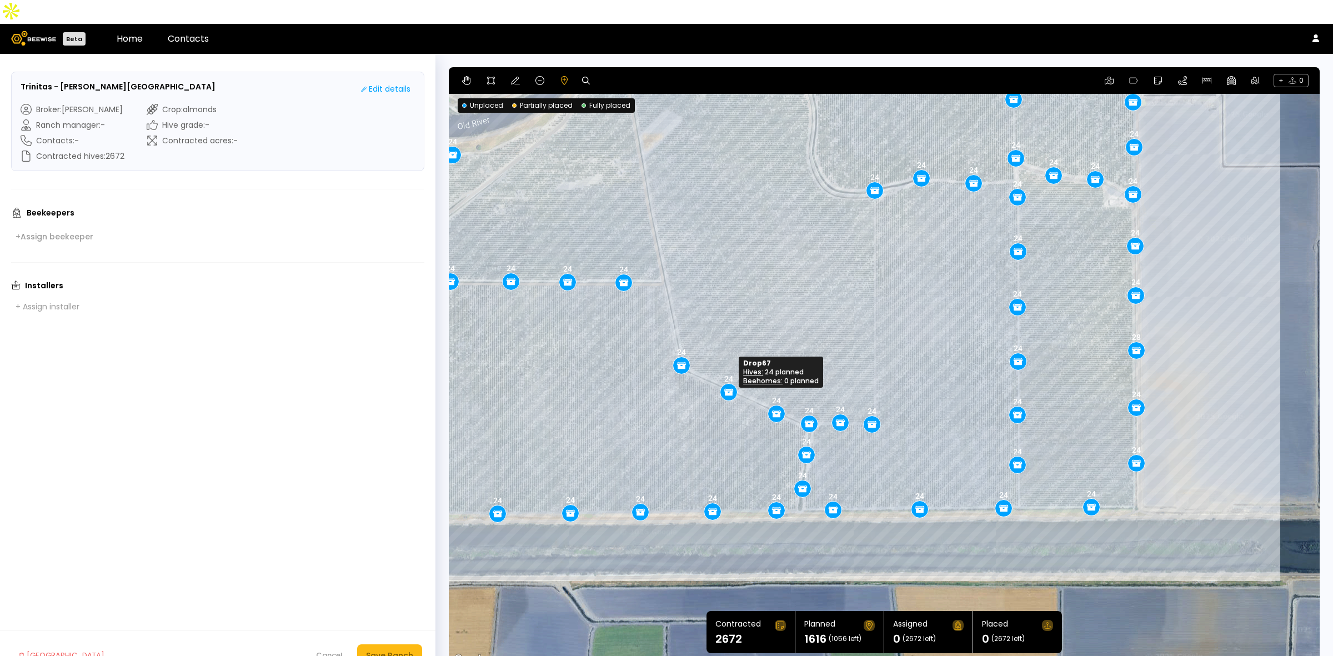
drag, startPoint x: 731, startPoint y: 373, endPoint x: 725, endPoint y: 368, distance: 7.9
drag, startPoint x: 773, startPoint y: 392, endPoint x: 764, endPoint y: 388, distance: 9.4
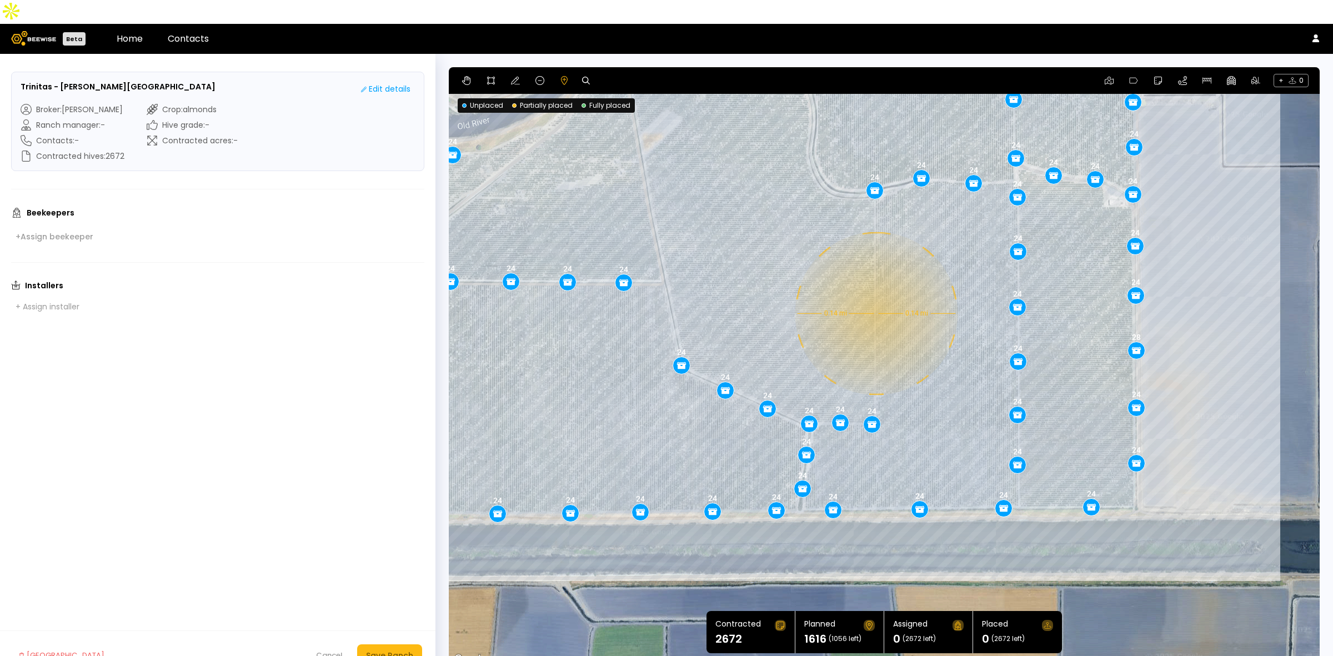
click at [875, 289] on div "0.14 mi 0.14 mi 24 28 24 24 24 24 24 24 24 24 24 24 24 24 24 24 24 24 24 24 24 …" at bounding box center [884, 366] width 871 height 599
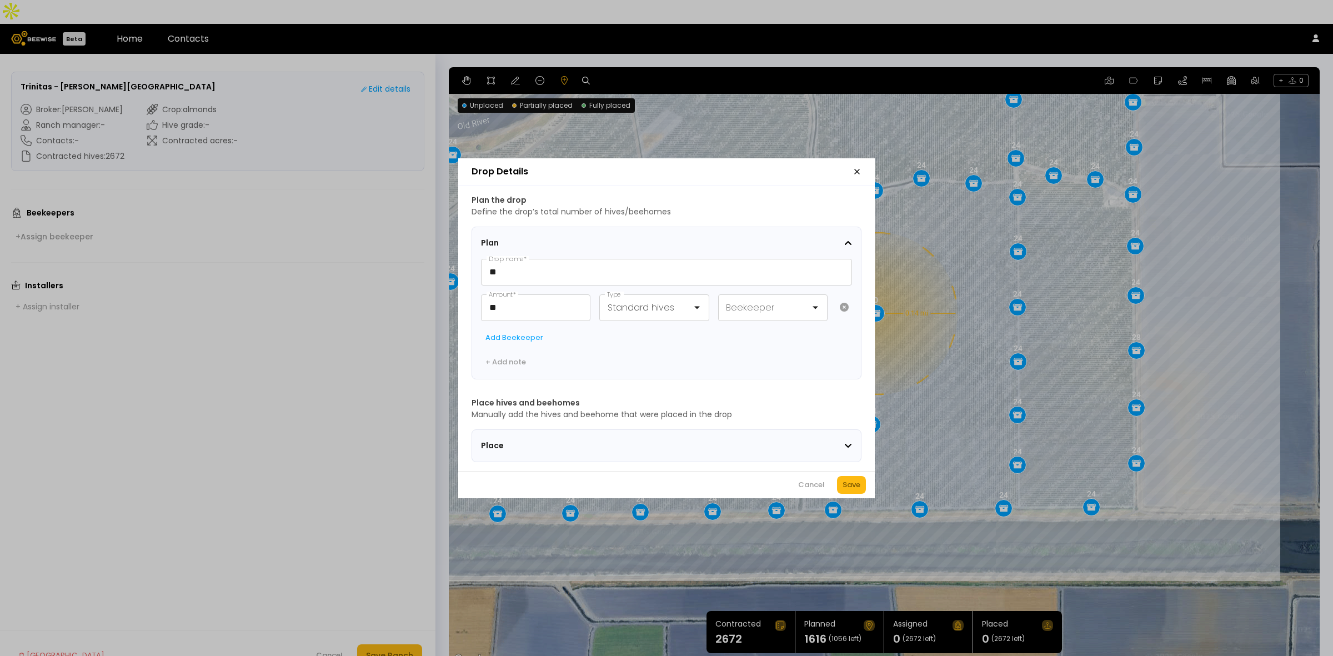
click at [851, 490] on div "Save" at bounding box center [852, 484] width 18 height 11
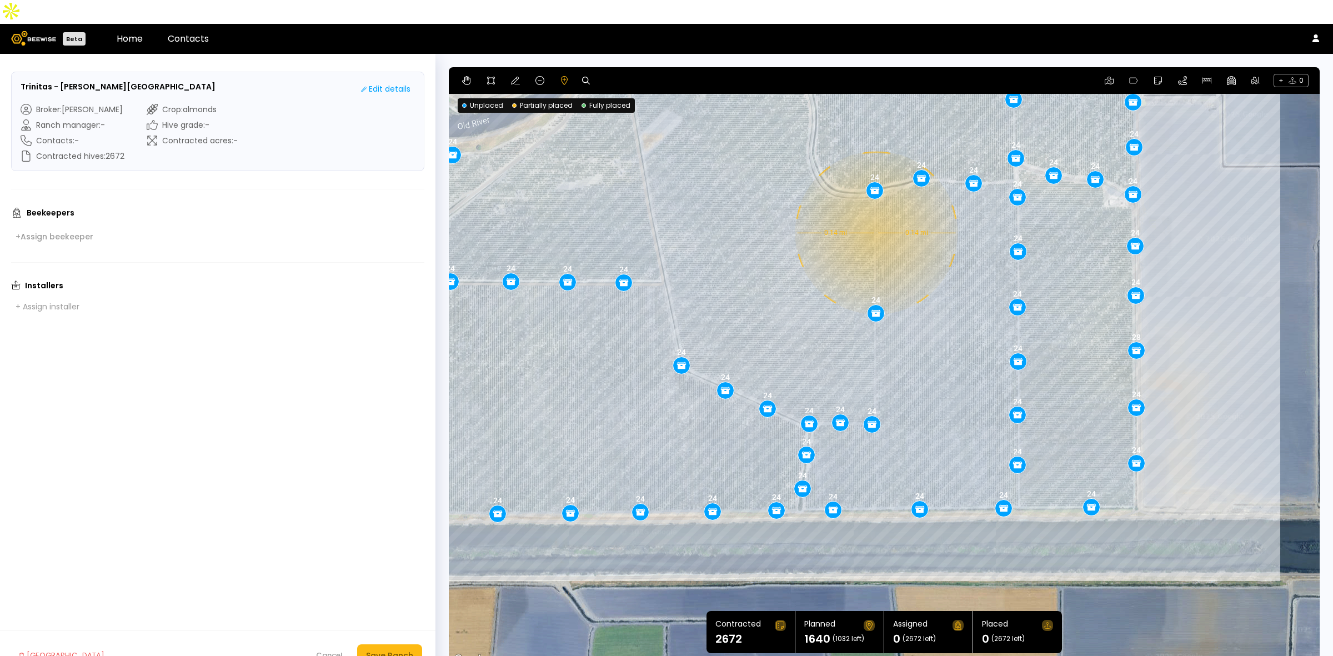
click at [875, 209] on div "0.14 mi 0.14 mi 24 28 24 24 24 24 24 24 24 24 24 24 24 24 24 24 24 24 24 24 24 …" at bounding box center [884, 366] width 871 height 599
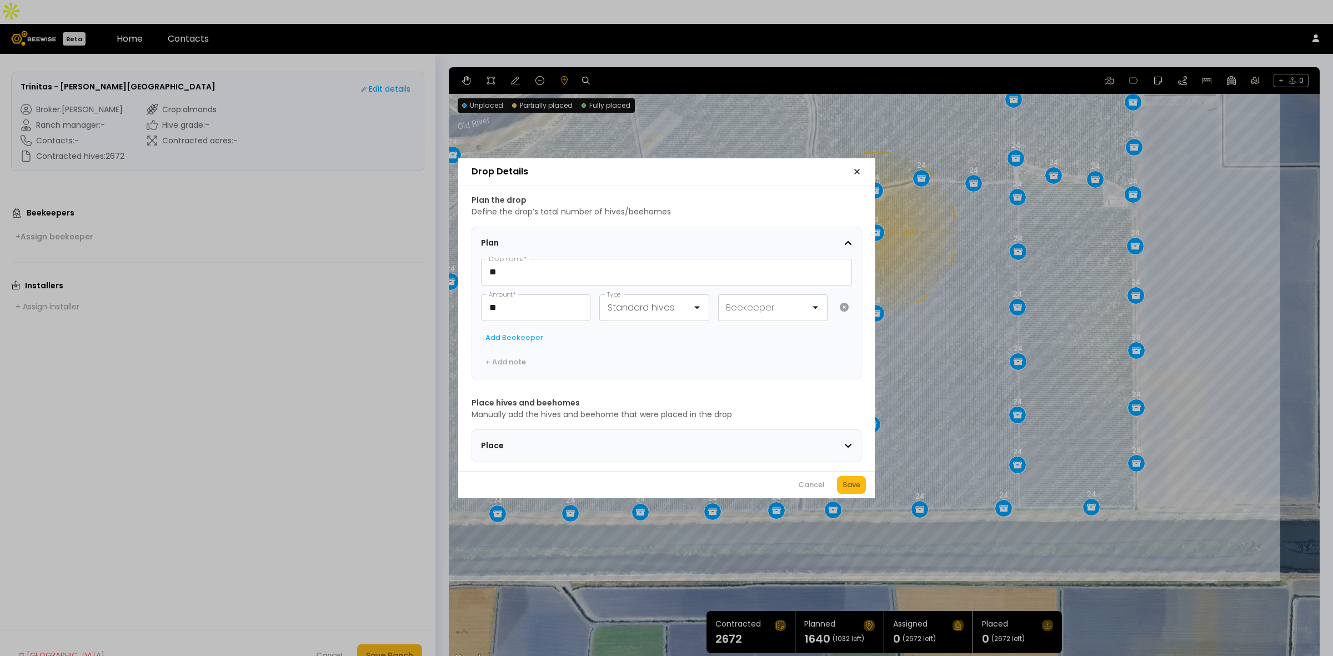
drag, startPoint x: 852, startPoint y: 481, endPoint x: 879, endPoint y: 308, distance: 175.0
click at [852, 481] on button "Save" at bounding box center [851, 485] width 29 height 18
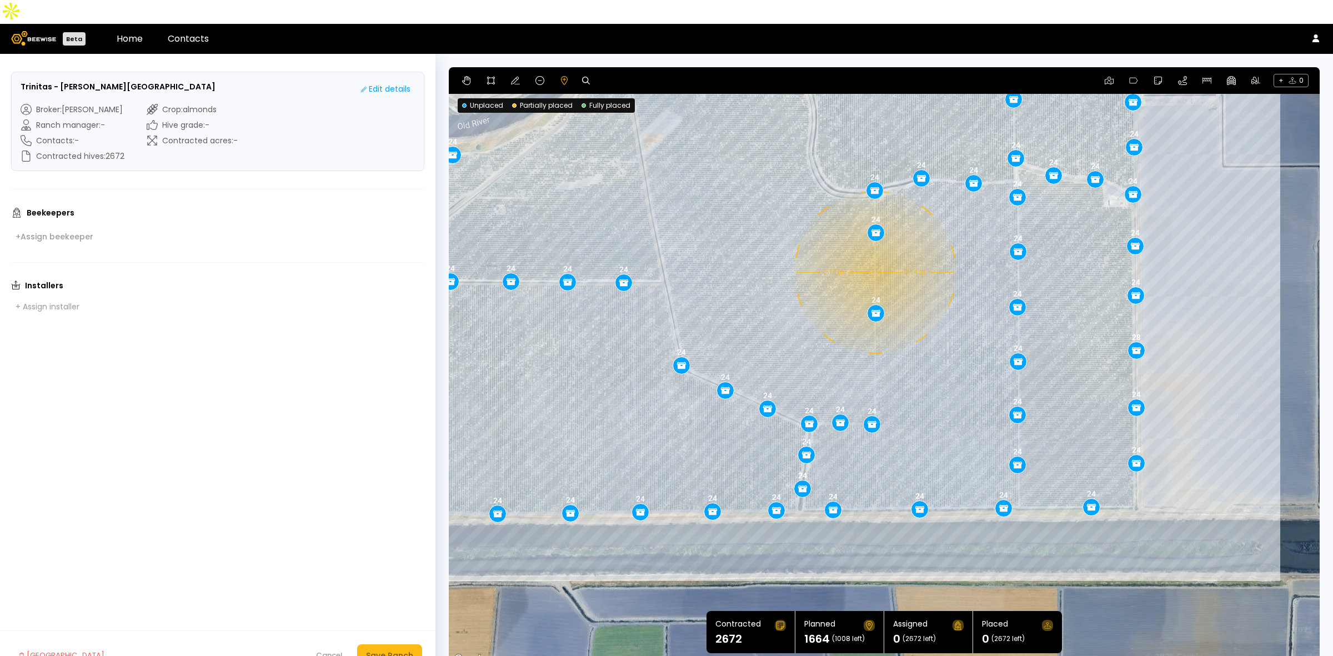
click at [874, 248] on div "0.14 mi 0.14 mi 24 28 24 24 24 24 24 24 24 24 24 24 24 24 24 24 24 24 24 24 24 …" at bounding box center [884, 366] width 871 height 599
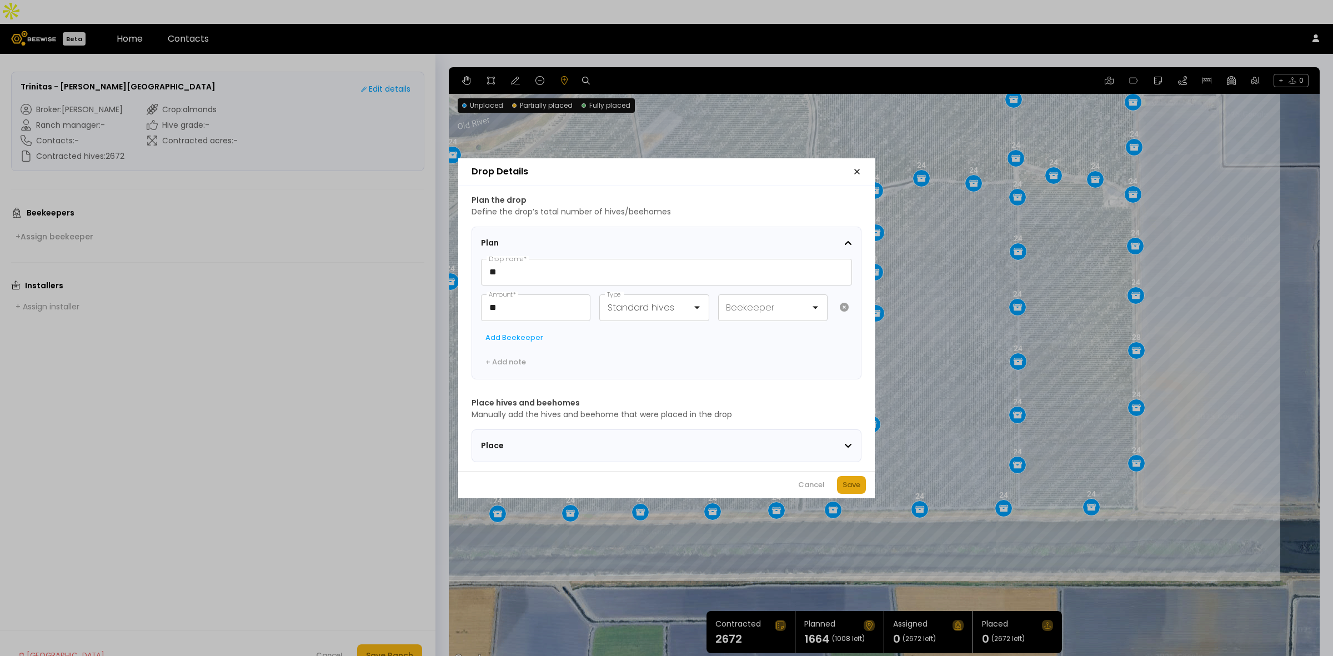
click at [852, 487] on div "Save" at bounding box center [852, 484] width 18 height 11
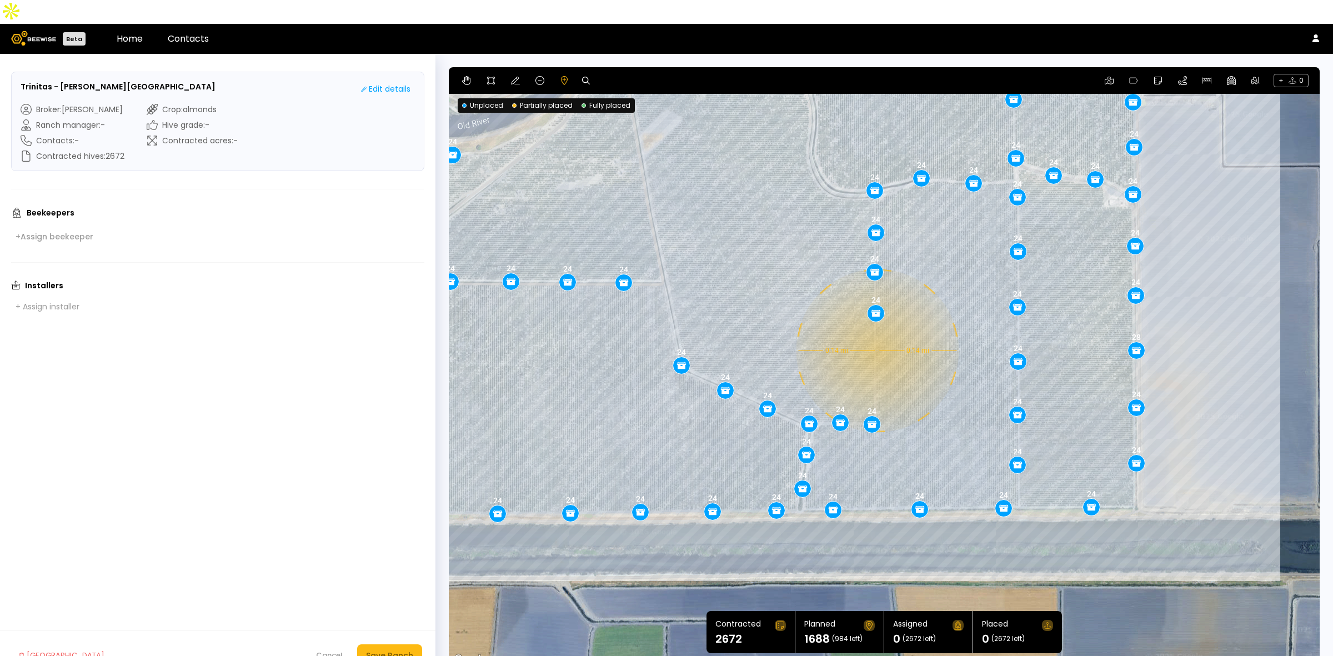
click at [876, 327] on div "0.14 mi 0.14 mi 24 28 24 24 24 24 24 24 24 24 24 24 24 24 24 24 24 24 24 24 24 …" at bounding box center [884, 366] width 871 height 599
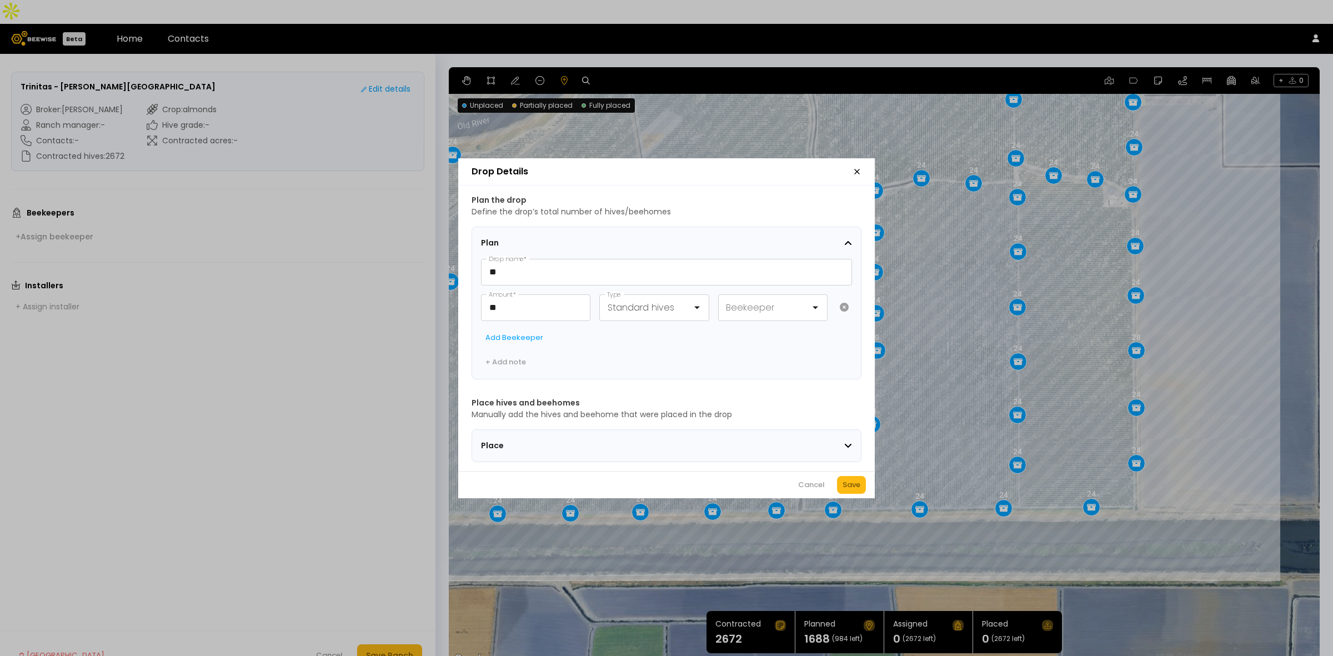
drag, startPoint x: 847, startPoint y: 488, endPoint x: 877, endPoint y: 397, distance: 95.2
click at [847, 489] on div "Save" at bounding box center [852, 484] width 18 height 11
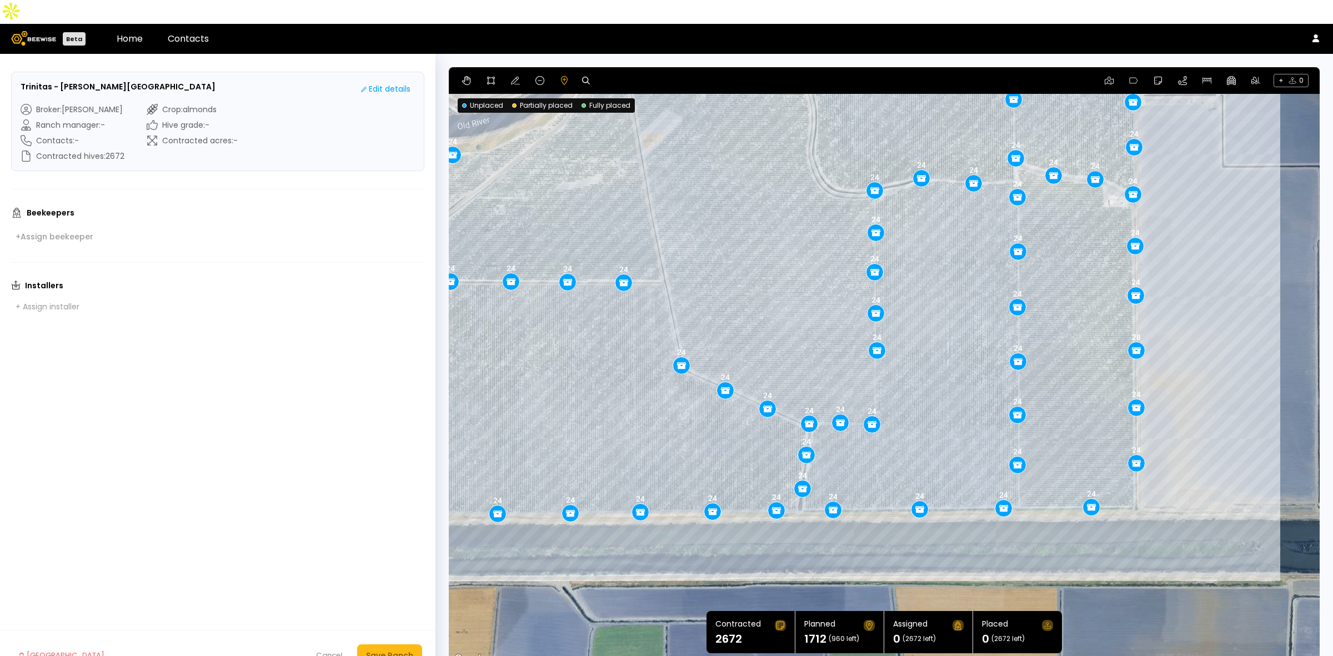
click at [875, 361] on div "0.14 mi 0.14 mi 24 28 24 24 24 24 24 24 24 24 24 24 24 24 24 24 24 24 24 24 24 …" at bounding box center [884, 366] width 871 height 599
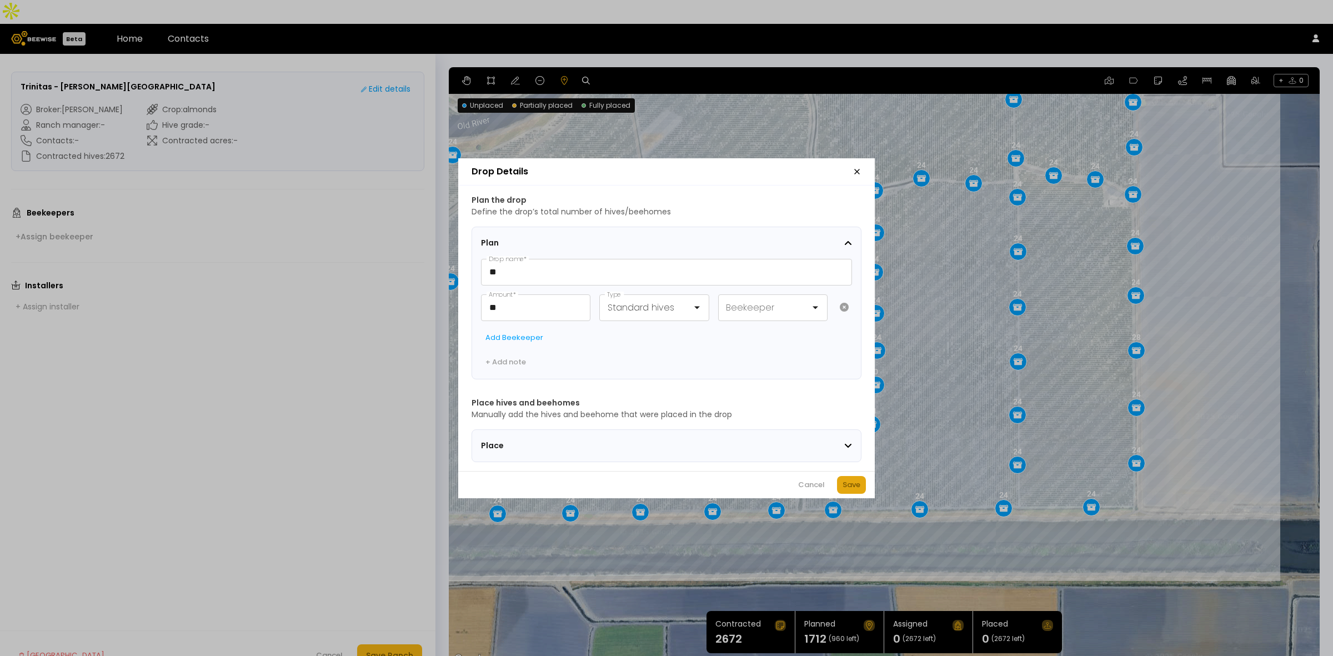
click at [851, 481] on button "Save" at bounding box center [851, 485] width 29 height 18
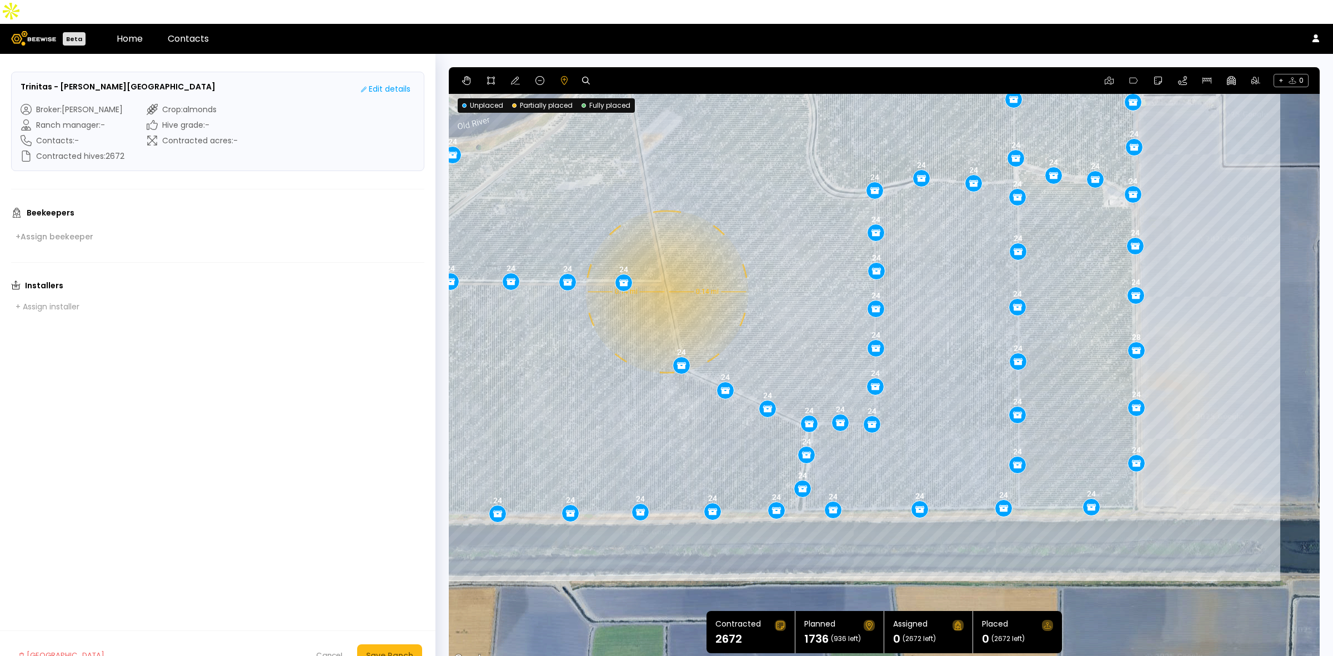
click at [666, 268] on div "0.14 mi 0.14 mi 24 28 24 24 24 24 24 24 24 24 24 24 24 24 24 24 24 24 24 24 24 …" at bounding box center [884, 366] width 871 height 599
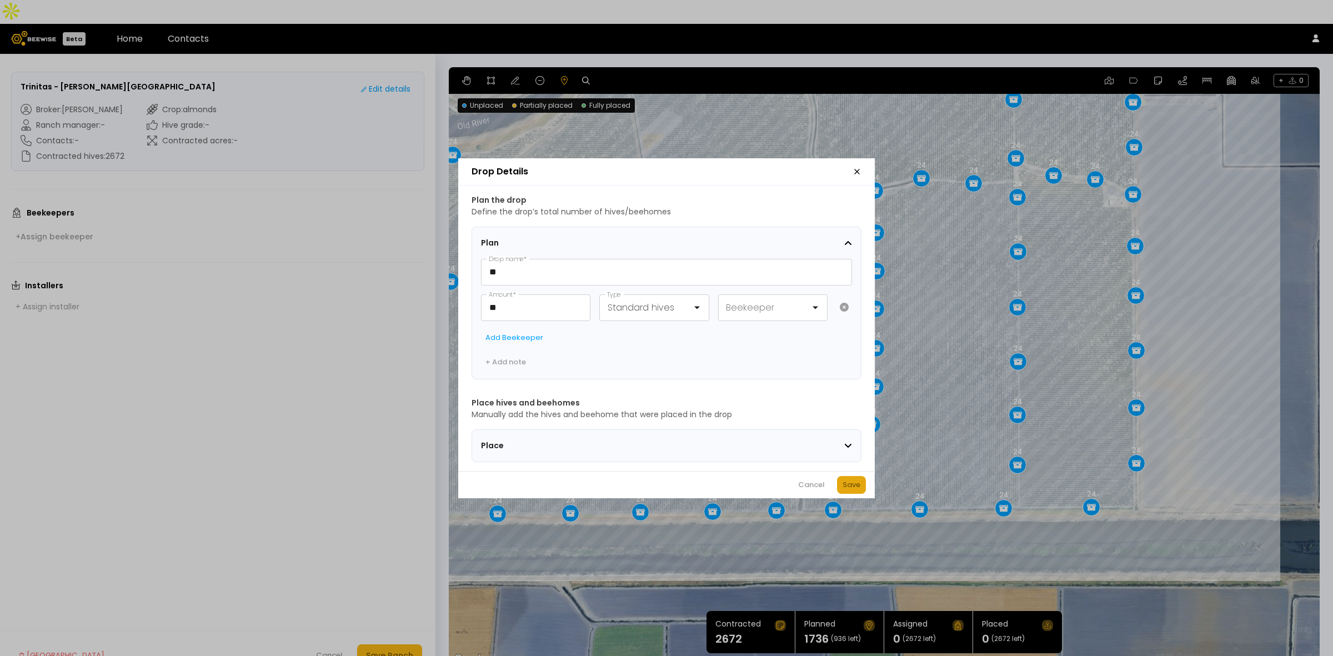
click at [850, 489] on div "Save" at bounding box center [852, 484] width 18 height 11
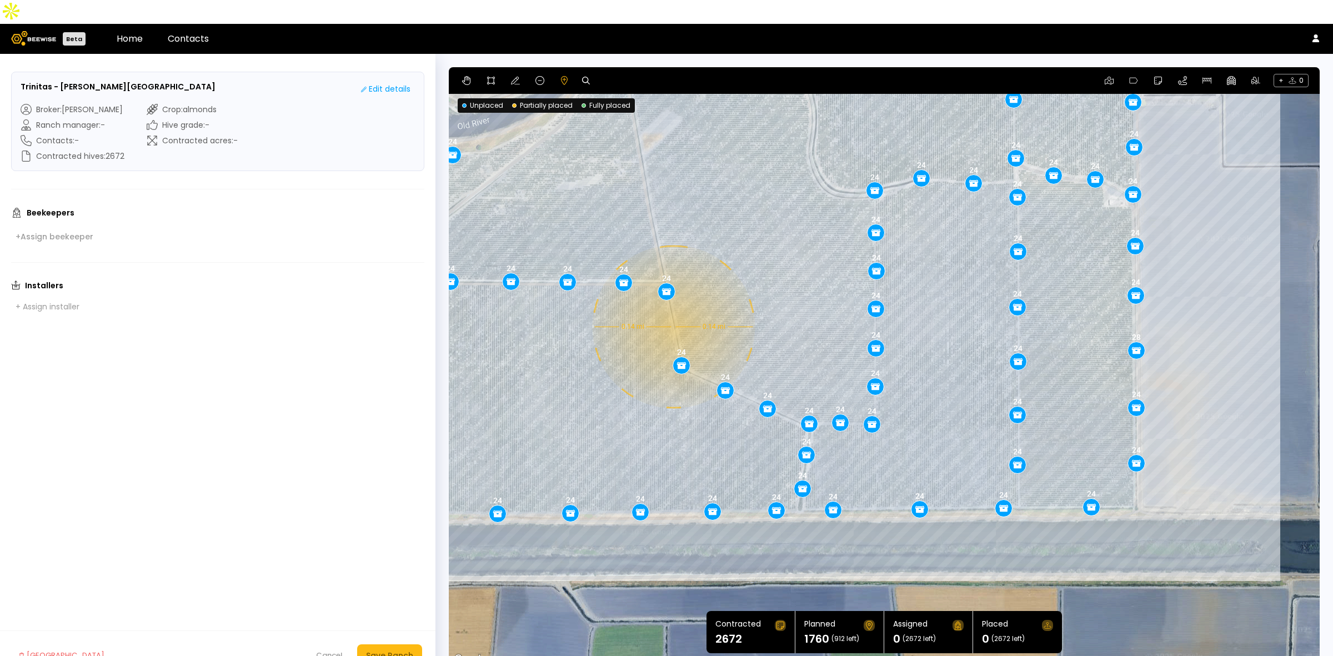
click at [672, 303] on div "0.14 mi 0.14 mi 24 28 24 24 24 24 24 24 24 24 24 24 24 24 24 24 24 24 24 24 24 …" at bounding box center [884, 366] width 871 height 599
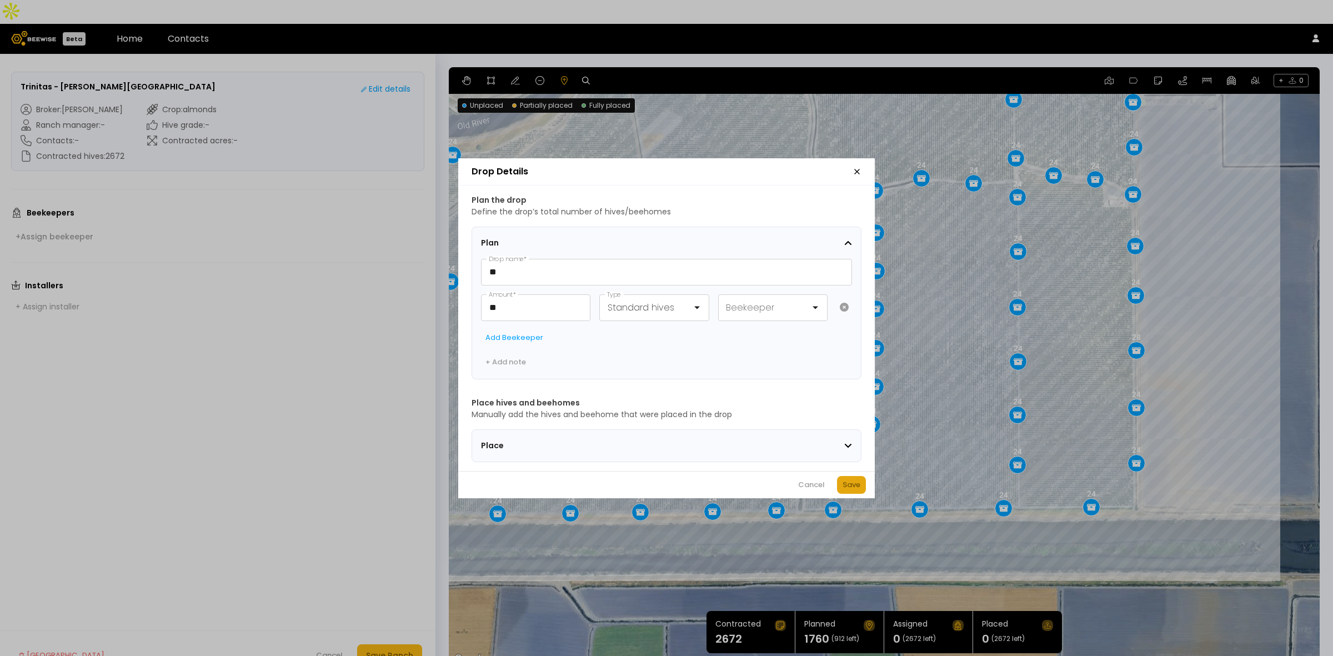
click at [853, 484] on div "Save" at bounding box center [852, 484] width 18 height 11
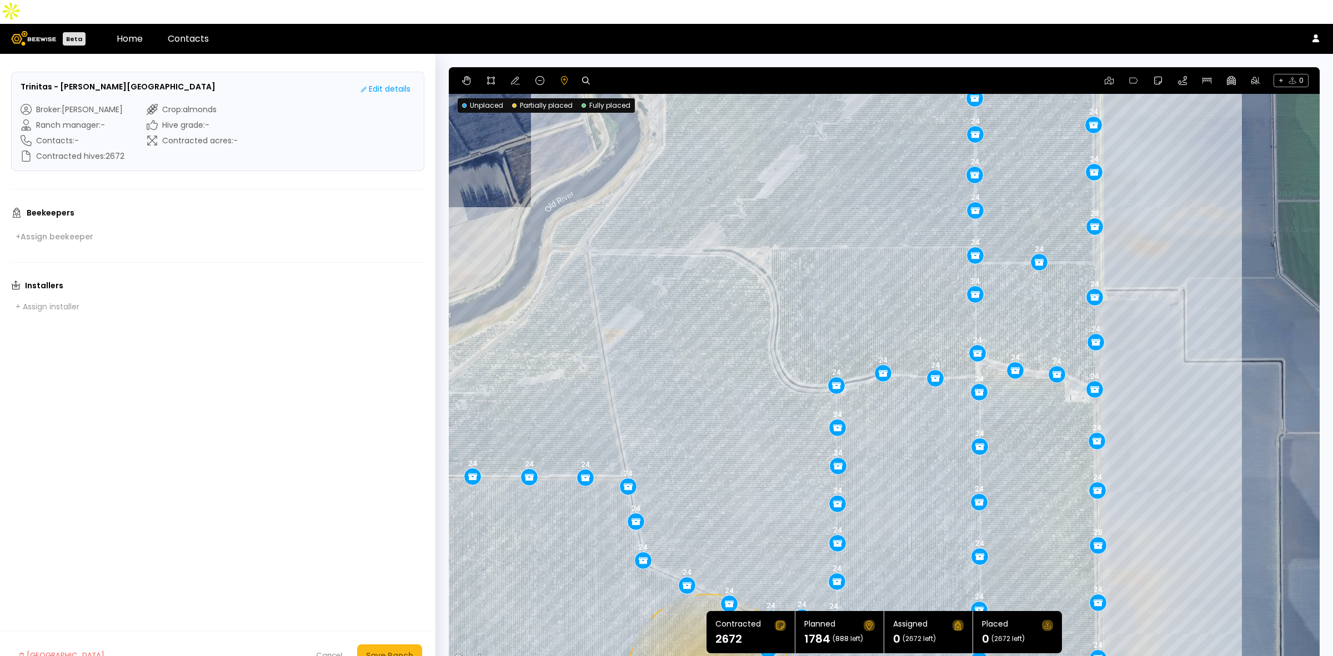
drag, startPoint x: 784, startPoint y: 256, endPoint x: 746, endPoint y: 456, distance: 203.8
click at [746, 456] on div "0.14 mi 0.14 mi 24 28 24 24 24 24 24 24 24 24 24 24 24 24 24 24 24 24 24 24 24 …" at bounding box center [884, 366] width 871 height 599
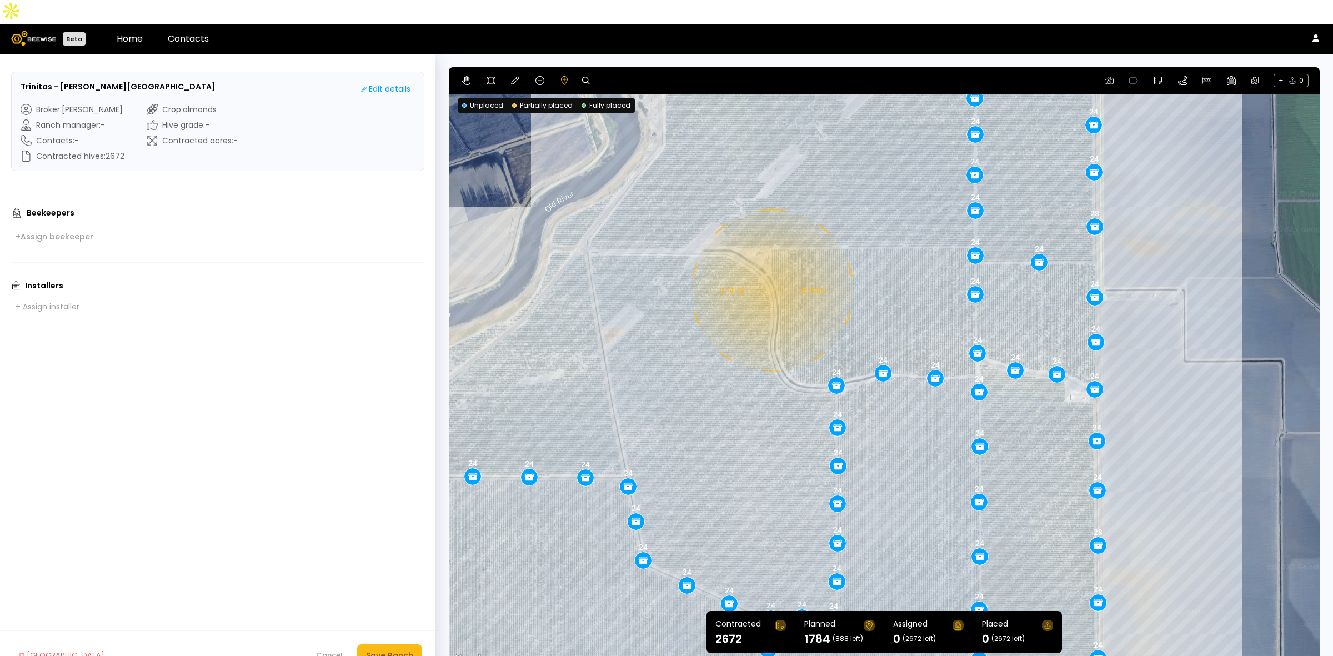
click at [771, 267] on div "0.14 mi 0.14 mi 24 28 24 24 24 24 24 24 24 24 24 24 24 24 24 24 24 24 24 24 24 …" at bounding box center [884, 366] width 871 height 599
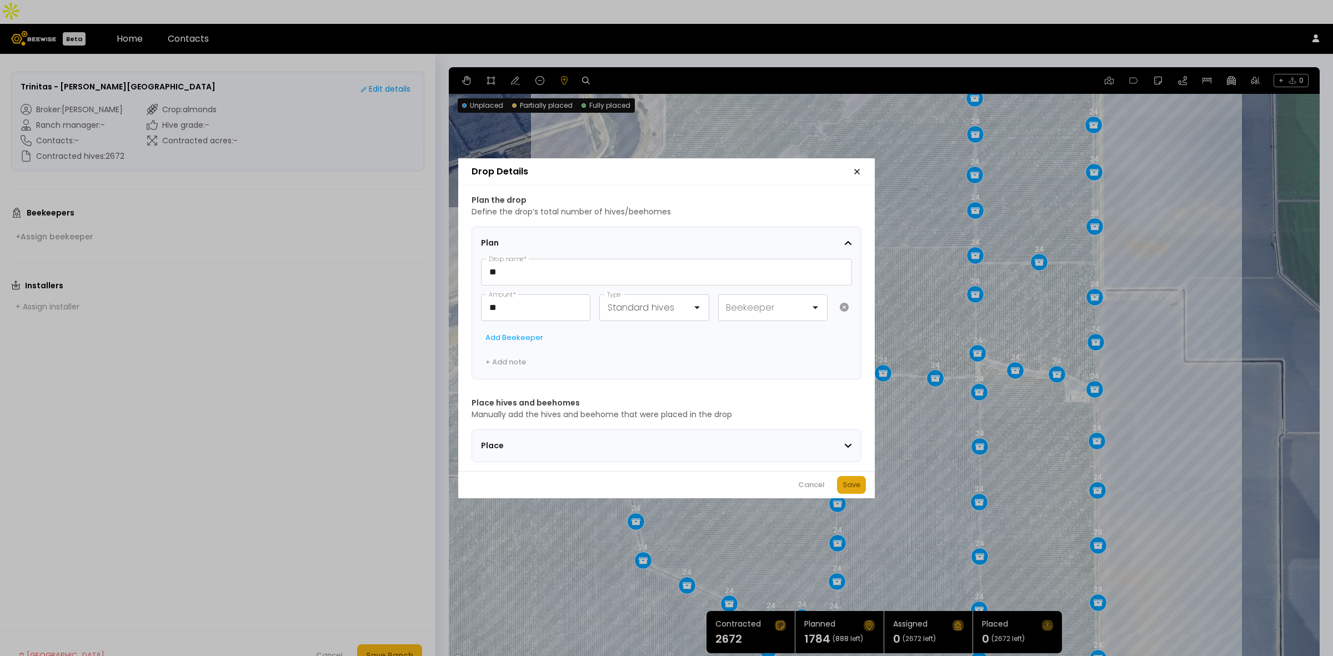
click at [846, 483] on div "Save" at bounding box center [852, 484] width 18 height 11
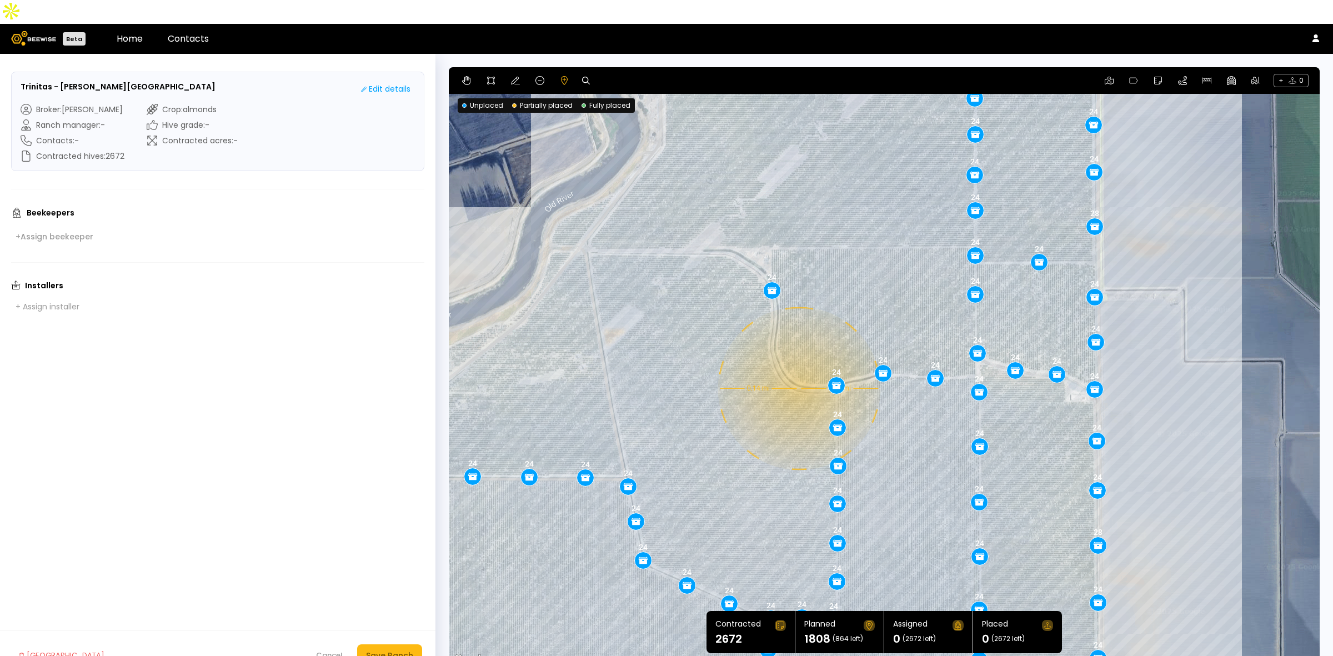
click at [798, 364] on div "0.14 mi 0.14 mi 24 28 24 24 24 24 24 24 24 24 24 24 24 24 24 24 24 24 24 24 24 …" at bounding box center [884, 366] width 871 height 599
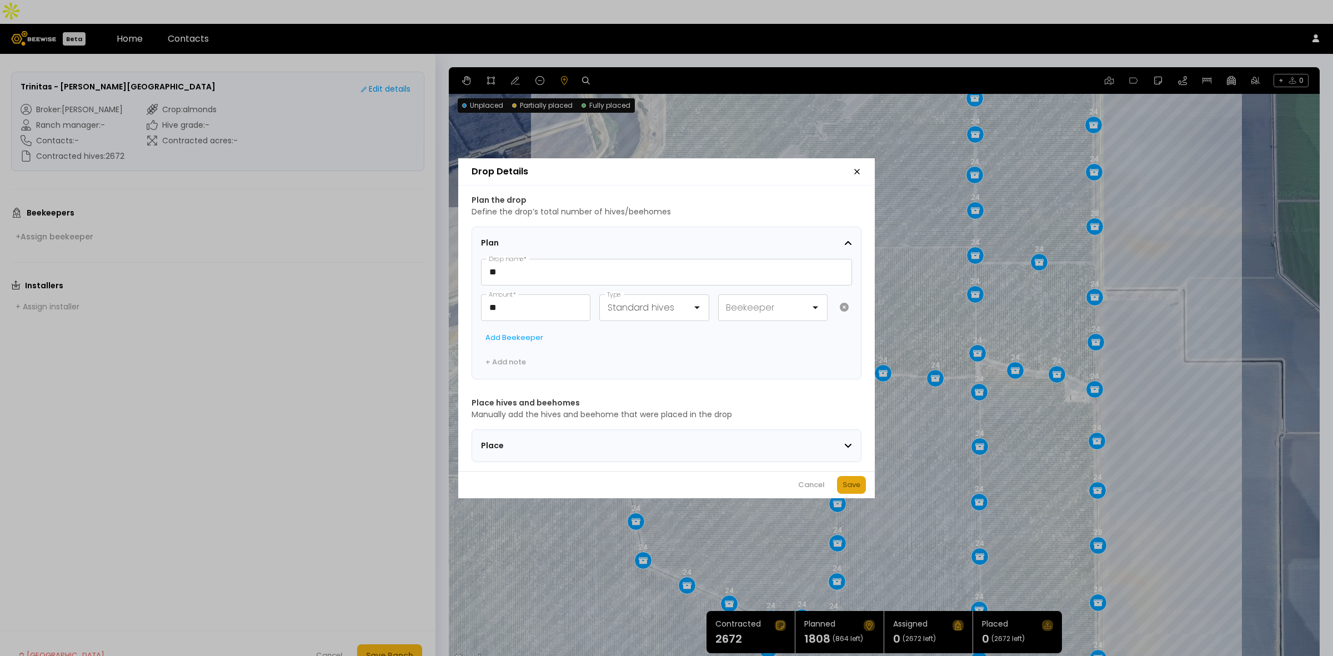
click at [854, 491] on div "Save" at bounding box center [852, 484] width 18 height 11
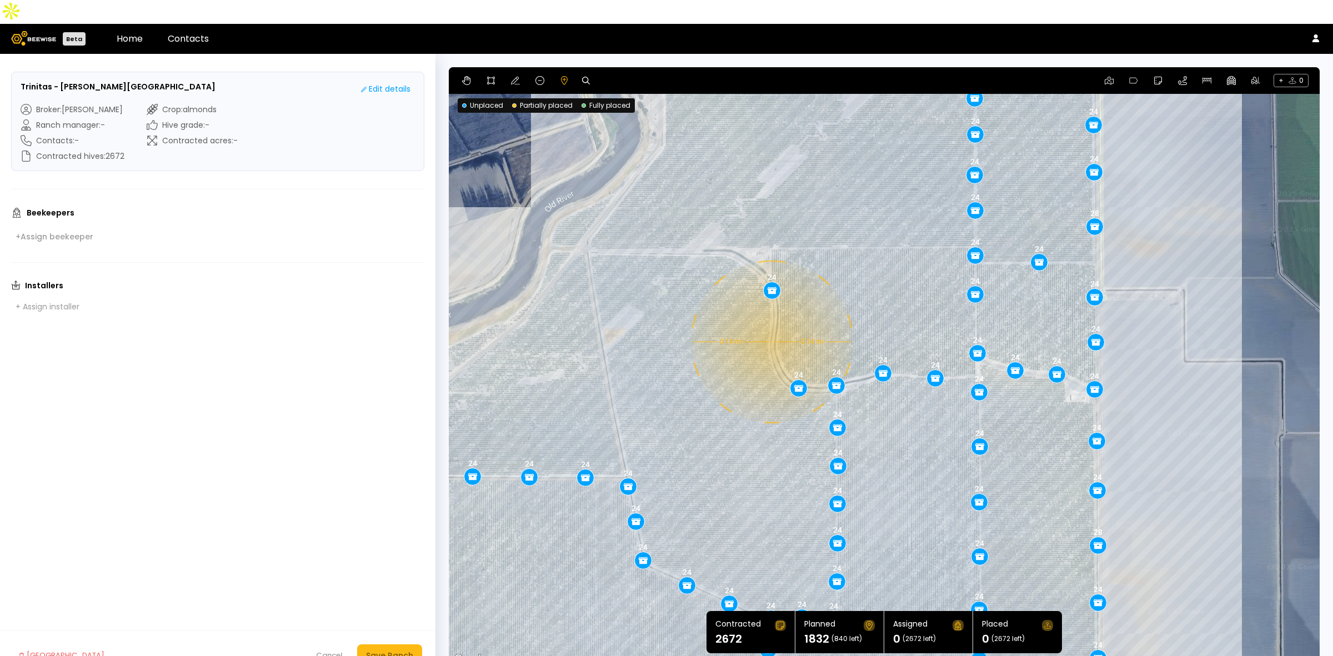
click at [771, 318] on div "0.14 mi 0.14 mi 24 28 24 24 24 24 24 24 24 24 24 24 24 24 24 24 24 24 24 24 24 …" at bounding box center [884, 366] width 871 height 599
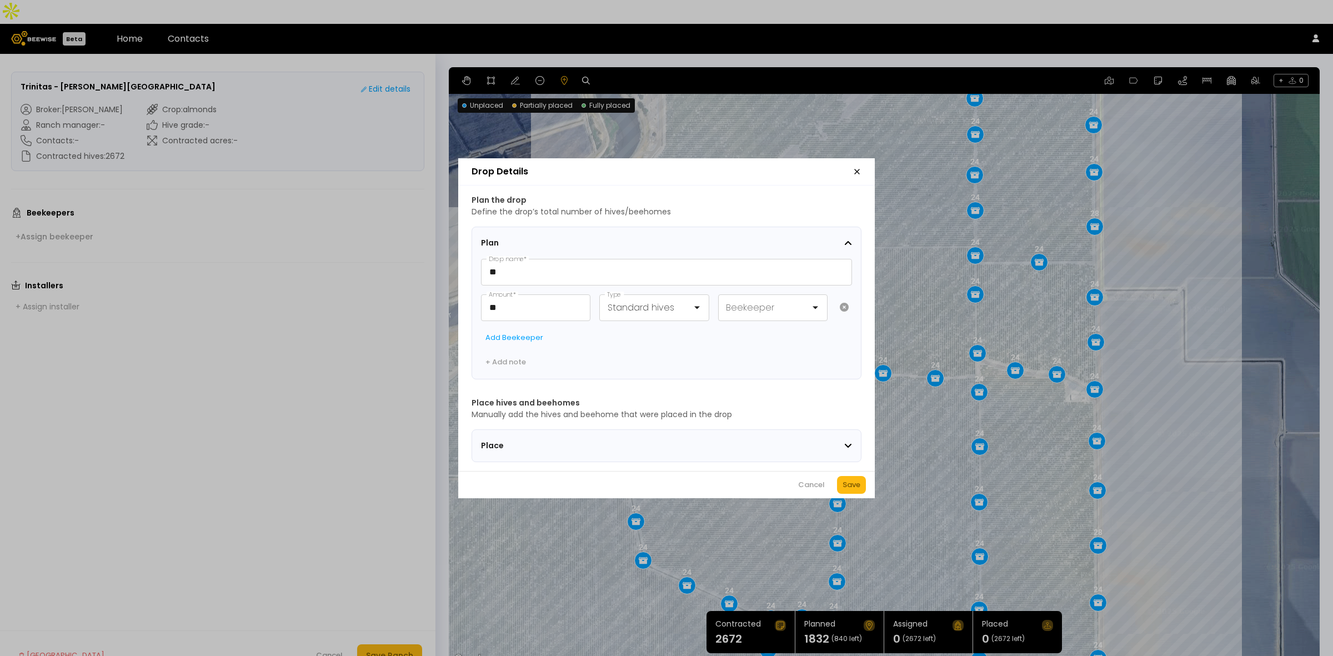
drag, startPoint x: 854, startPoint y: 492, endPoint x: 881, endPoint y: 357, distance: 138.1
click at [854, 491] on div "Save" at bounding box center [852, 484] width 18 height 11
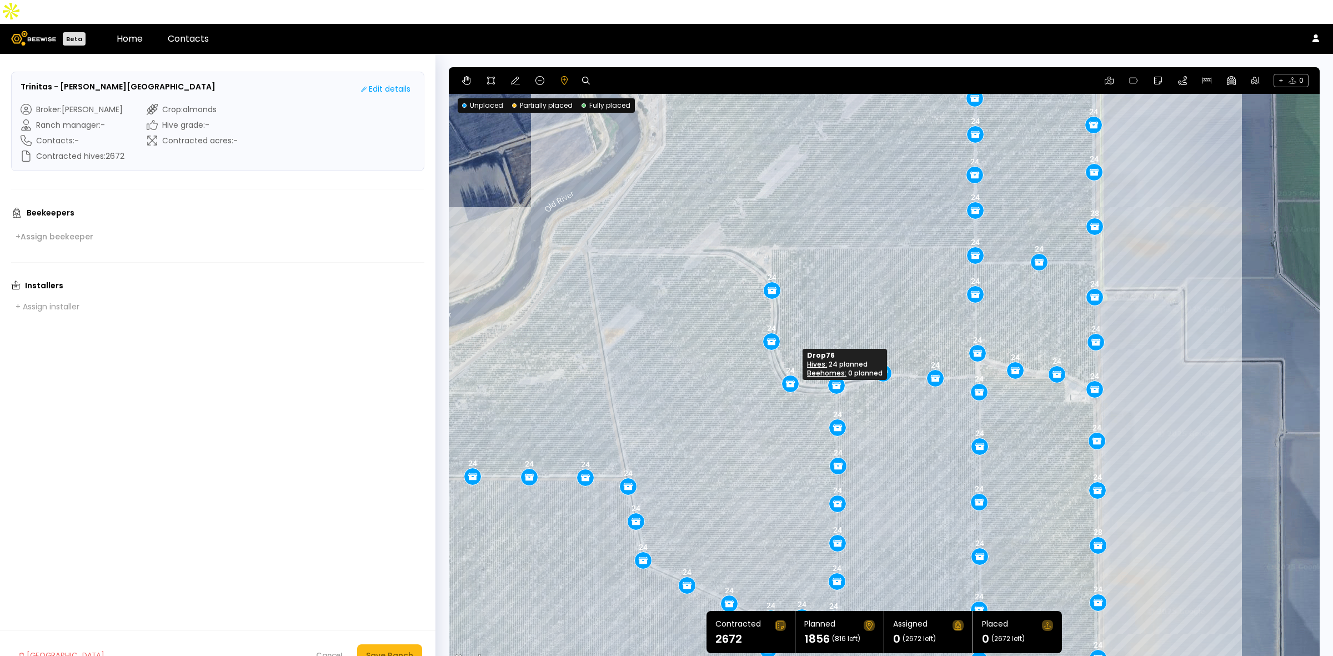
drag, startPoint x: 792, startPoint y: 367, endPoint x: 787, endPoint y: 364, distance: 6.2
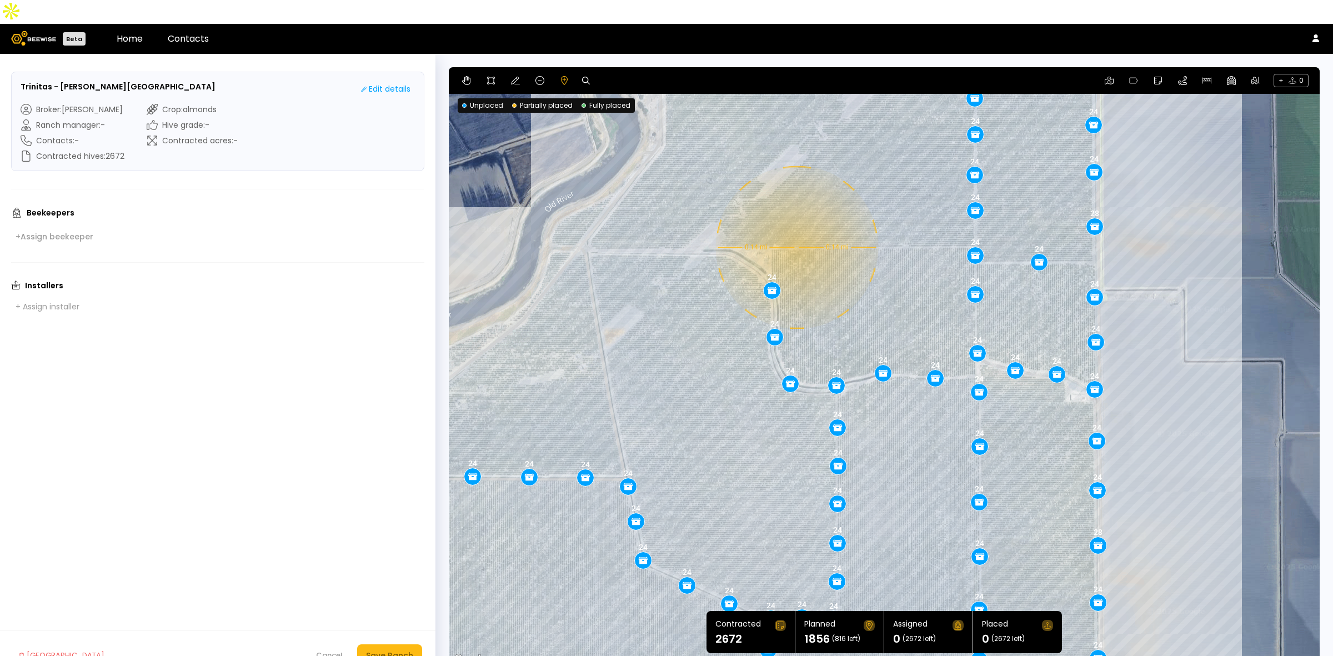
click at [796, 223] on div "0.14 mi 0.14 mi 24 28 24 24 24 24 24 24 24 24 24 24 24 24 24 24 24 24 24 24 24 …" at bounding box center [884, 366] width 871 height 599
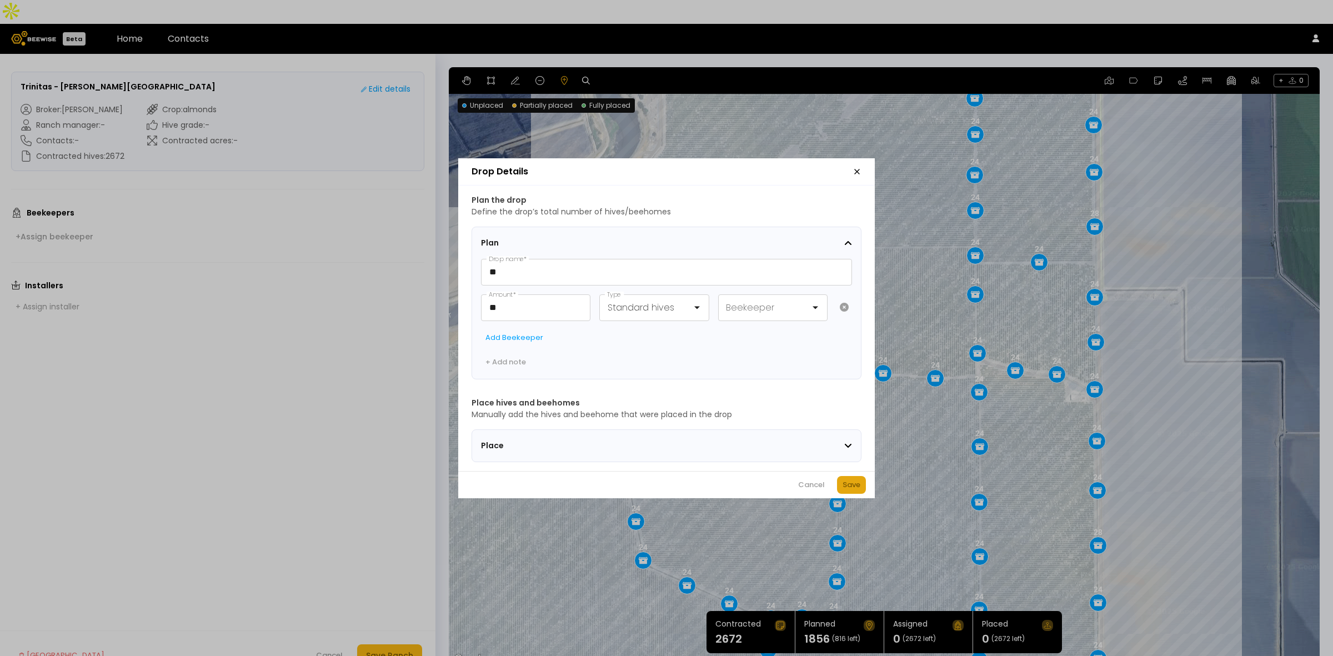
click at [845, 489] on div "Save" at bounding box center [852, 484] width 18 height 11
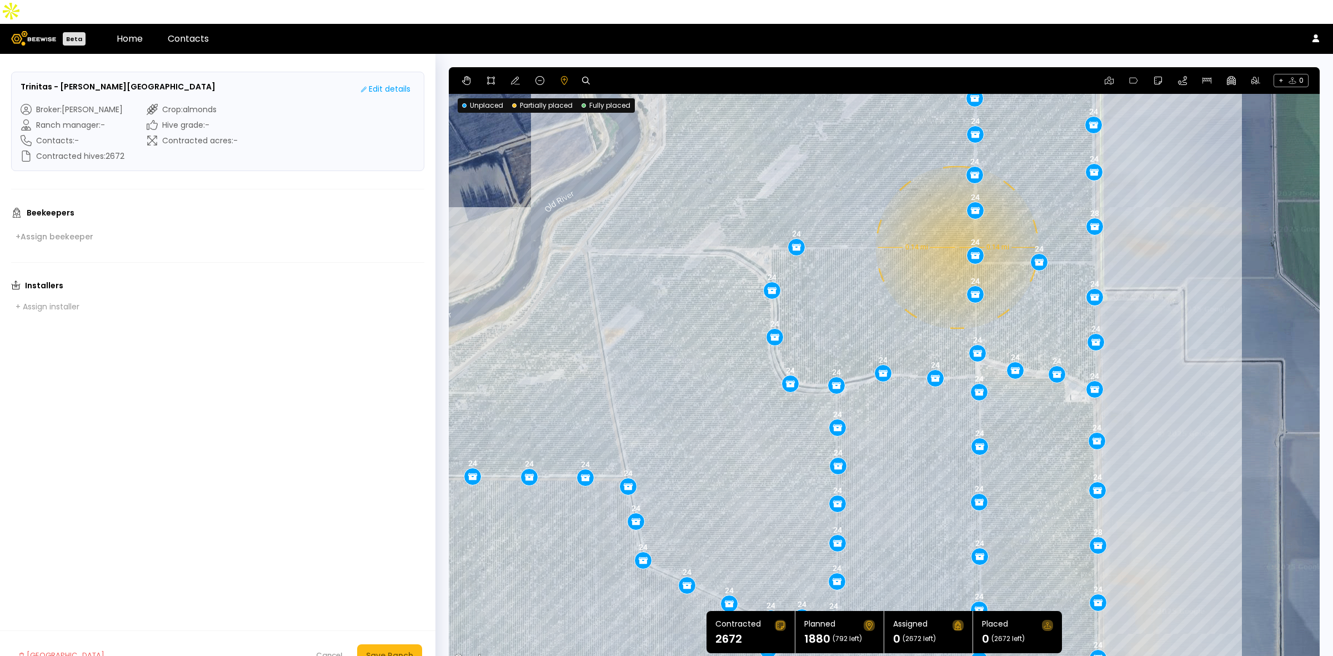
click at [956, 223] on div "0.14 mi 0.14 mi 24 28 24 24 24 24 24 24 24 24 24 24 24 24 24 24 24 24 24 24 24 …" at bounding box center [884, 366] width 871 height 599
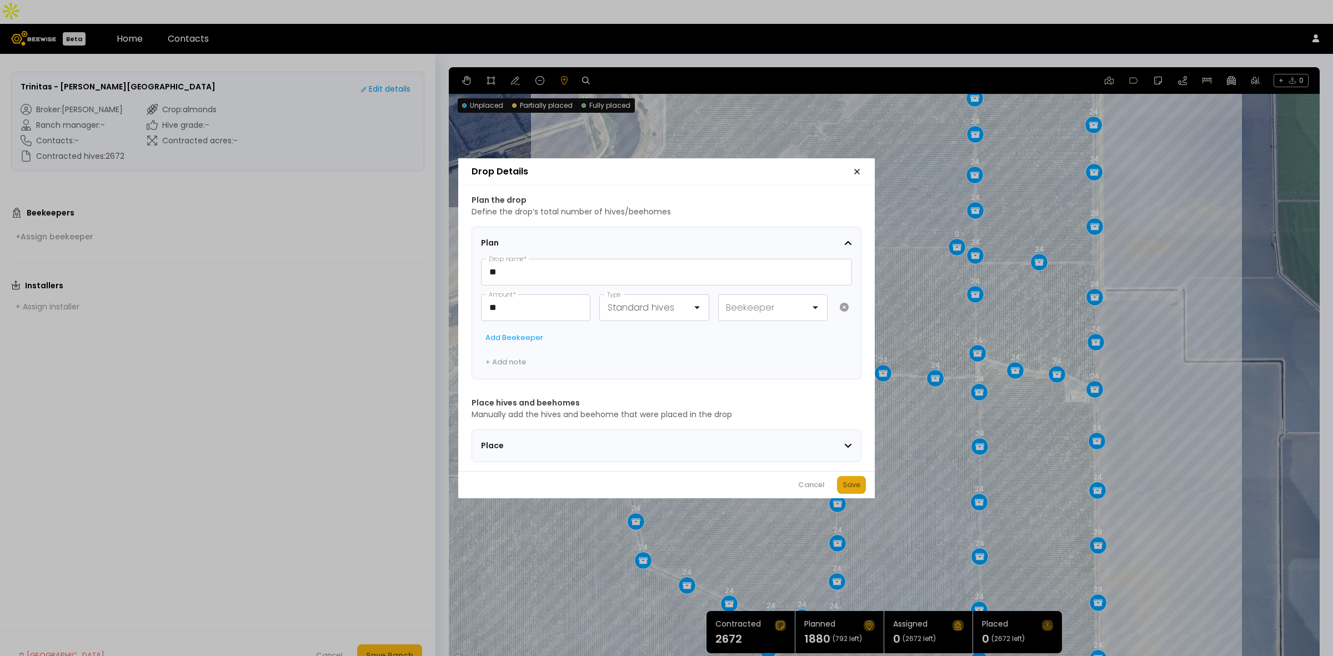
click at [852, 485] on div "Save" at bounding box center [852, 484] width 18 height 11
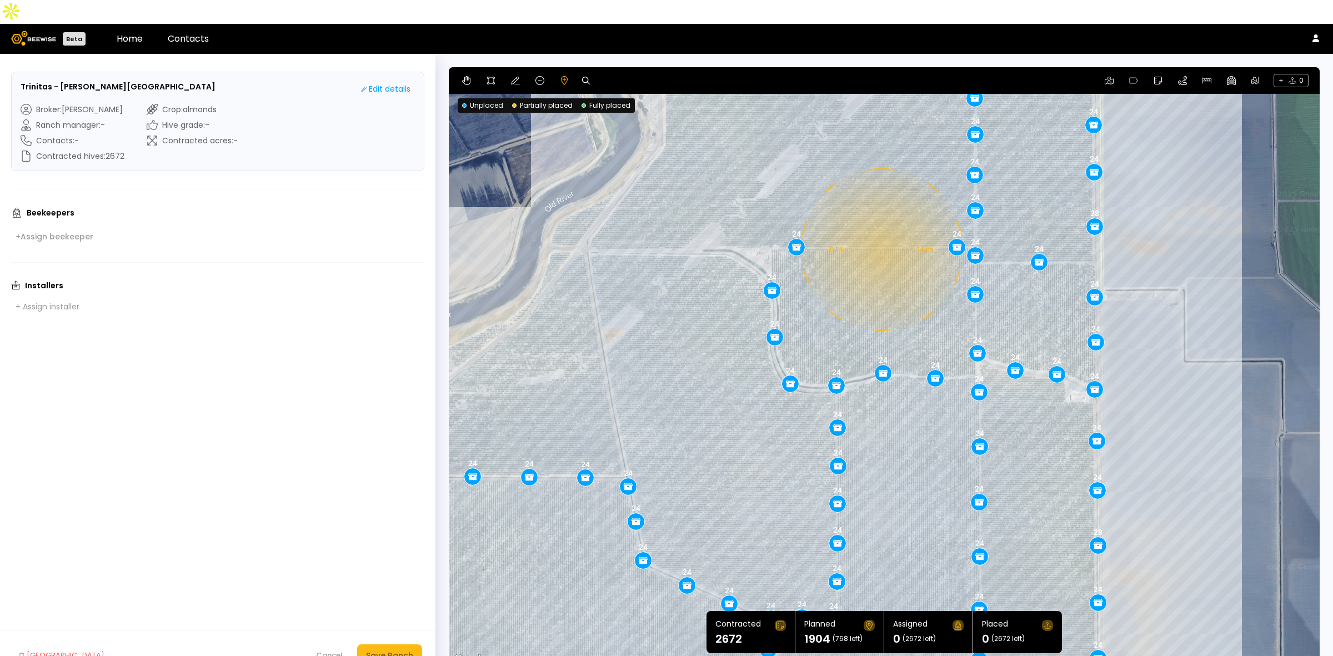
click at [881, 226] on div "0.14 mi 0.14 mi 24 28 24 24 24 24 24 24 24 24 24 24 24 24 24 24 24 24 24 24 24 …" at bounding box center [884, 366] width 871 height 599
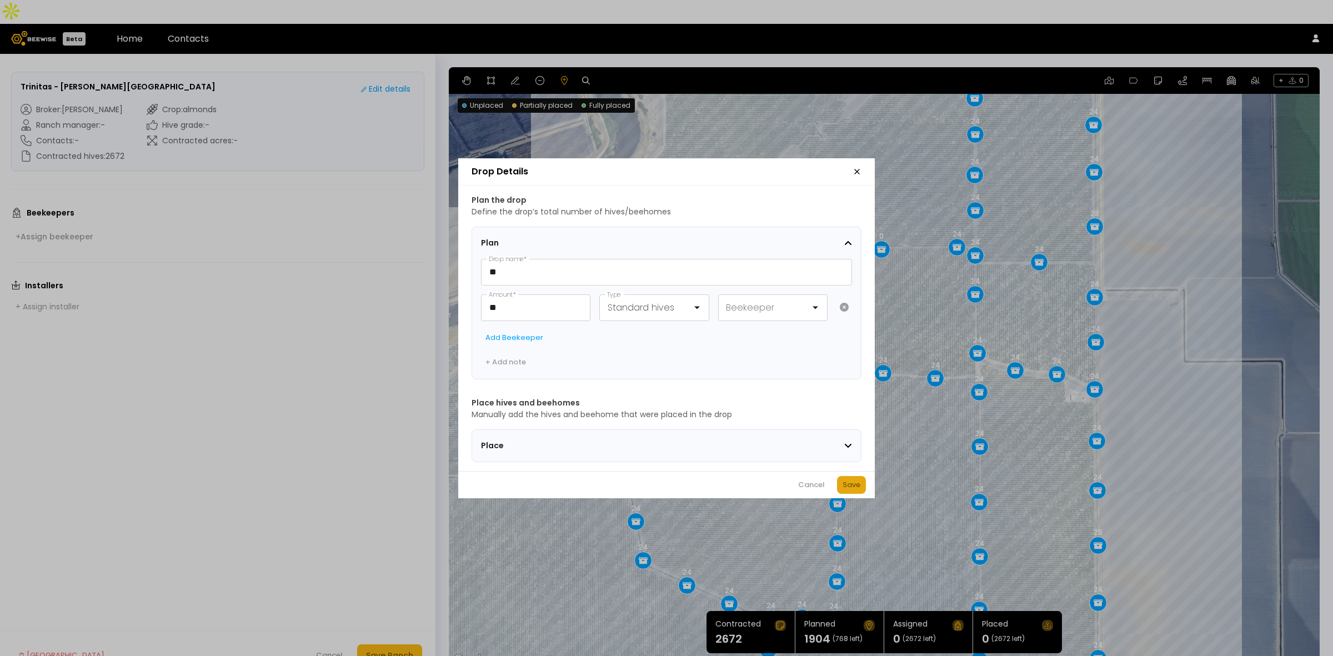
click at [849, 487] on div "Save" at bounding box center [852, 484] width 18 height 11
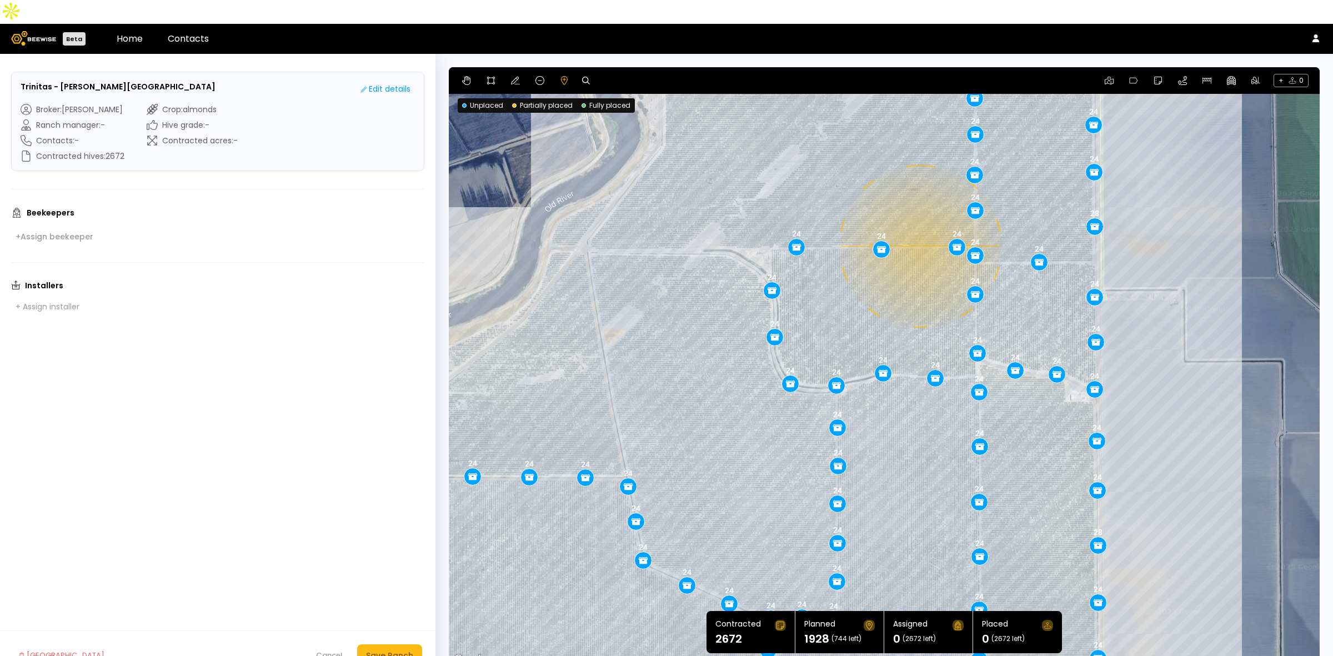
click at [919, 222] on div "0.14 mi 0.14 mi 24 28 24 24 24 24 24 24 24 24 24 24 24 24 24 24 24 24 24 24 24 …" at bounding box center [884, 366] width 871 height 599
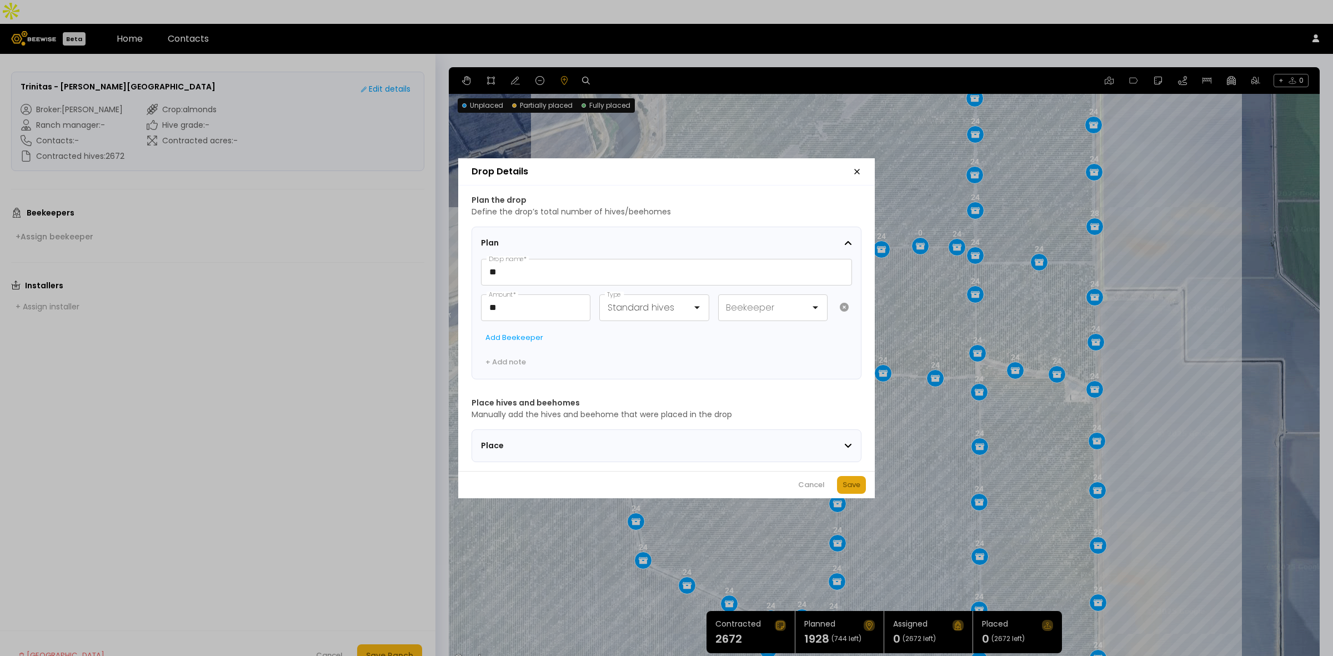
click at [851, 494] on button "Save" at bounding box center [851, 485] width 29 height 18
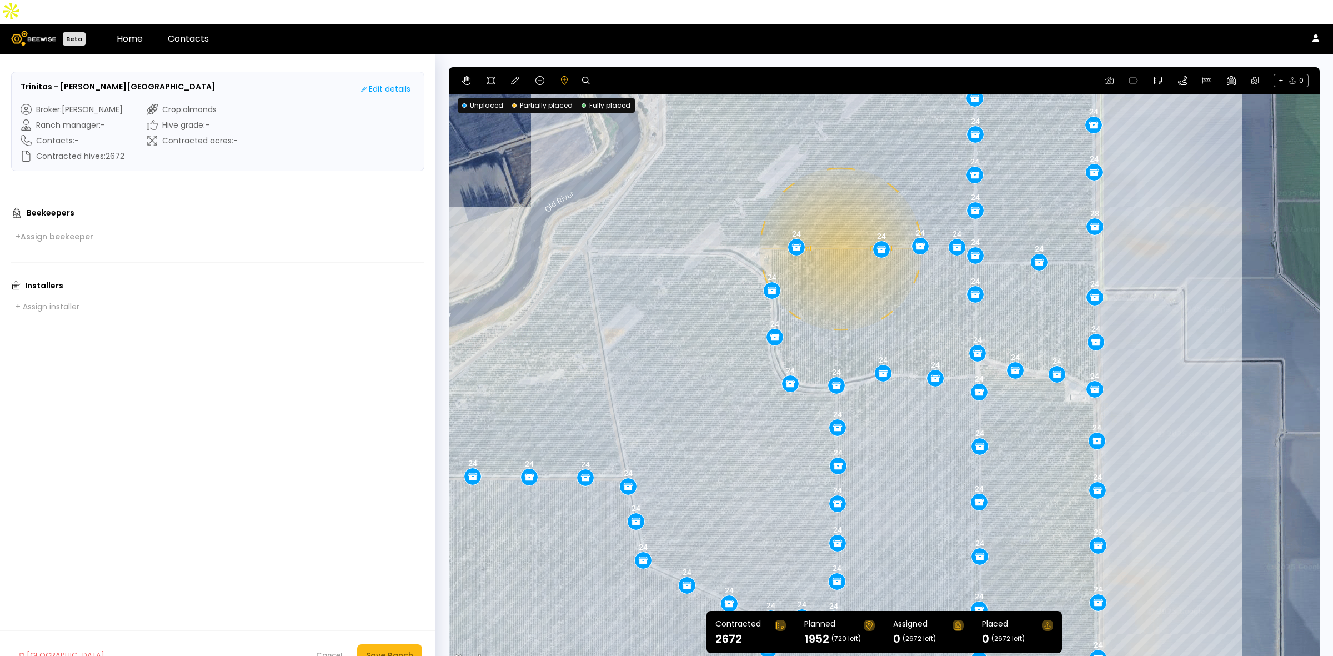
click at [839, 225] on div "0.14 mi 0.14 mi 24 28 24 24 24 24 24 24 24 24 24 24 24 24 24 24 24 24 24 24 24 …" at bounding box center [884, 366] width 871 height 599
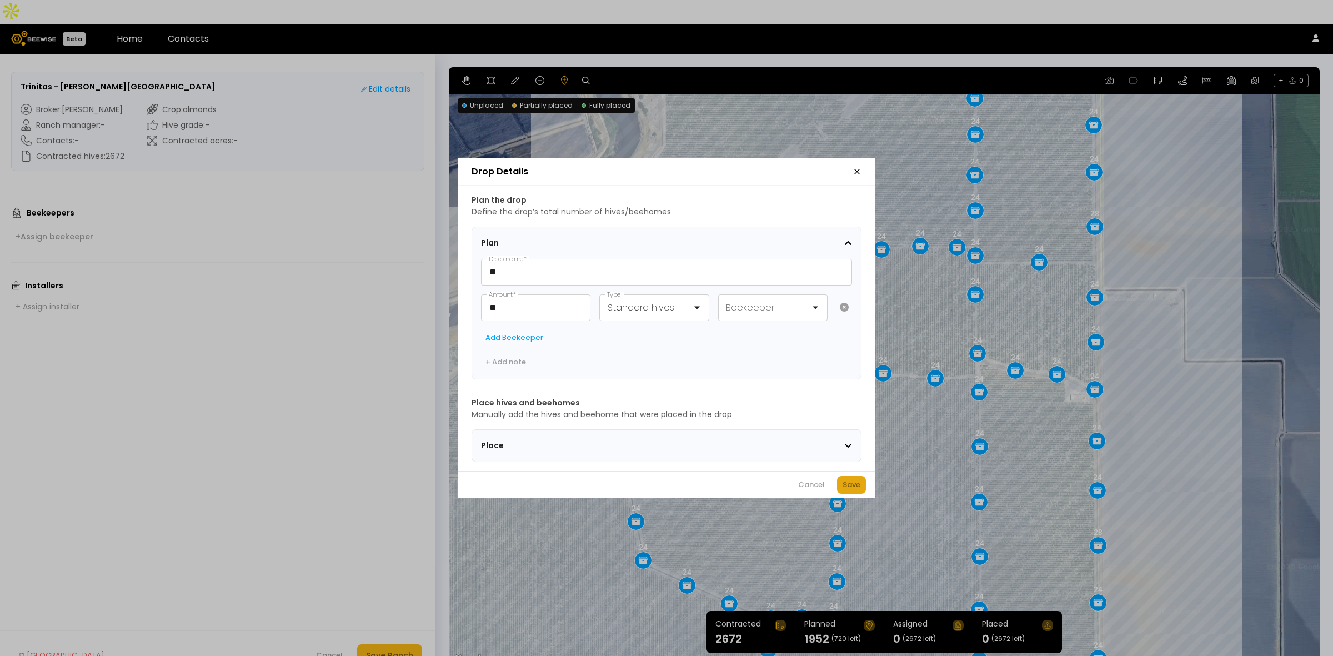
click at [853, 491] on div "Save" at bounding box center [852, 484] width 18 height 11
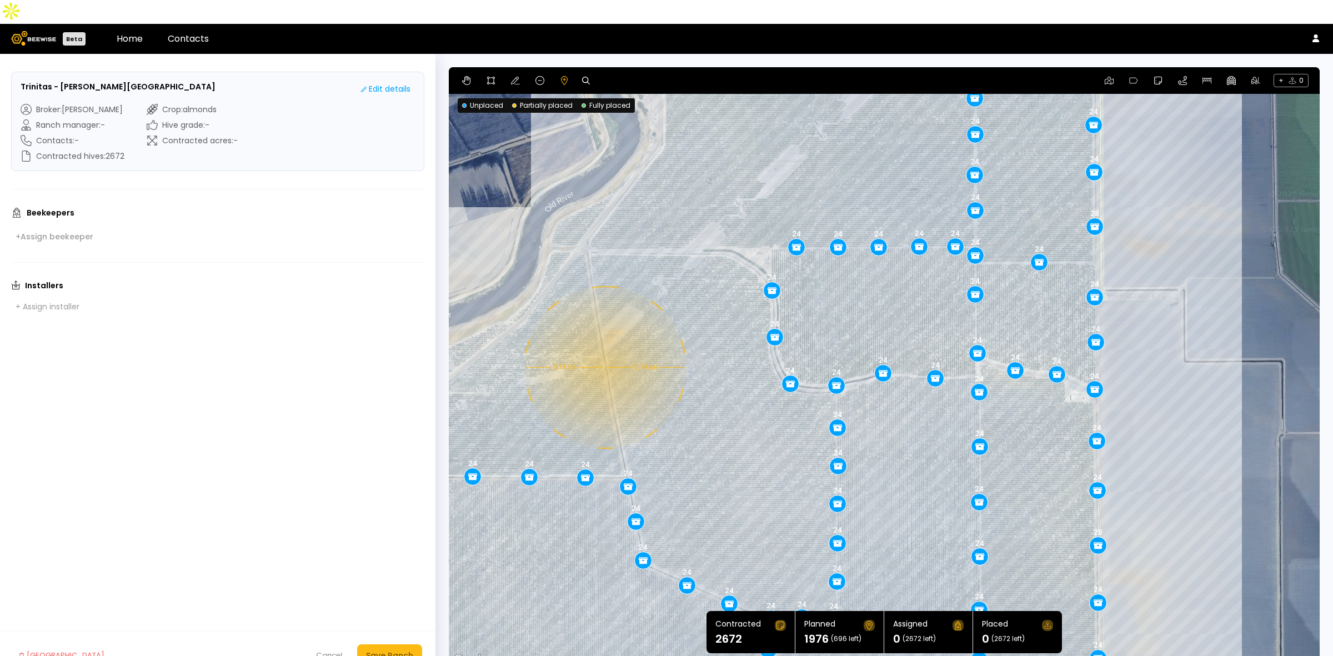
click at [604, 343] on div "0.14 mi 0.14 mi 24 28 24 24 24 24 24 24 24 24 24 24 24 24 24 24 24 24 24 24 24 …" at bounding box center [884, 366] width 871 height 599
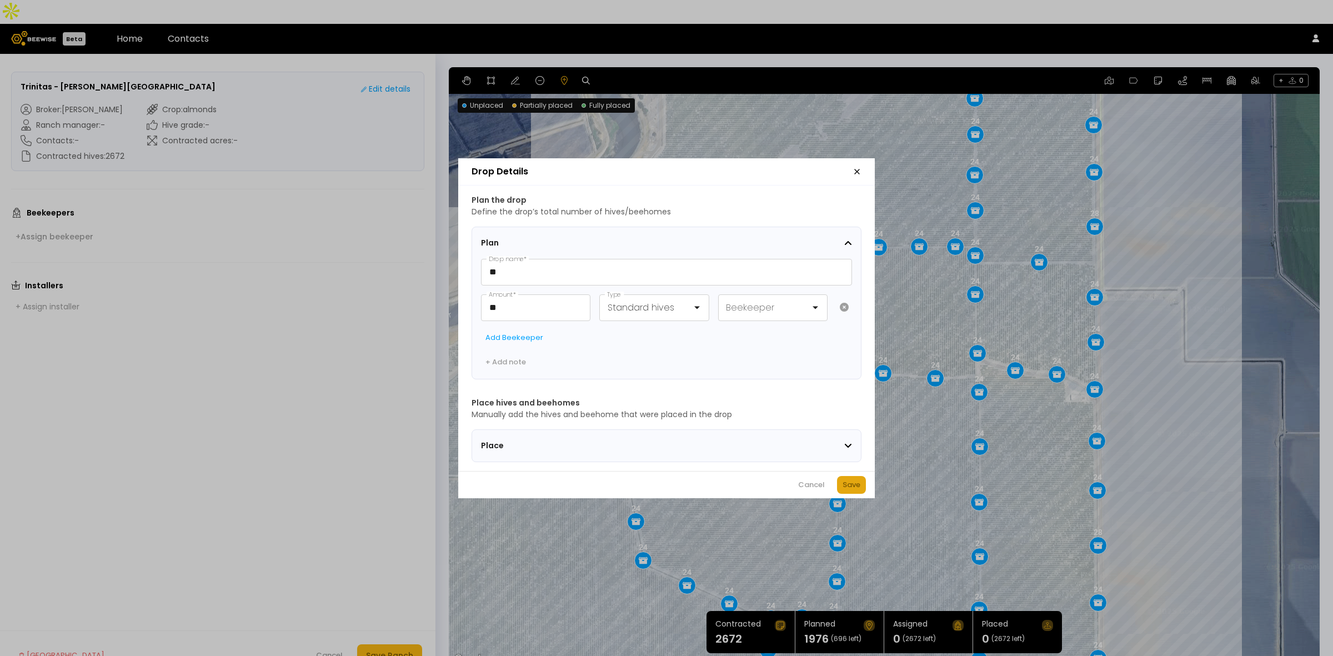
click at [853, 491] on div "Save" at bounding box center [852, 484] width 18 height 11
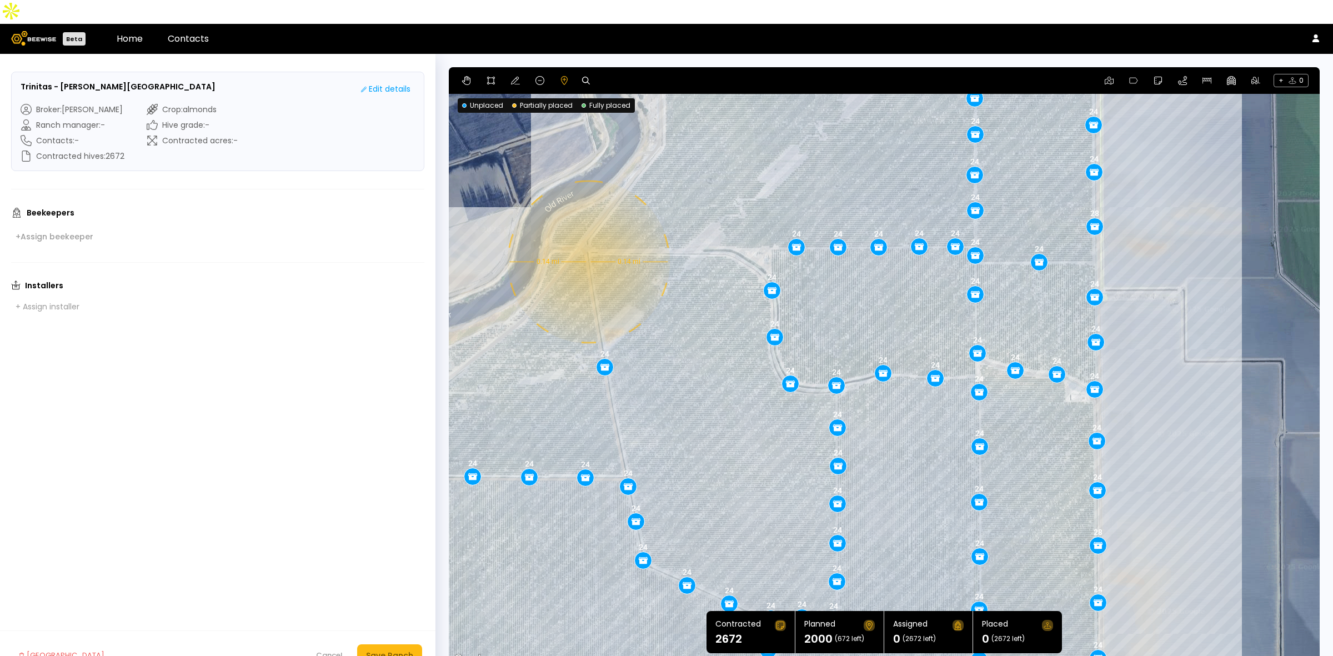
click at [587, 238] on div "0.14 mi 0.14 mi 24 28 24 24 24 24 24 24 24 24 24 24 24 24 24 24 24 24 24 24 24 …" at bounding box center [884, 366] width 871 height 599
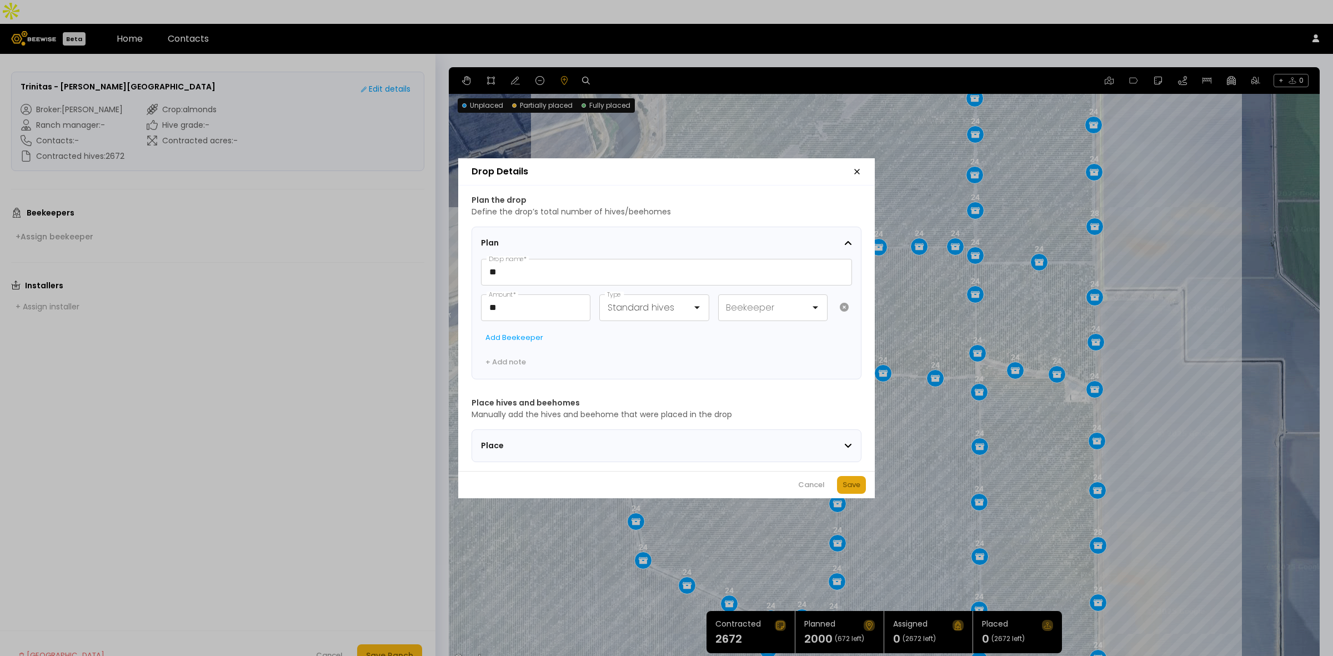
click at [851, 481] on button "Save" at bounding box center [851, 485] width 29 height 18
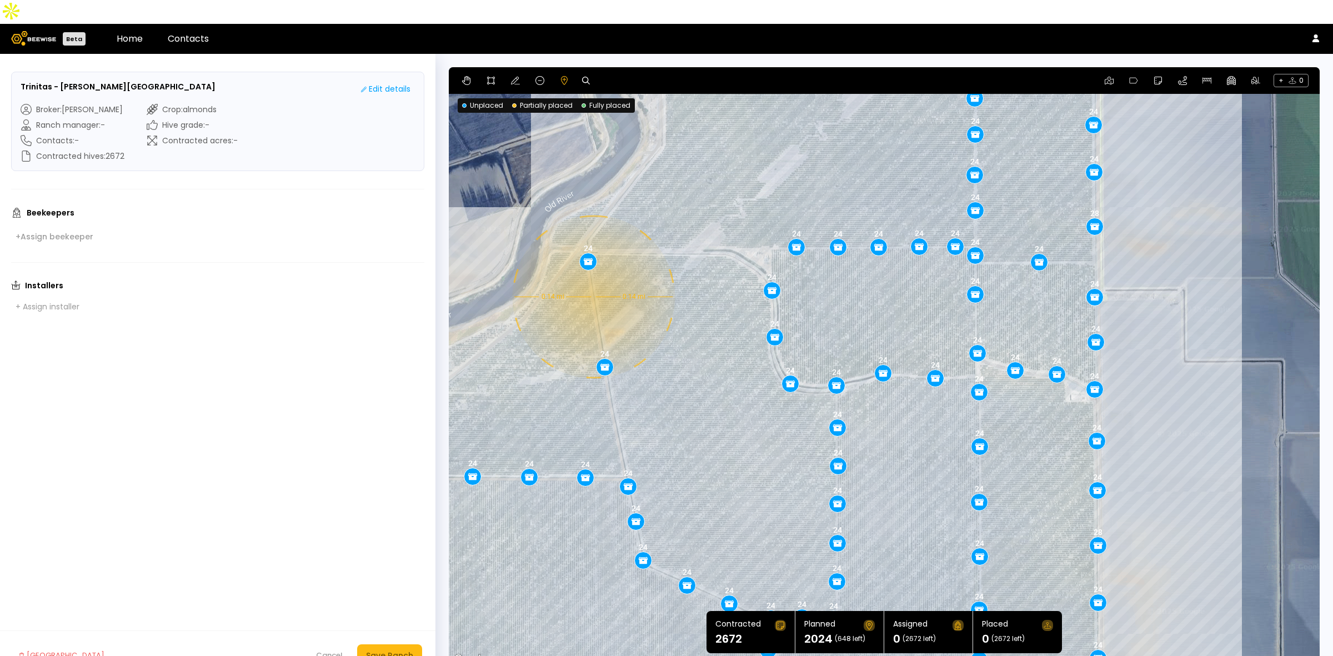
click at [592, 273] on div "0.14 mi 0.14 mi 24 28 24 24 24 24 24 24 24 24 24 24 24 24 24 24 24 24 24 24 24 …" at bounding box center [884, 366] width 871 height 599
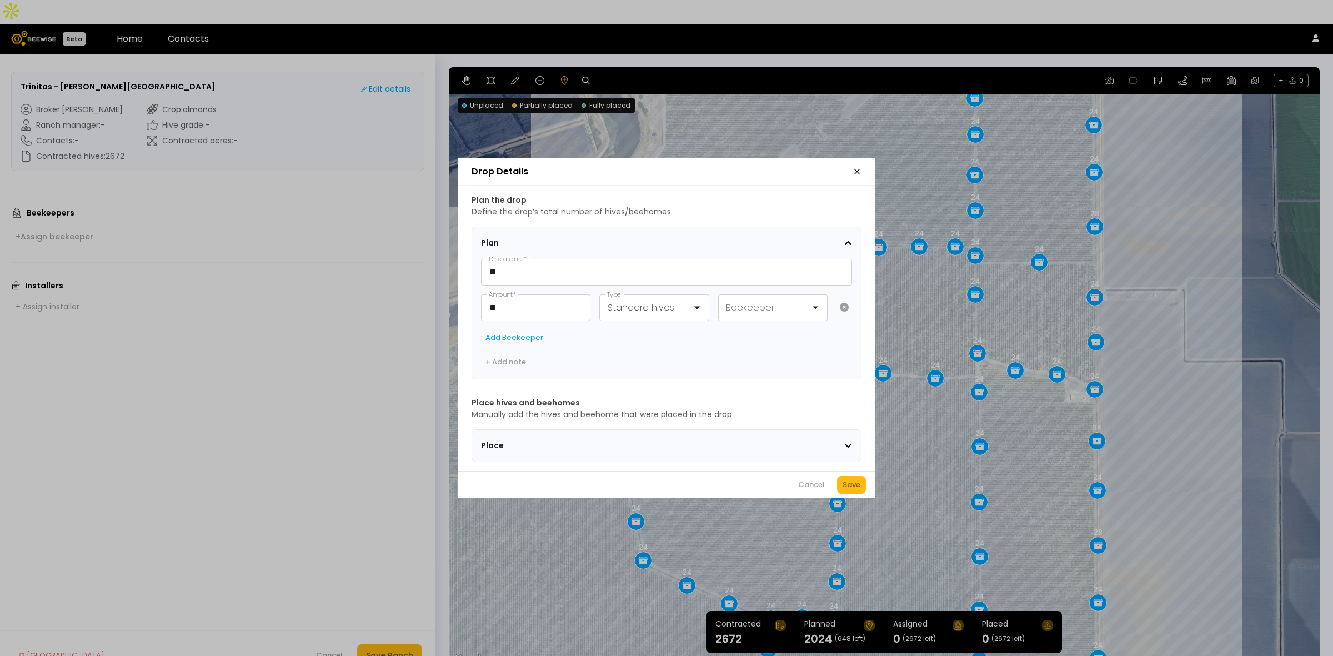
drag, startPoint x: 856, startPoint y: 482, endPoint x: 854, endPoint y: 476, distance: 5.8
click at [857, 482] on button "Save" at bounding box center [851, 485] width 29 height 18
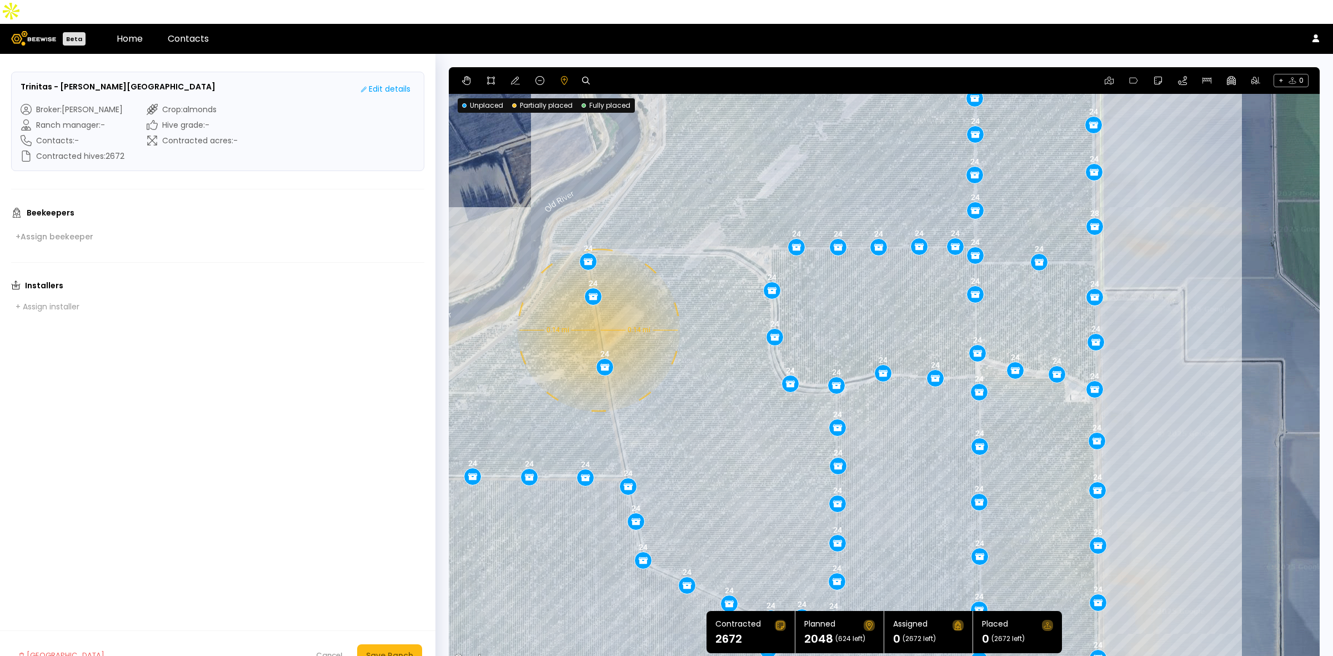
click at [597, 306] on div "0.14 mi 0.14 mi 24 28 24 24 24 24 24 24 24 24 24 24 24 24 24 24 24 24 24 24 24 …" at bounding box center [884, 366] width 871 height 599
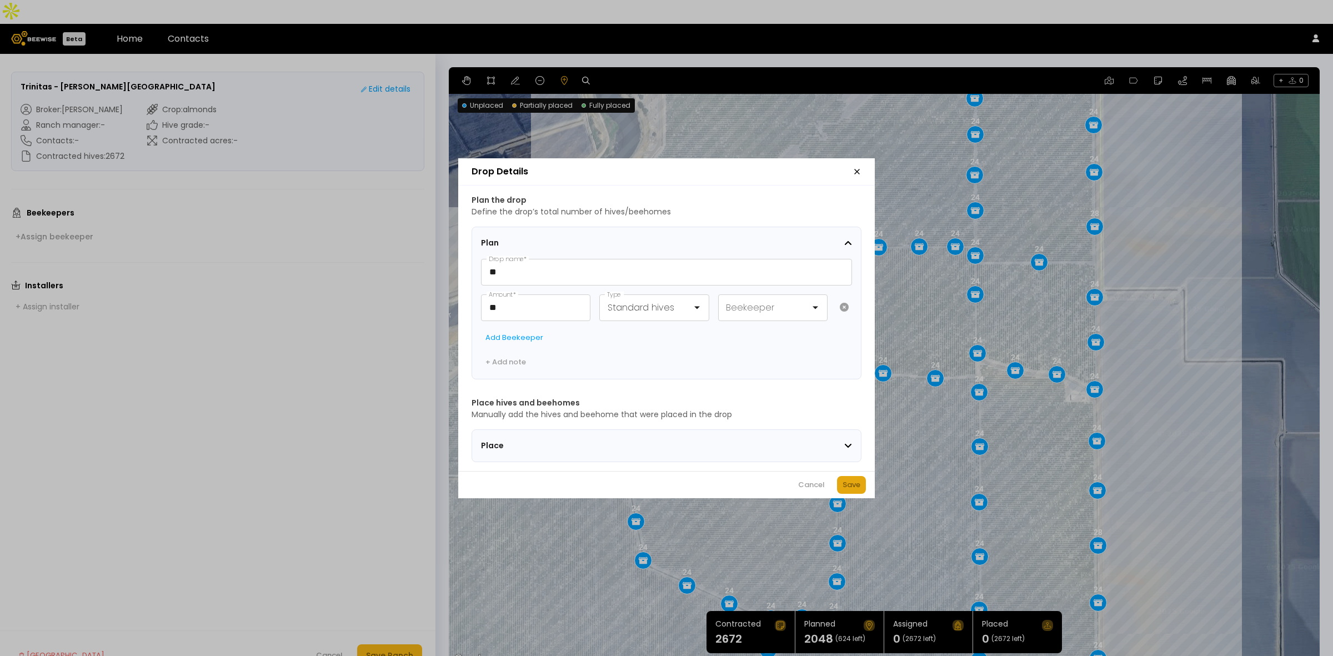
click at [845, 481] on button "Save" at bounding box center [851, 485] width 29 height 18
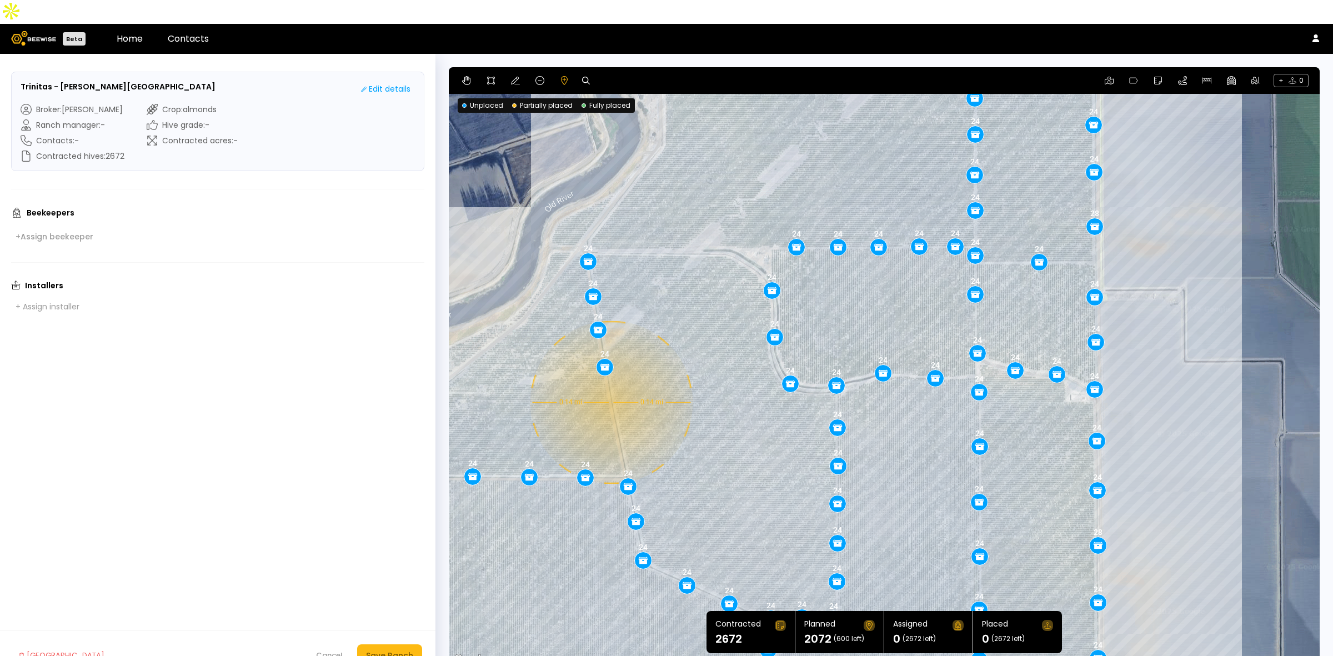
click at [610, 378] on div "0.14 mi 0.14 mi 24 28 24 24 24 24 24 24 24 24 24 24 24 24 24 24 24 24 24 24 24 …" at bounding box center [884, 366] width 871 height 599
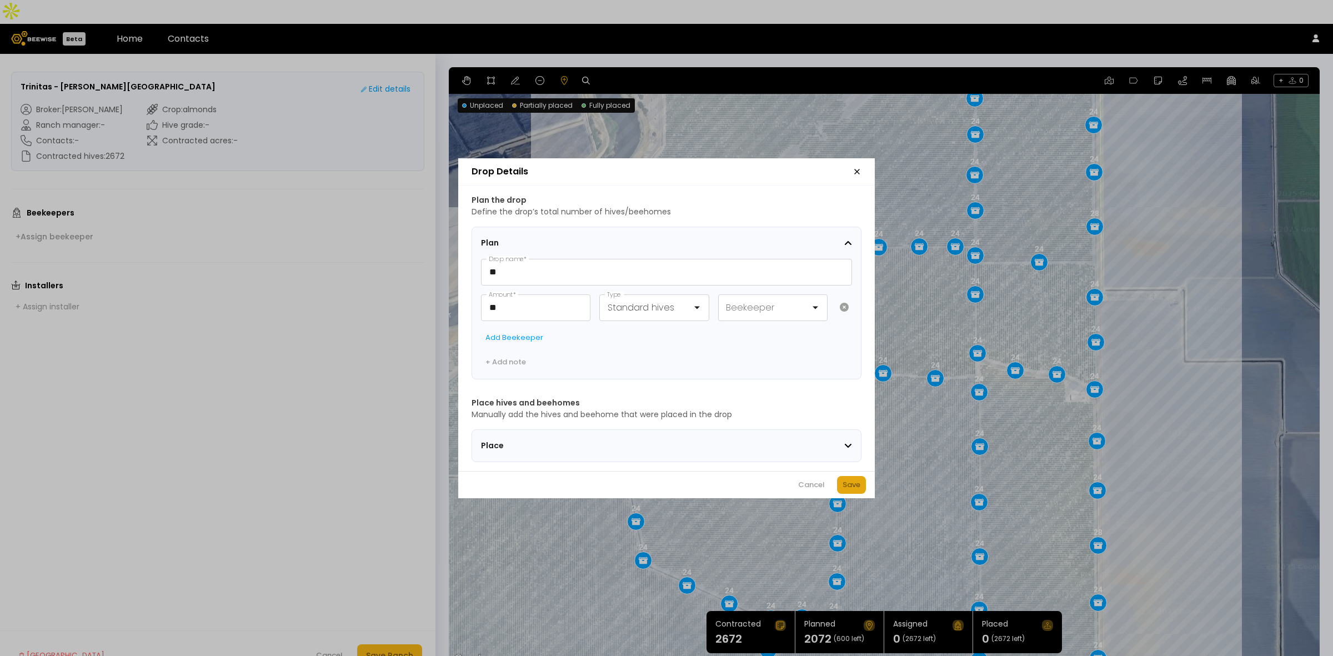
click at [843, 484] on div "Save" at bounding box center [852, 484] width 18 height 11
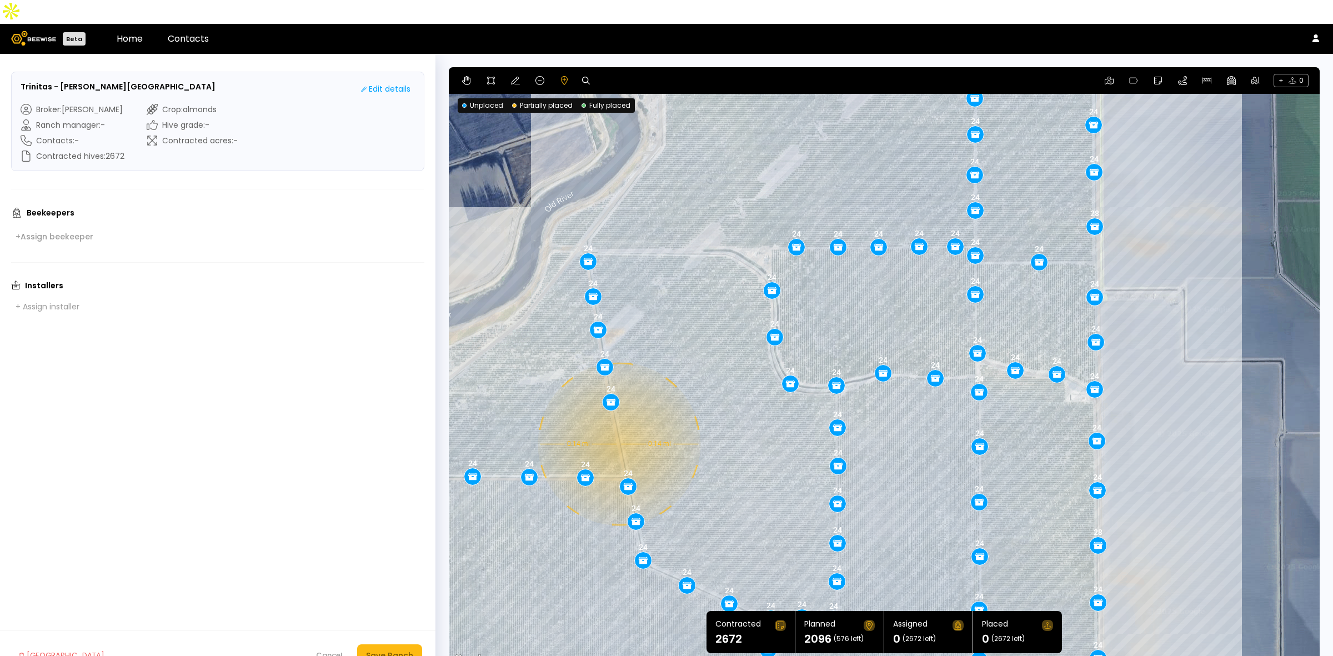
click at [618, 420] on div "0.14 mi 0.14 mi 24 28 24 24 24 24 24 24 24 24 24 24 24 24 24 24 24 24 24 24 24 …" at bounding box center [884, 366] width 871 height 599
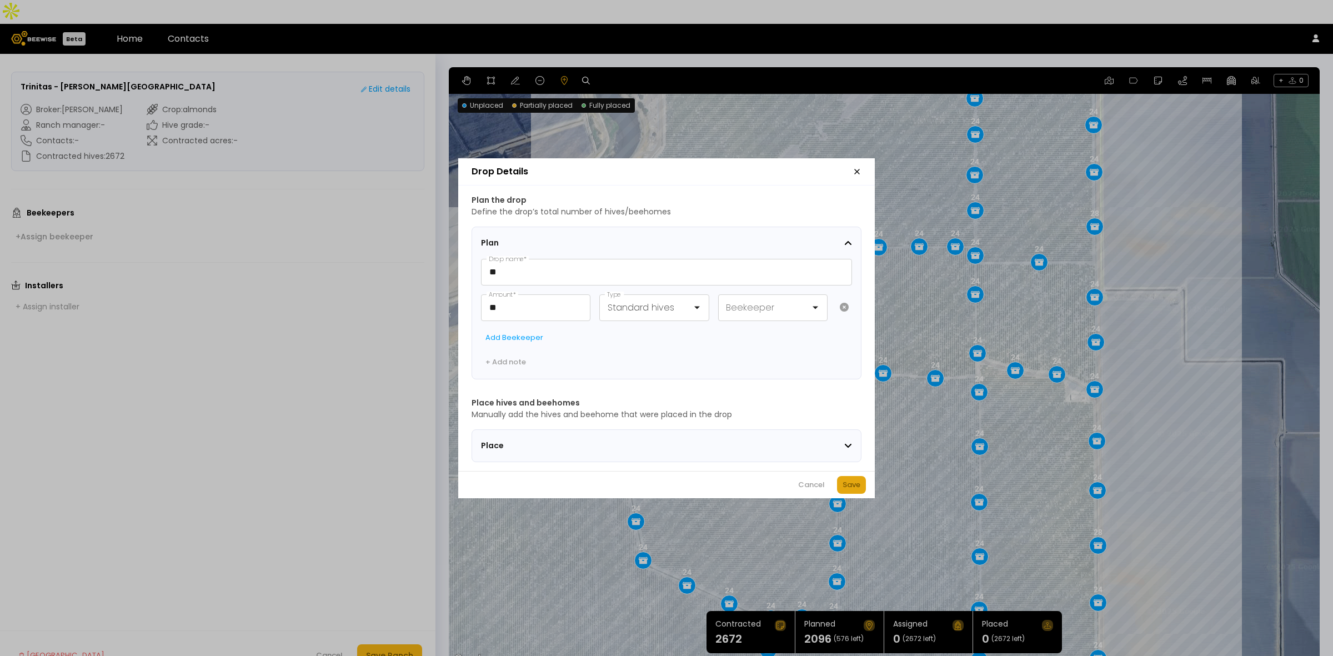
click at [854, 484] on div "Save" at bounding box center [852, 484] width 18 height 11
click at [778, 485] on div "Cancel" at bounding box center [770, 484] width 27 height 11
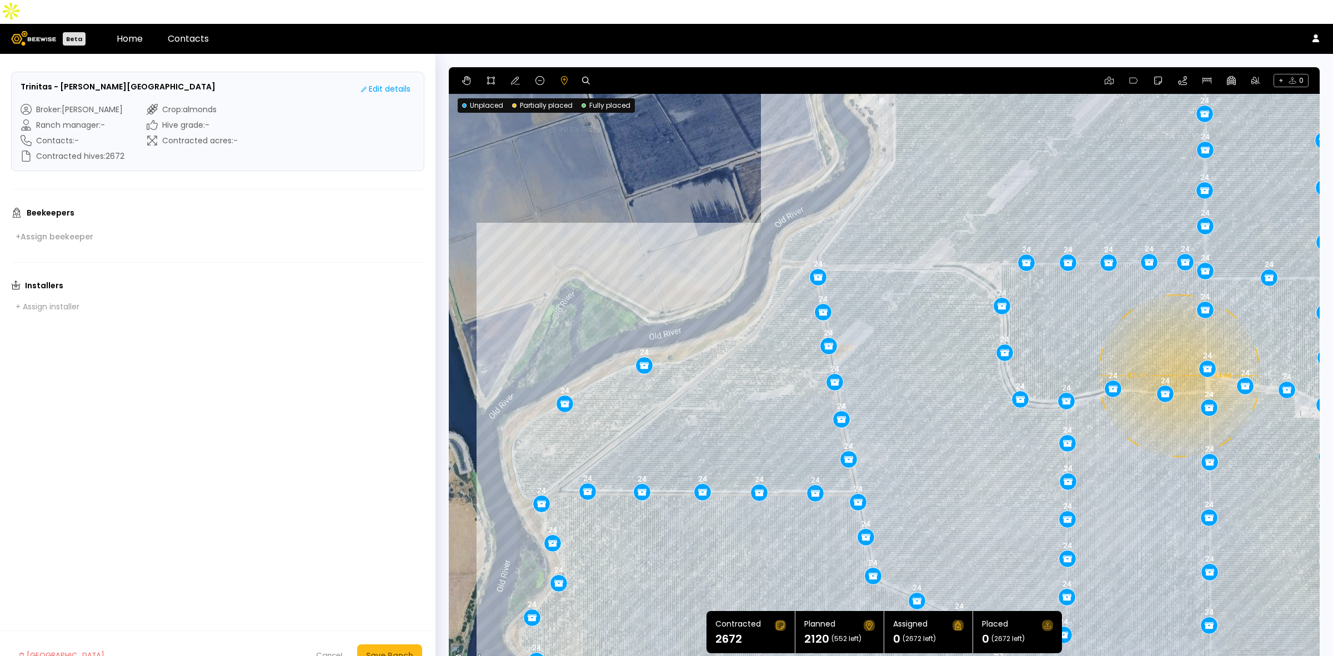
drag, startPoint x: 717, startPoint y: 321, endPoint x: 948, endPoint y: 336, distance: 231.6
click at [948, 336] on div "0.14 mi 0.14 mi 24 28 24 24 24 24 24 24 24 24 24 24 24 24 24 24 24 24 24 24 24 …" at bounding box center [884, 366] width 871 height 599
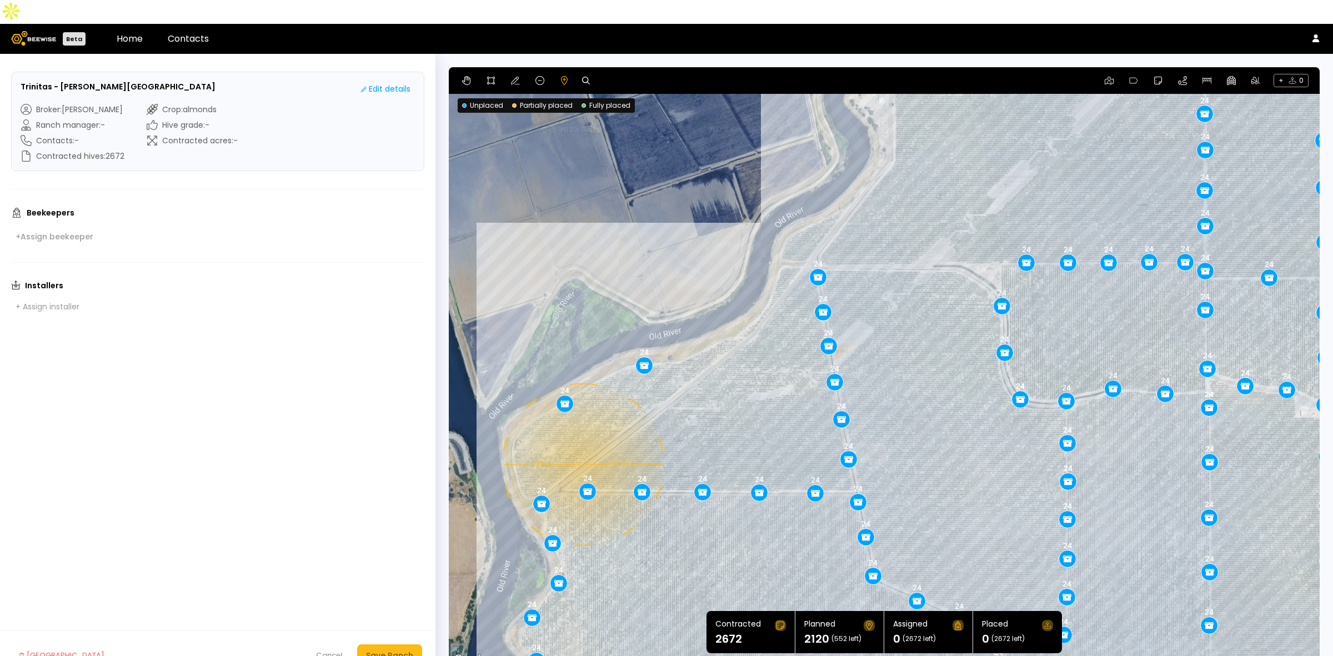
click at [582, 441] on div "0.14 mi 0.14 mi 24 28 24 24 24 24 24 24 24 24 24 24 24 24 24 24 24 24 24 24 24 …" at bounding box center [884, 366] width 871 height 599
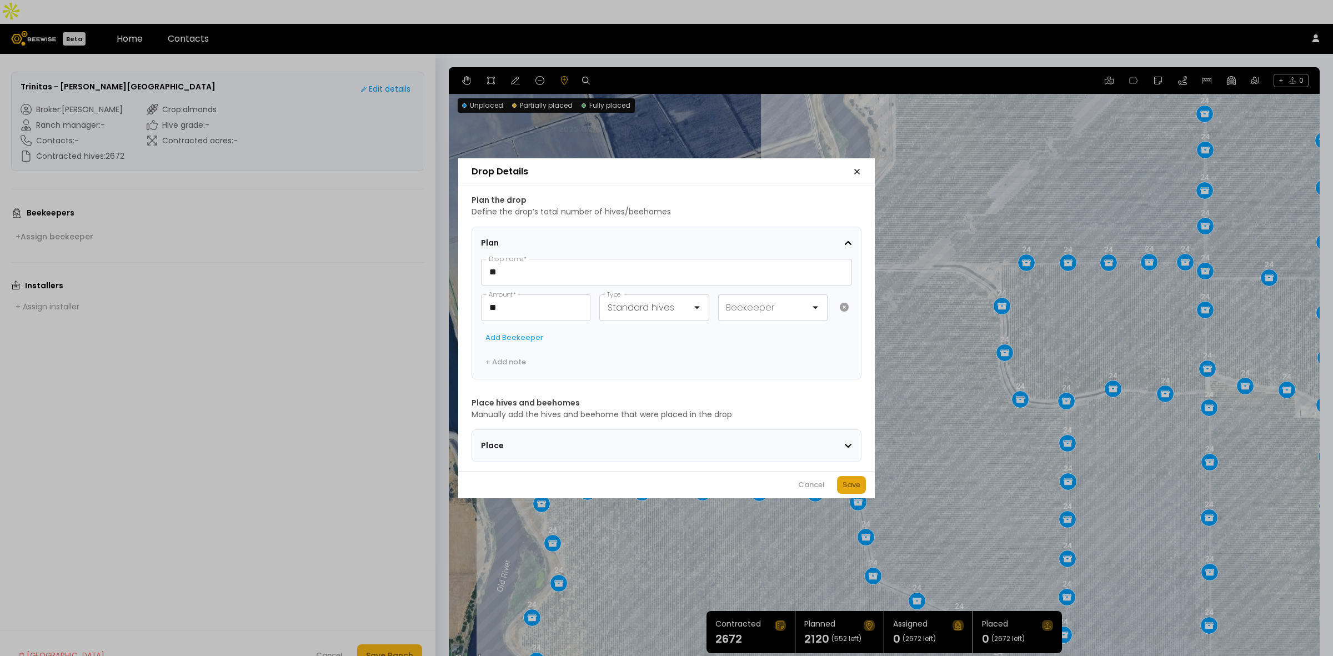
click at [848, 484] on div "Save" at bounding box center [852, 484] width 18 height 11
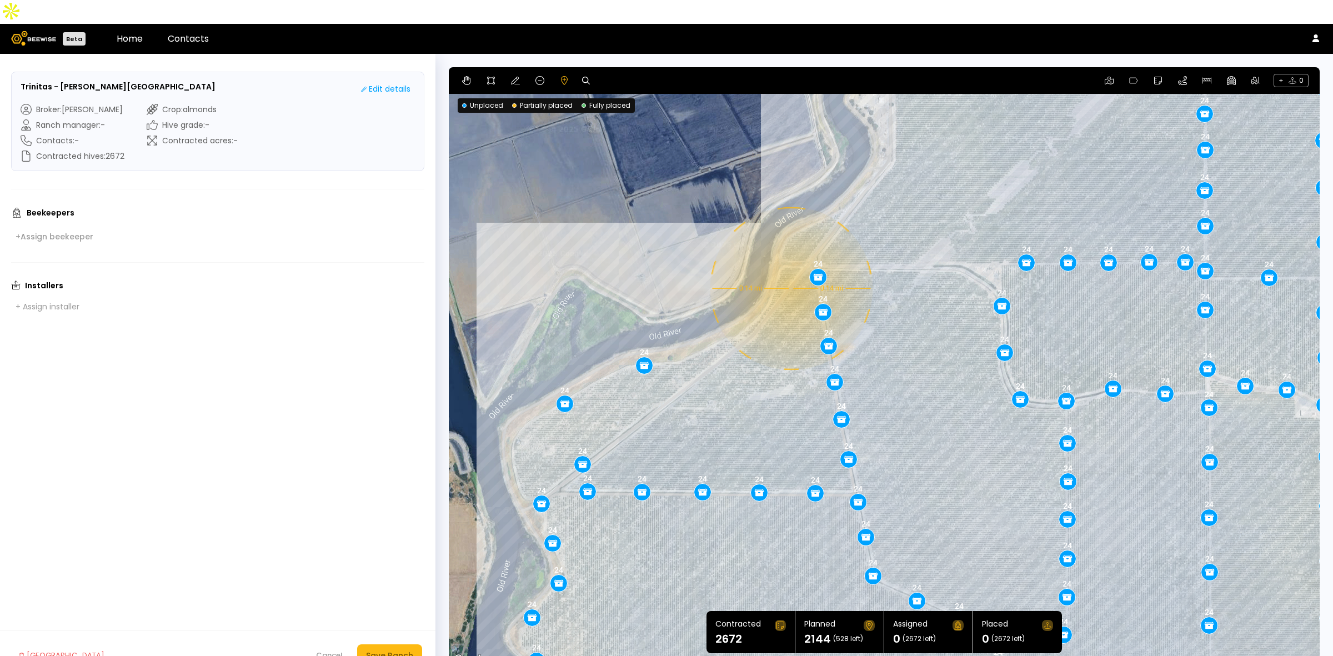
click at [790, 264] on div "0.14 mi 0.14 mi 24 28 24 24 24 24 24 24 24 24 24 24 24 24 24 24 24 24 24 24 24 …" at bounding box center [884, 366] width 871 height 599
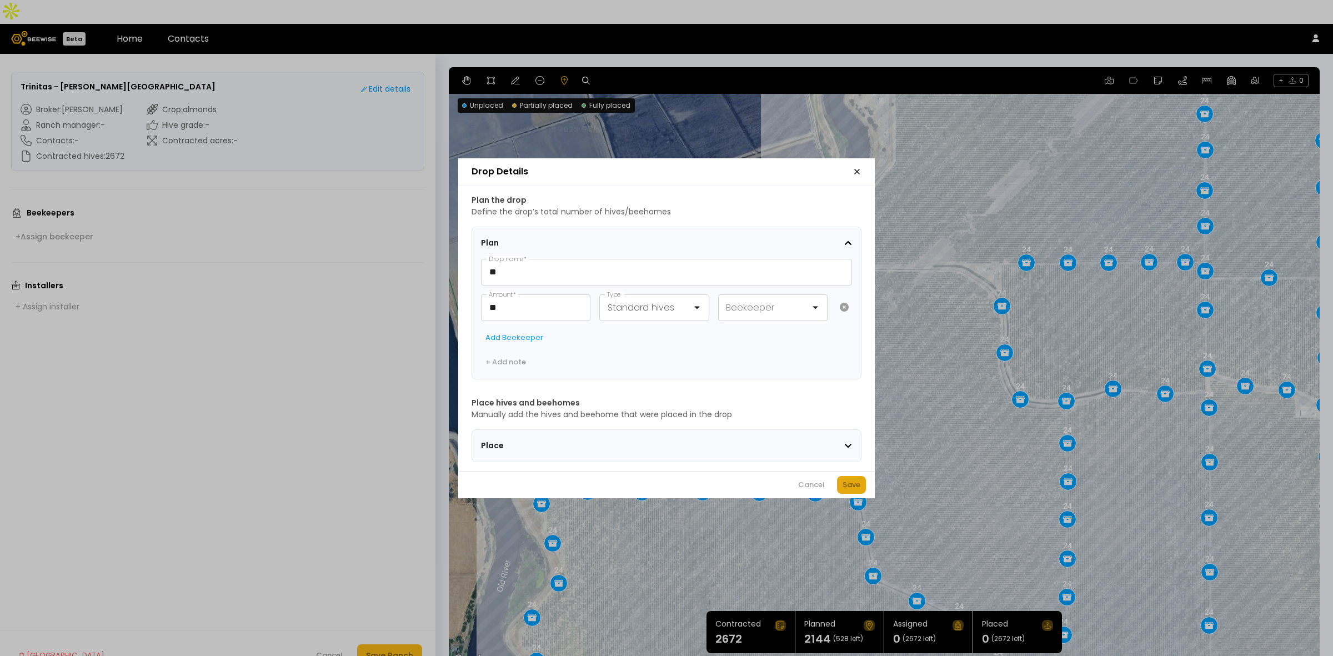
click at [851, 491] on div "Save" at bounding box center [852, 484] width 18 height 11
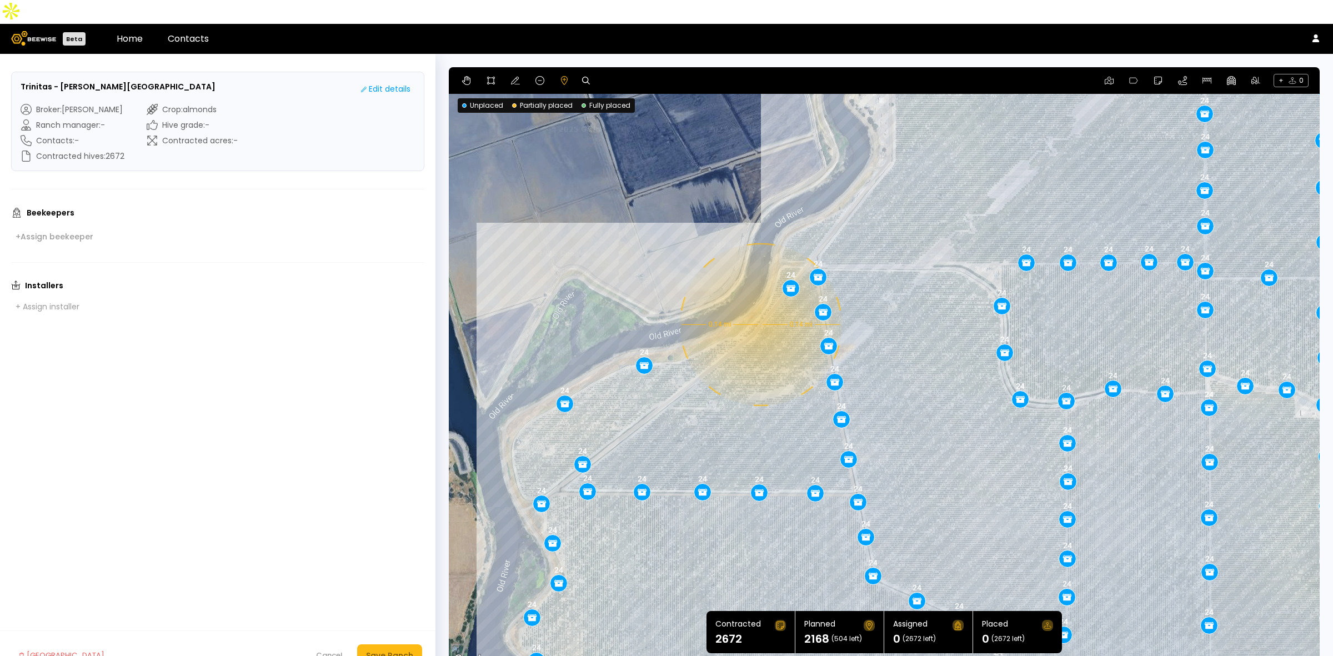
click at [759, 301] on div "0.14 mi 0.14 mi 24 28 24 24 24 24 24 24 24 24 24 24 24 24 24 24 24 24 24 24 24 …" at bounding box center [884, 366] width 871 height 599
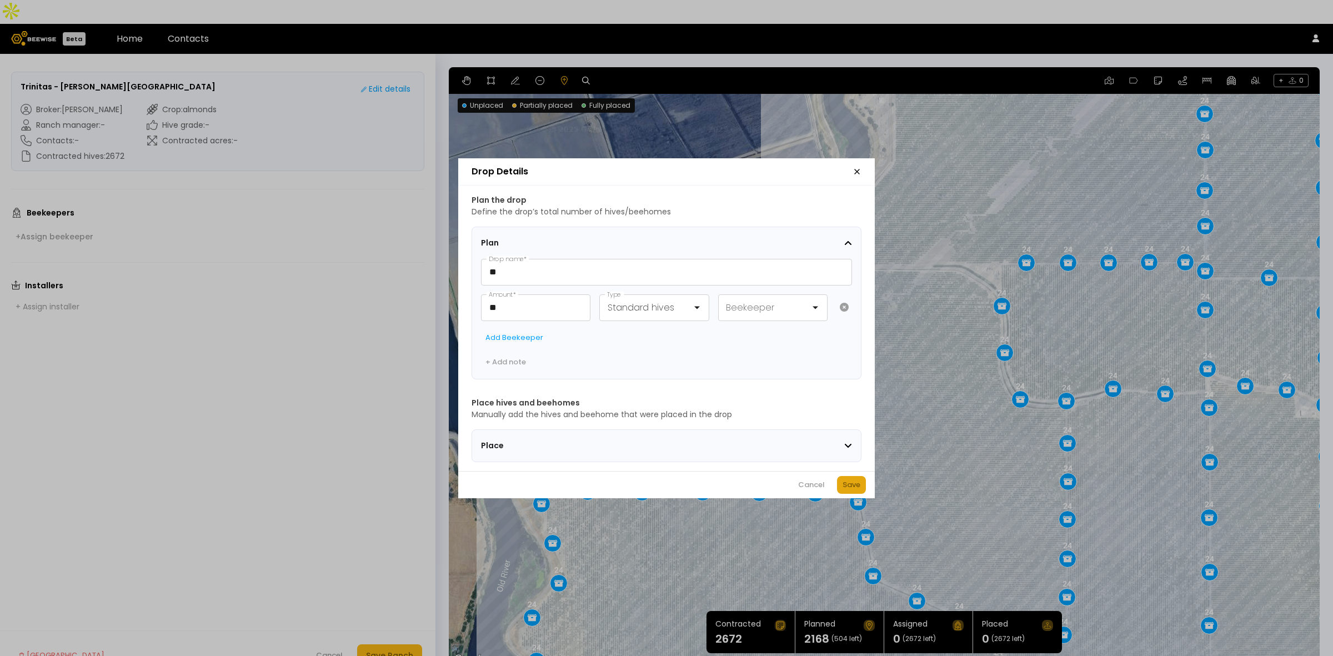
click at [851, 489] on div "Save" at bounding box center [852, 484] width 18 height 11
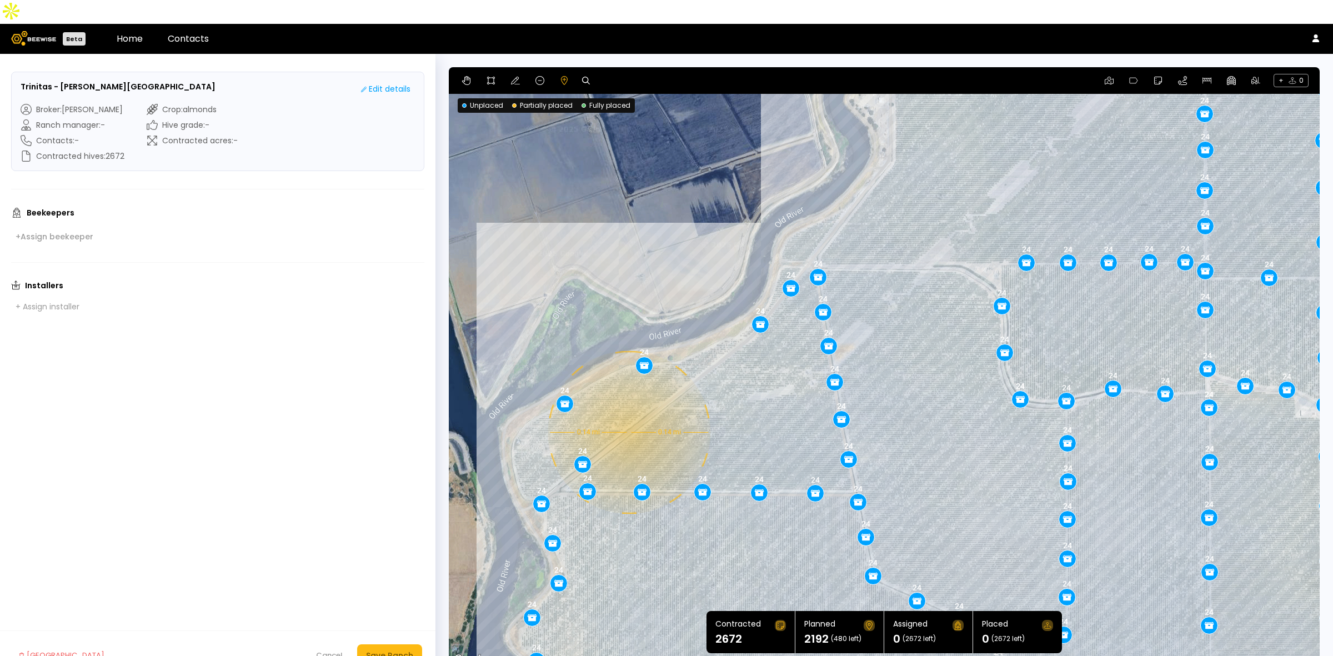
click at [628, 408] on div "0.14 mi 0.14 mi 24 28 24 24 24 24 24 24 24 24 24 24 24 24 24 24 24 24 24 24 24 …" at bounding box center [884, 366] width 871 height 599
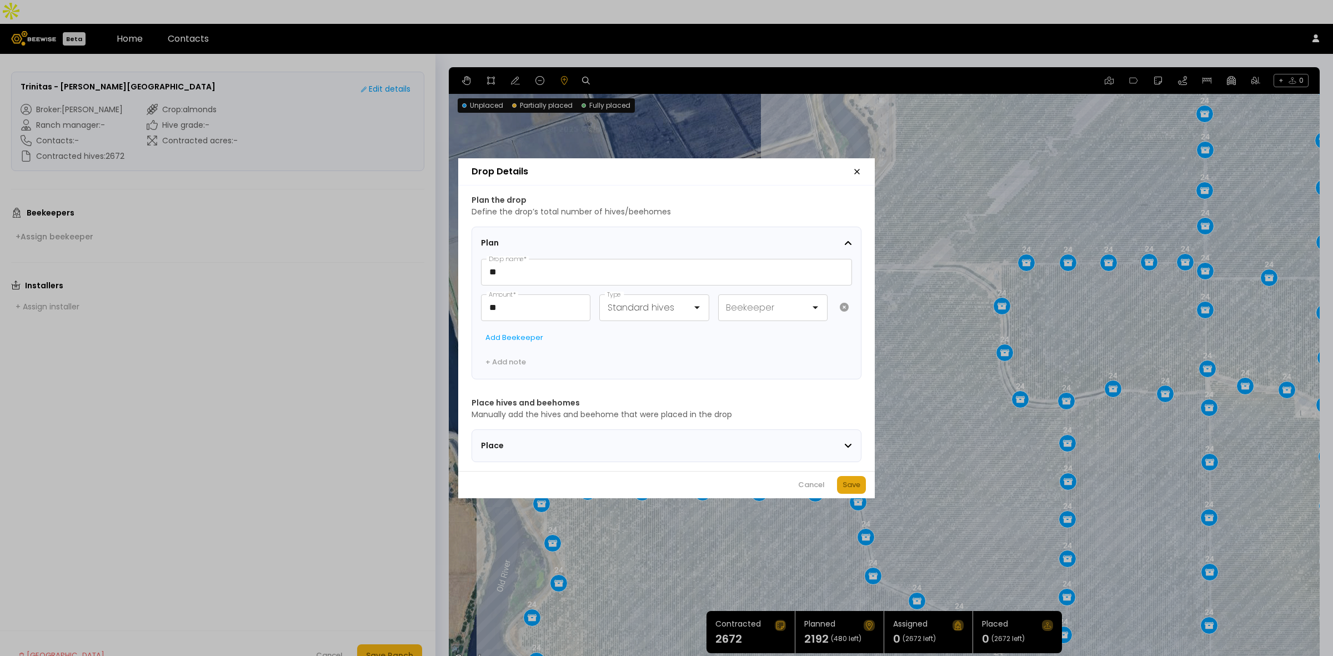
click at [853, 485] on div "Save" at bounding box center [852, 484] width 18 height 11
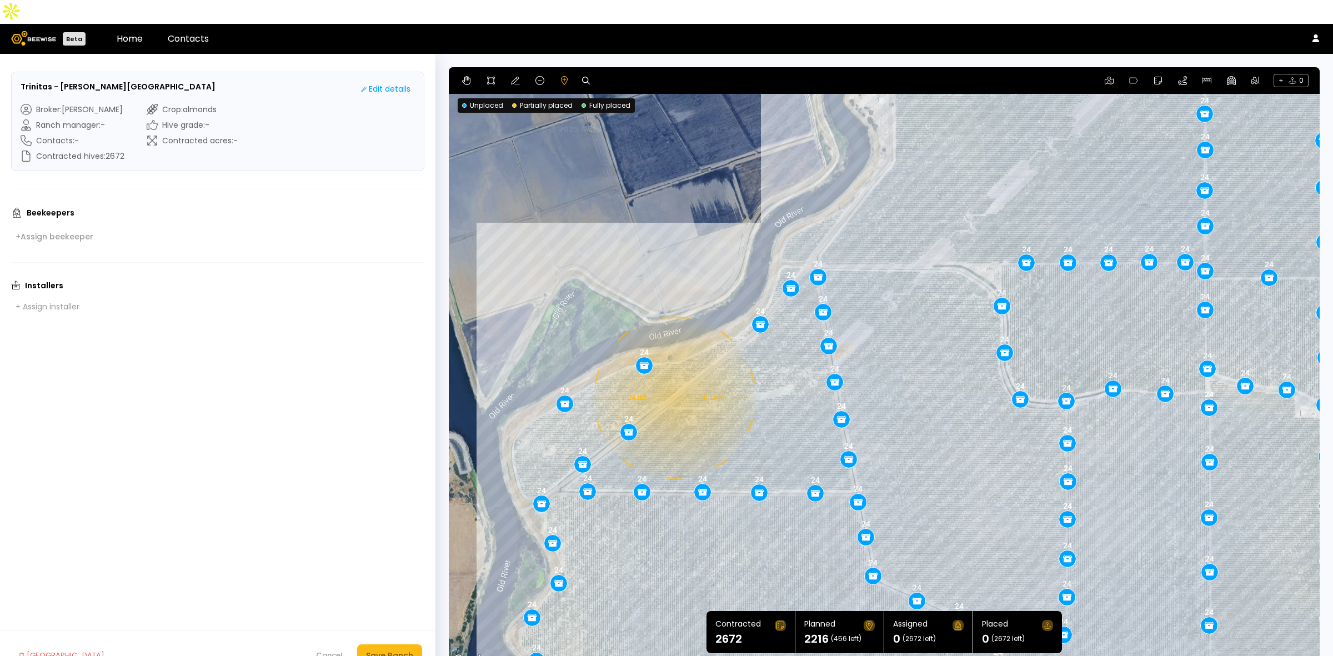
click at [673, 374] on div "0.14 mi 0.14 mi 24 28 24 24 24 24 24 24 24 24 24 24 24 24 24 24 24 24 24 24 24 …" at bounding box center [884, 366] width 871 height 599
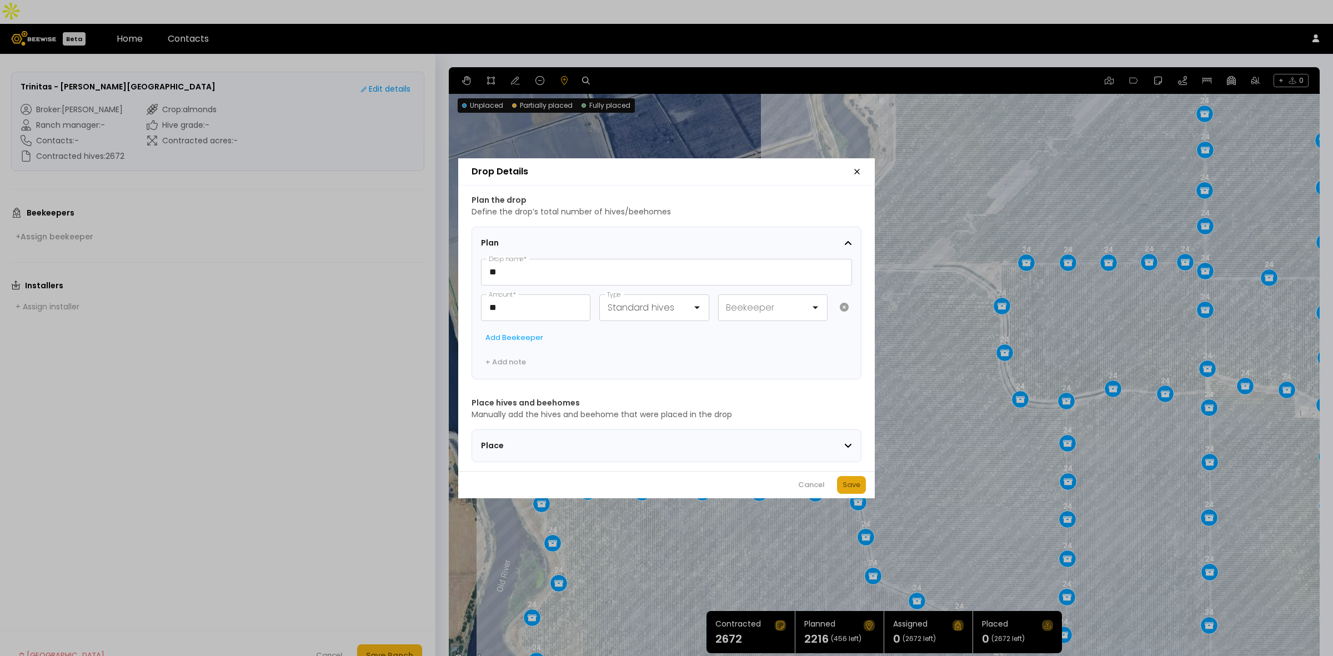
click at [849, 481] on button "Save" at bounding box center [851, 485] width 29 height 18
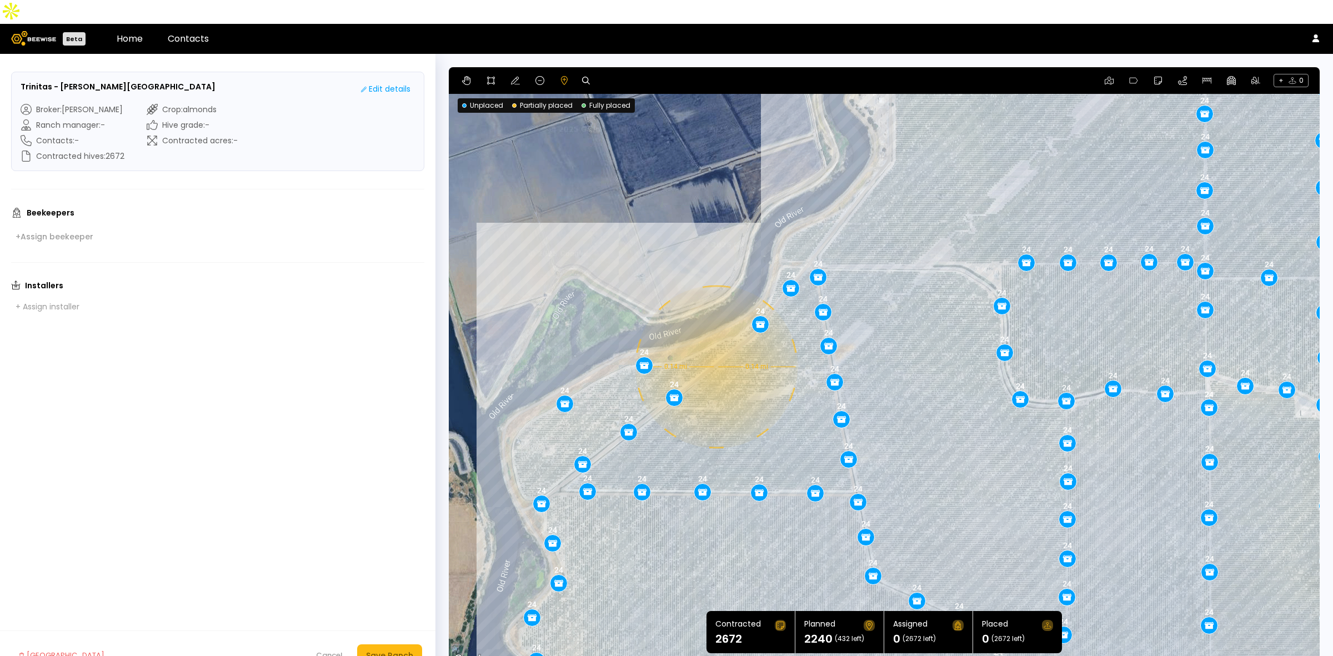
click at [715, 343] on div "0.14 mi 0.14 mi 24 28 24 24 24 24 24 24 24 24 24 24 24 24 24 24 24 24 24 24 24 …" at bounding box center [884, 366] width 871 height 599
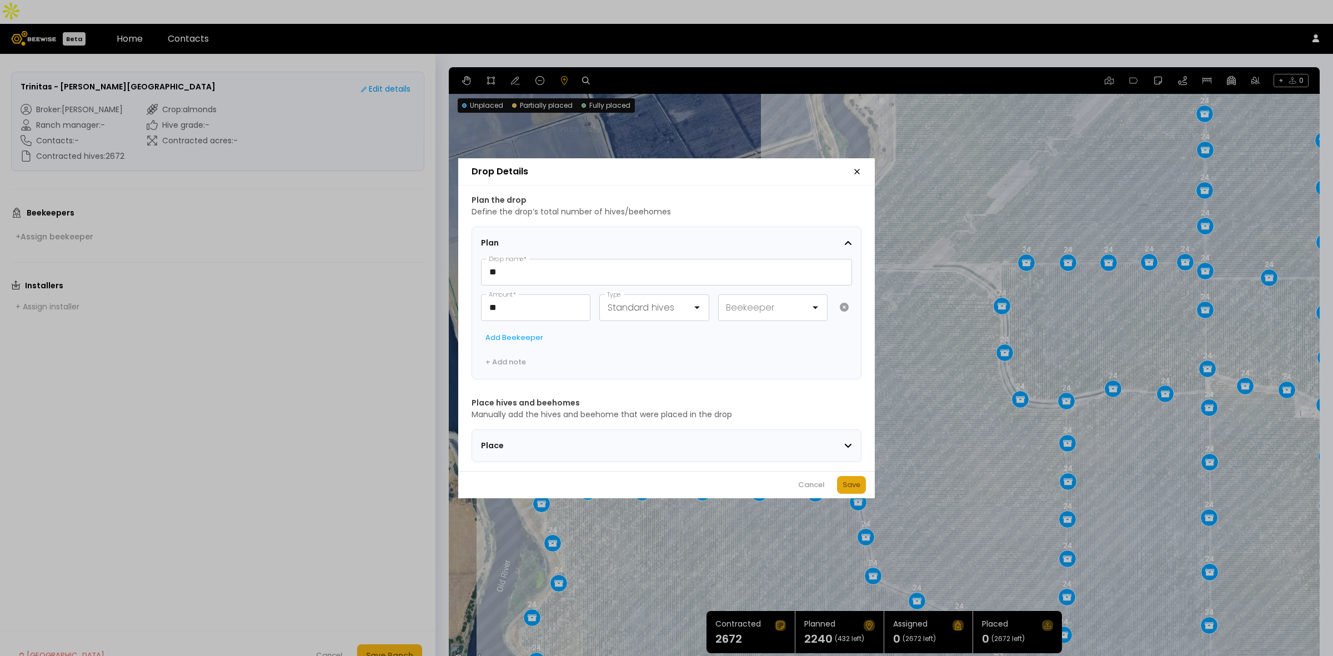
click at [851, 484] on div "Save" at bounding box center [852, 484] width 18 height 11
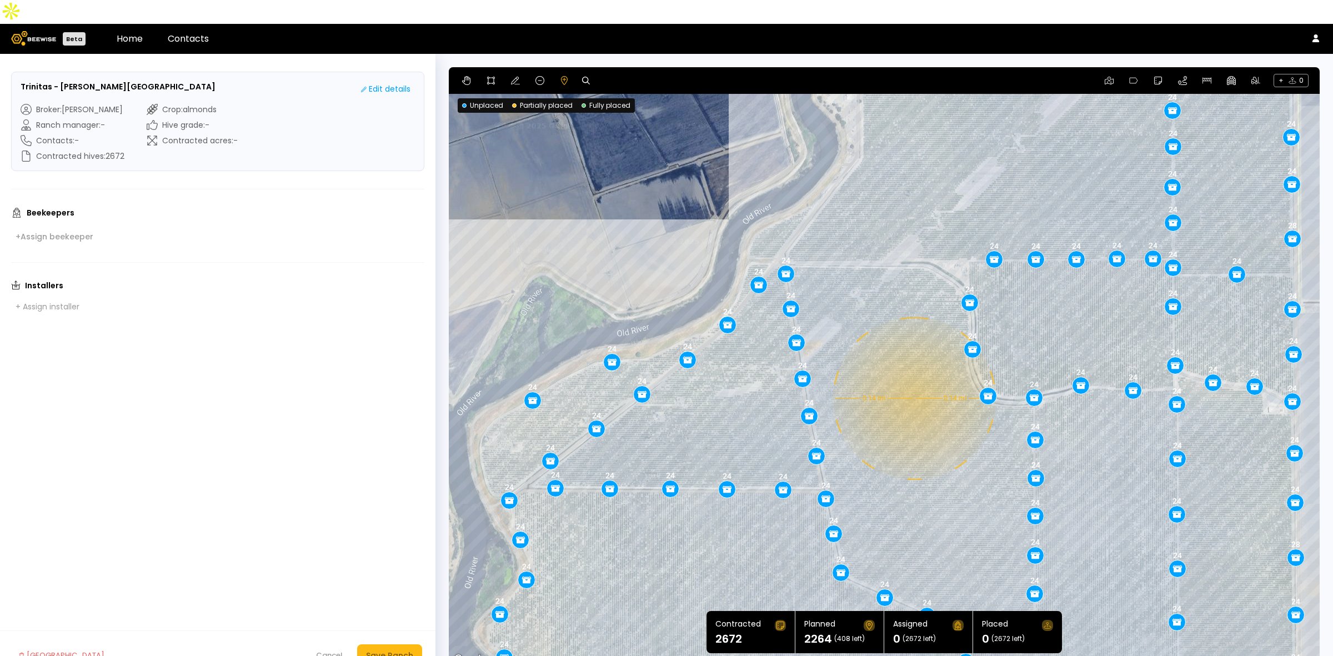
drag, startPoint x: 979, startPoint y: 382, endPoint x: 946, endPoint y: 378, distance: 33.6
click at [946, 378] on div "0.14 mi 0.14 mi 24 28 24 24 24 24 24 24 24 24 24 24 24 24 24 24 24 24 24 24 24 …" at bounding box center [884, 366] width 871 height 599
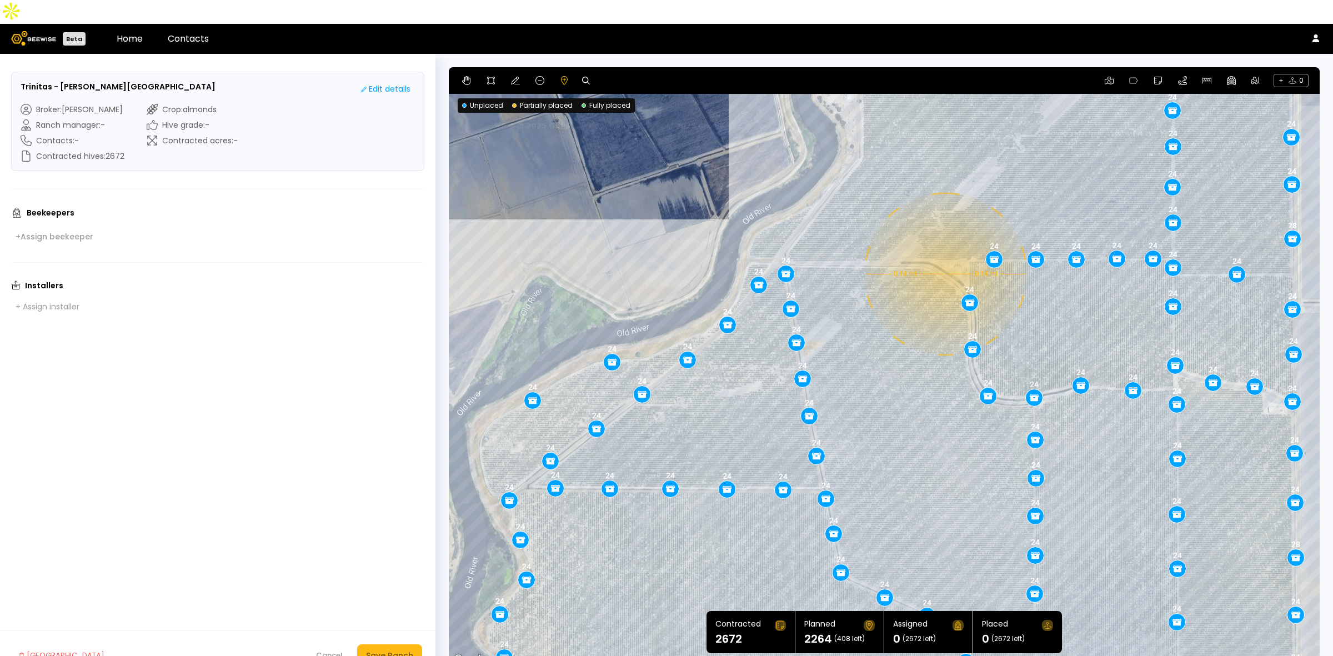
click at [944, 250] on div "0.14 mi 0.14 mi 24 28 24 24 24 24 24 24 24 24 24 24 24 24 24 24 24 24 24 24 24 …" at bounding box center [884, 366] width 871 height 599
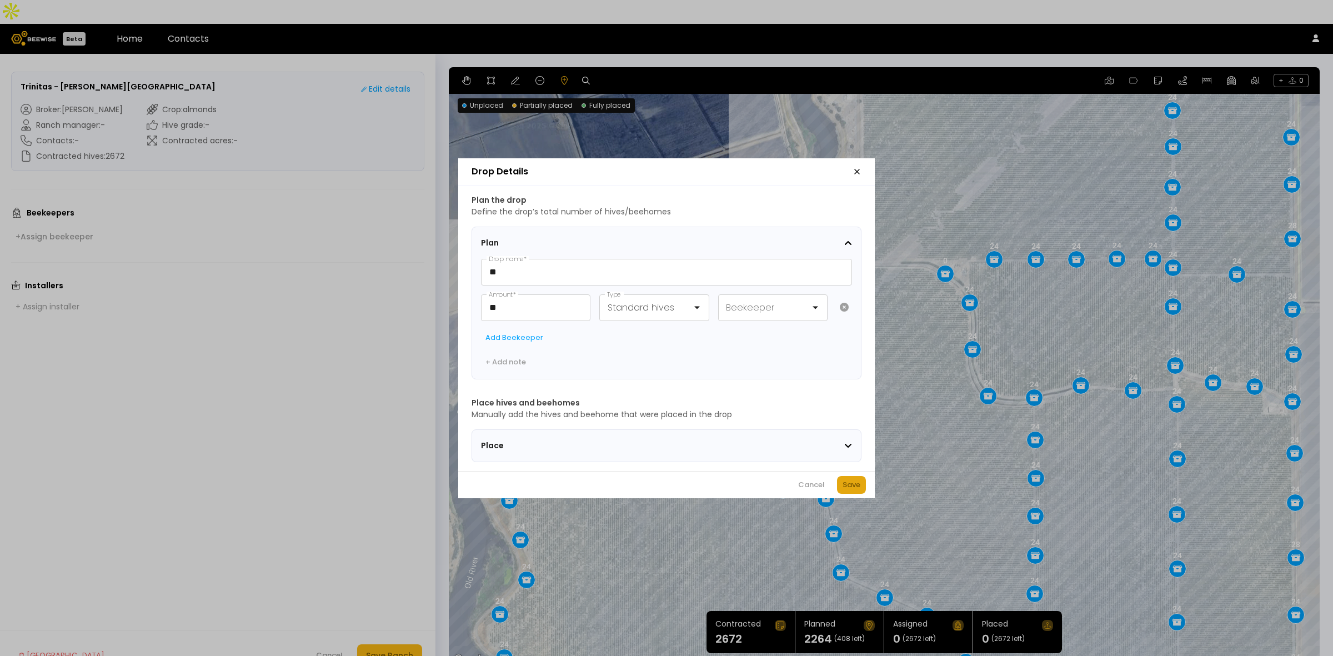
click at [858, 491] on div "Save" at bounding box center [852, 484] width 18 height 11
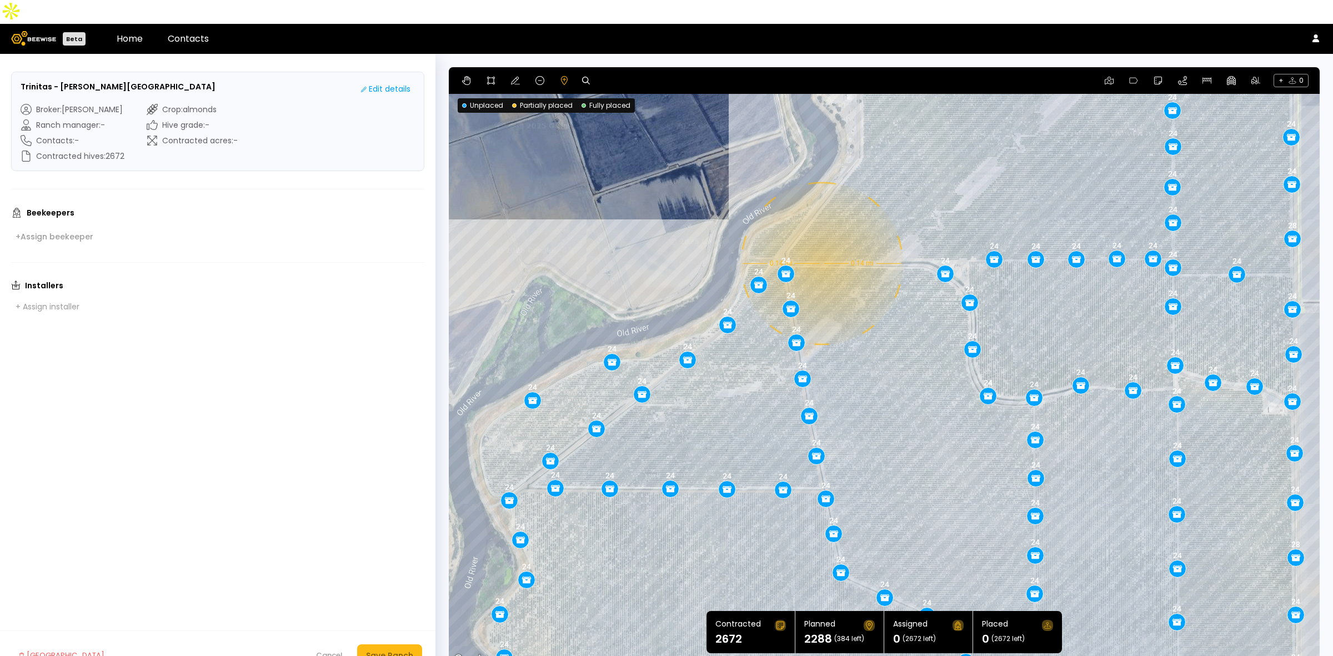
click at [821, 239] on div "0.14 mi 0.14 mi 24 28 24 24 24 24 24 24 24 24 24 24 24 24 24 24 24 24 24 24 24 …" at bounding box center [884, 366] width 871 height 599
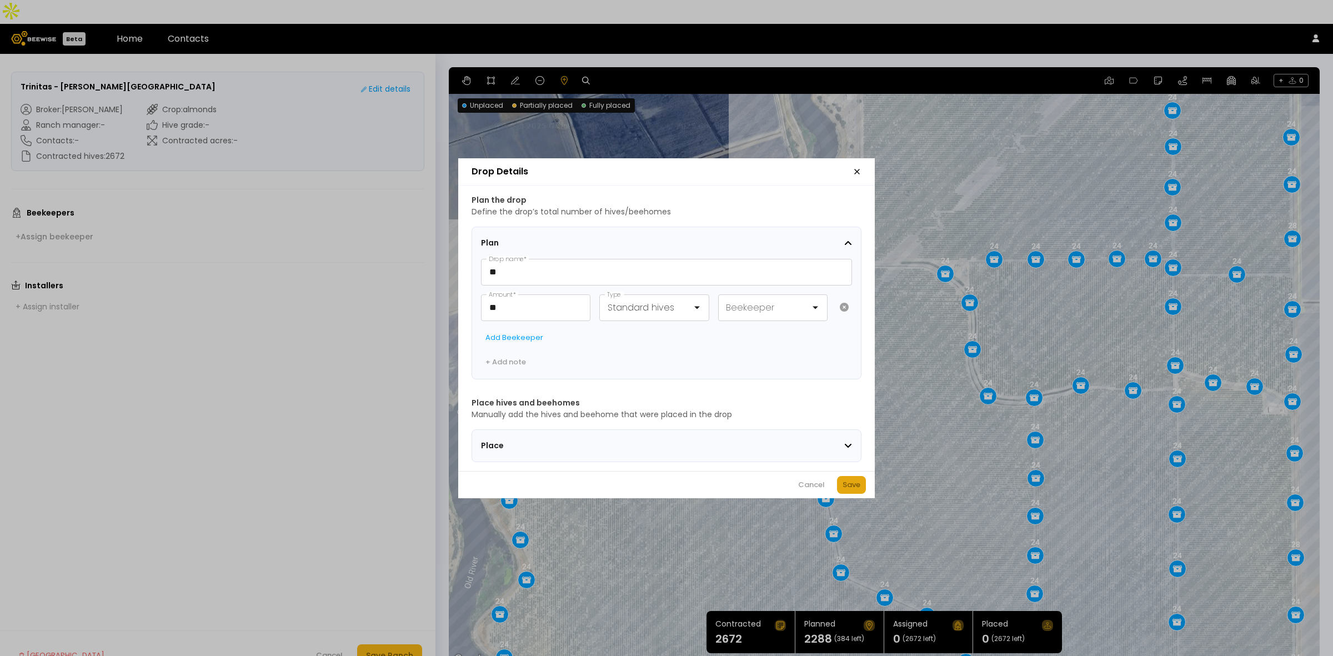
click at [853, 491] on div "Save" at bounding box center [852, 484] width 18 height 11
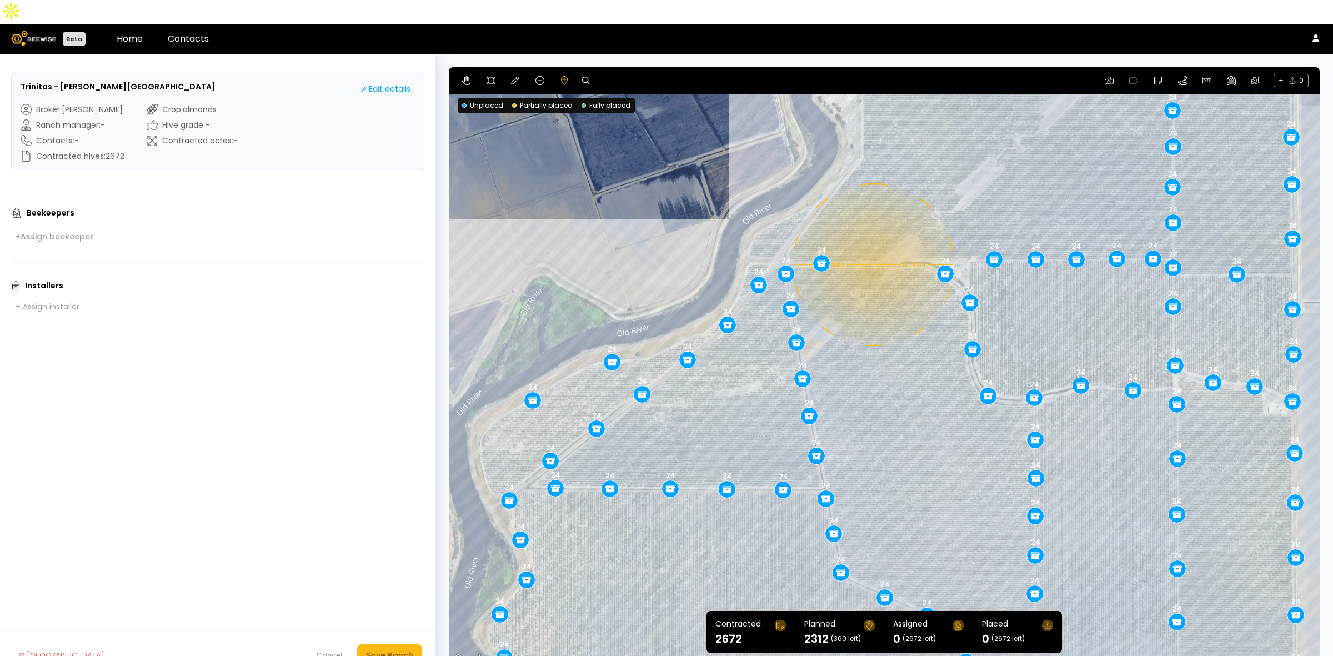
click at [872, 241] on div "0.14 mi 0.14 mi 24 28 24 24 24 24 24 24 24 24 24 24 24 24 24 24 24 24 24 24 24 …" at bounding box center [884, 366] width 871 height 599
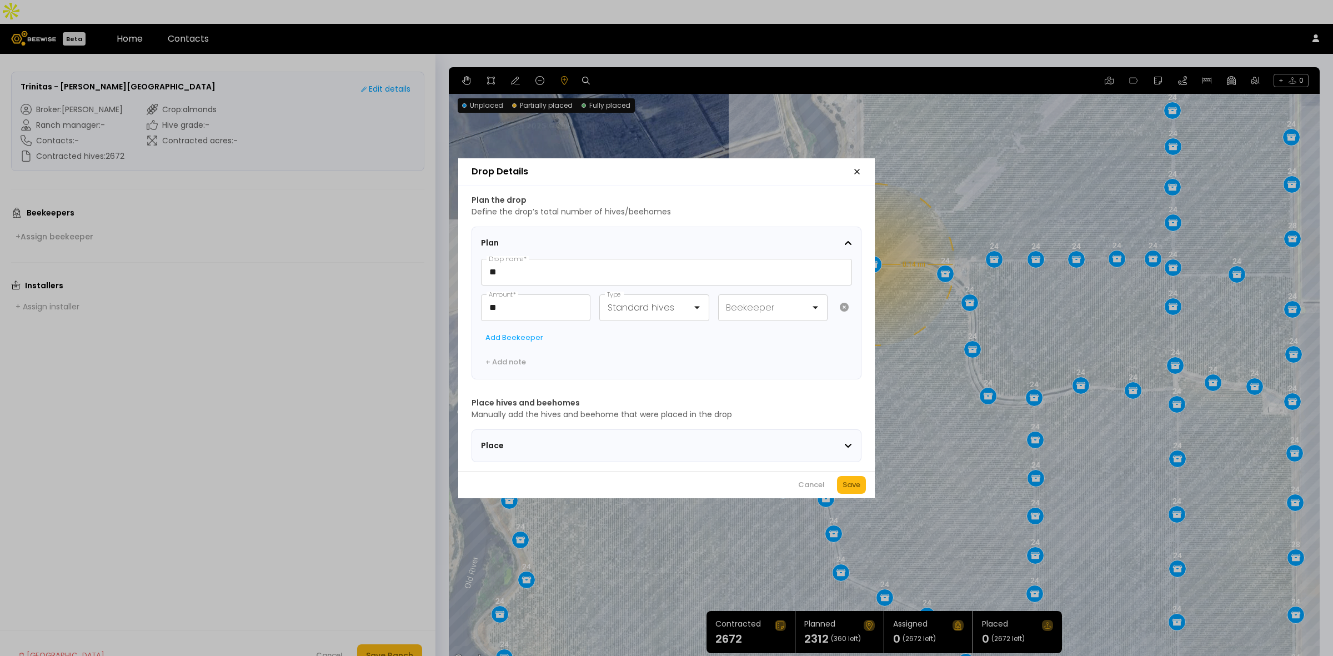
drag, startPoint x: 843, startPoint y: 490, endPoint x: 867, endPoint y: 398, distance: 95.1
click at [845, 487] on div "Save" at bounding box center [852, 484] width 18 height 11
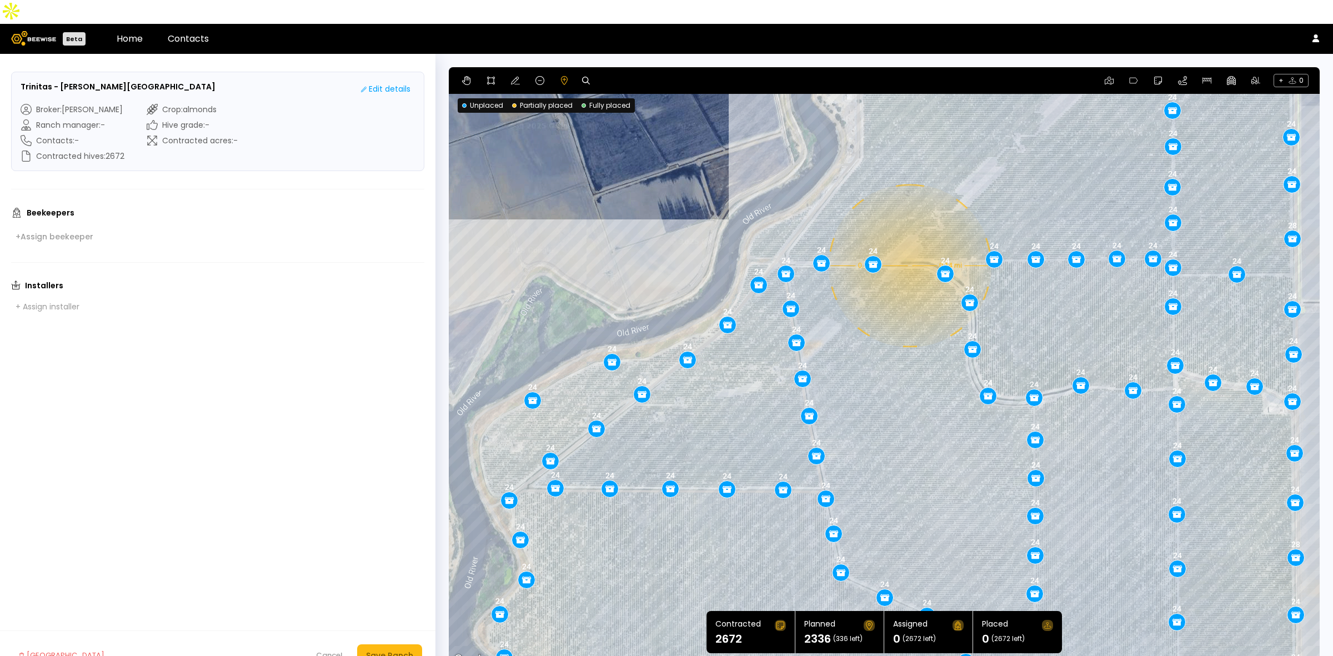
click at [909, 242] on div "0.14 mi 0.14 mi 24 28 24 24 24 24 24 24 24 24 24 24 24 24 24 24 24 24 24 24 24 …" at bounding box center [884, 366] width 871 height 599
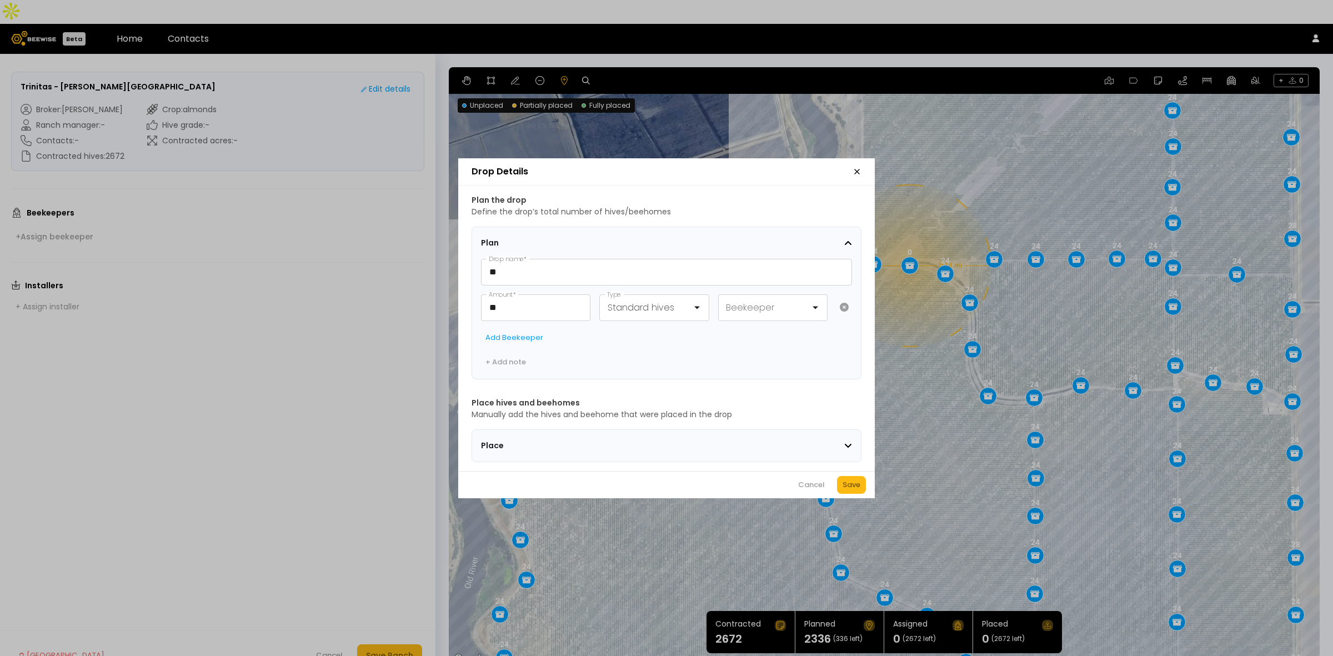
drag, startPoint x: 851, startPoint y: 494, endPoint x: 851, endPoint y: 472, distance: 22.2
click at [851, 491] on div "Save" at bounding box center [852, 484] width 18 height 11
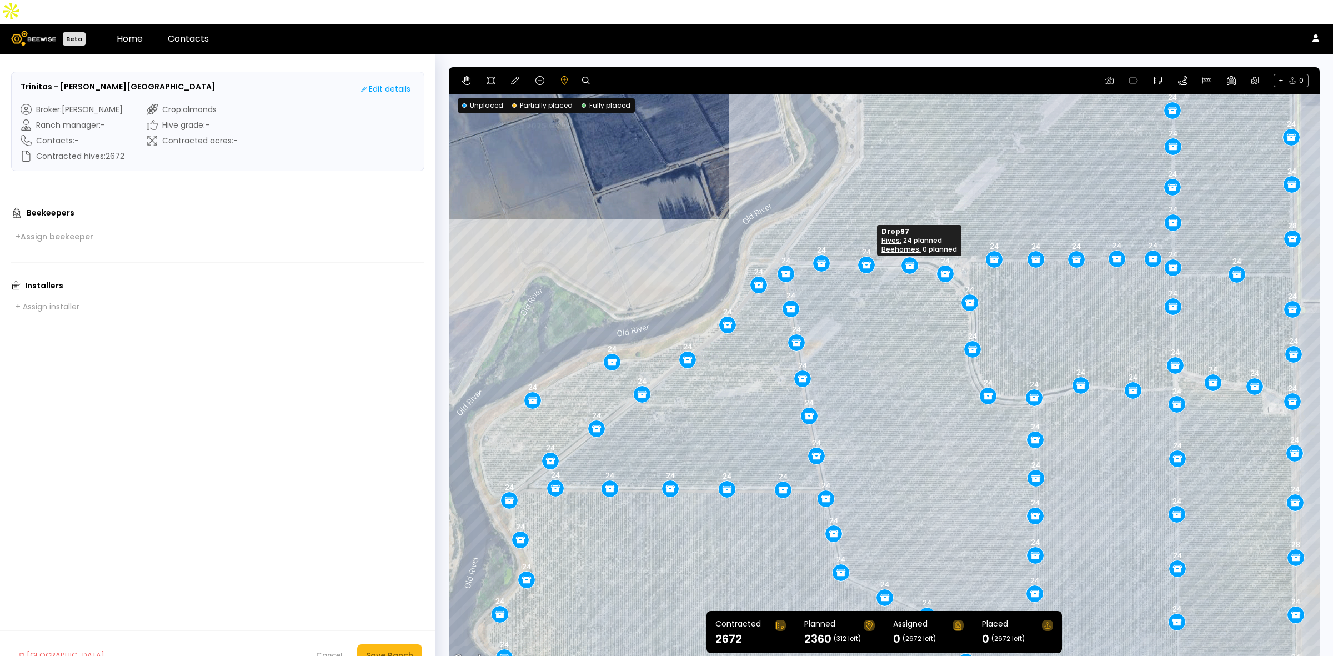
drag, startPoint x: 872, startPoint y: 245, endPoint x: 866, endPoint y: 246, distance: 6.7
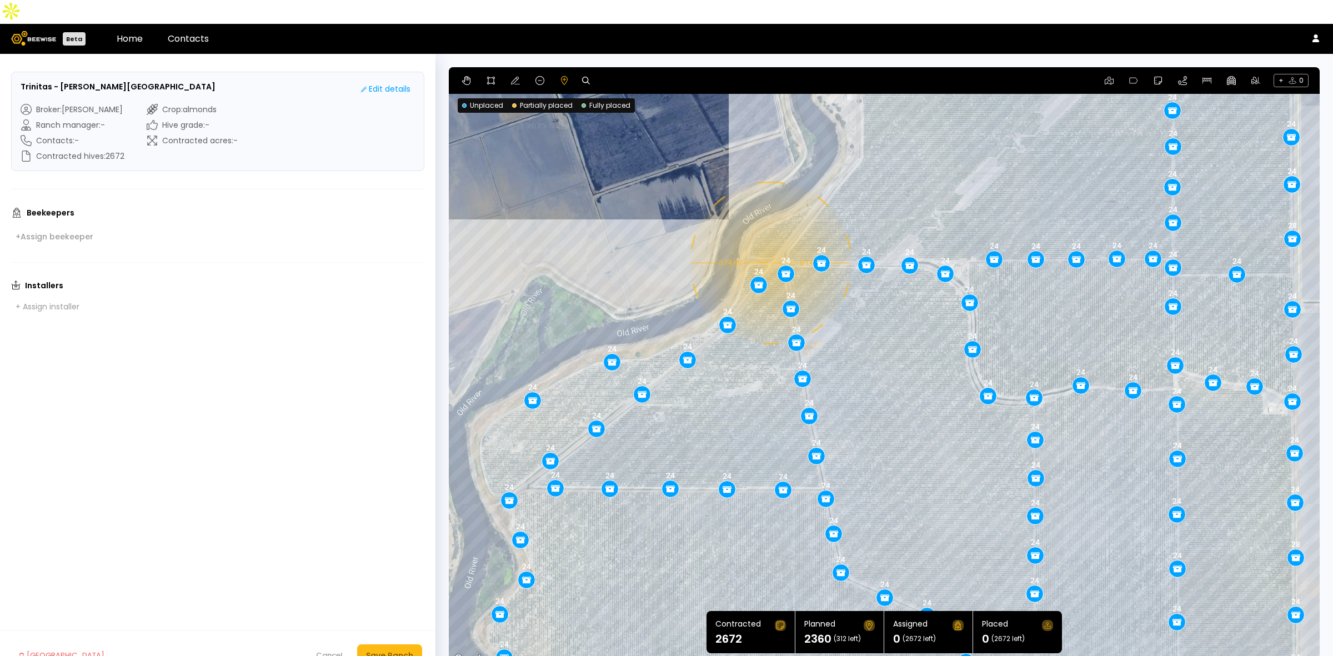
click at [769, 239] on div "0.14 mi 0.14 mi 24 28 24 24 24 24 24 24 24 24 24 24 24 24 24 24 24 24 24 24 24 …" at bounding box center [884, 366] width 871 height 599
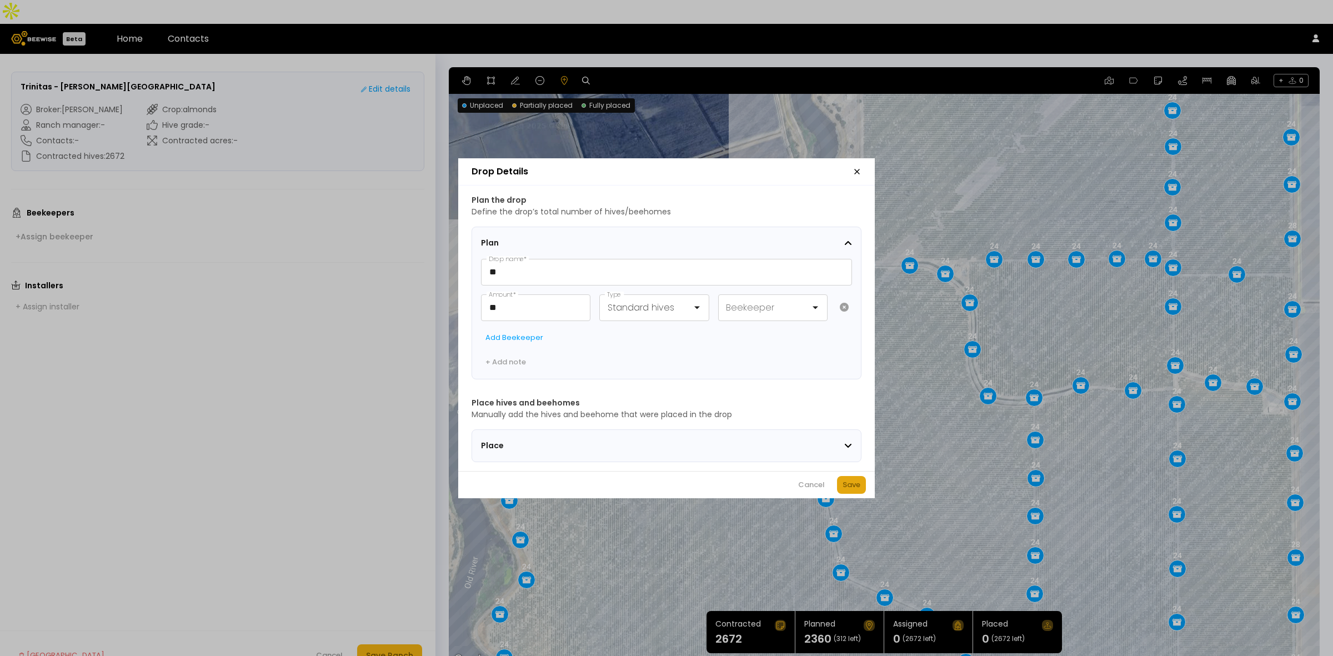
click at [856, 491] on div "Save" at bounding box center [852, 484] width 18 height 11
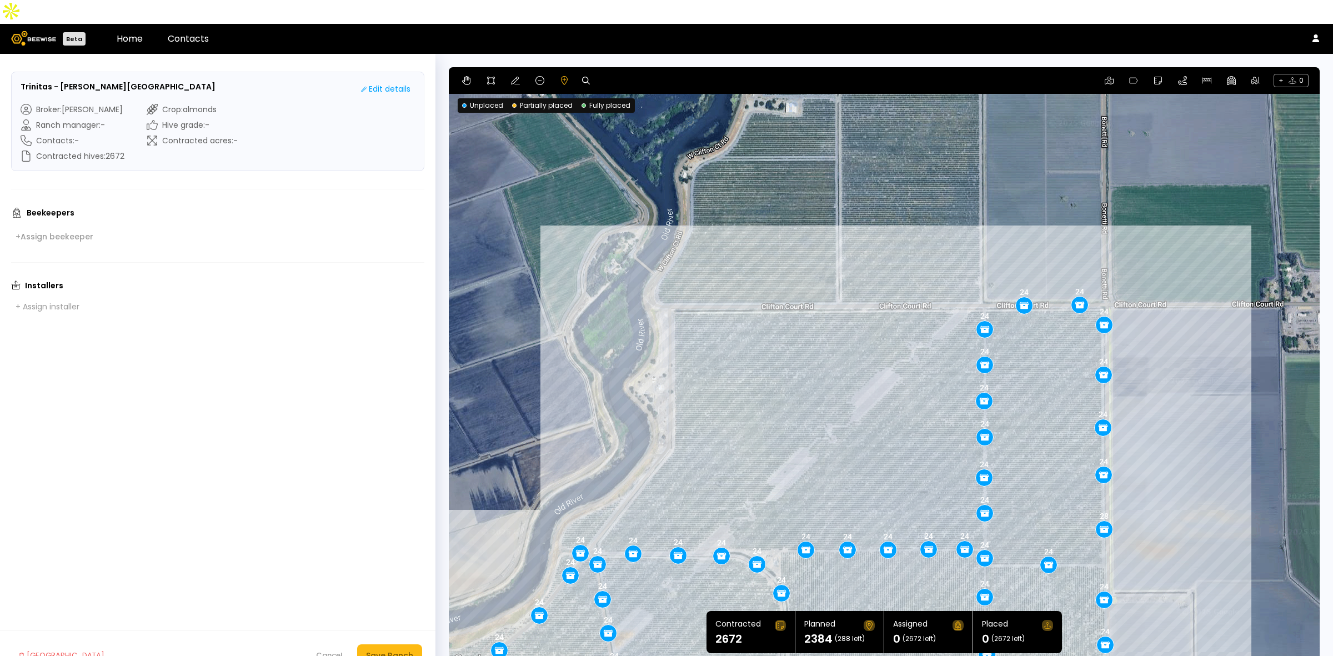
drag, startPoint x: 982, startPoint y: 142, endPoint x: 798, endPoint y: 425, distance: 337.8
click at [798, 425] on div "0.14 mi 0.14 mi 24 28 24 24 24 24 24 24 24 24 24 24 24 24 24 24 24 24 24 24 24 …" at bounding box center [884, 366] width 871 height 599
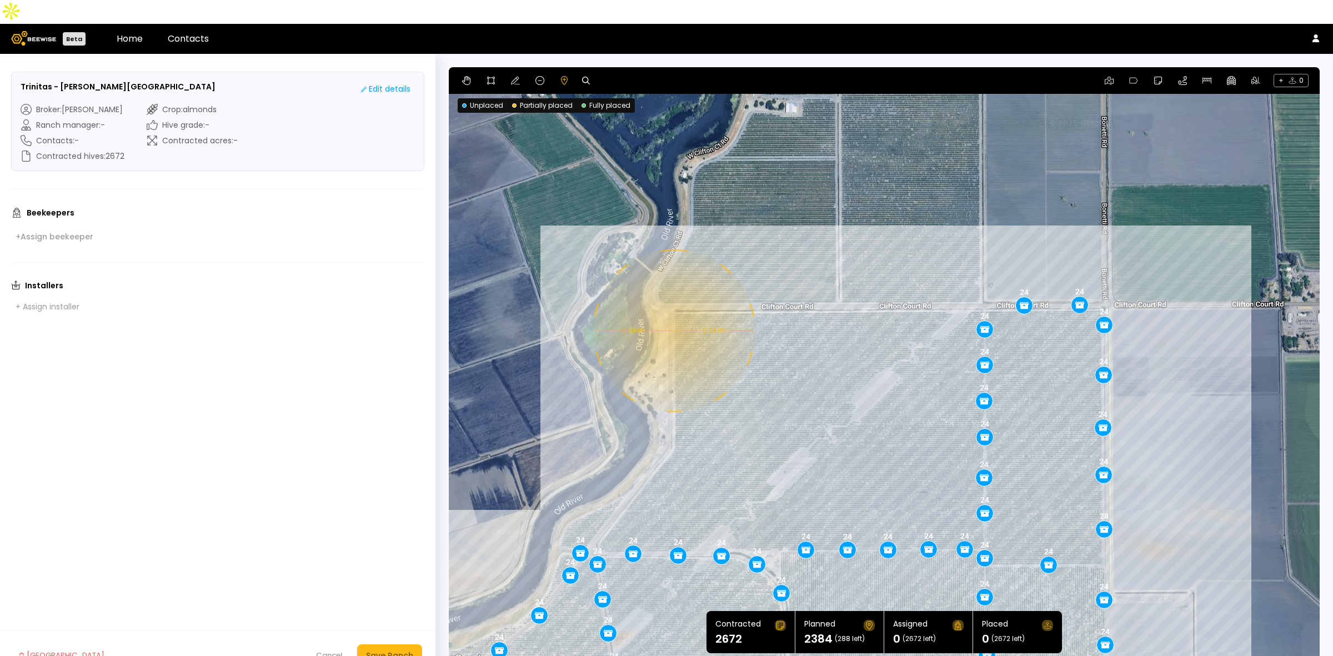
click at [673, 307] on div "0.14 mi 0.14 mi 24 28 24 24 24 24 24 24 24 24 24 24 24 24 24 24 24 24 24 24 24 …" at bounding box center [884, 366] width 871 height 599
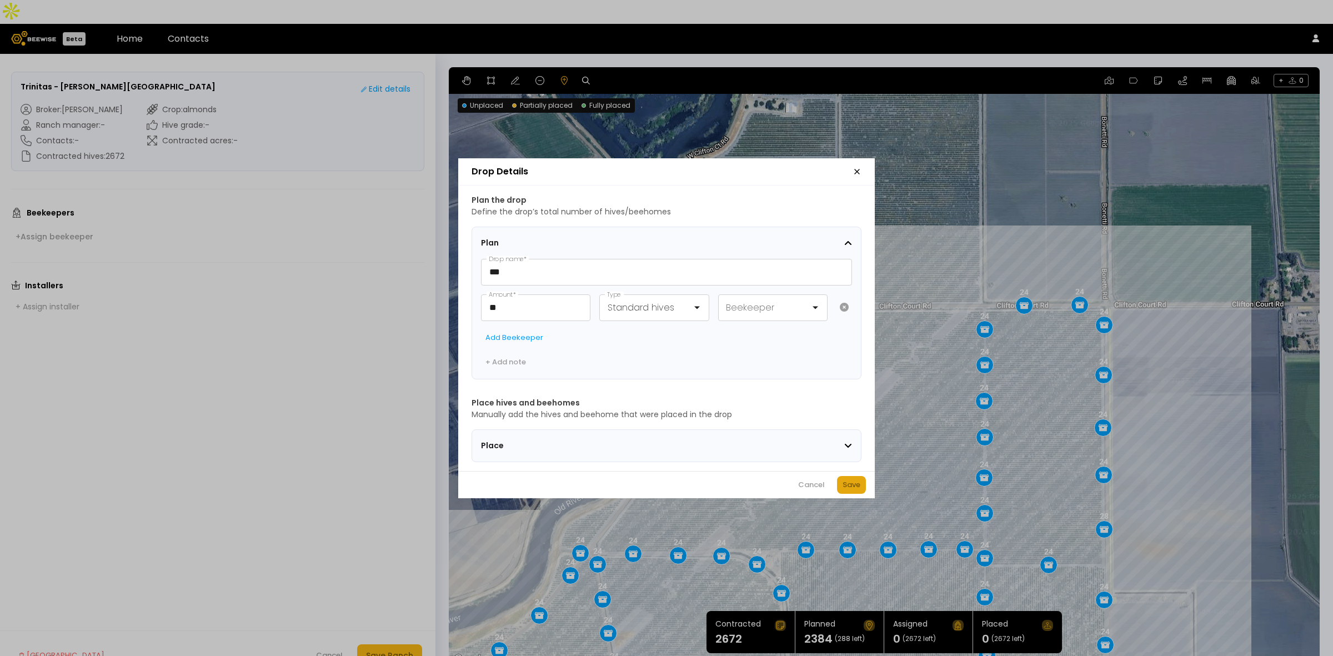
click at [852, 489] on div "Save" at bounding box center [852, 484] width 18 height 11
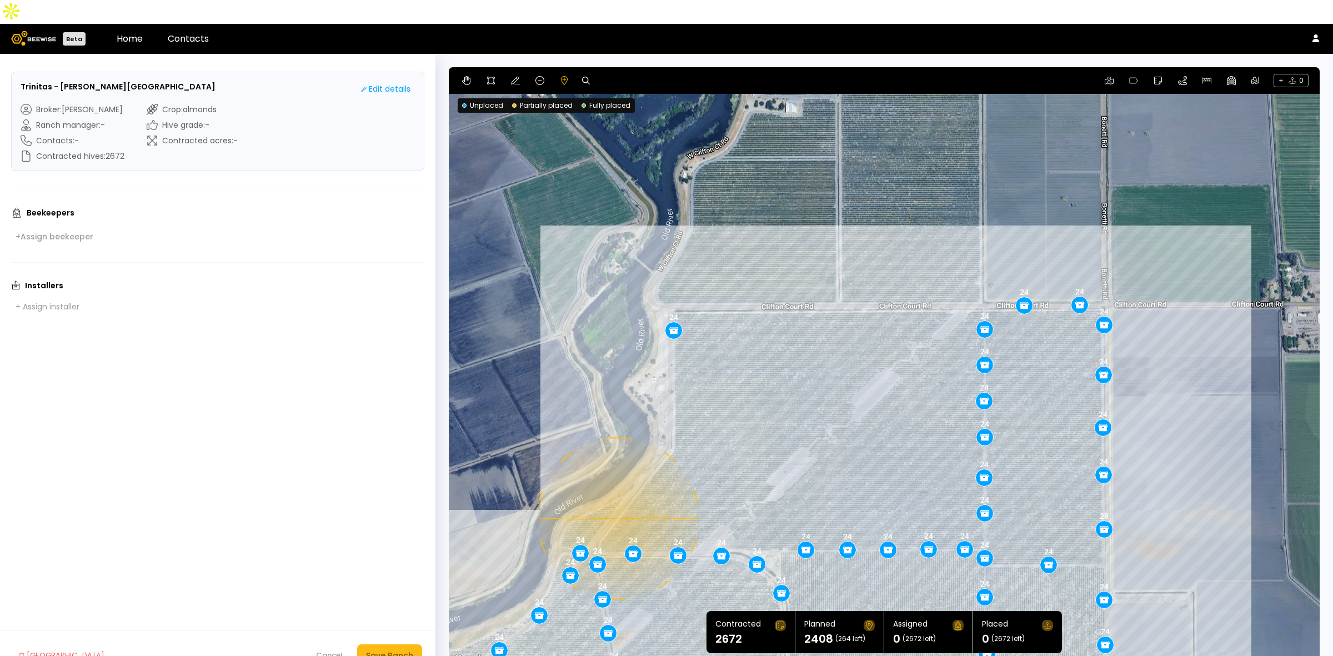
click at [617, 493] on div "0.14 mi 0.14 mi 24 28 24 24 24 24 24 24 24 24 24 24 24 24 24 24 24 24 24 24 24 …" at bounding box center [884, 366] width 871 height 599
click at [617, 492] on div "0.14 mi 0.14 mi 24 28 24 24 24 24 24 24 24 24 24 24 24 24 24 24 24 24 24 24 24 …" at bounding box center [884, 366] width 871 height 599
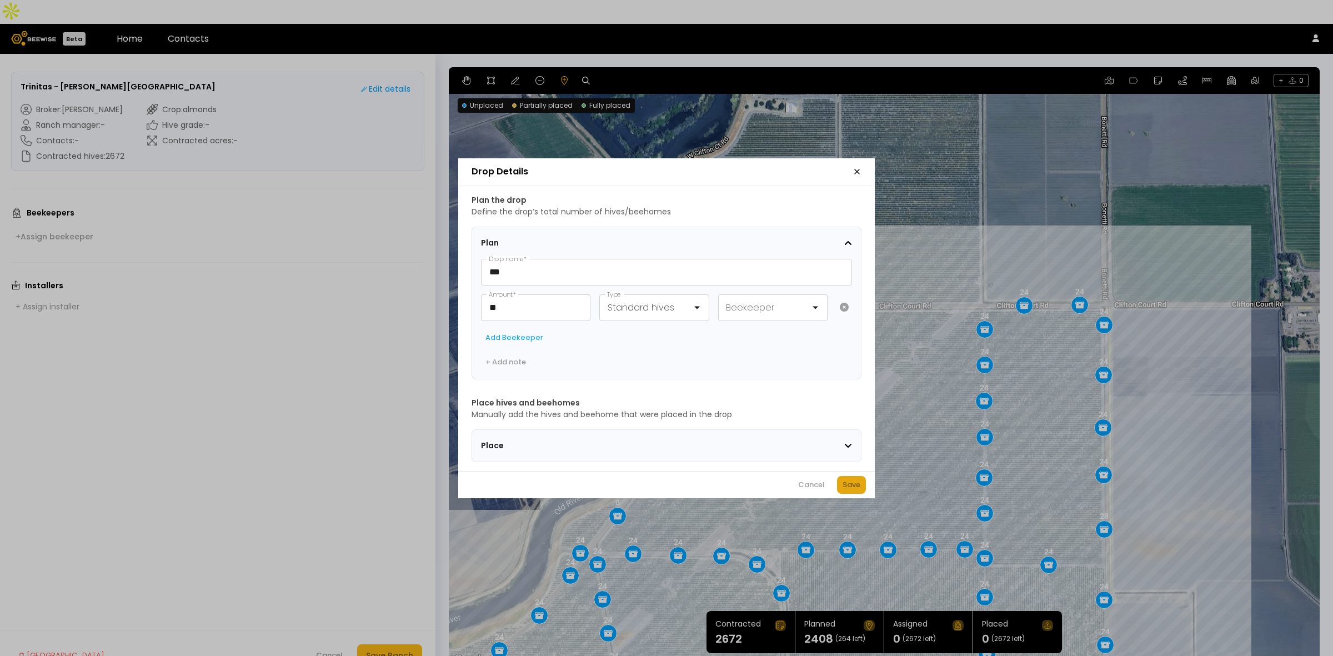
click at [857, 487] on div "Save" at bounding box center [852, 484] width 18 height 11
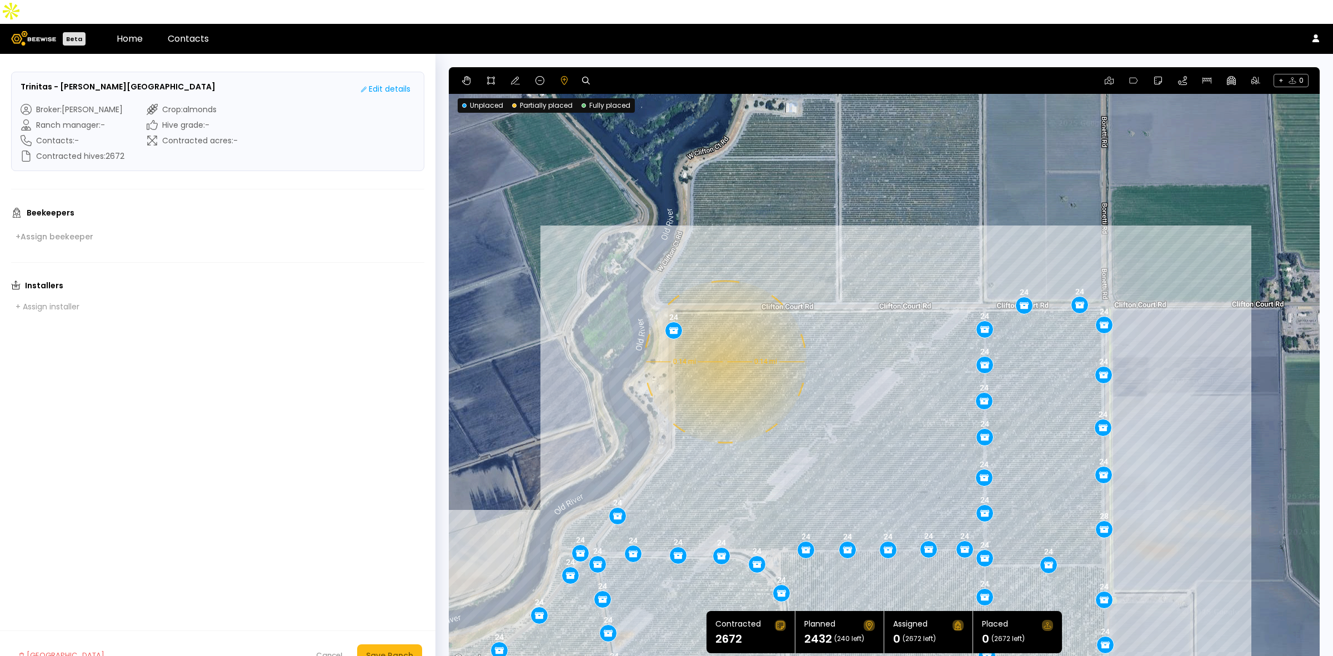
drag, startPoint x: 762, startPoint y: 200, endPoint x: 770, endPoint y: 223, distance: 24.3
click at [724, 334] on div "0.14 mi 0.14 mi 24 28 24 24 24 24 24 24 24 24 24 24 24 24 24 24 24 24 24 24 24 …" at bounding box center [884, 366] width 871 height 599
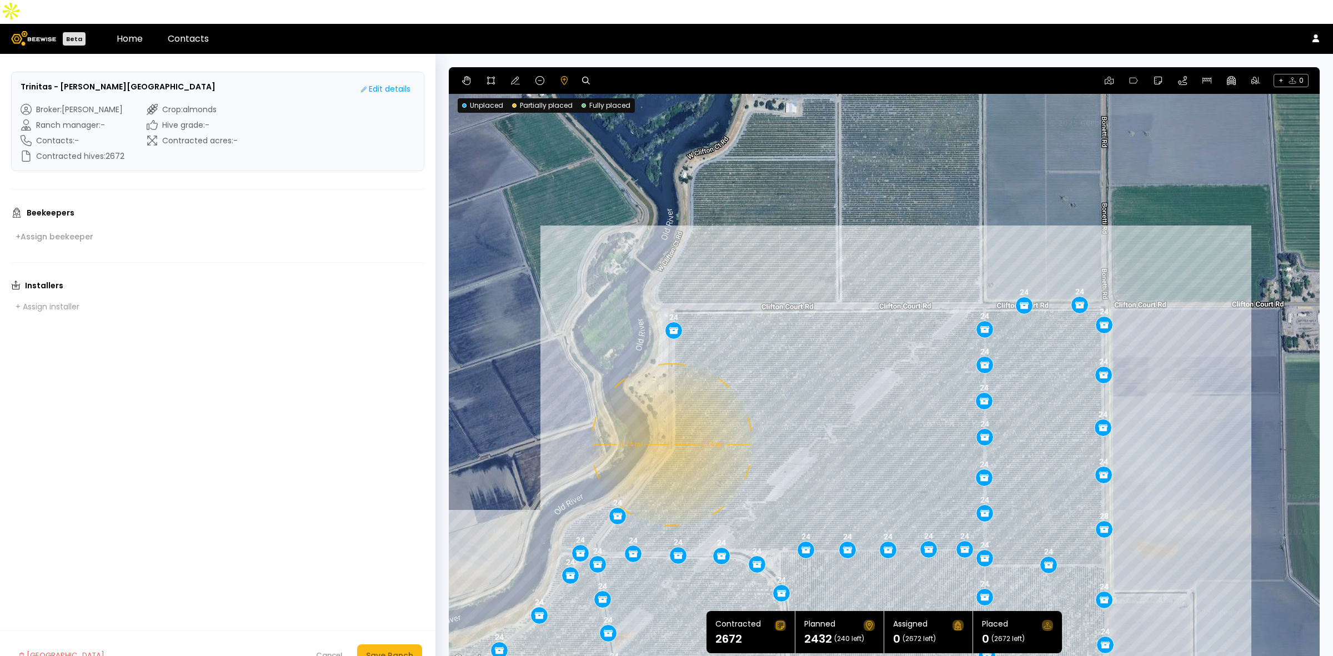
click at [671, 421] on div "0.14 mi 0.14 mi 24 28 24 24 24 24 24 24 24 24 24 24 24 24 24 24 24 24 24 24 24 …" at bounding box center [884, 366] width 871 height 599
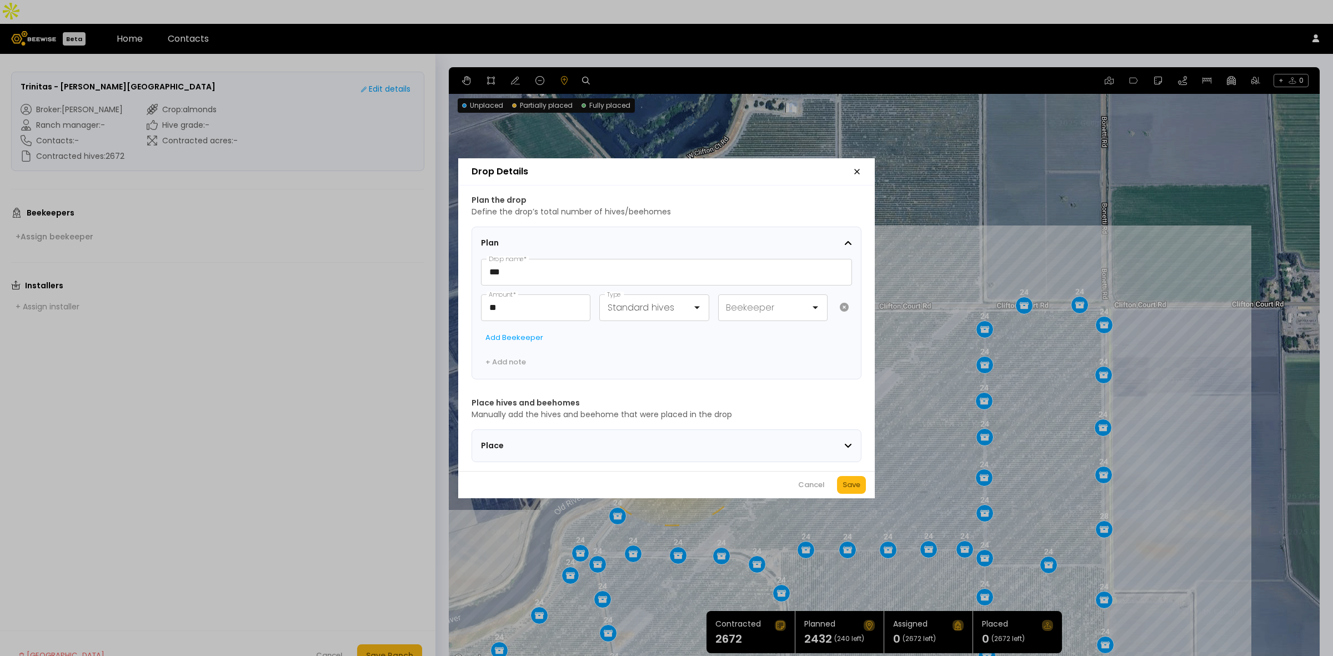
click at [861, 489] on button "Save" at bounding box center [851, 485] width 29 height 18
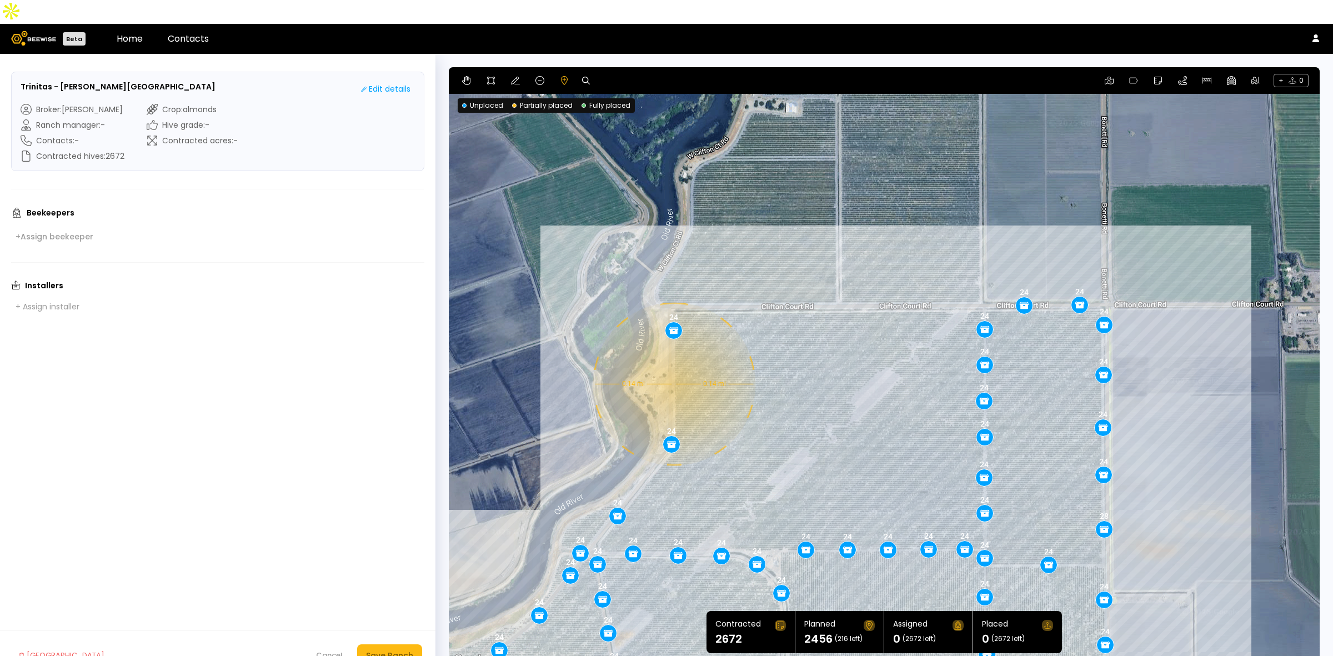
click at [673, 360] on div "0.14 mi 0.14 mi 24 28 24 24 24 24 24 24 24 24 24 24 24 24 24 24 24 24 24 24 24 …" at bounding box center [884, 366] width 871 height 599
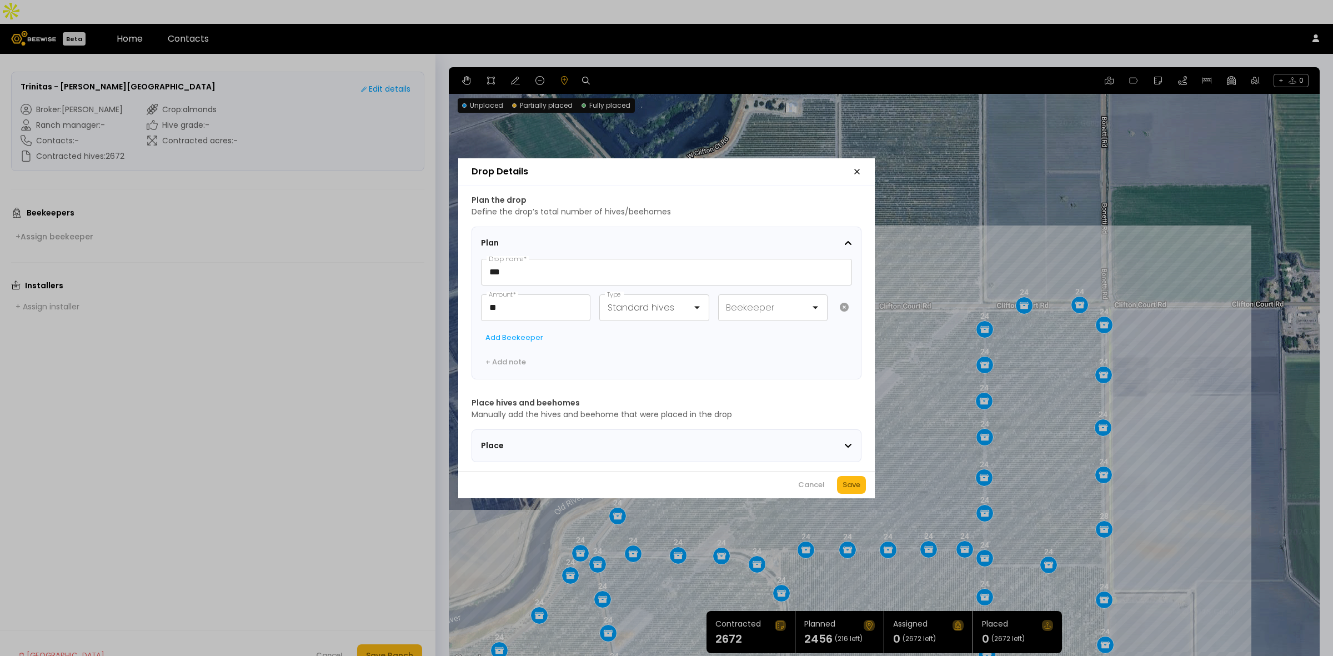
click at [858, 484] on div "Save" at bounding box center [852, 484] width 18 height 11
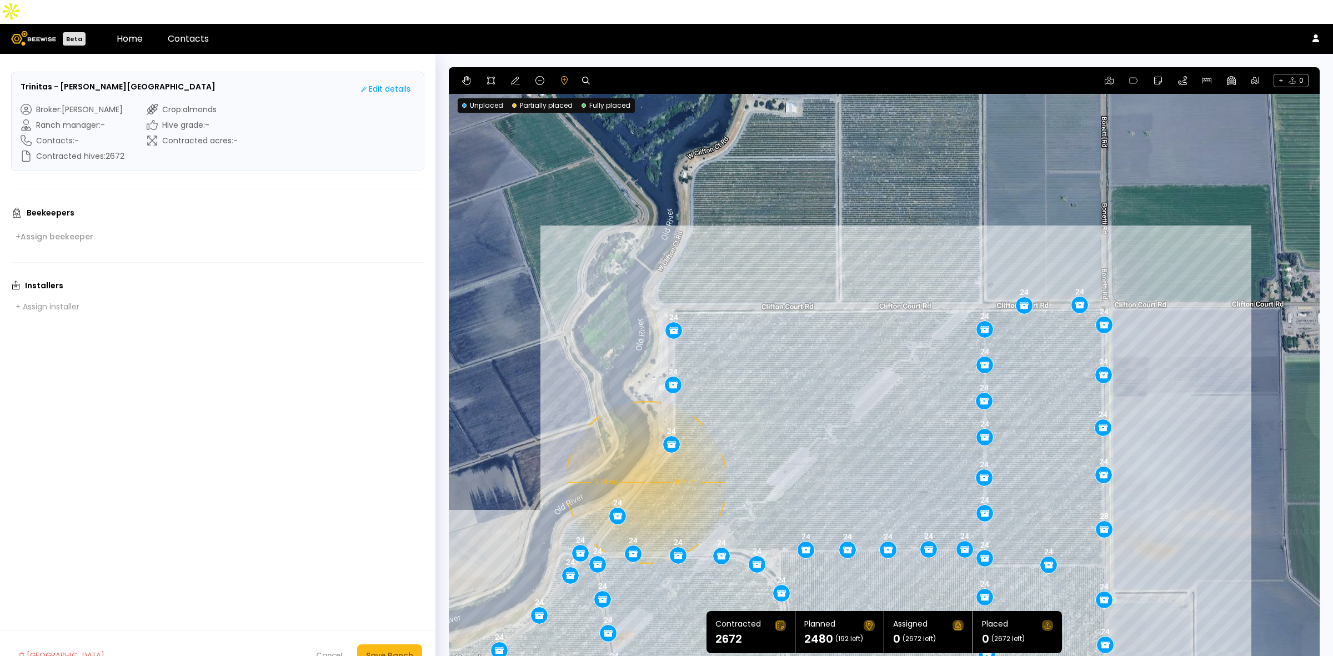
click at [645, 458] on div "0.14 mi 0.14 mi 24 28 24 24 24 24 24 24 24 24 24 24 24 24 24 24 24 24 24 24 24 …" at bounding box center [884, 366] width 871 height 599
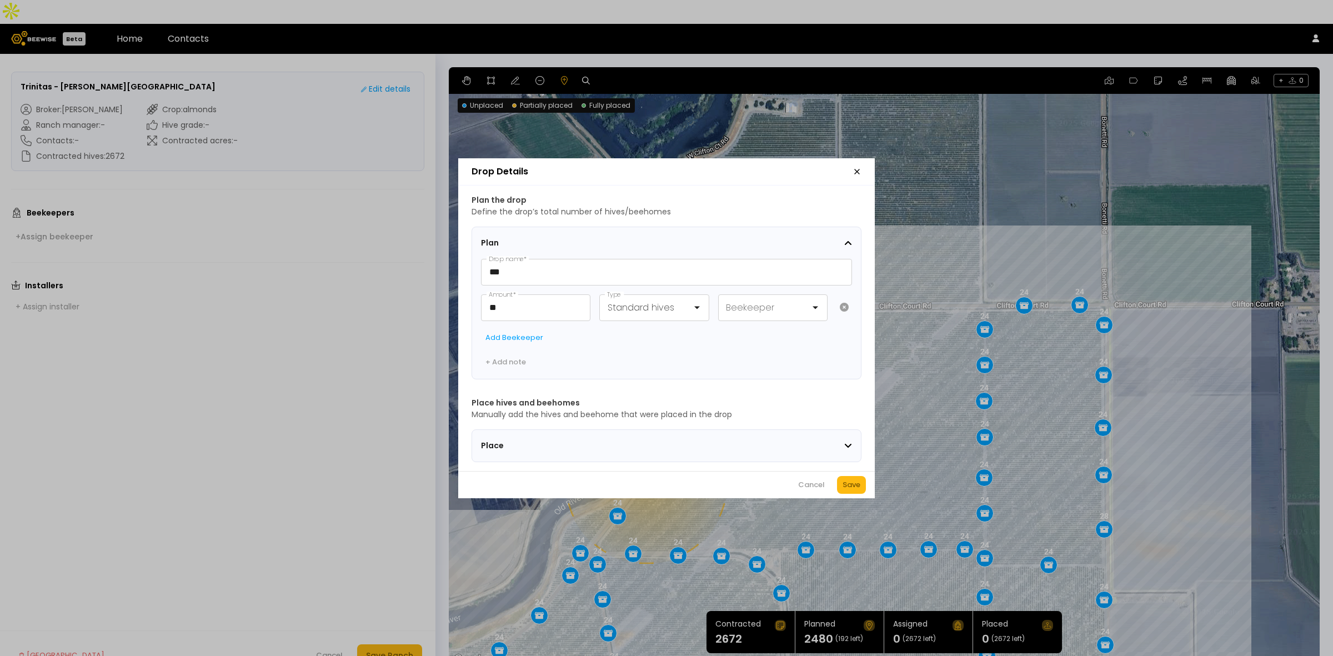
click at [846, 482] on button "Save" at bounding box center [851, 485] width 29 height 18
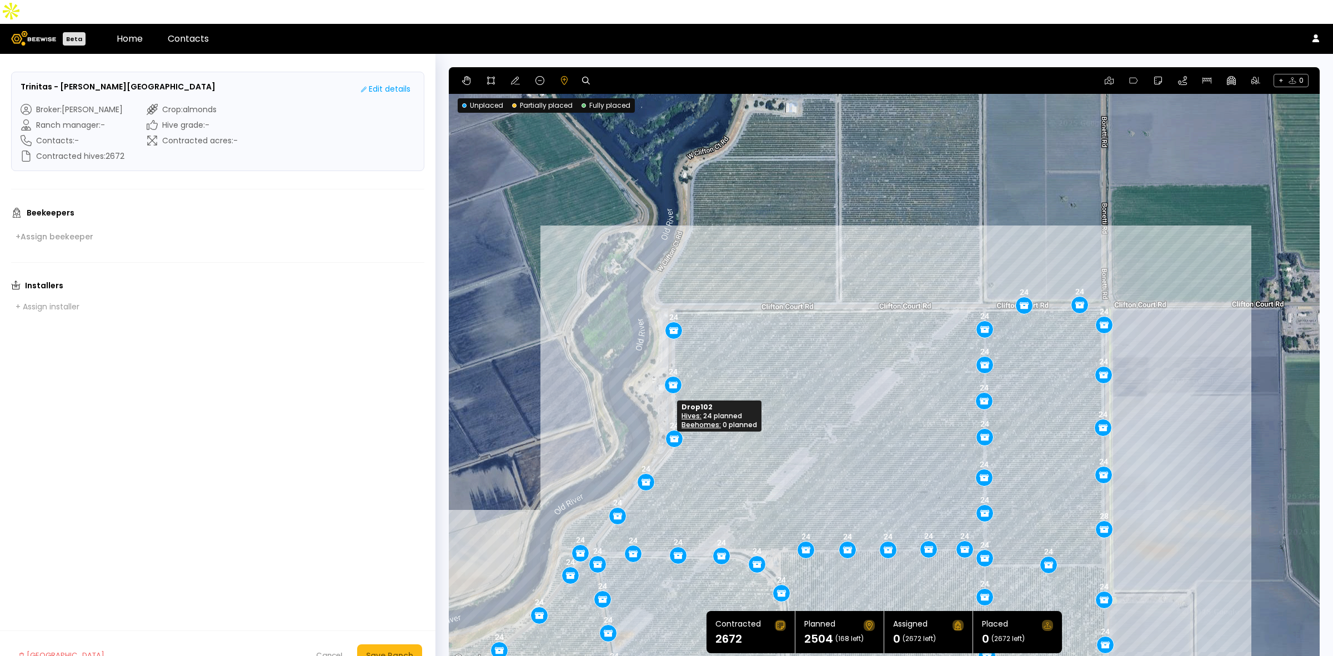
drag, startPoint x: 672, startPoint y: 417, endPoint x: 675, endPoint y: 412, distance: 6.2
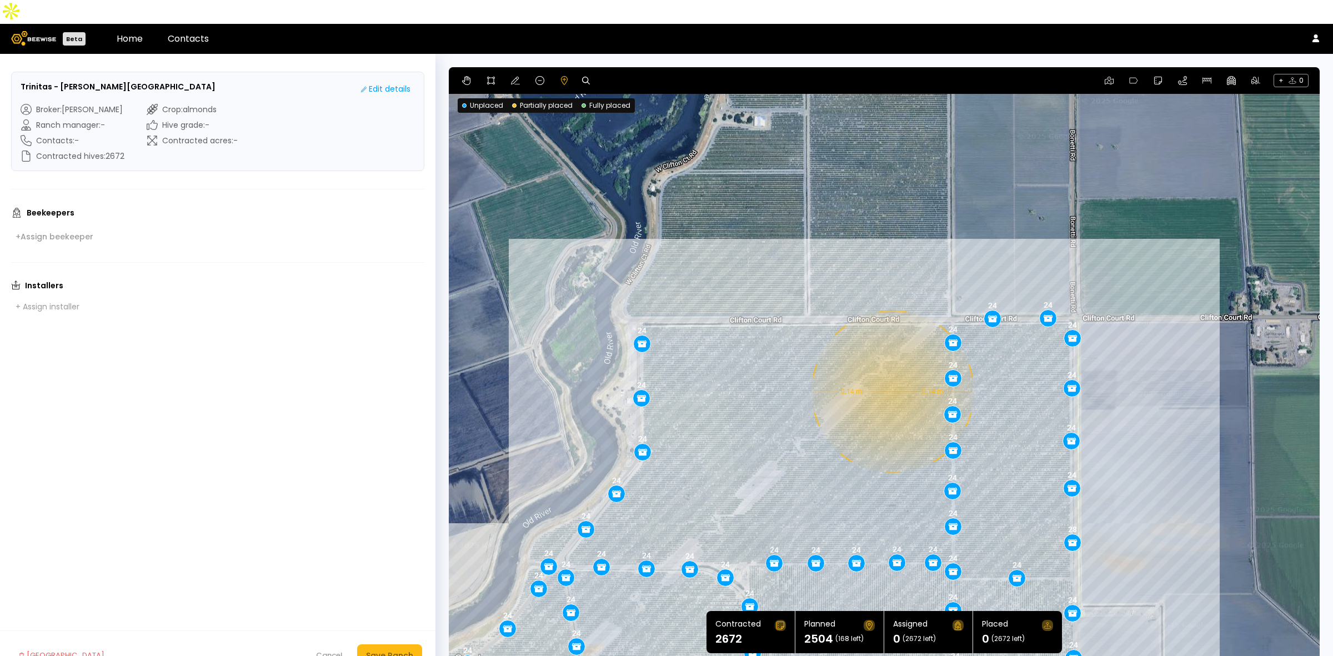
drag, startPoint x: 908, startPoint y: 302, endPoint x: 900, endPoint y: 336, distance: 35.4
click at [900, 336] on div "0.14 mi 0.14 mi 24 28 24 24 24 24 24 24 24 24 24 24 24 24 24 24 24 24 24 24 24 …" at bounding box center [884, 366] width 871 height 599
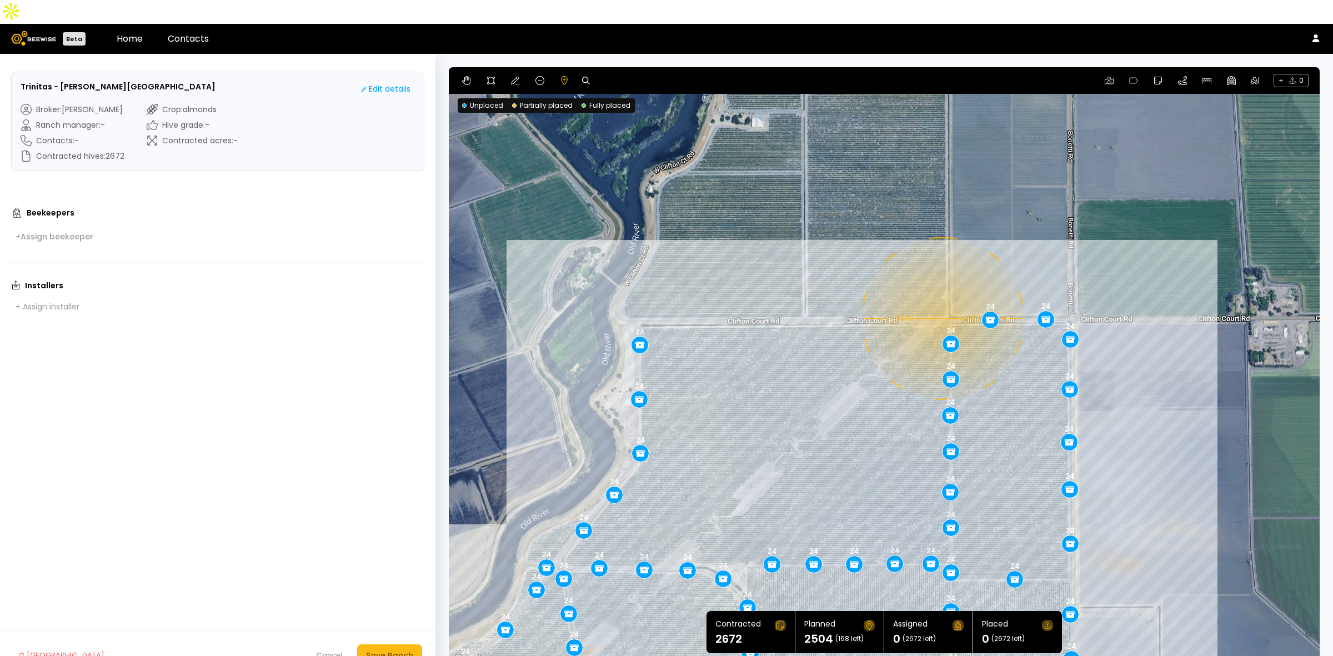
click at [942, 294] on div "0.14 mi 0.14 mi 24 28 24 24 24 24 24 24 24 24 24 24 24 24 24 24 24 24 24 24 24 …" at bounding box center [884, 366] width 871 height 599
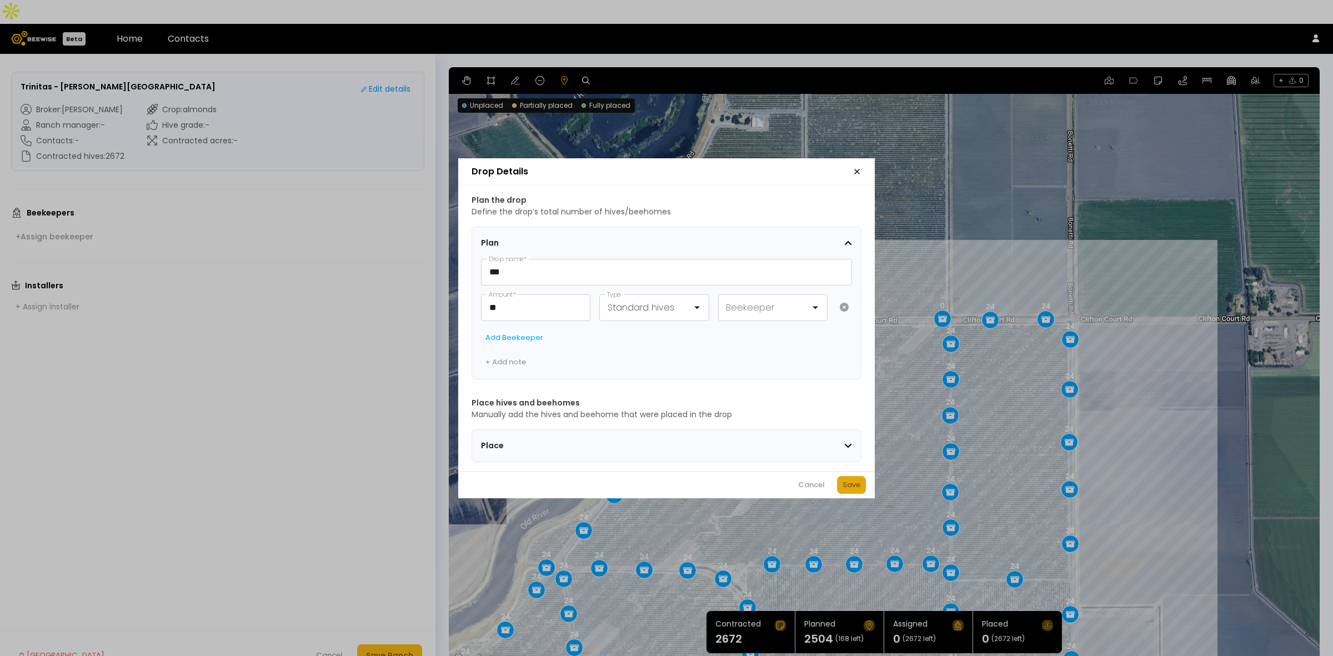
click at [849, 490] on div "Save" at bounding box center [852, 484] width 18 height 11
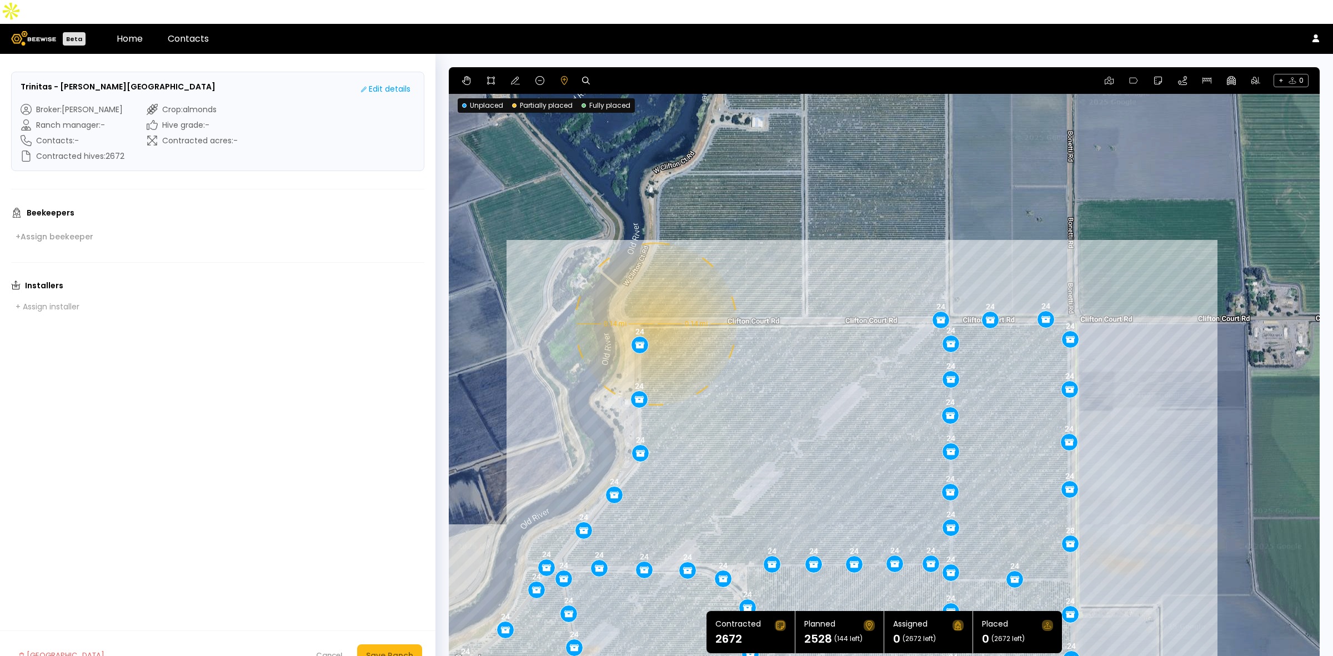
click at [654, 300] on div "0.14 mi 0.14 mi 24 28 24 24 24 24 24 24 24 24 24 24 24 24 24 24 24 24 24 24 24 …" at bounding box center [884, 366] width 871 height 599
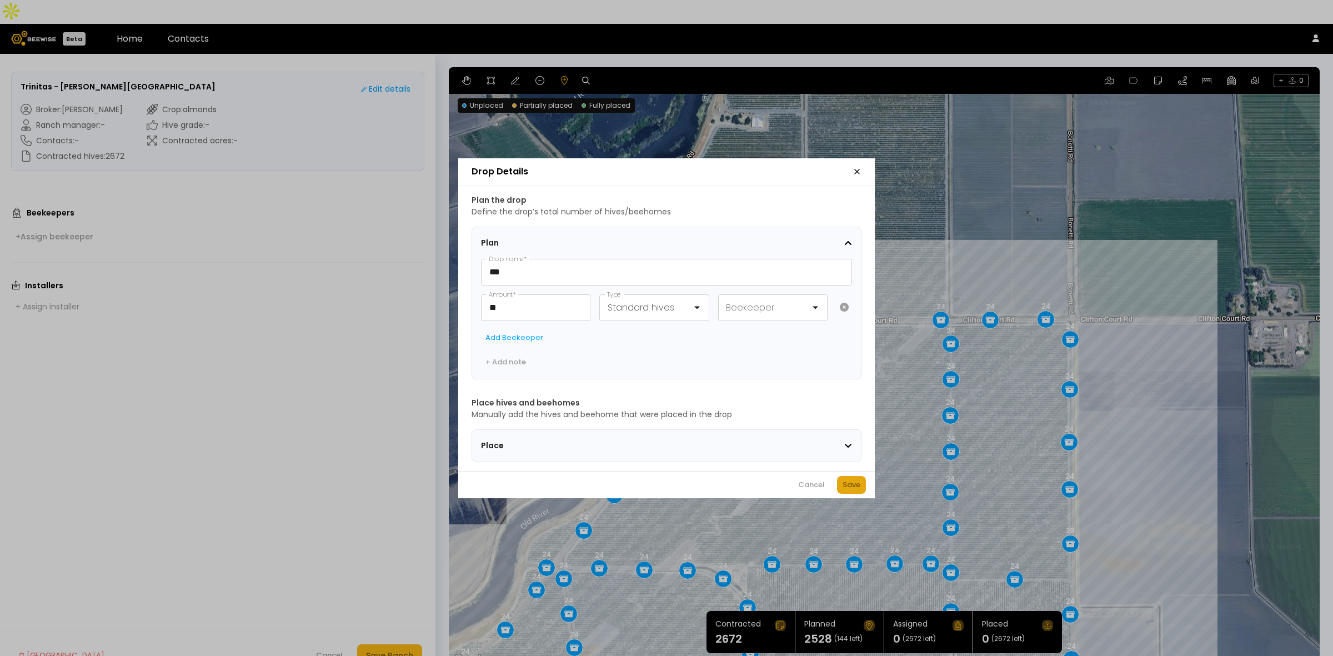
click at [854, 491] on div "Save" at bounding box center [852, 484] width 18 height 11
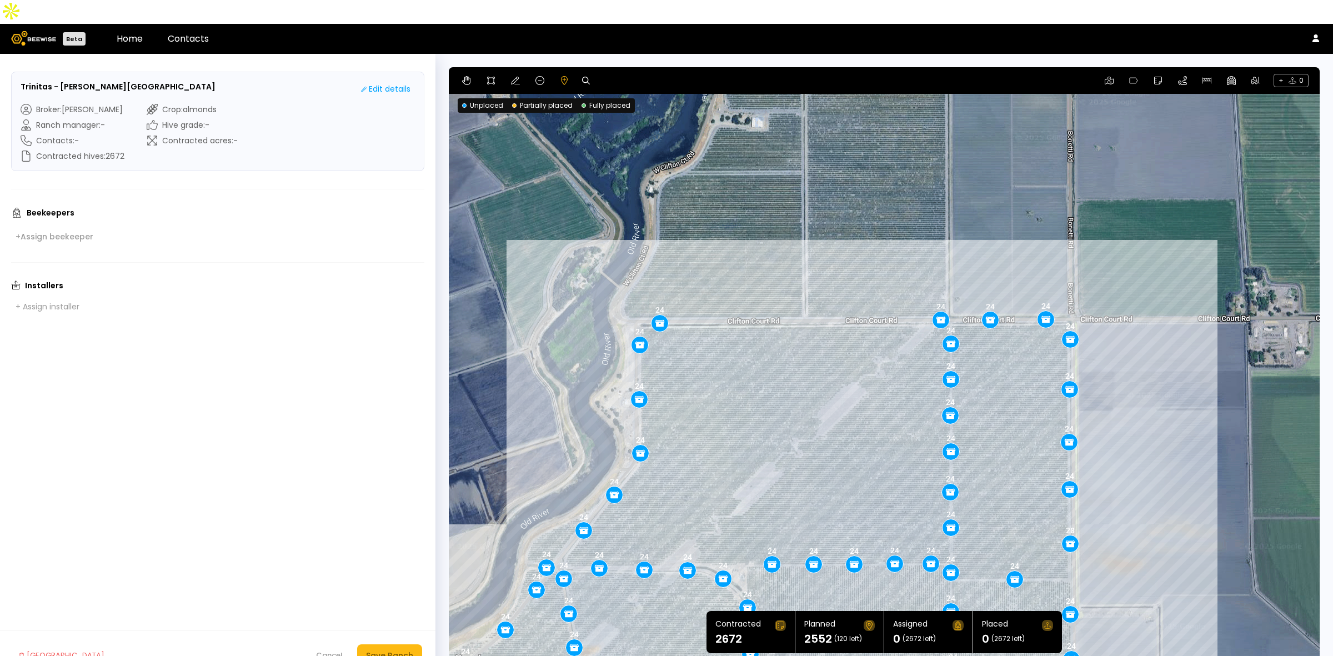
click at [811, 296] on div "0.14 mi 0.14 mi 24 28 24 24 24 24 24 24 24 24 24 24 24 24 24 24 24 24 24 24 24 …" at bounding box center [884, 366] width 871 height 599
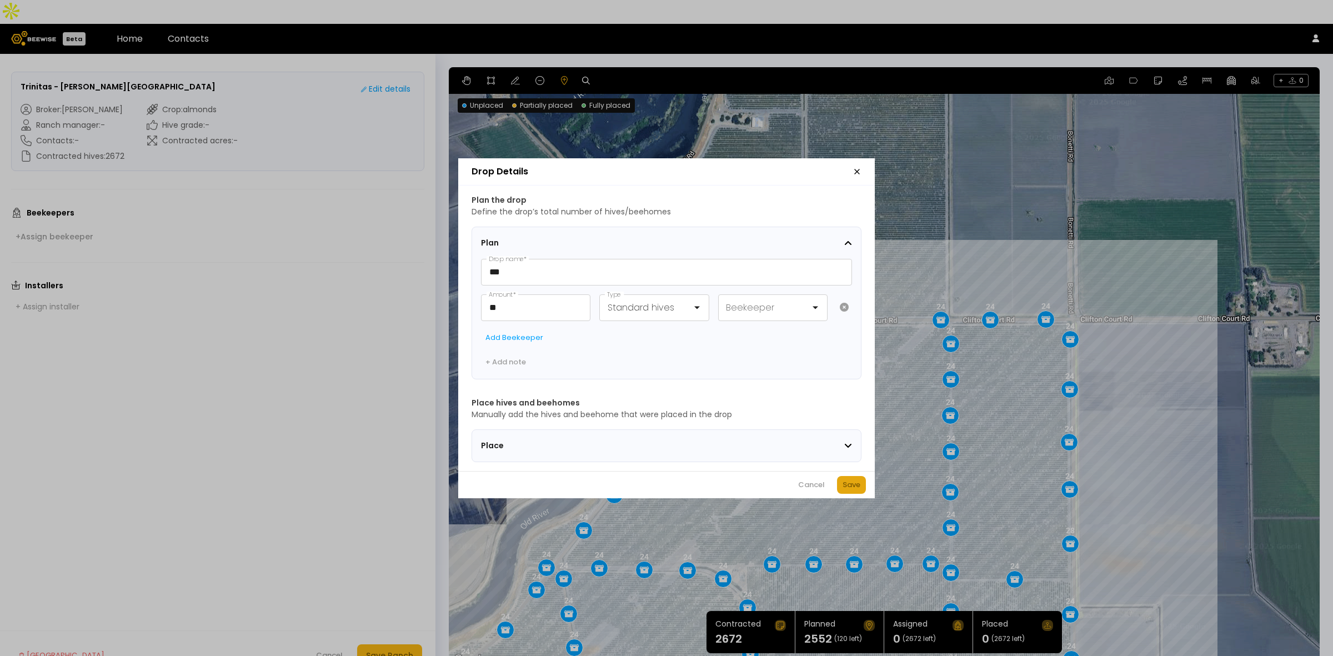
click at [854, 491] on div "Save" at bounding box center [852, 484] width 18 height 11
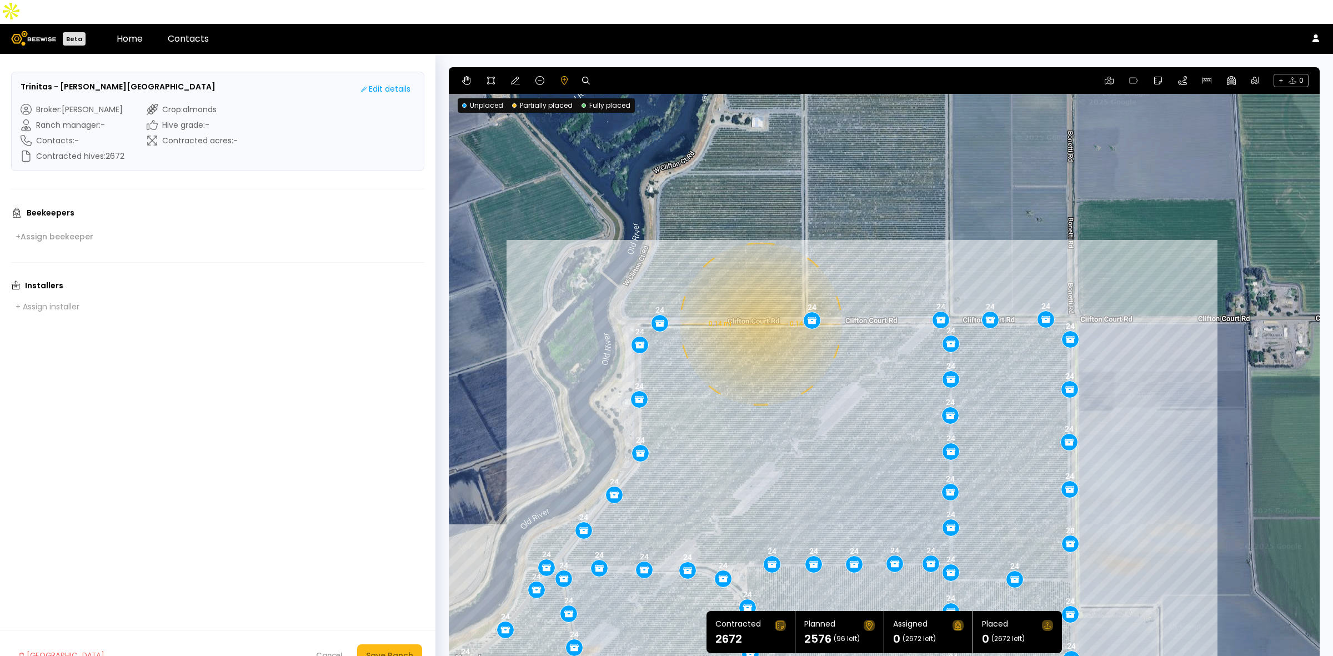
click at [759, 300] on div "0.14 mi 0.14 mi 24 28 24 24 24 24 24 24 24 24 24 24 24 24 24 24 24 24 24 24 24 …" at bounding box center [884, 366] width 871 height 599
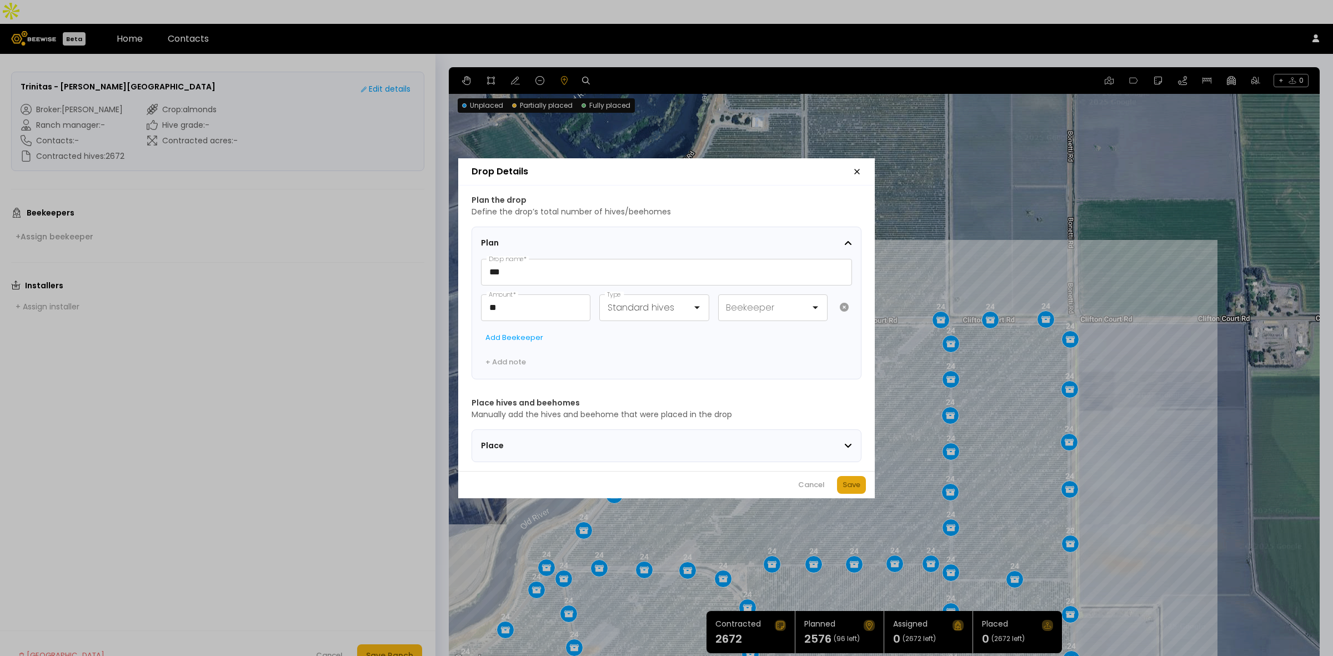
click at [851, 491] on div "Save" at bounding box center [852, 484] width 18 height 11
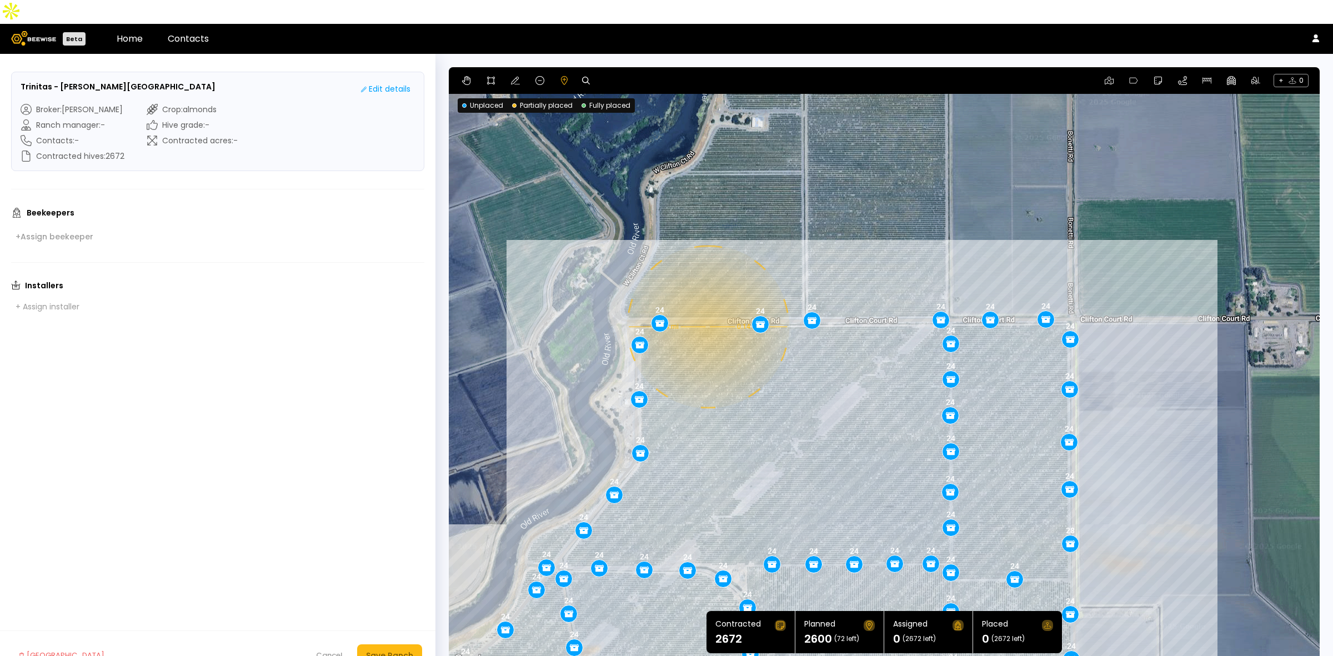
click at [707, 300] on div "0.14 mi 0.14 mi 24 28 24 24 24 24 24 24 24 24 24 24 24 24 24 24 24 24 24 24 24 …" at bounding box center [884, 366] width 871 height 599
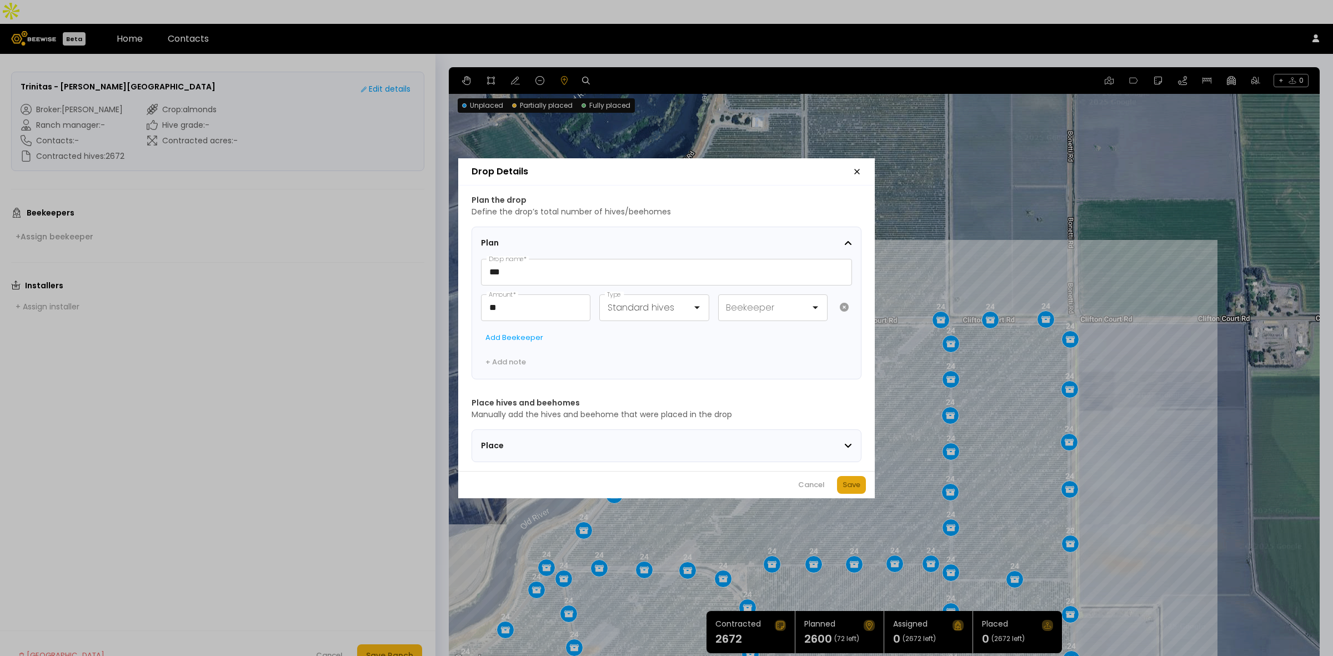
click at [849, 490] on div "Save" at bounding box center [852, 484] width 18 height 11
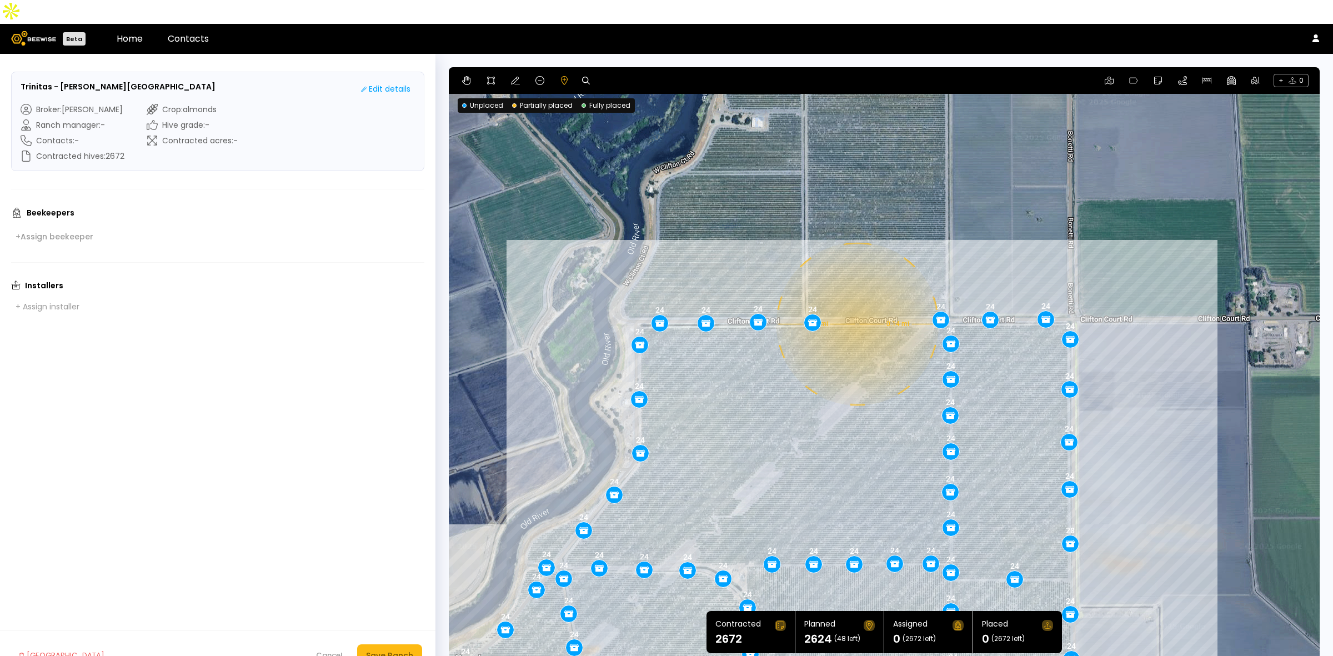
click at [856, 300] on div "0.14 mi 0.14 mi 24 28 24 24 24 24 24 24 24 24 24 24 24 24 24 24 24 24 24 24 24 …" at bounding box center [884, 366] width 871 height 599
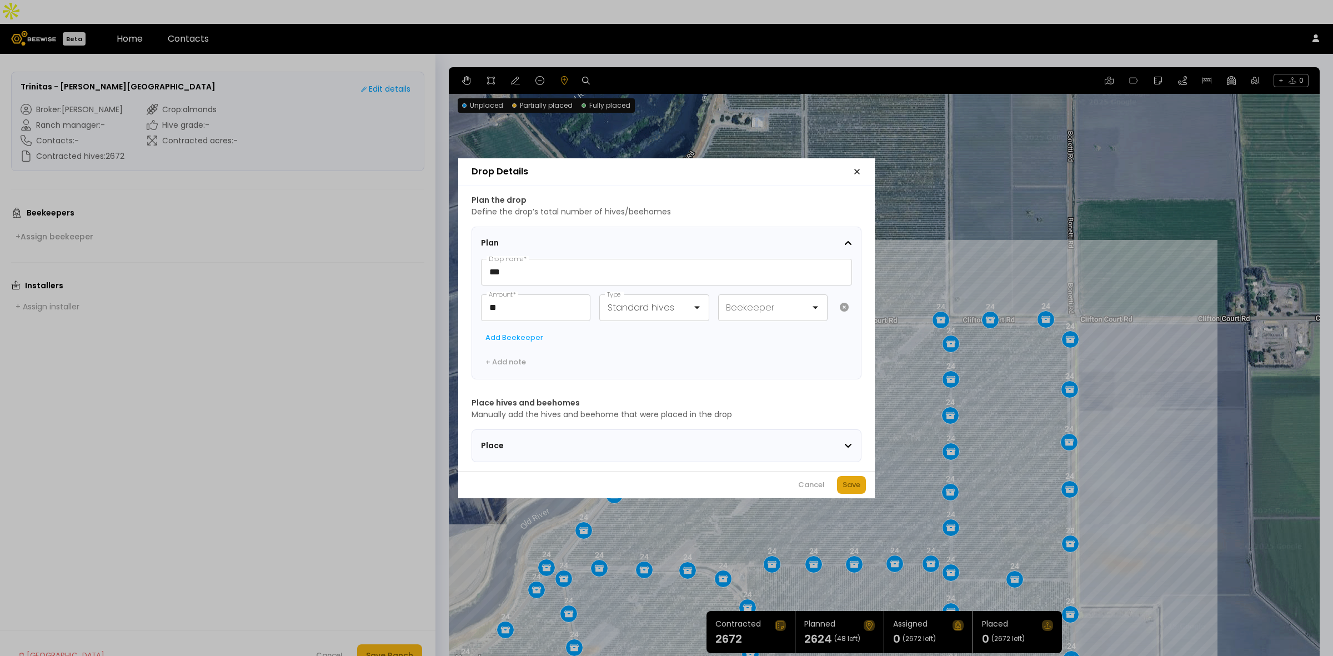
click at [854, 494] on button "Save" at bounding box center [851, 485] width 29 height 18
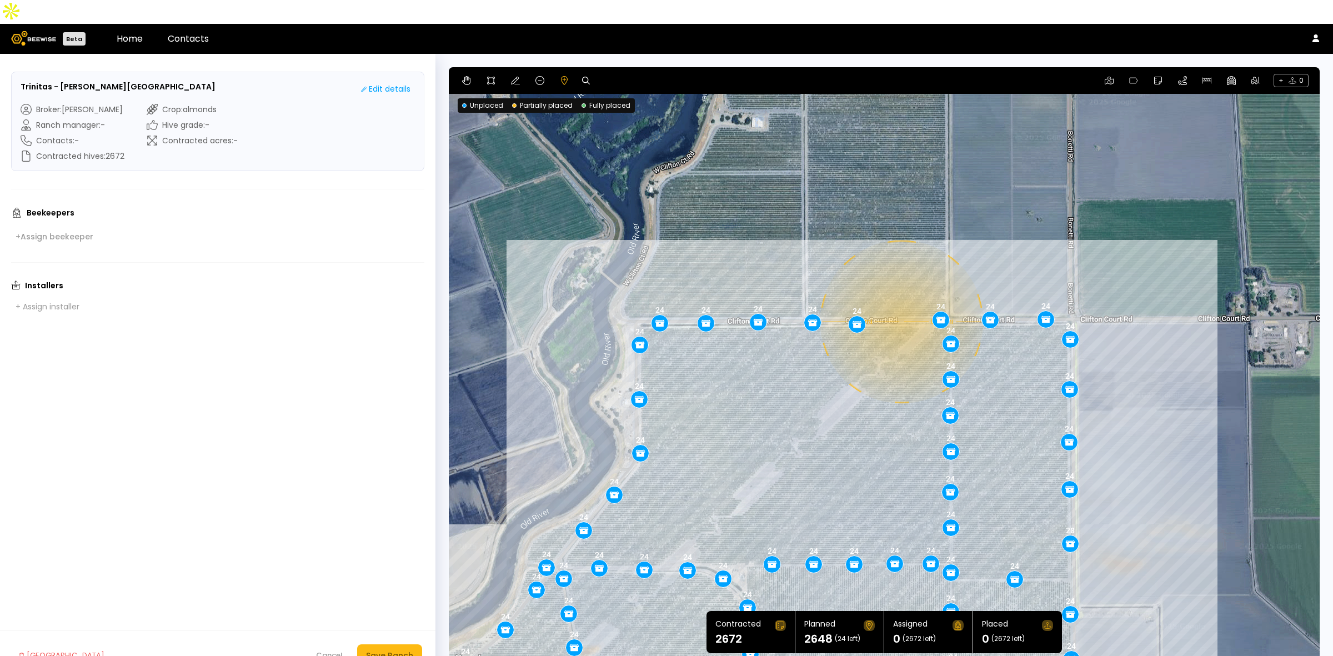
click at [901, 298] on div "0.14 mi 0.14 mi 24 28 24 24 24 24 24 24 24 24 24 24 24 24 24 24 24 24 24 24 24 …" at bounding box center [884, 366] width 871 height 599
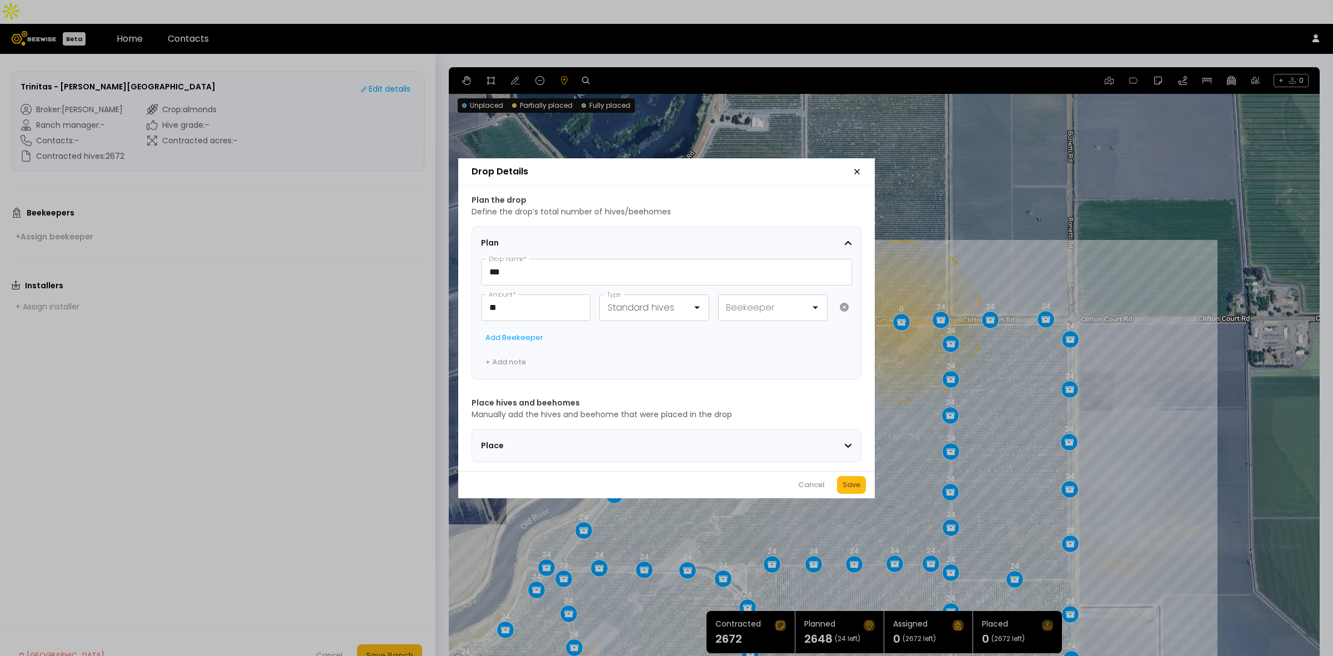
drag, startPoint x: 851, startPoint y: 489, endPoint x: 844, endPoint y: 442, distance: 48.2
click at [851, 489] on div "Save" at bounding box center [852, 484] width 18 height 11
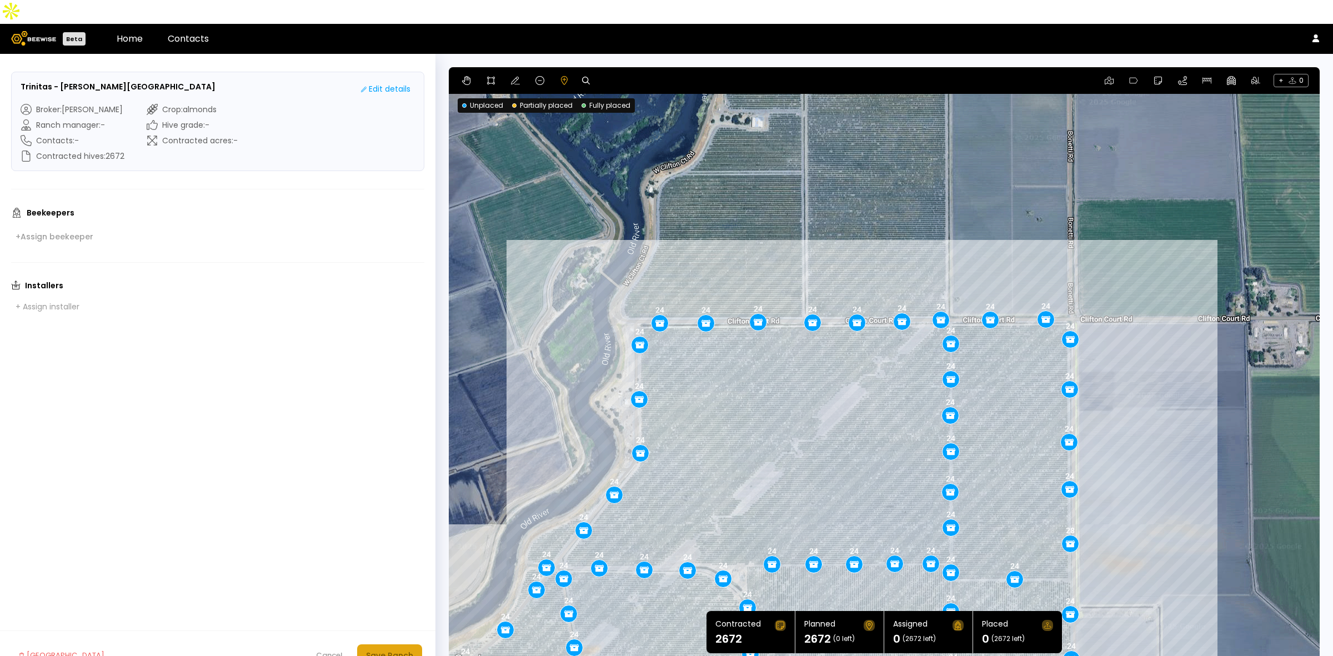
click at [376, 649] on div "Save Ranch" at bounding box center [389, 655] width 47 height 12
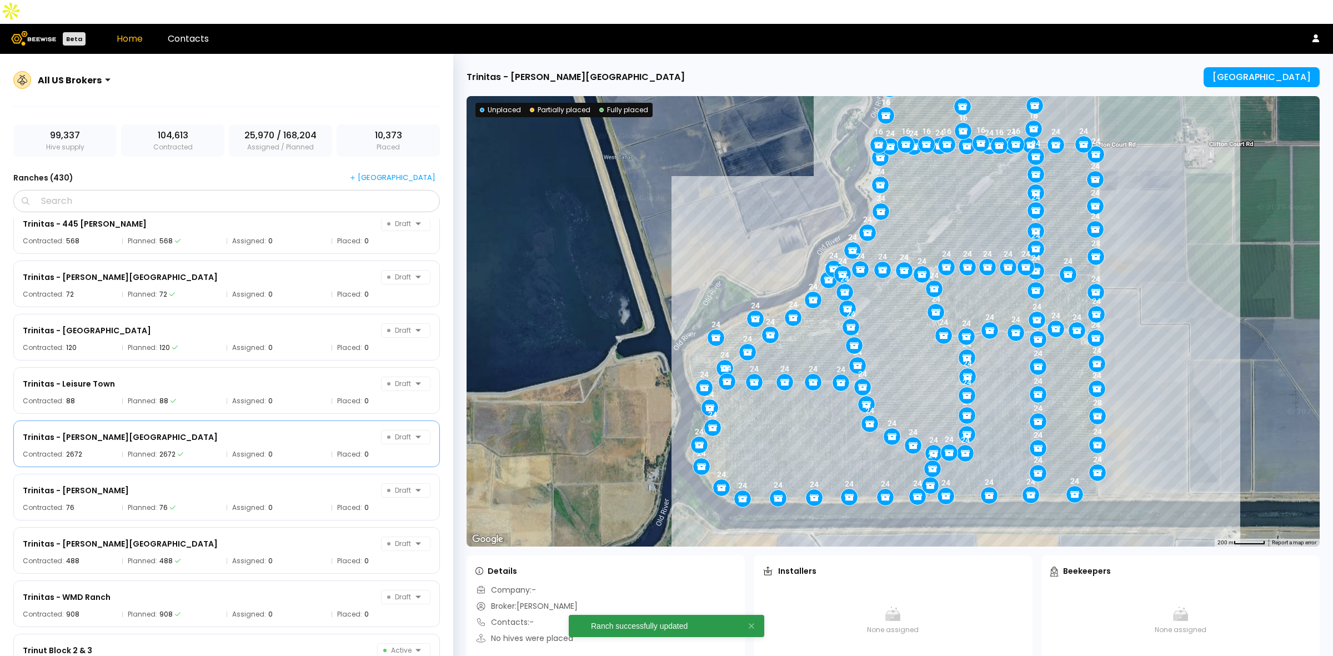
scroll to position [21026, 0]
